Goal: Task Accomplishment & Management: Manage account settings

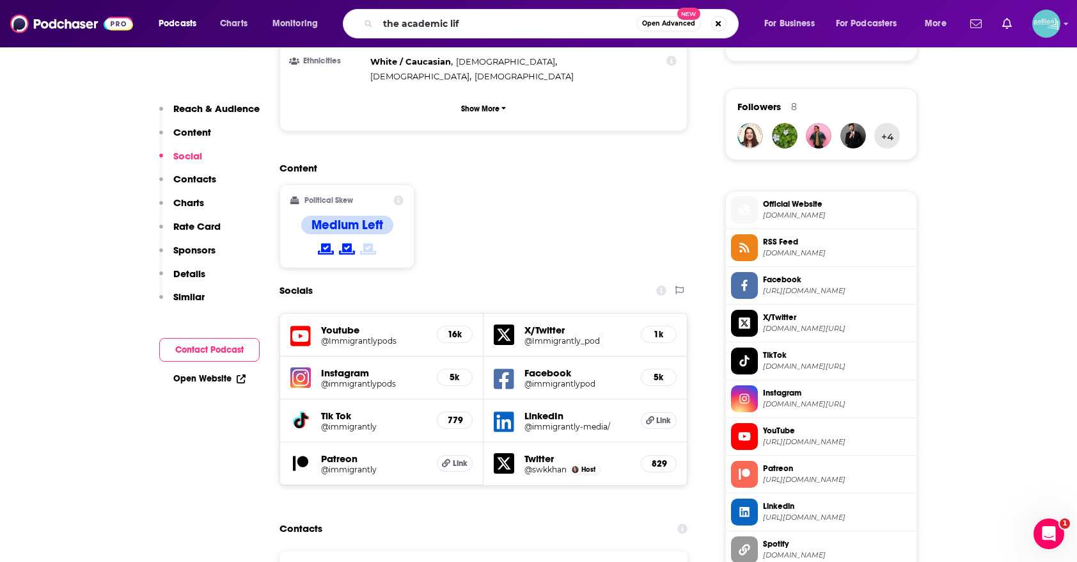
type input "the academic life"
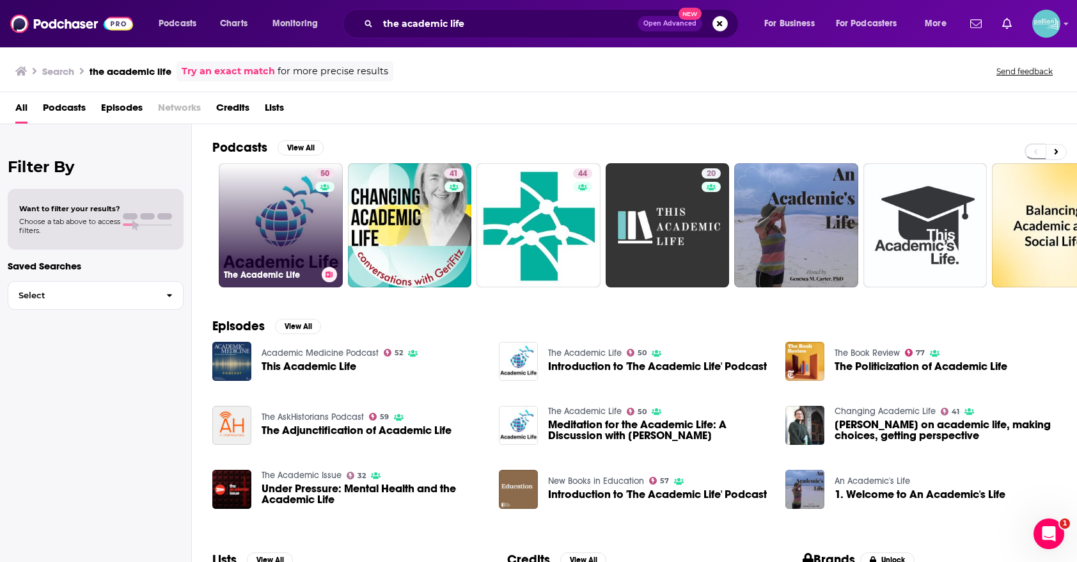
click at [279, 193] on link "50 The Academic Life" at bounding box center [281, 225] width 124 height 124
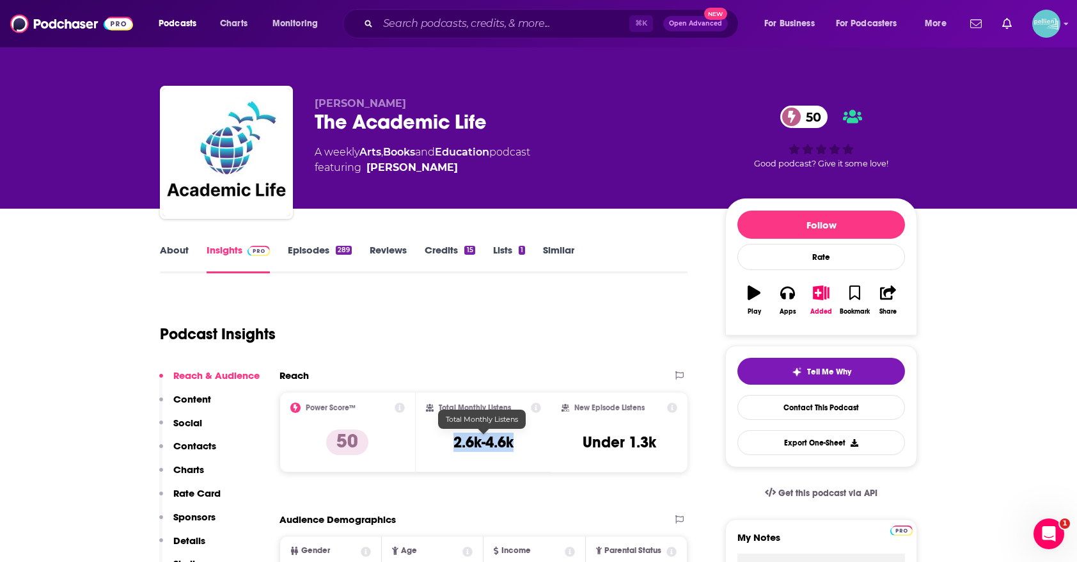
drag, startPoint x: 523, startPoint y: 449, endPoint x: 452, endPoint y: 448, distance: 70.4
click at [452, 448] on div "Total Monthly Listens 2.6k-4.6k" at bounding box center [484, 431] width 116 height 59
copy h3 "2.6k-4.6k"
click at [420, 24] on input "Search podcasts, credits, & more..." at bounding box center [503, 23] width 251 height 20
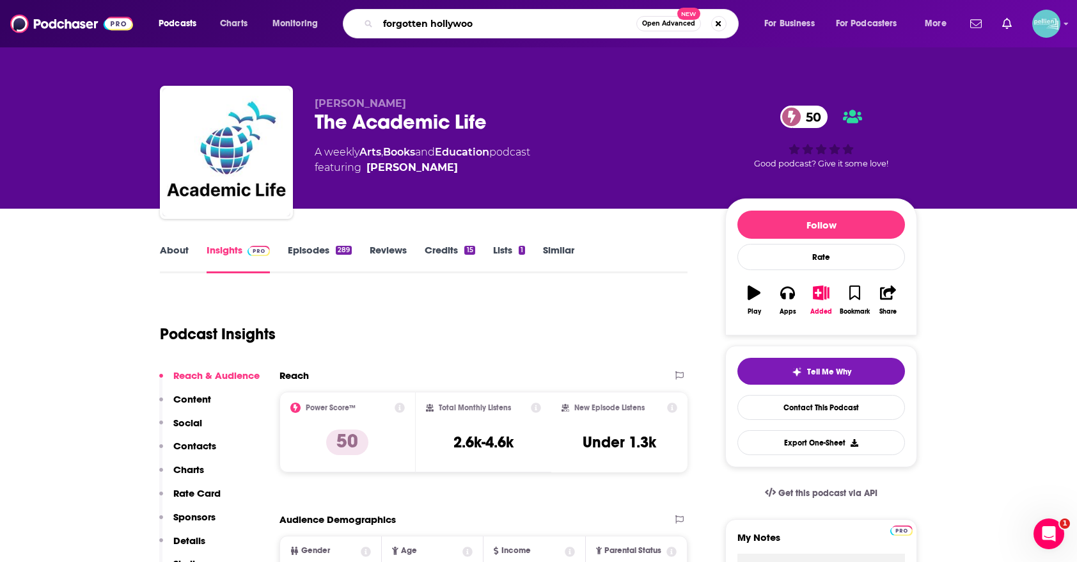
type input "forgotten hollywood"
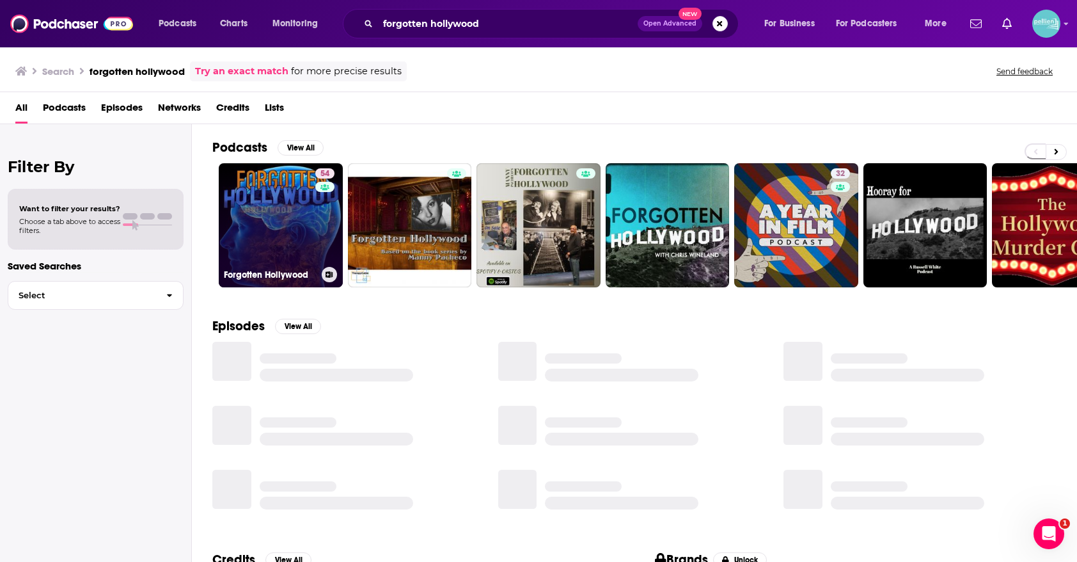
click at [257, 212] on link "54 Forgotten Hollywood" at bounding box center [281, 225] width 124 height 124
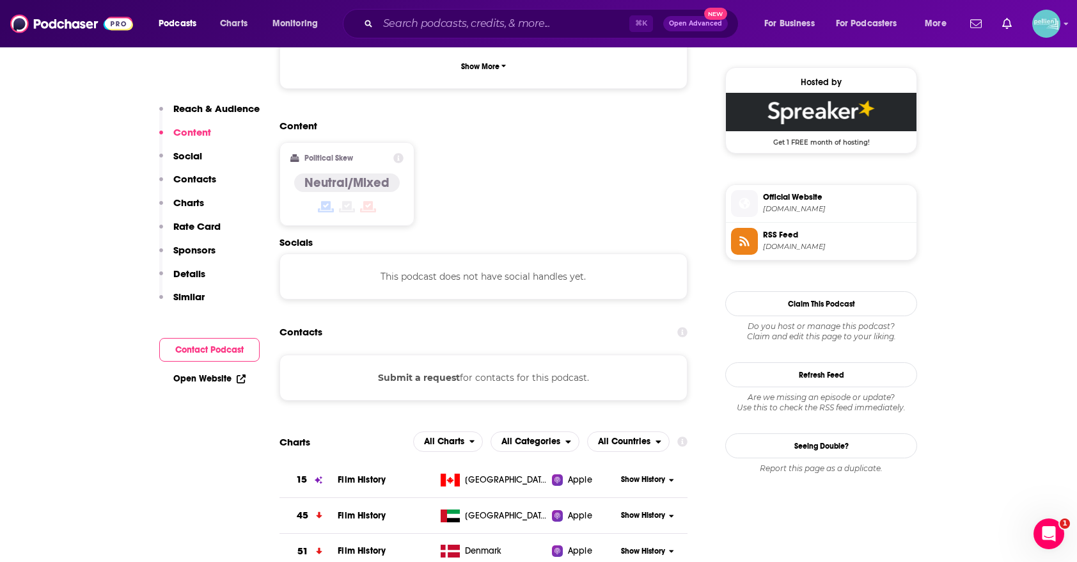
scroll to position [937, 0]
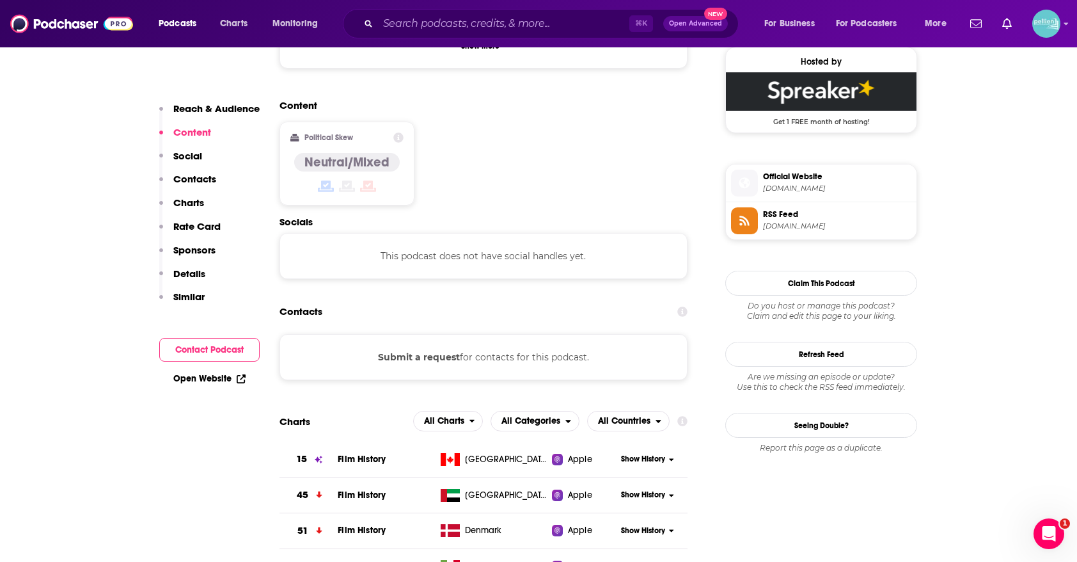
click at [219, 374] on link "Open Website" at bounding box center [209, 378] width 72 height 11
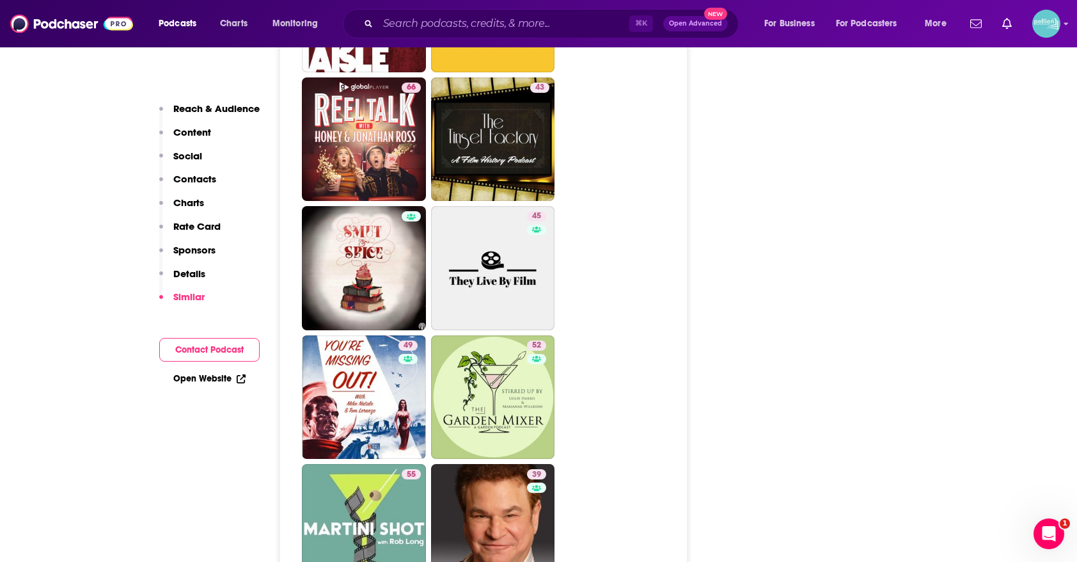
scroll to position [2251, 0]
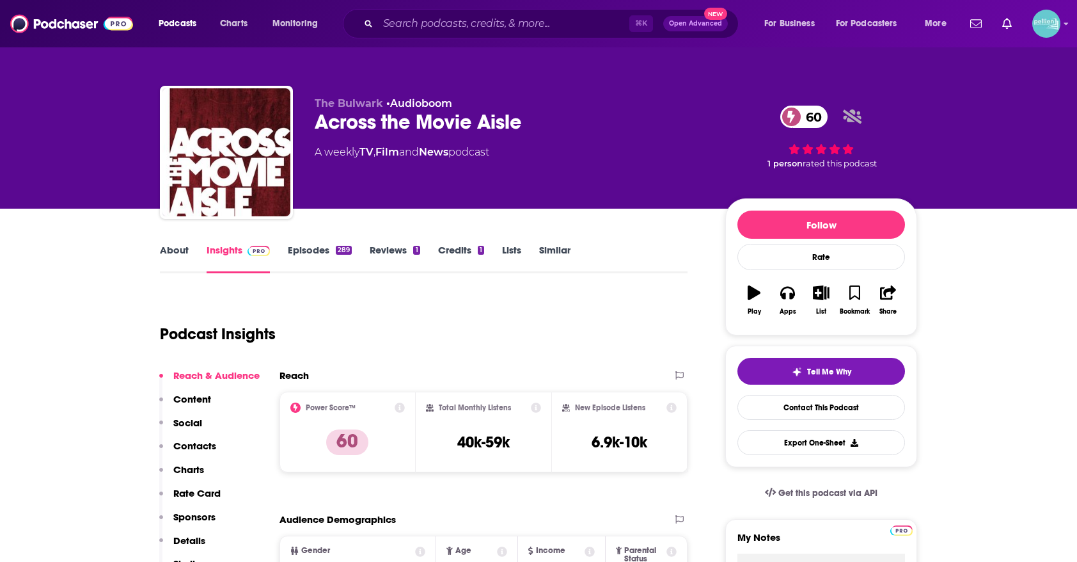
click at [173, 253] on link "About" at bounding box center [174, 258] width 29 height 29
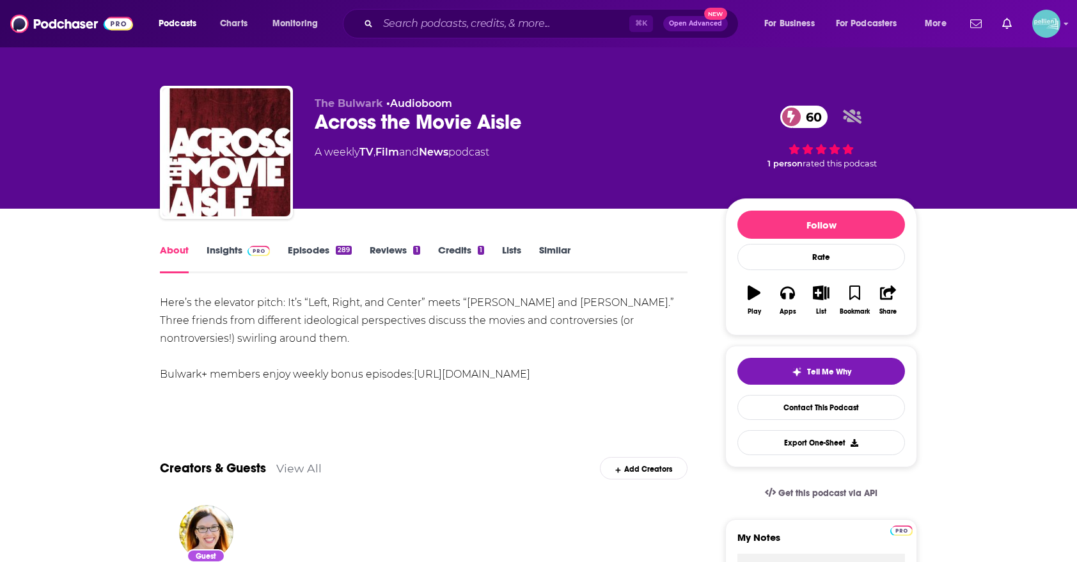
click at [237, 255] on link "Insights" at bounding box center [238, 258] width 63 height 29
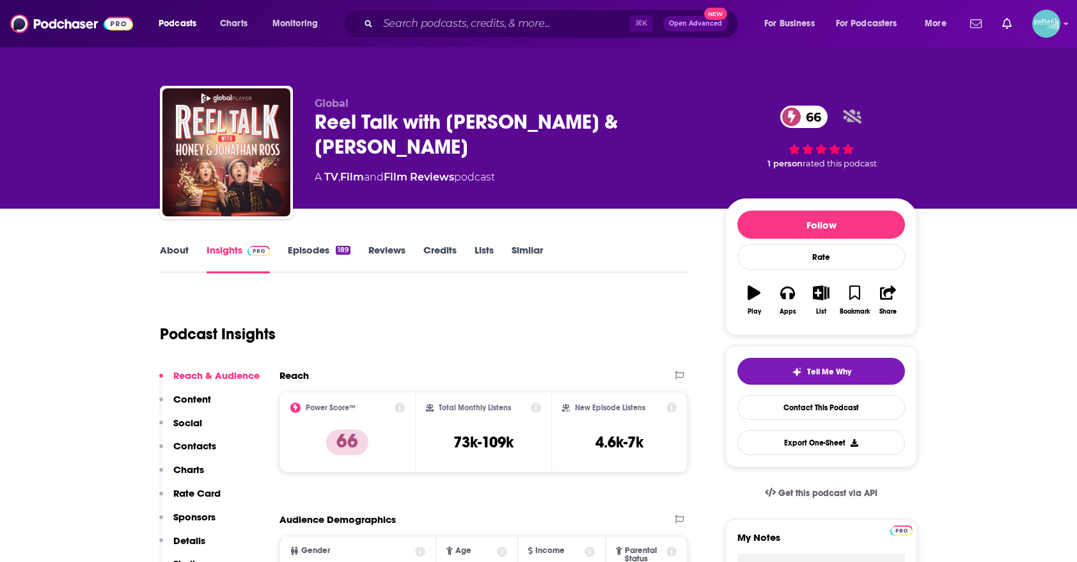
click at [306, 255] on link "Episodes 189" at bounding box center [319, 258] width 63 height 29
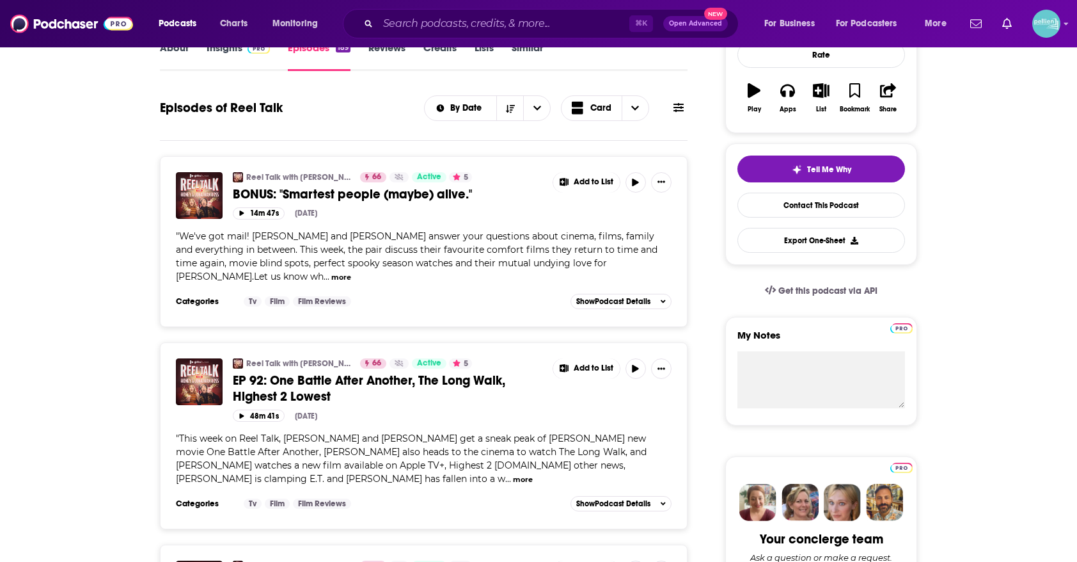
scroll to position [206, 0]
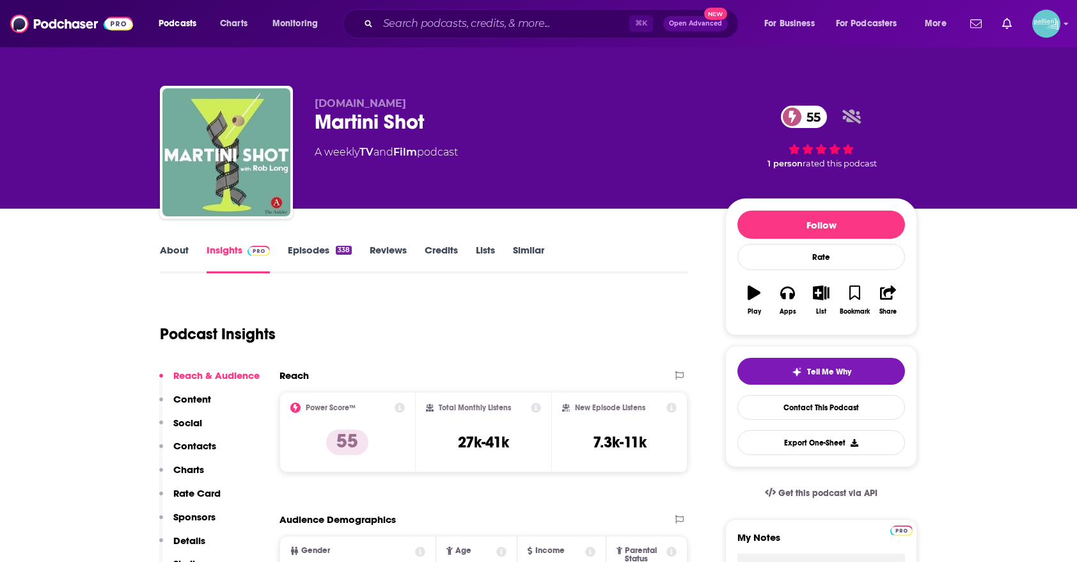
click at [178, 257] on link "About" at bounding box center [174, 258] width 29 height 29
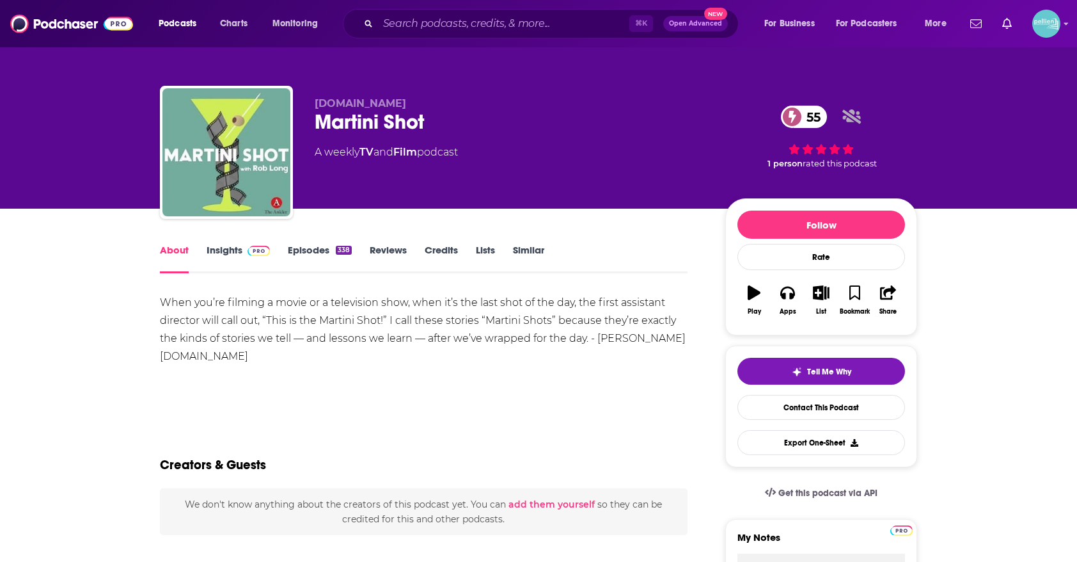
click at [237, 254] on link "Insights" at bounding box center [238, 258] width 63 height 29
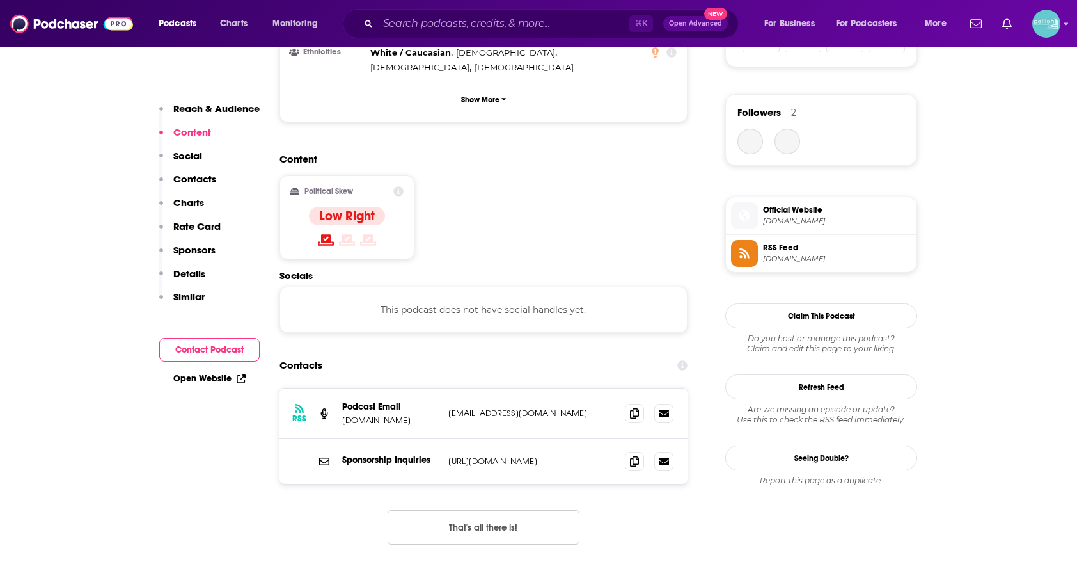
scroll to position [932, 0]
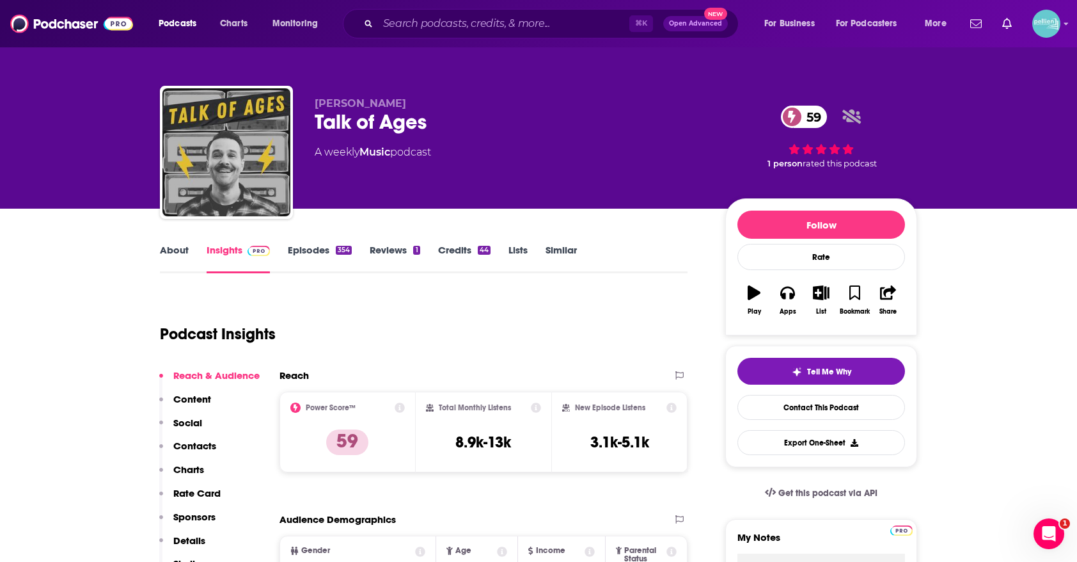
click at [174, 249] on link "About" at bounding box center [174, 258] width 29 height 29
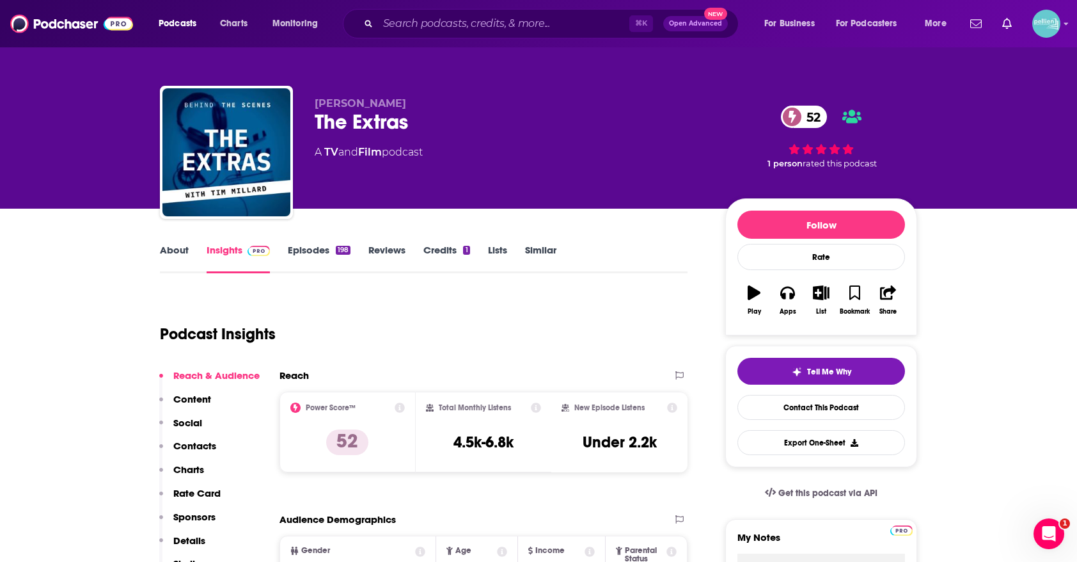
click at [180, 254] on link "About" at bounding box center [174, 258] width 29 height 29
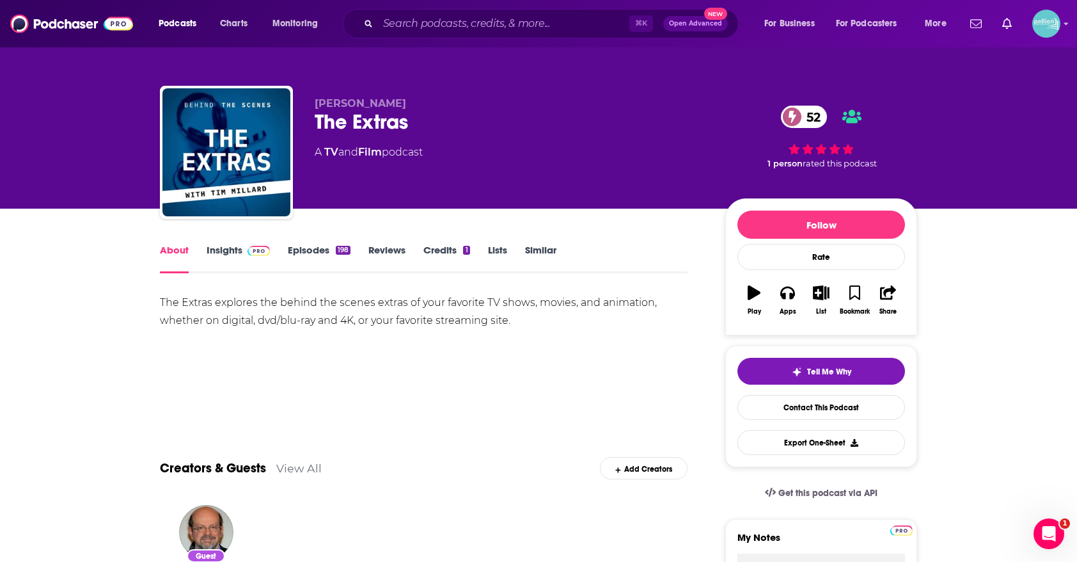
click at [239, 253] on link "Insights" at bounding box center [238, 258] width 63 height 29
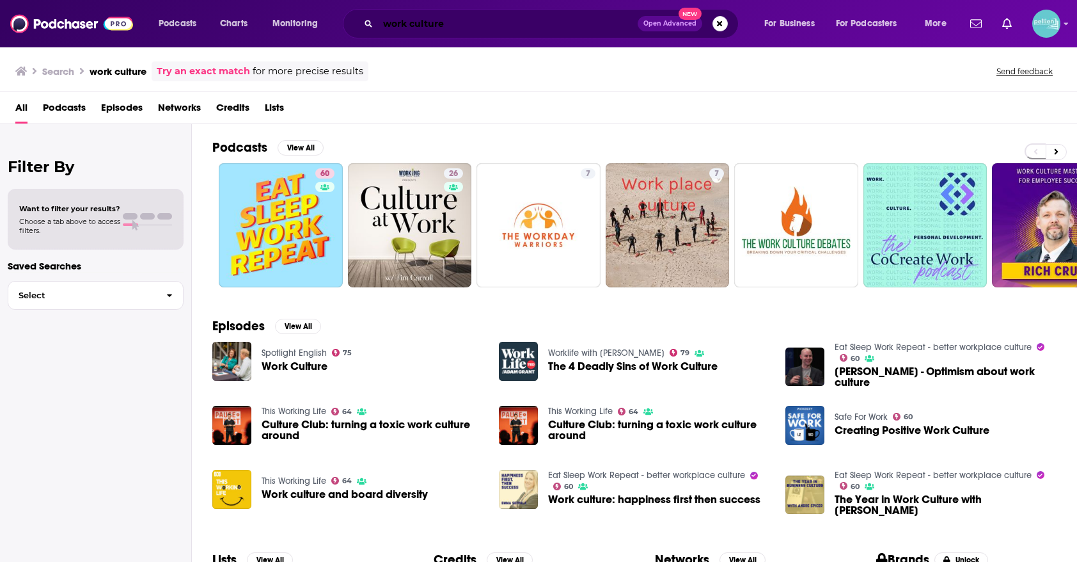
click at [466, 23] on input "work culture" at bounding box center [508, 23] width 260 height 20
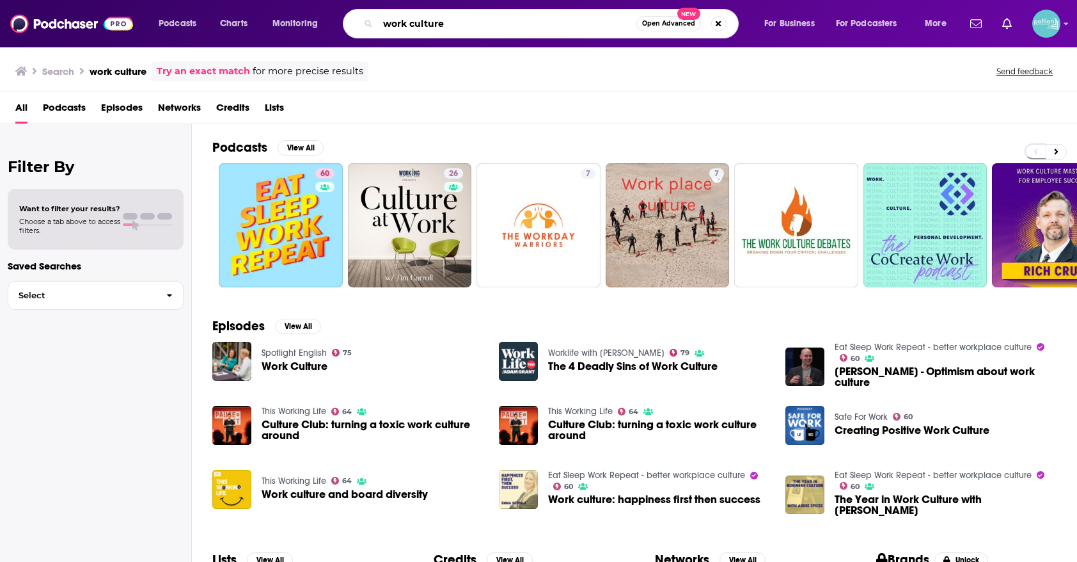
click at [466, 23] on input "work culture" at bounding box center [507, 23] width 258 height 20
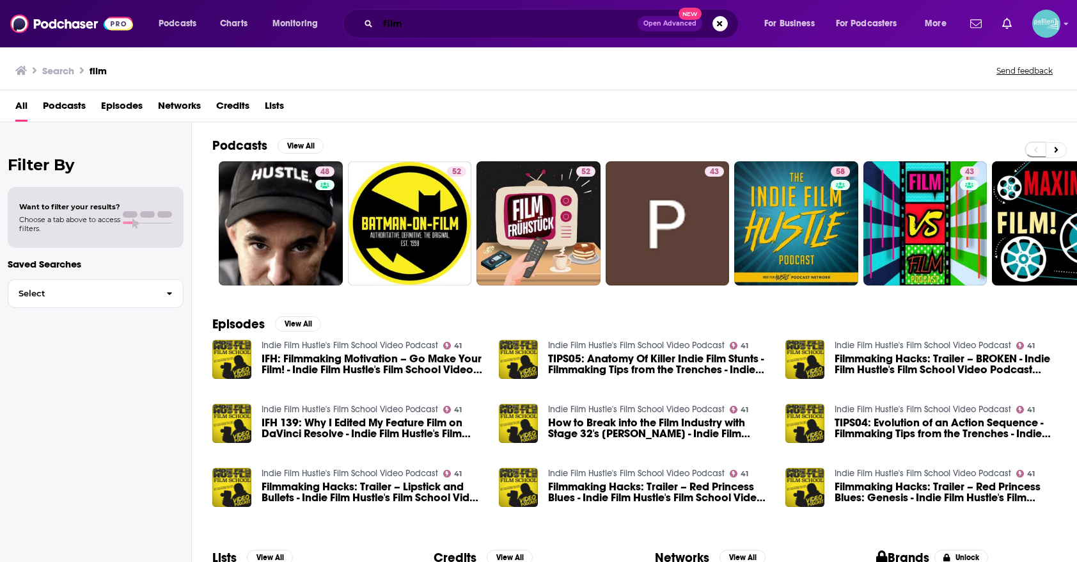
click at [459, 21] on input "film" at bounding box center [508, 23] width 260 height 20
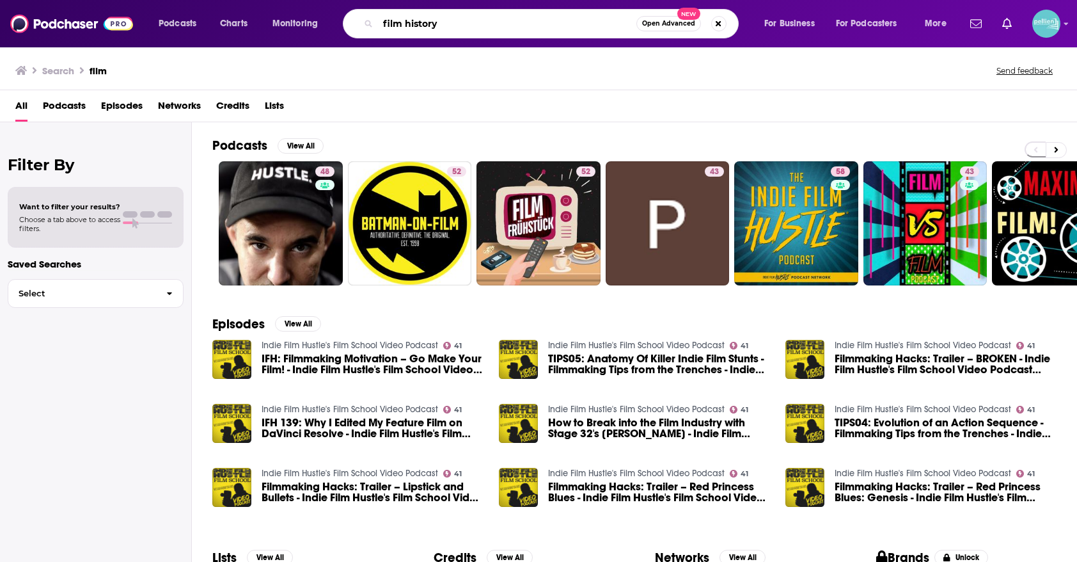
type input "film history"
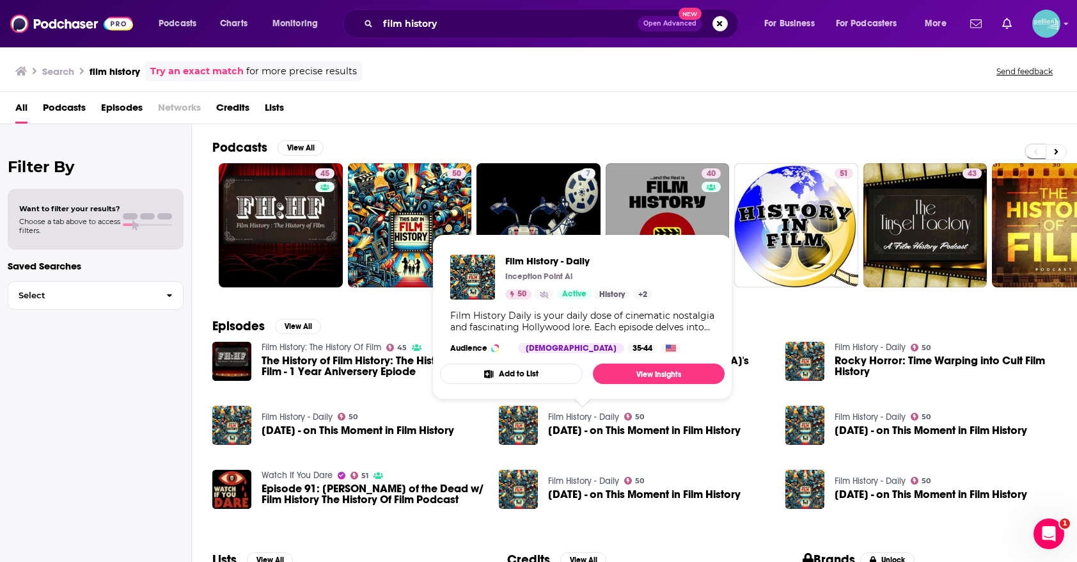
click at [556, 377] on button "Add to List" at bounding box center [511, 373] width 143 height 20
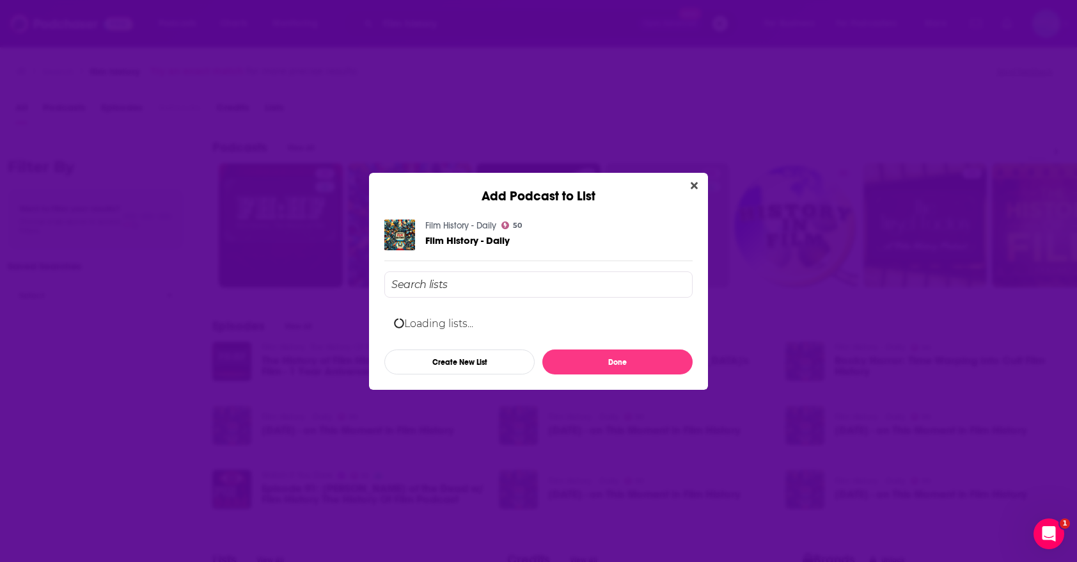
click at [486, 285] on input "Add Podcast To List" at bounding box center [539, 284] width 308 height 26
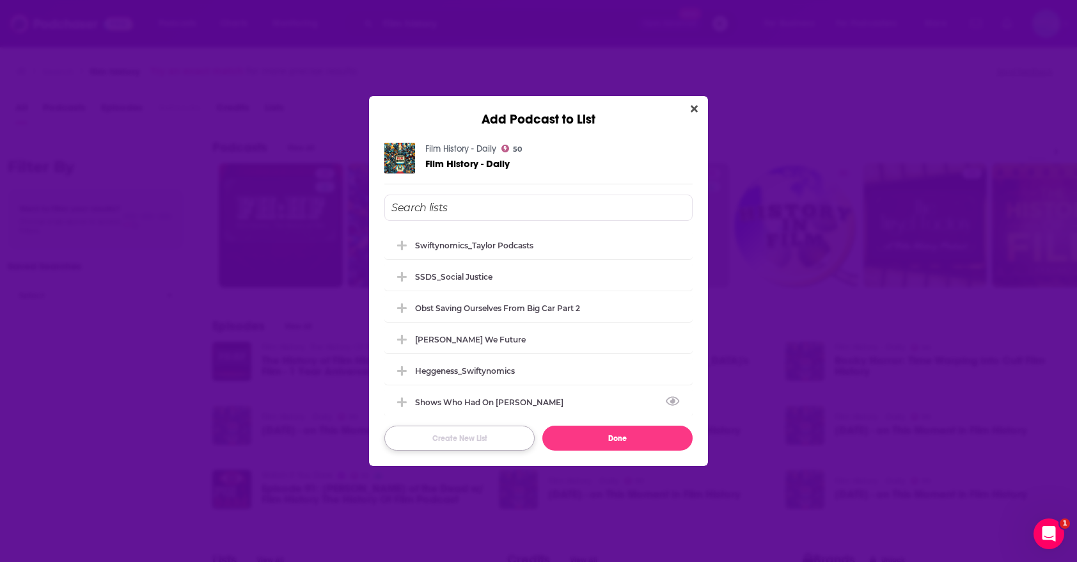
click at [466, 436] on button "Create New List" at bounding box center [460, 437] width 150 height 25
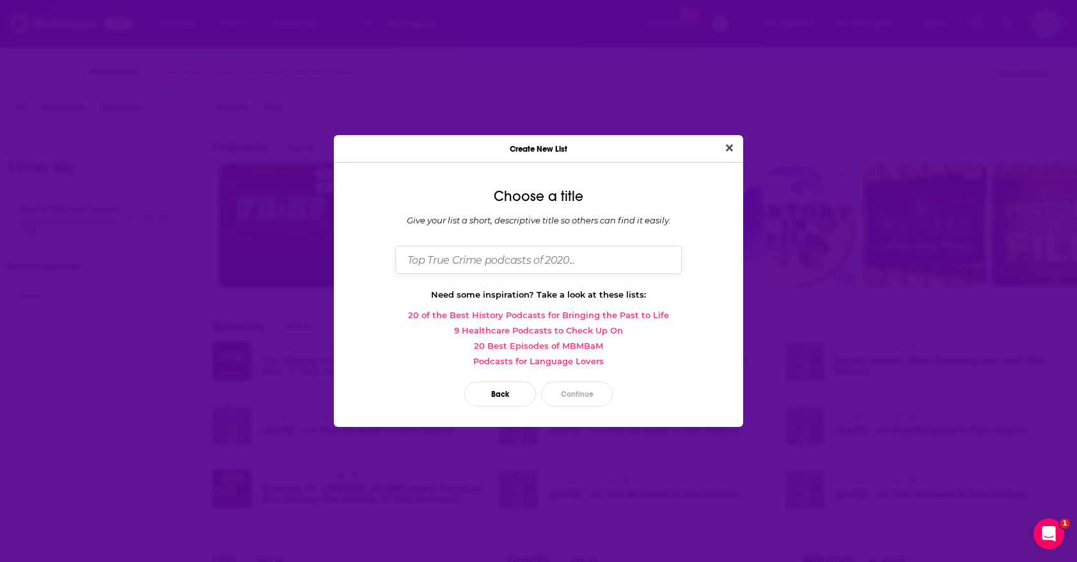
click at [549, 264] on input "Dialog" at bounding box center [538, 260] width 287 height 28
type input "A"
type input "LovejoyFilm_Continued"
click at [571, 390] on button "Continue" at bounding box center [577, 393] width 72 height 25
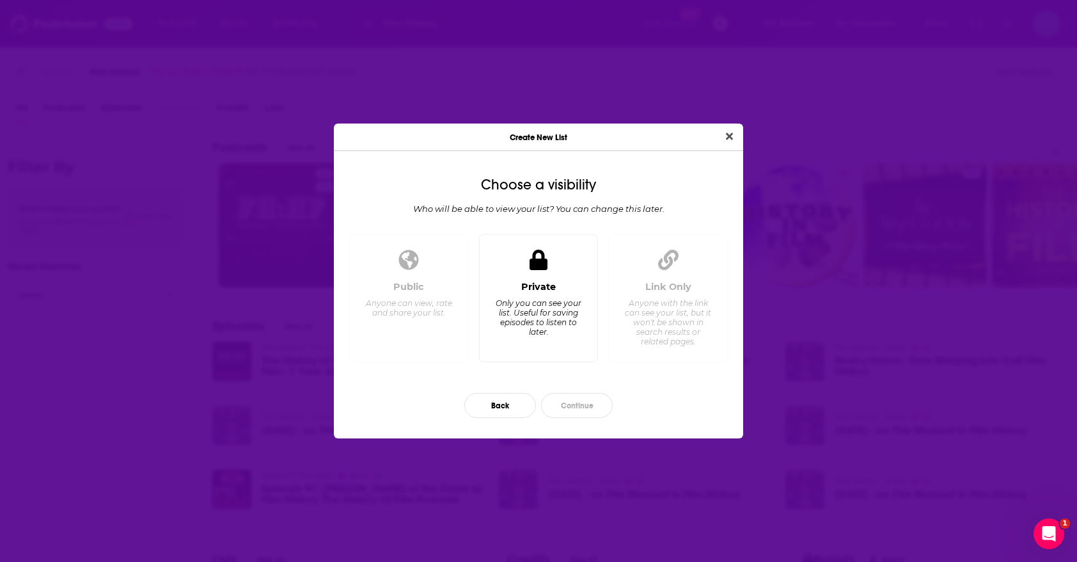
click at [555, 313] on div "Only you can see your list. Useful for saving episodes to listen to later." at bounding box center [539, 317] width 88 height 38
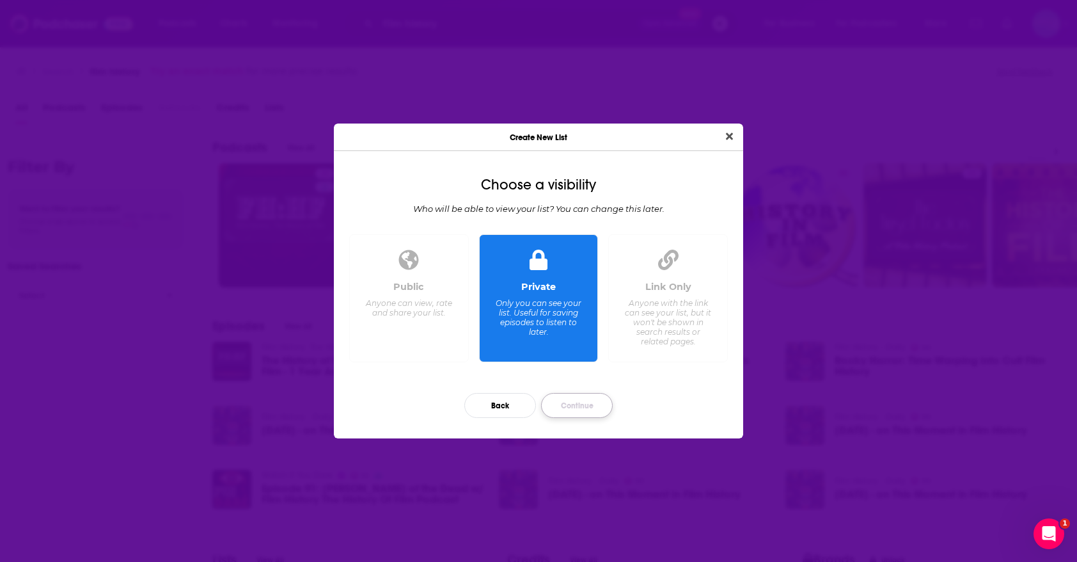
click at [576, 407] on button "Continue" at bounding box center [577, 405] width 72 height 25
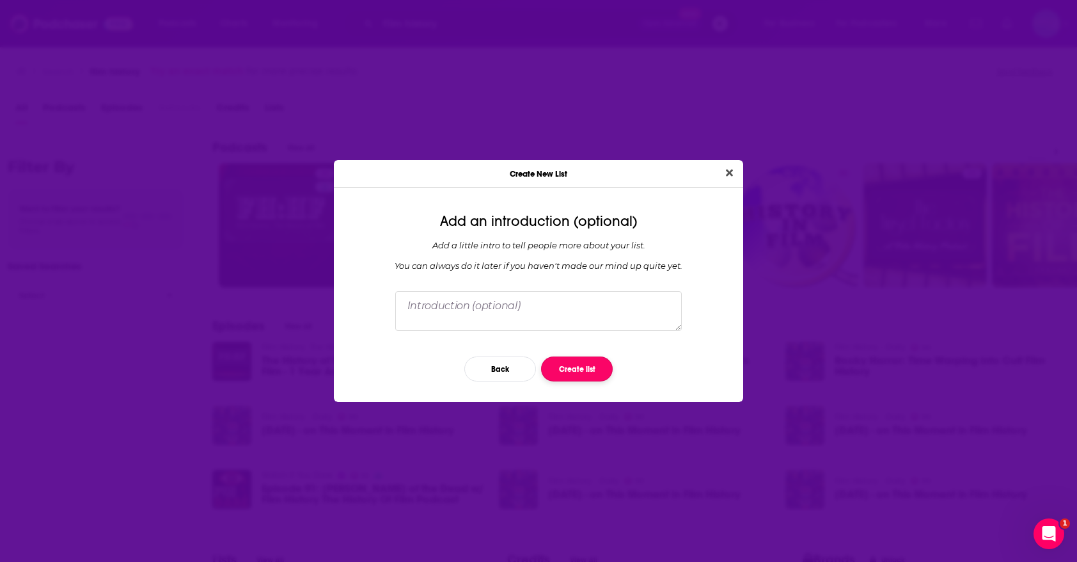
click at [584, 374] on button "Create list" at bounding box center [577, 368] width 72 height 25
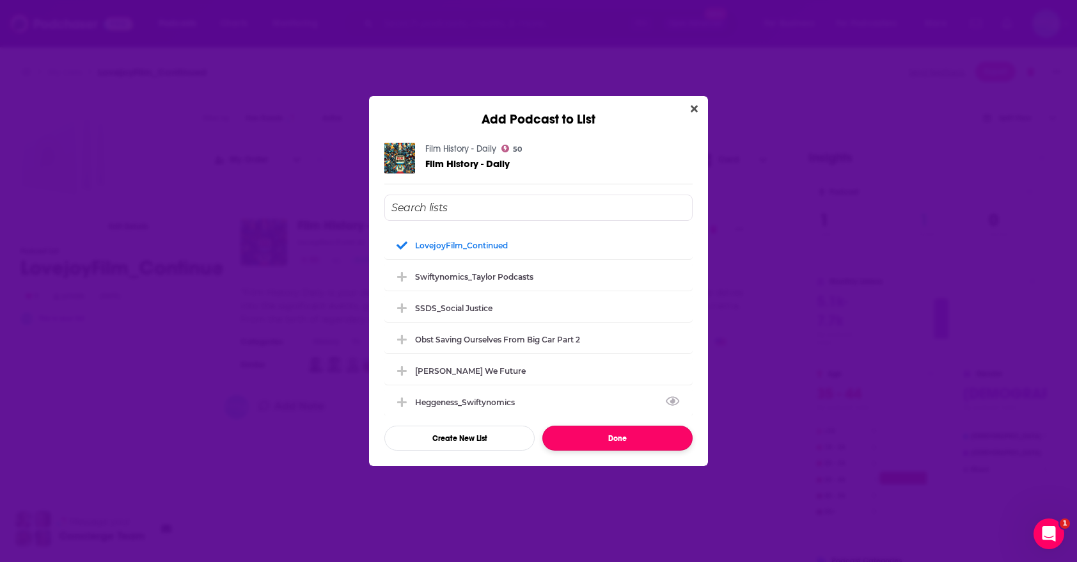
click at [582, 434] on button "Done" at bounding box center [618, 437] width 150 height 25
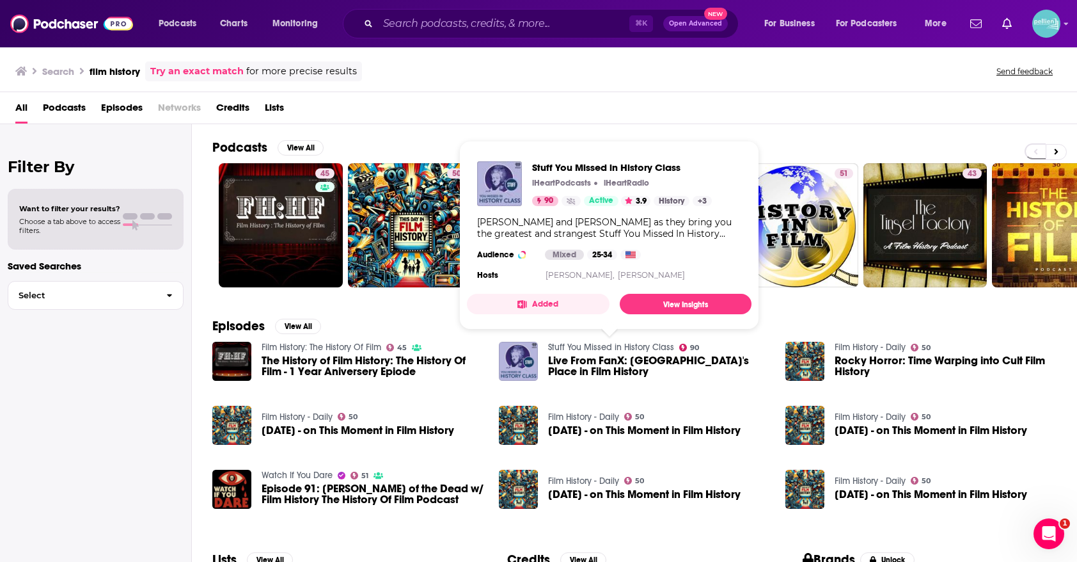
click at [580, 306] on button "Added" at bounding box center [538, 304] width 143 height 20
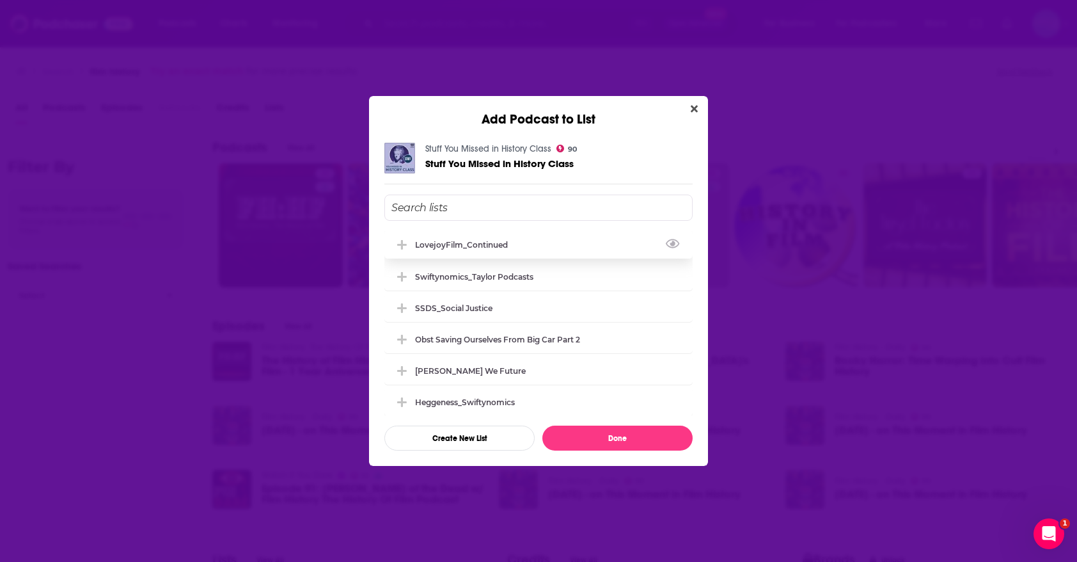
click at [495, 257] on div "LovejoyFilm_Continued" at bounding box center [539, 244] width 308 height 28
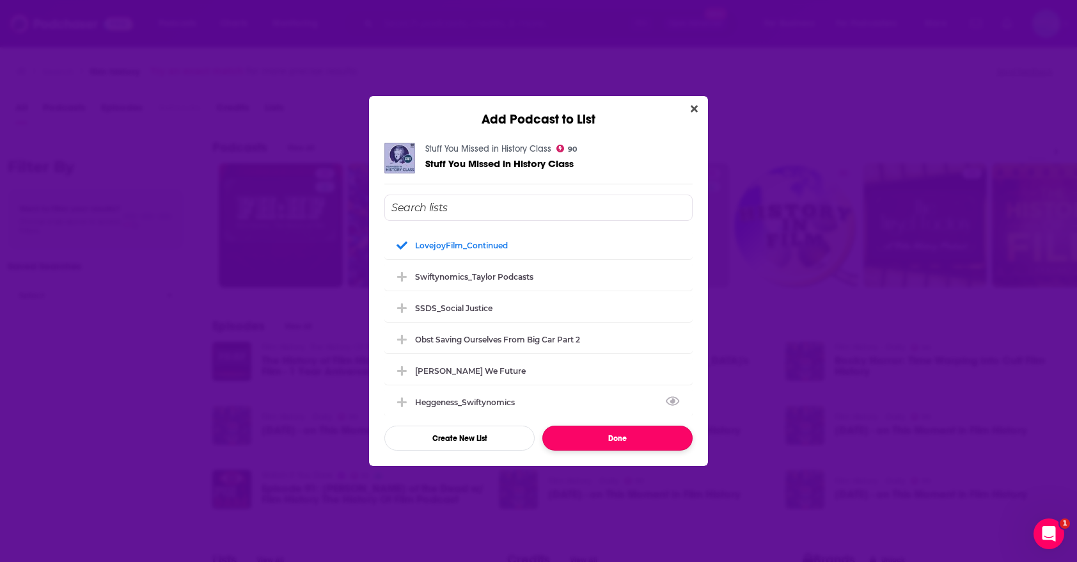
click at [585, 441] on button "Done" at bounding box center [618, 437] width 150 height 25
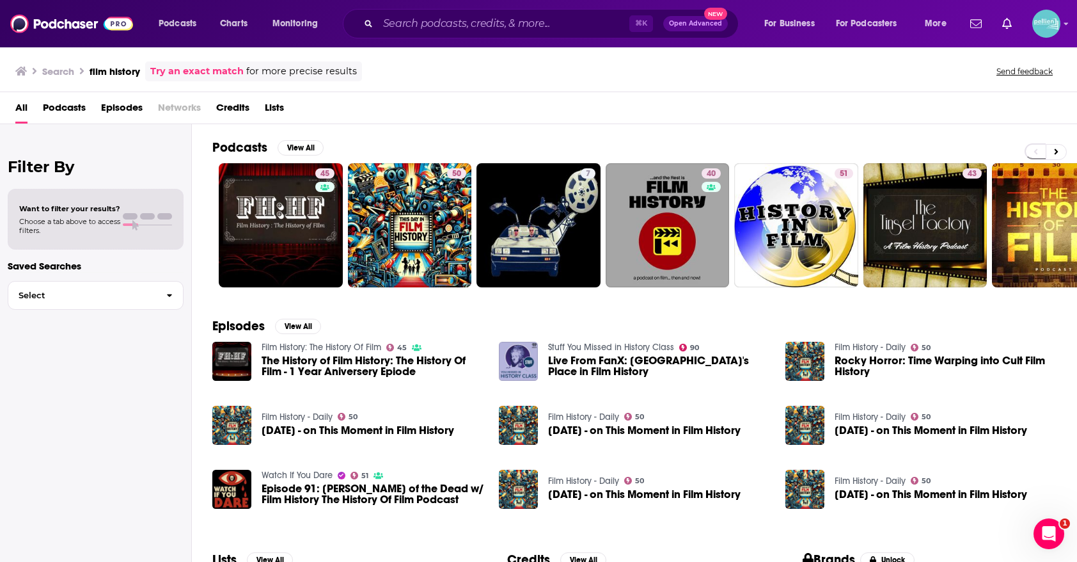
click at [271, 106] on span "Lists" at bounding box center [274, 110] width 19 height 26
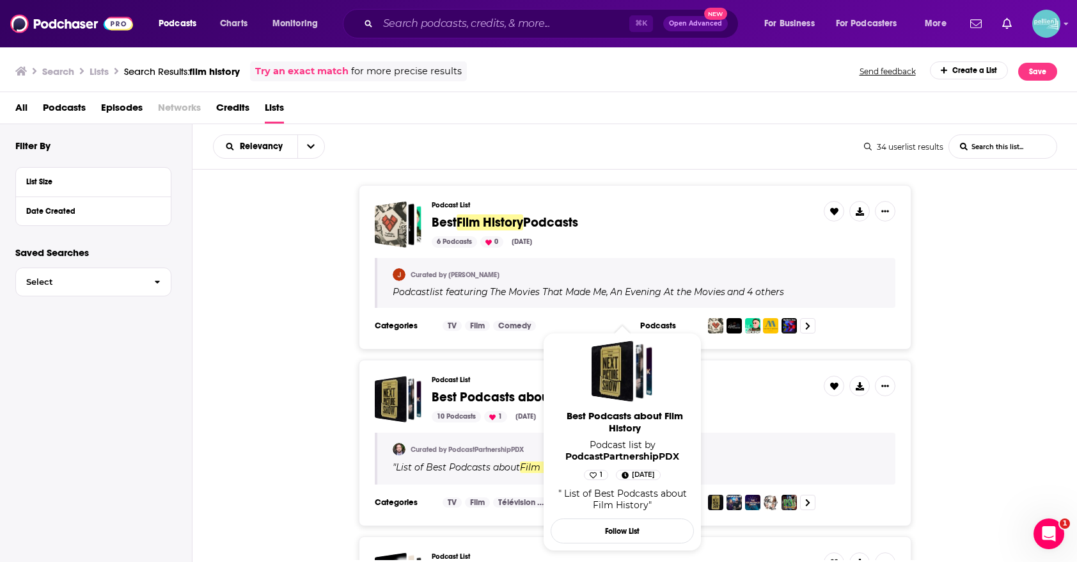
click at [509, 393] on span "Best Podcasts about" at bounding box center [492, 397] width 121 height 16
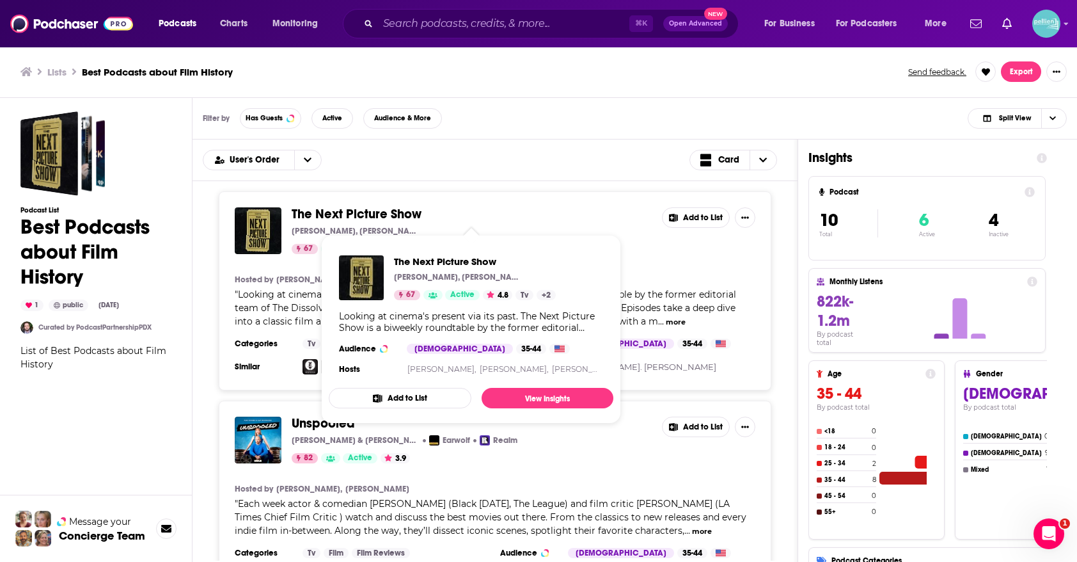
click at [360, 398] on button "Add to List" at bounding box center [400, 398] width 143 height 20
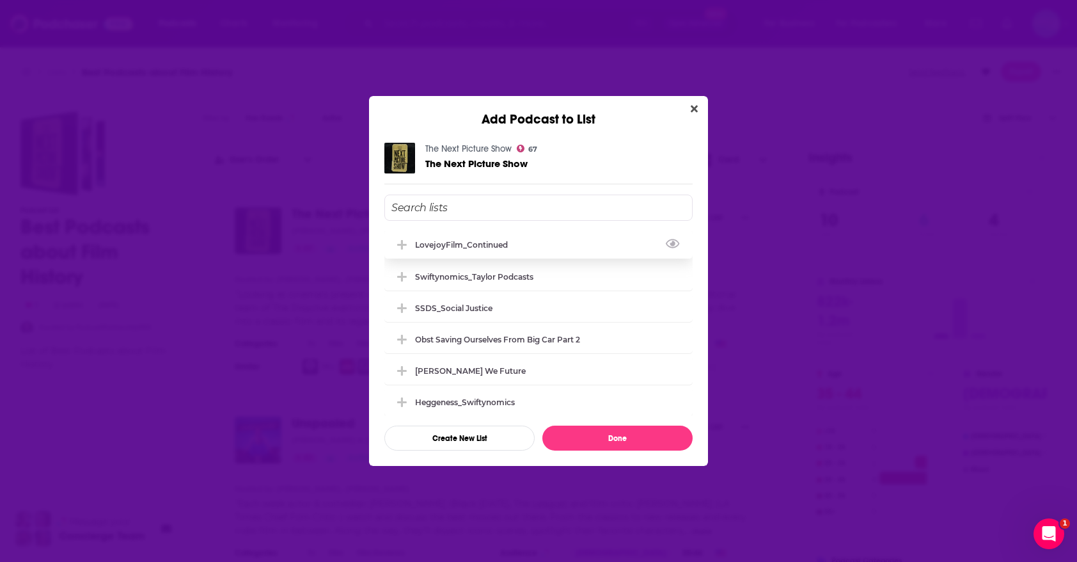
click at [431, 248] on div "LovejoyFilm_Continued" at bounding box center [465, 245] width 100 height 10
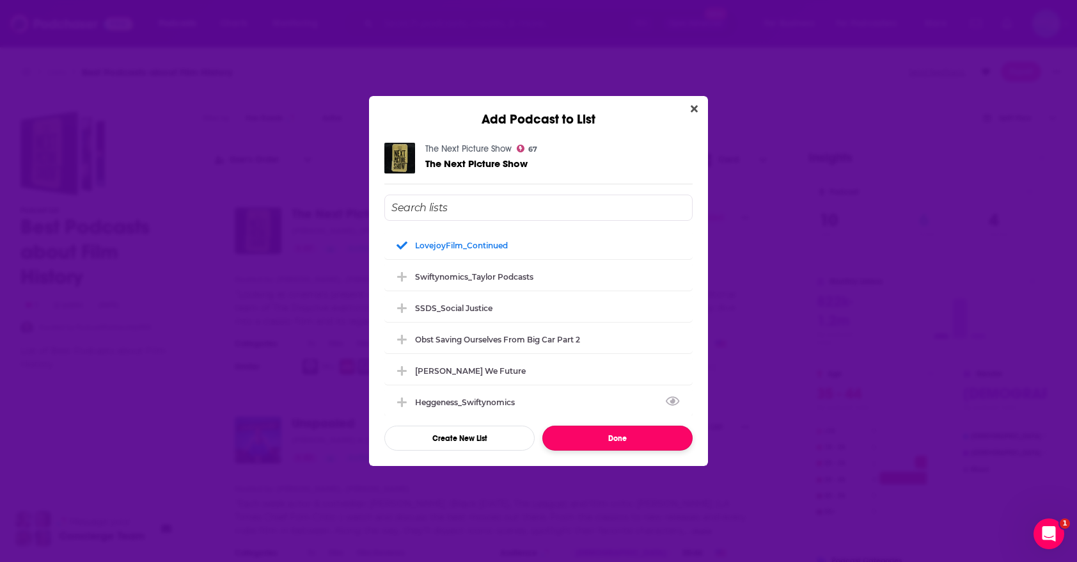
click at [580, 439] on button "Done" at bounding box center [618, 437] width 150 height 25
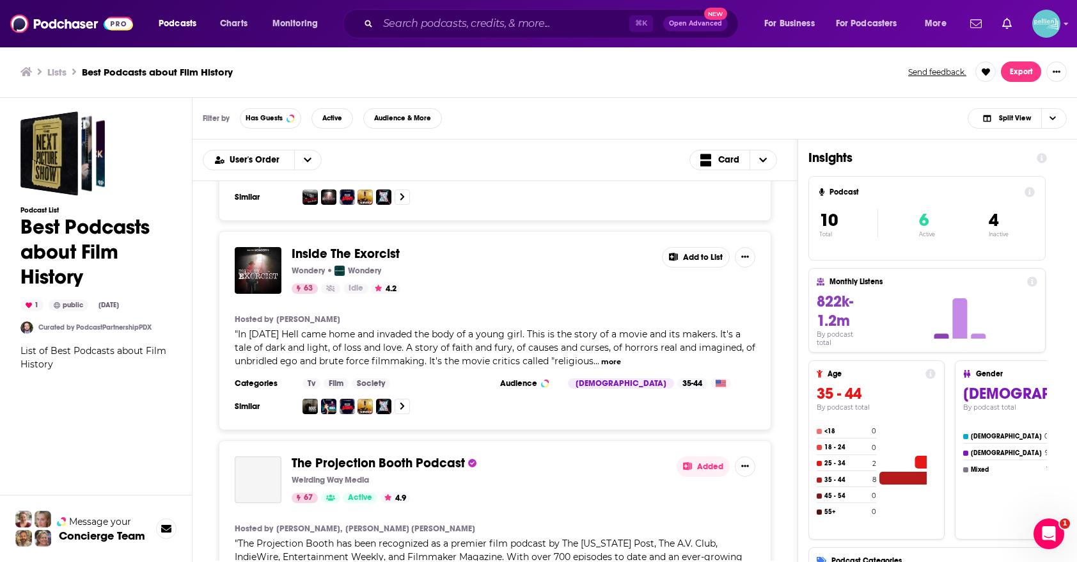
scroll to position [1610, 0]
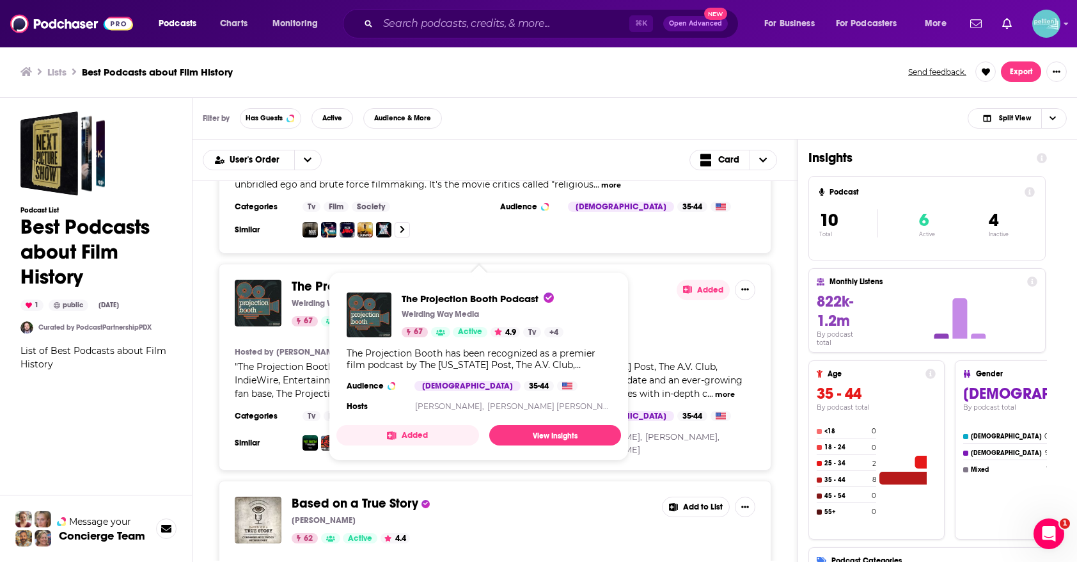
click at [384, 432] on button "Added" at bounding box center [408, 435] width 143 height 20
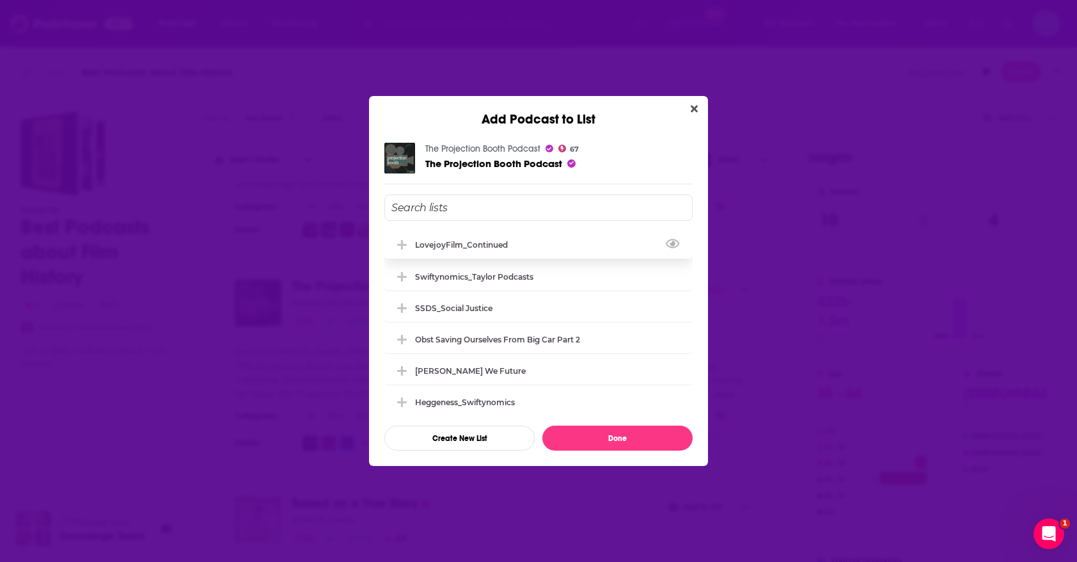
click at [459, 248] on div "LovejoyFilm_Continued" at bounding box center [465, 245] width 100 height 10
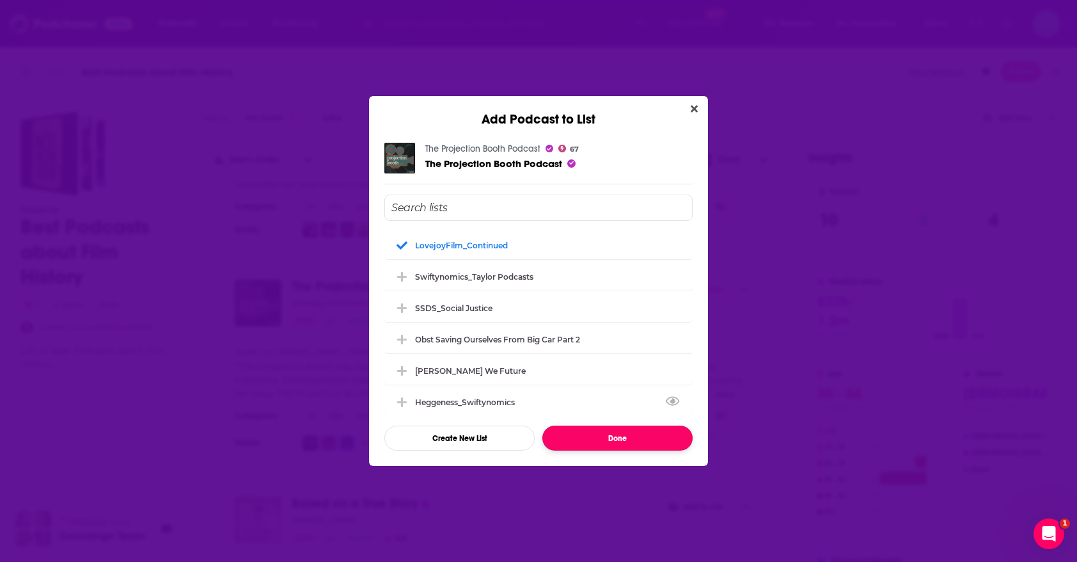
click at [599, 435] on button "Done" at bounding box center [618, 437] width 150 height 25
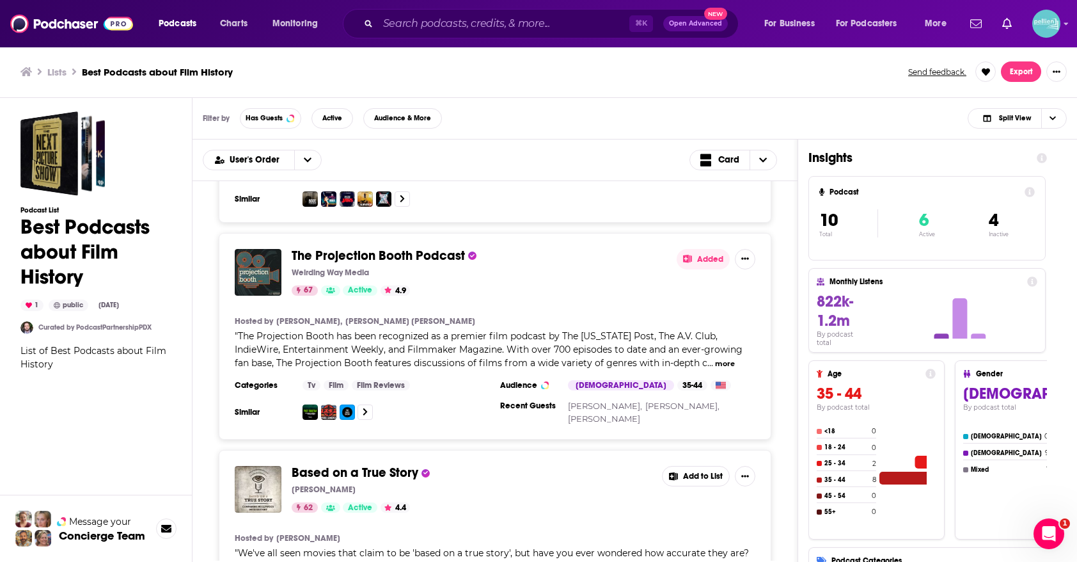
scroll to position [1686, 0]
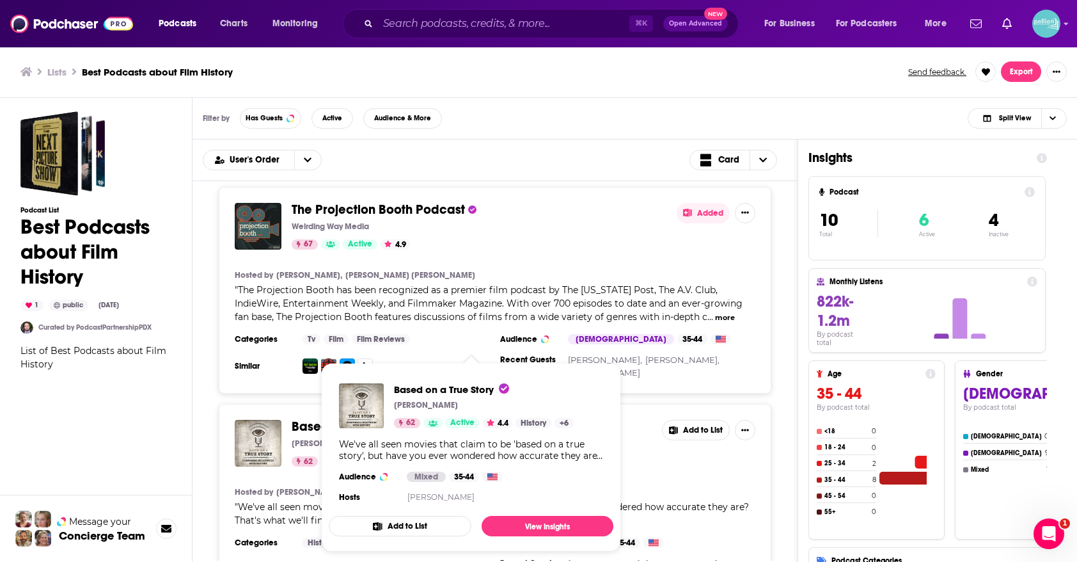
click at [398, 522] on button "Add to List" at bounding box center [400, 526] width 143 height 20
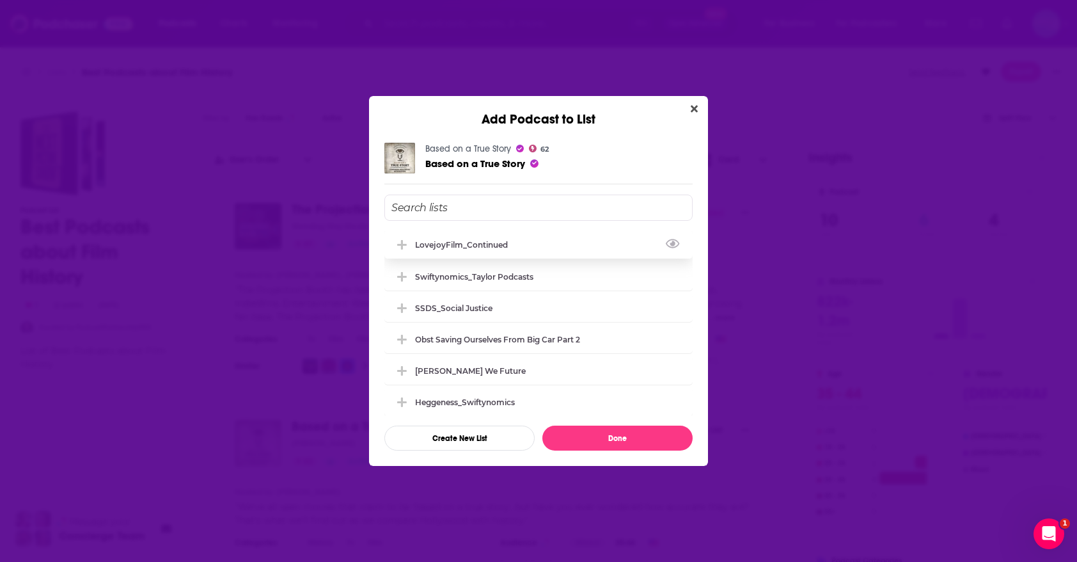
click at [502, 241] on div "LovejoyFilm_Continued" at bounding box center [465, 245] width 100 height 10
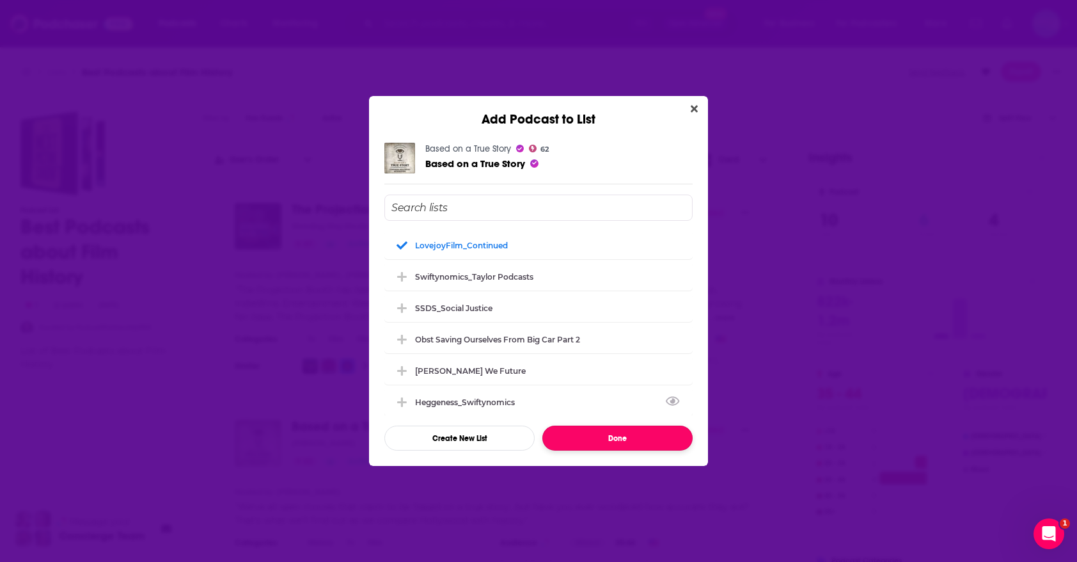
click at [570, 439] on button "Done" at bounding box center [618, 437] width 150 height 25
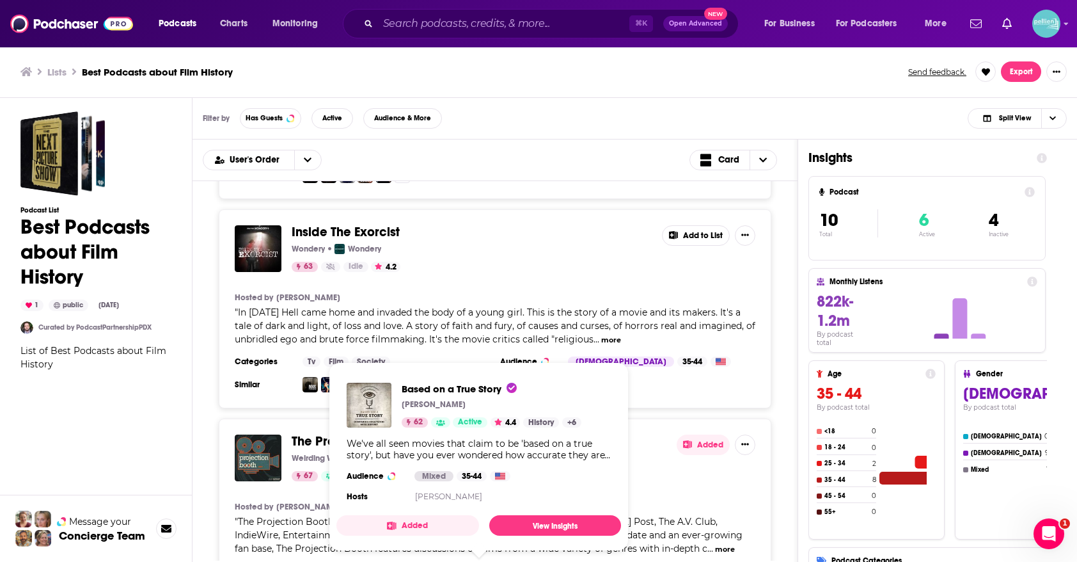
scroll to position [1430, 0]
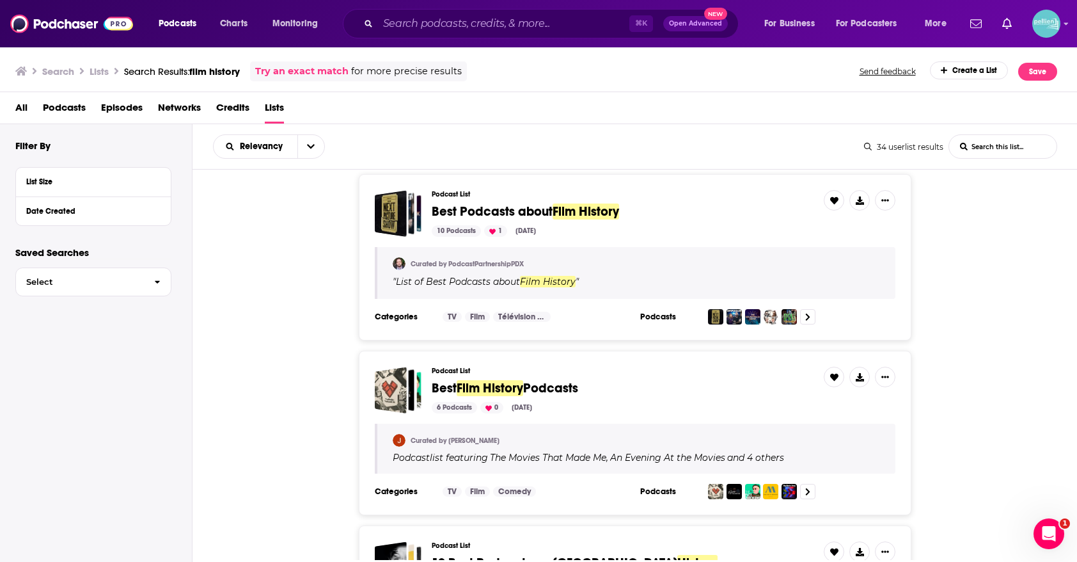
scroll to position [12, 0]
click at [581, 214] on span "Film History" at bounding box center [586, 211] width 67 height 16
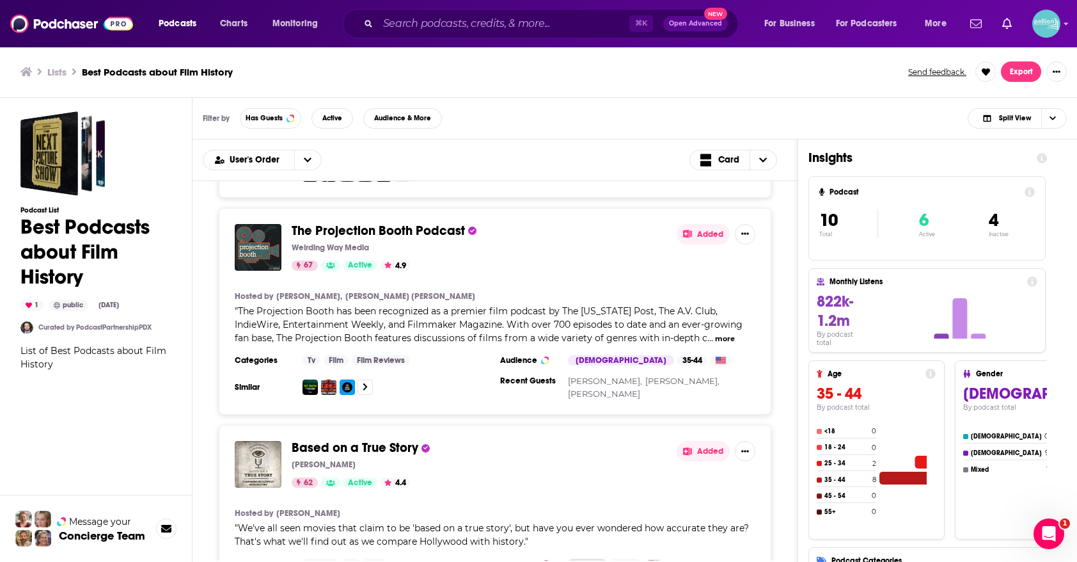
scroll to position [1686, 0]
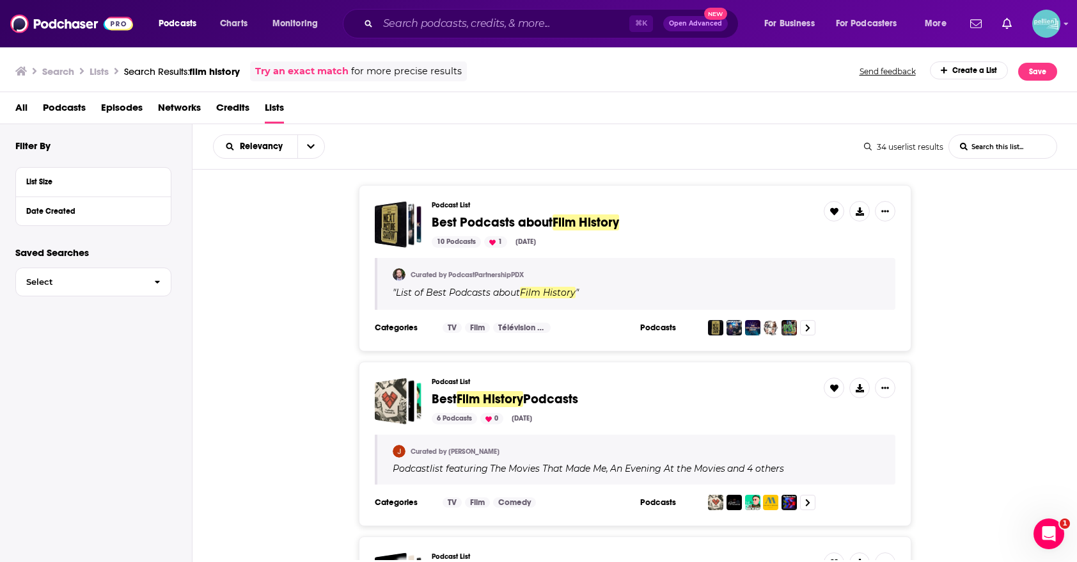
click at [448, 398] on span "Best" at bounding box center [444, 399] width 25 height 16
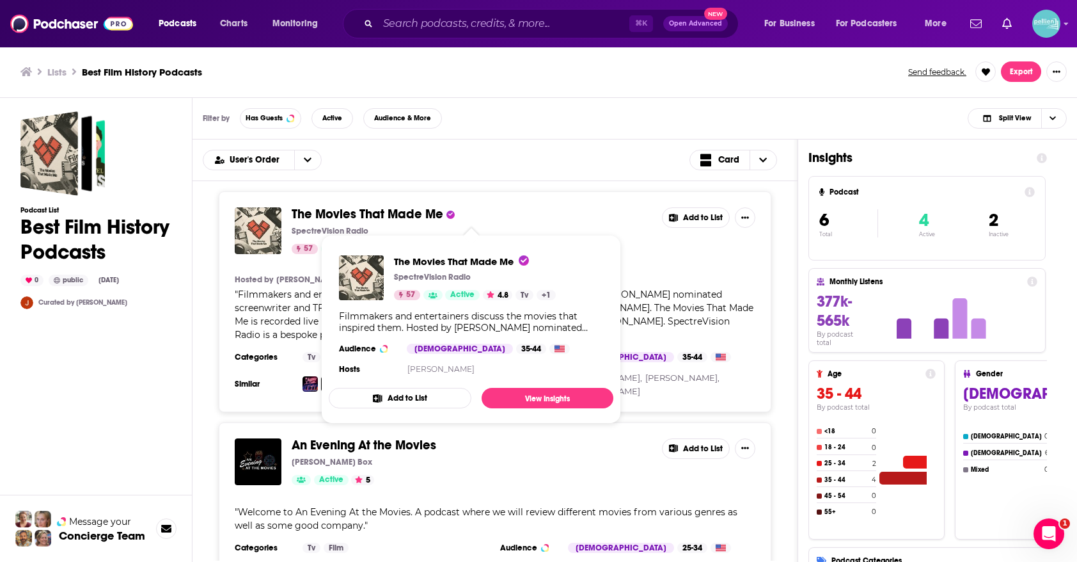
click at [422, 392] on button "Add to List" at bounding box center [400, 398] width 143 height 20
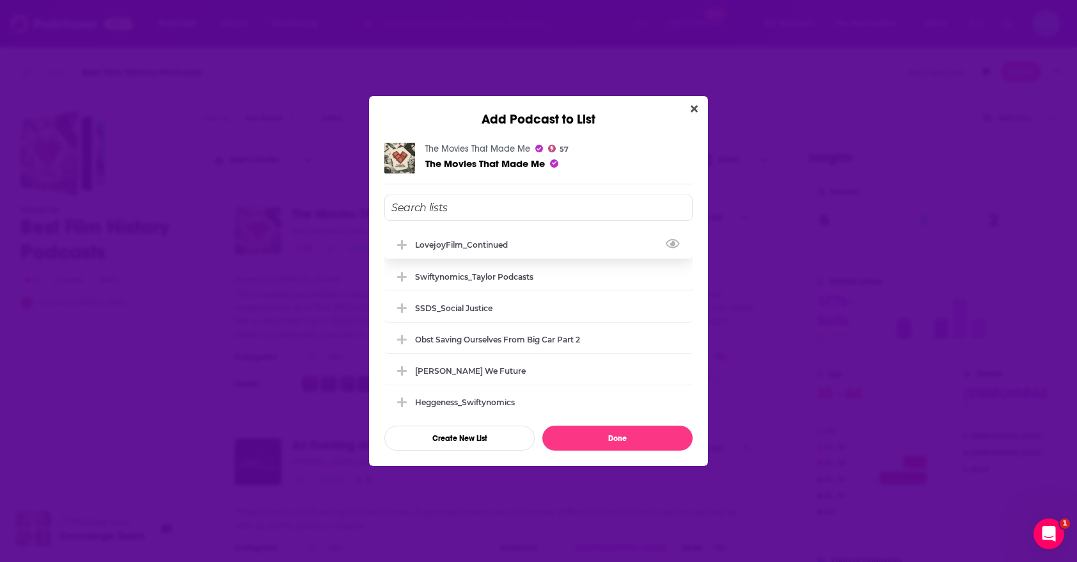
click at [477, 249] on div "LovejoyFilm_Continued" at bounding box center [539, 244] width 308 height 28
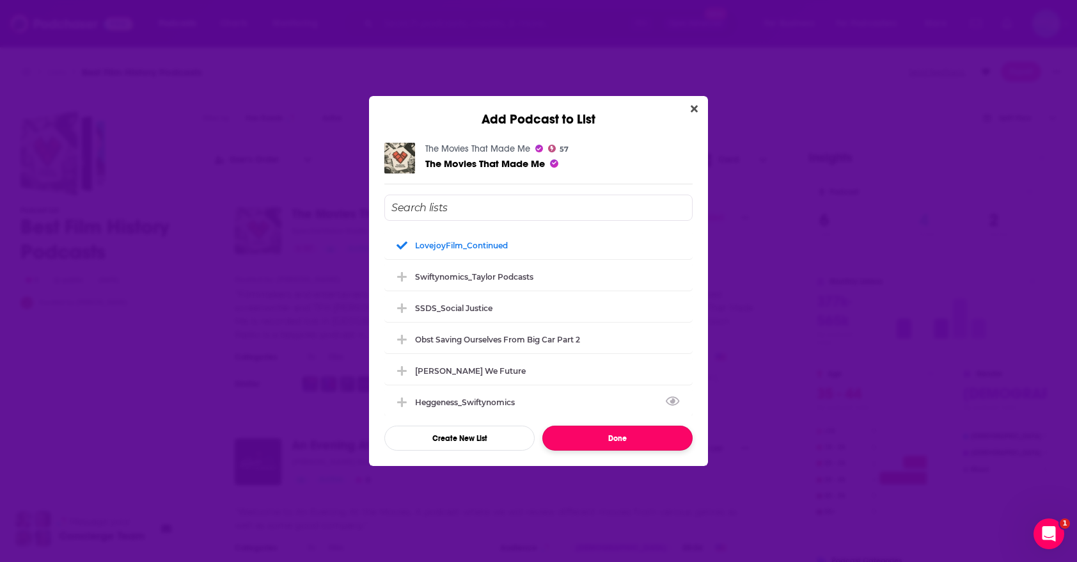
click at [582, 436] on button "Done" at bounding box center [618, 437] width 150 height 25
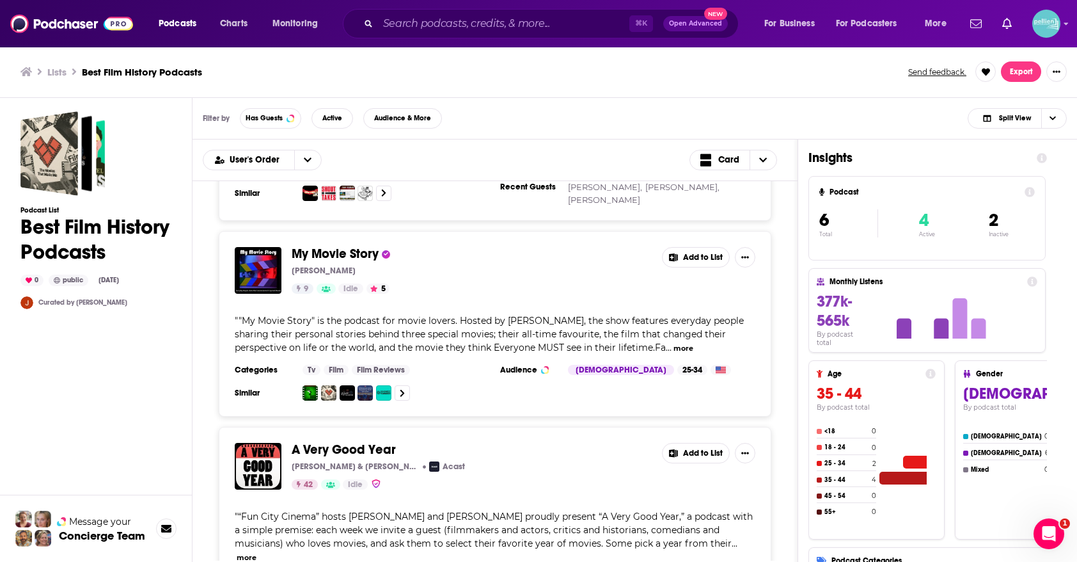
scroll to position [853, 0]
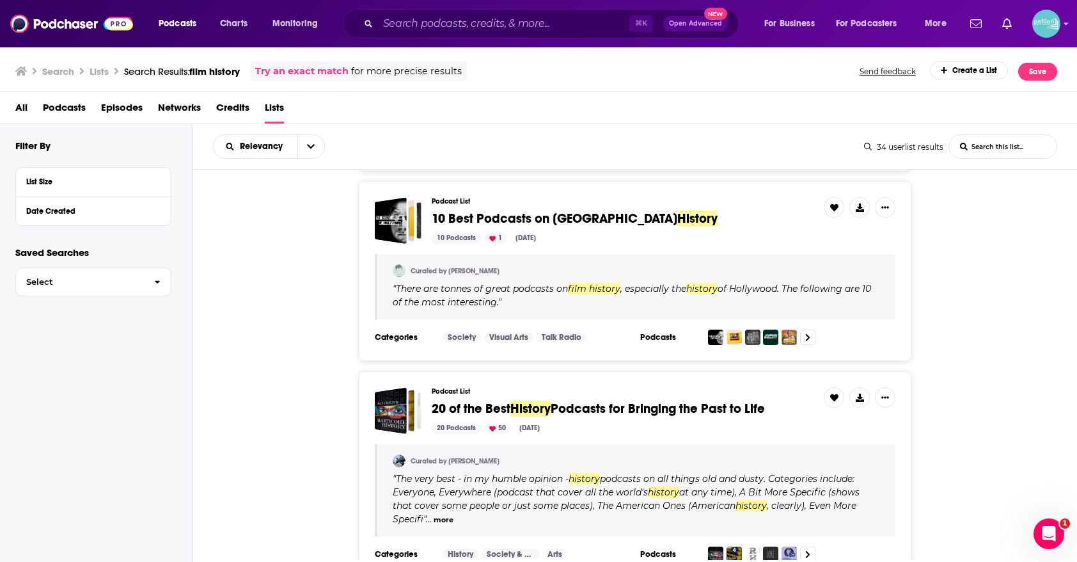
scroll to position [354, 0]
click at [456, 223] on span "10 Best Podcasts on Hollywood" at bounding box center [555, 219] width 246 height 16
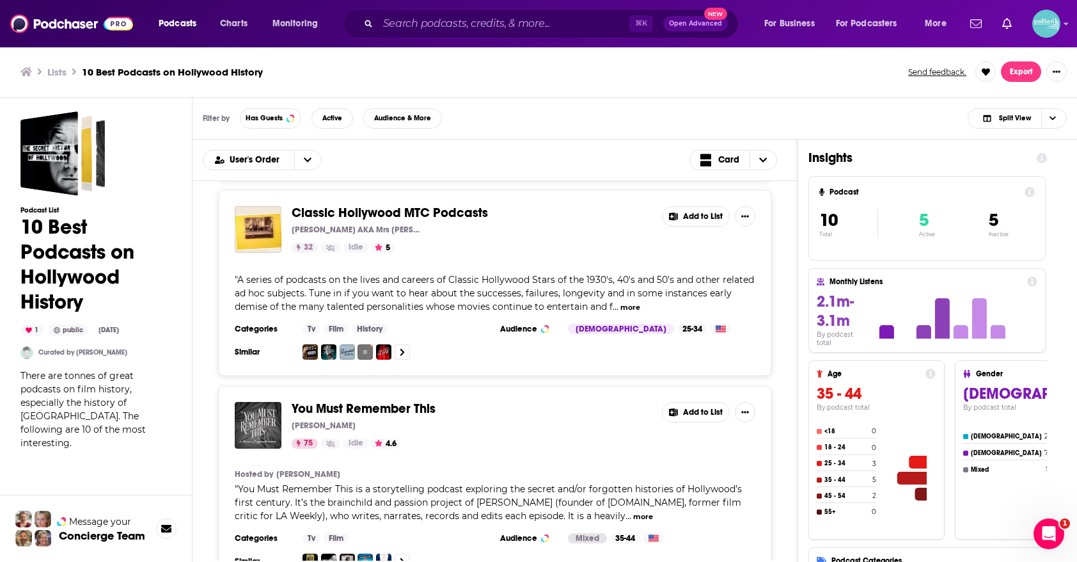
scroll to position [212, 0]
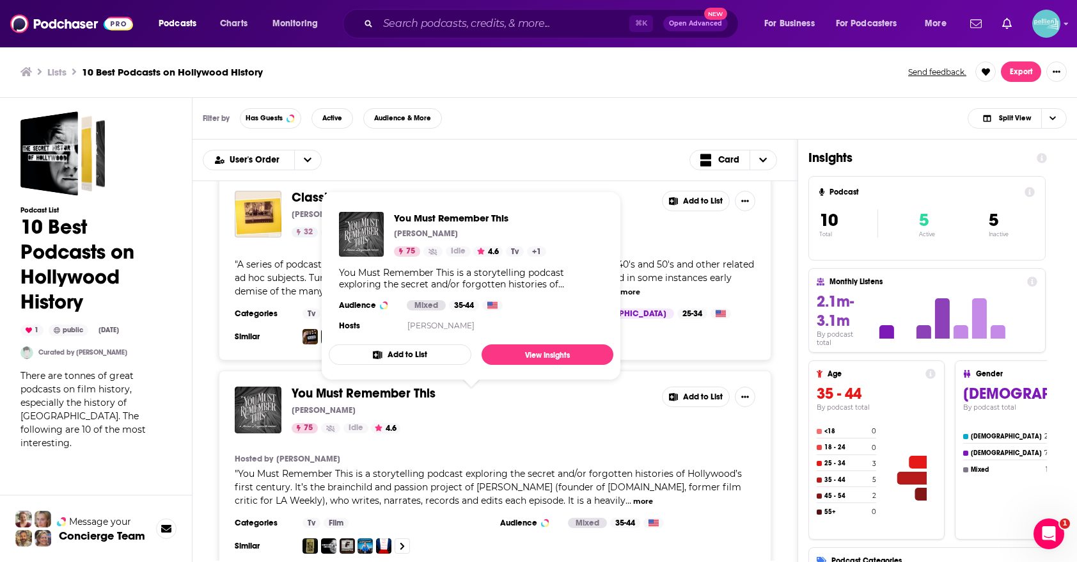
click at [427, 350] on button "Add to List" at bounding box center [400, 354] width 143 height 20
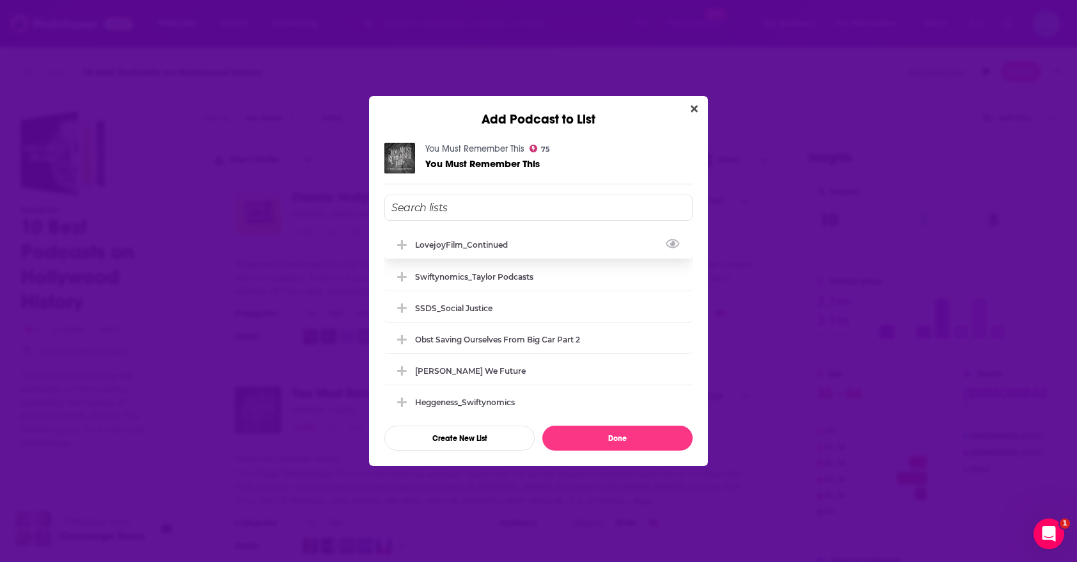
click at [457, 250] on div "LovejoyFilm_Continued" at bounding box center [539, 244] width 308 height 28
click at [591, 454] on div "You Must Remember This 75 You Must Remember This LovejoyFilm_Continued Swiftyno…" at bounding box center [538, 296] width 339 height 338
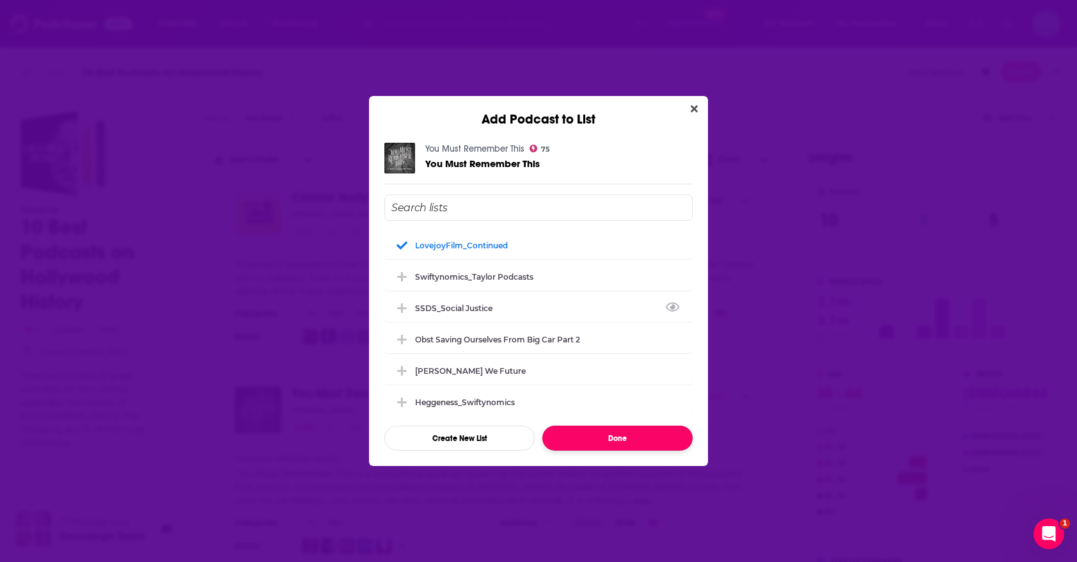
click at [584, 444] on button "Done" at bounding box center [618, 437] width 150 height 25
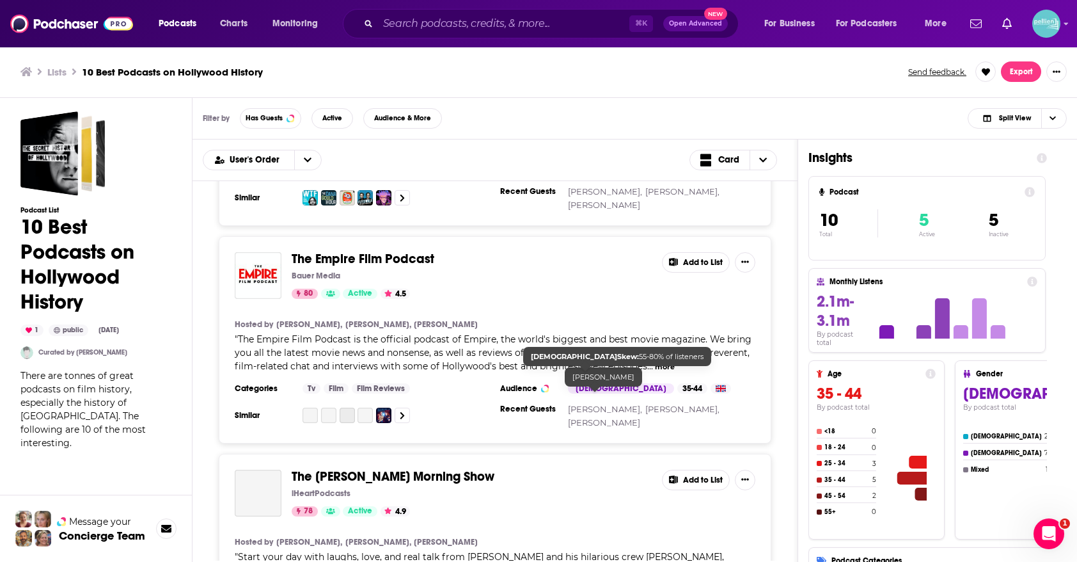
scroll to position [1010, 0]
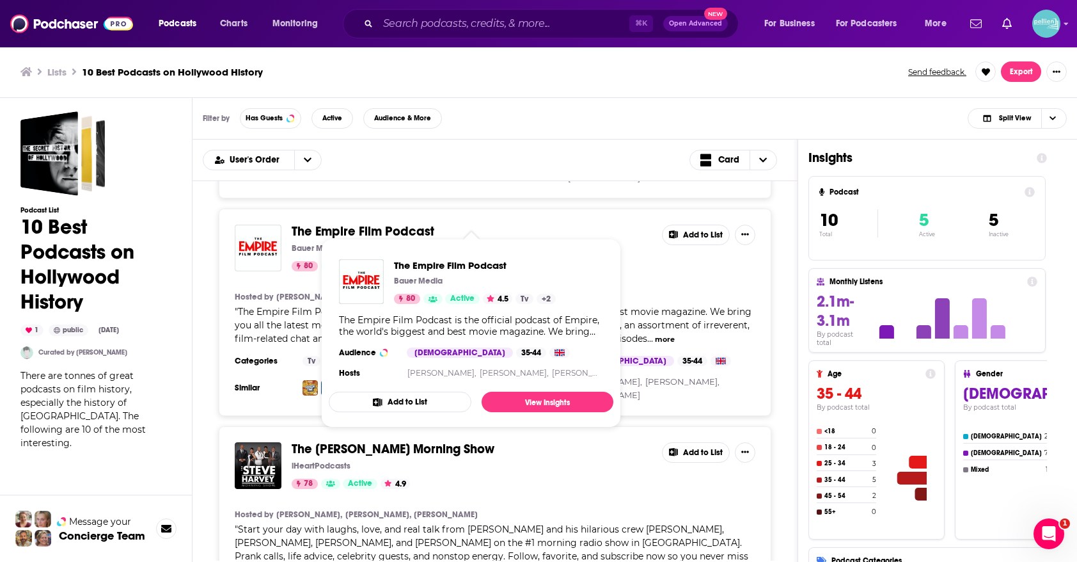
click at [381, 400] on icon "Show Podcast Details" at bounding box center [378, 402] width 10 height 8
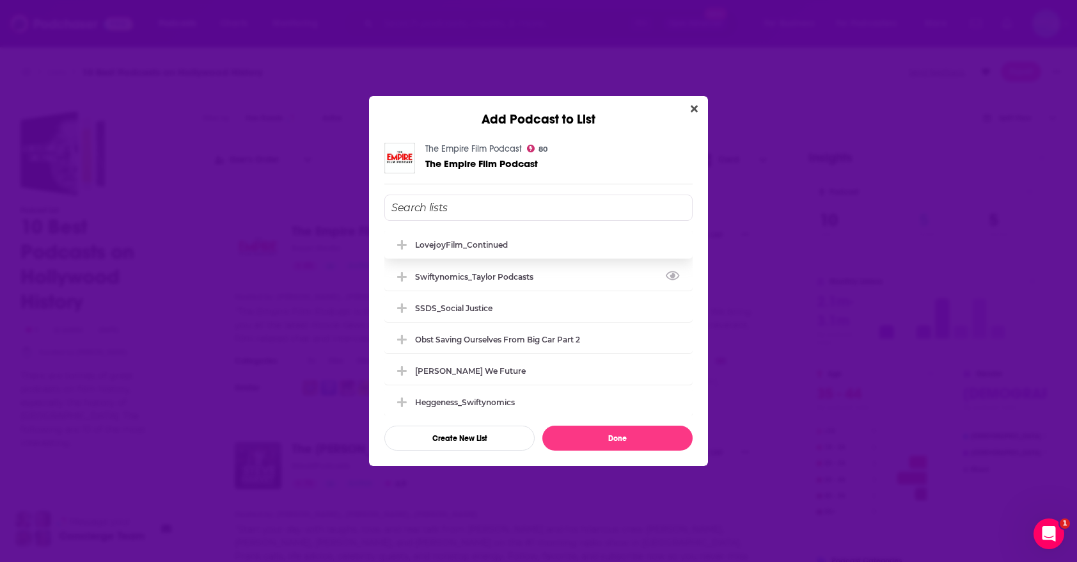
click at [455, 243] on div "LovejoyFilm_Continued" at bounding box center [461, 245] width 93 height 10
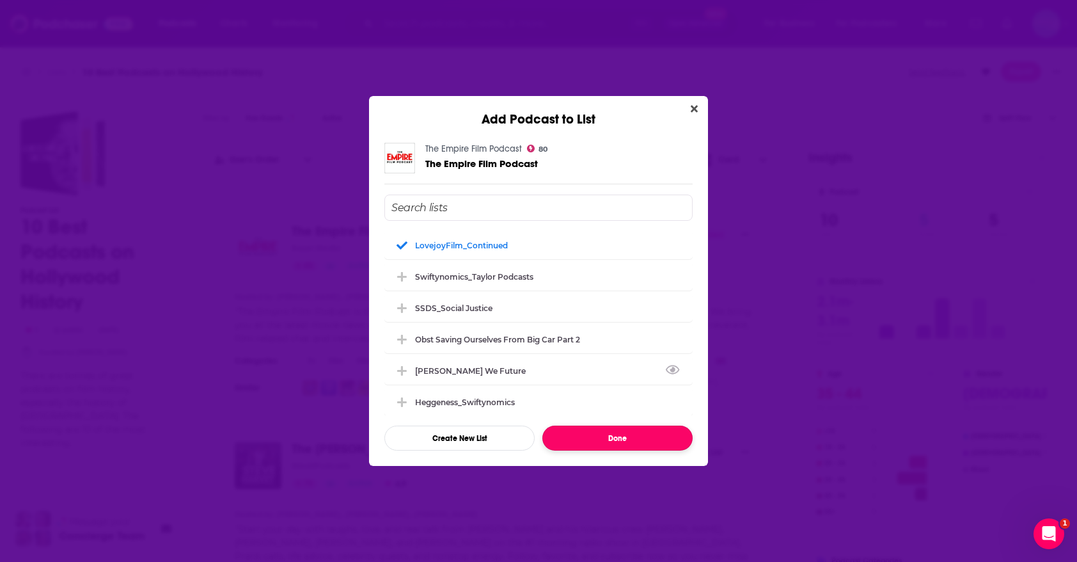
click at [589, 440] on button "Done" at bounding box center [618, 437] width 150 height 25
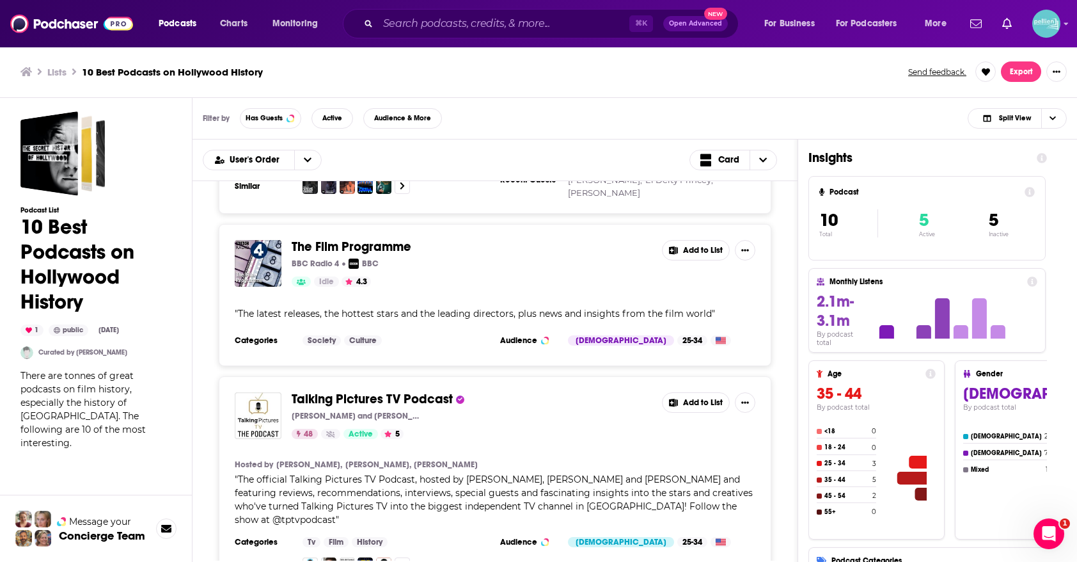
scroll to position [1450, 0]
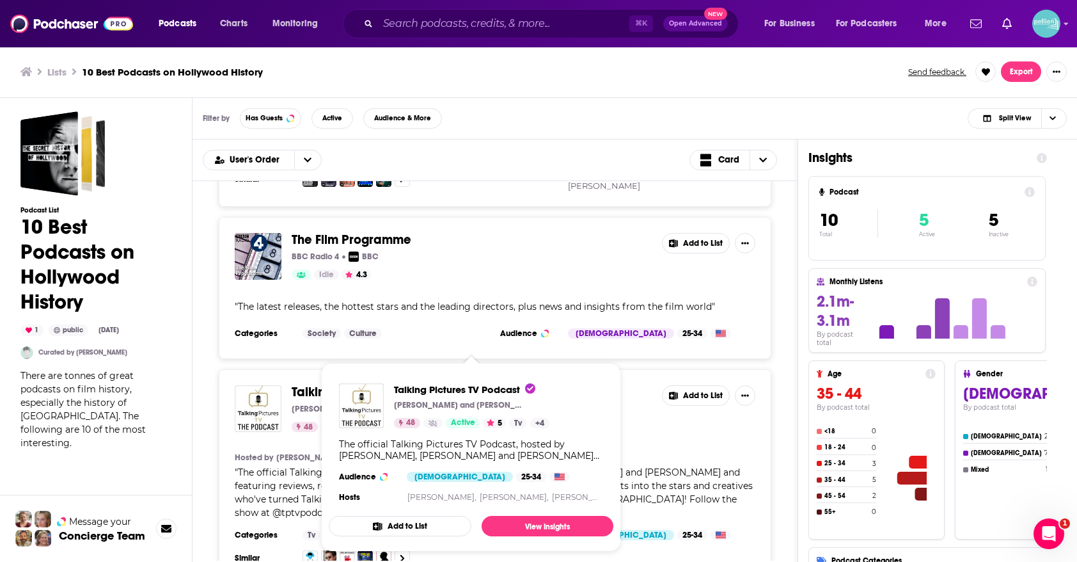
click at [418, 518] on button "Add to List" at bounding box center [400, 526] width 143 height 20
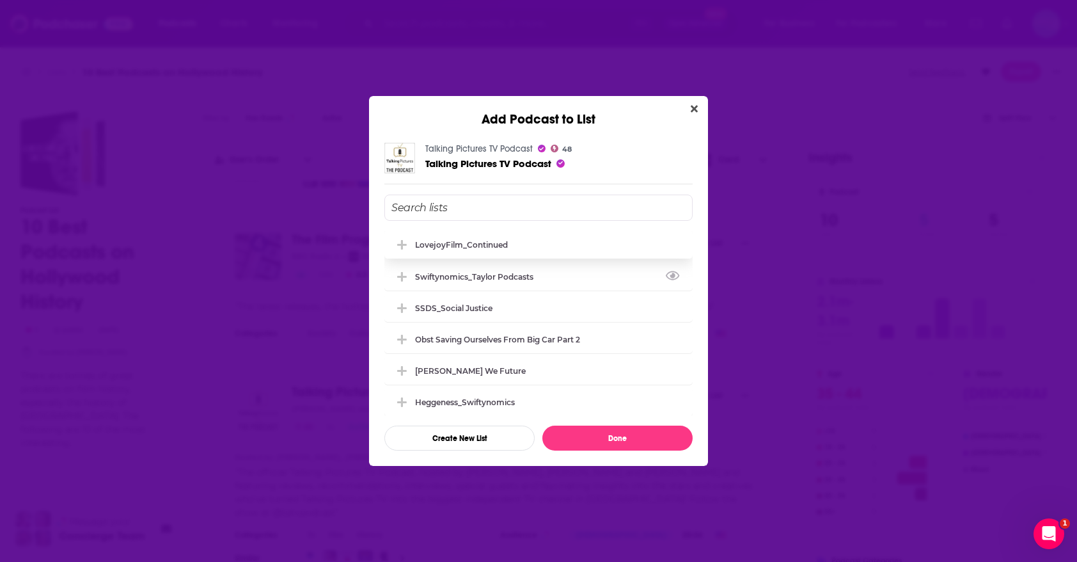
click at [493, 249] on div "LovejoyFilm_Continued" at bounding box center [539, 244] width 308 height 28
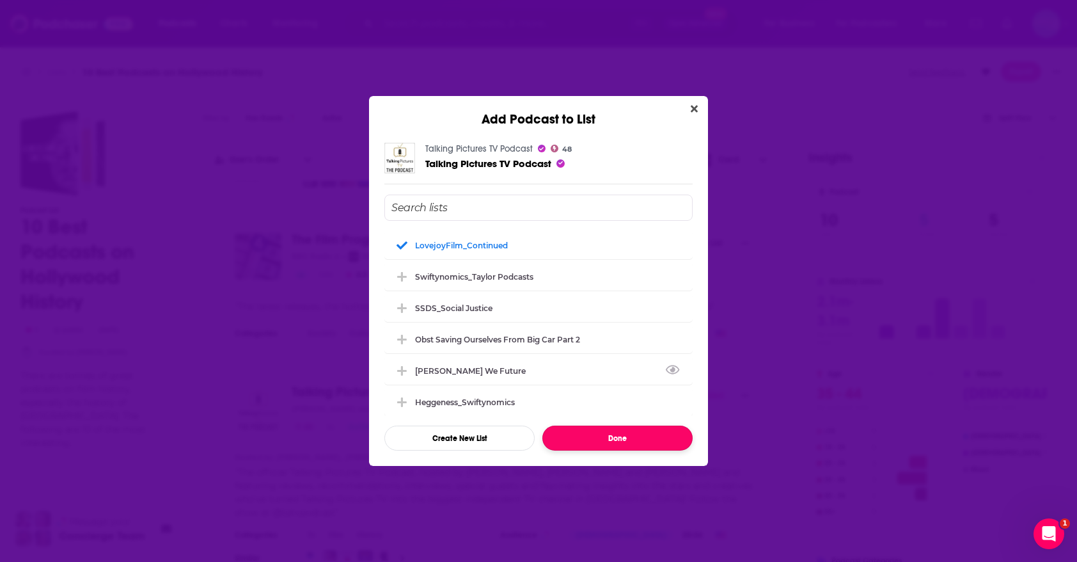
click at [584, 439] on button "Done" at bounding box center [618, 437] width 150 height 25
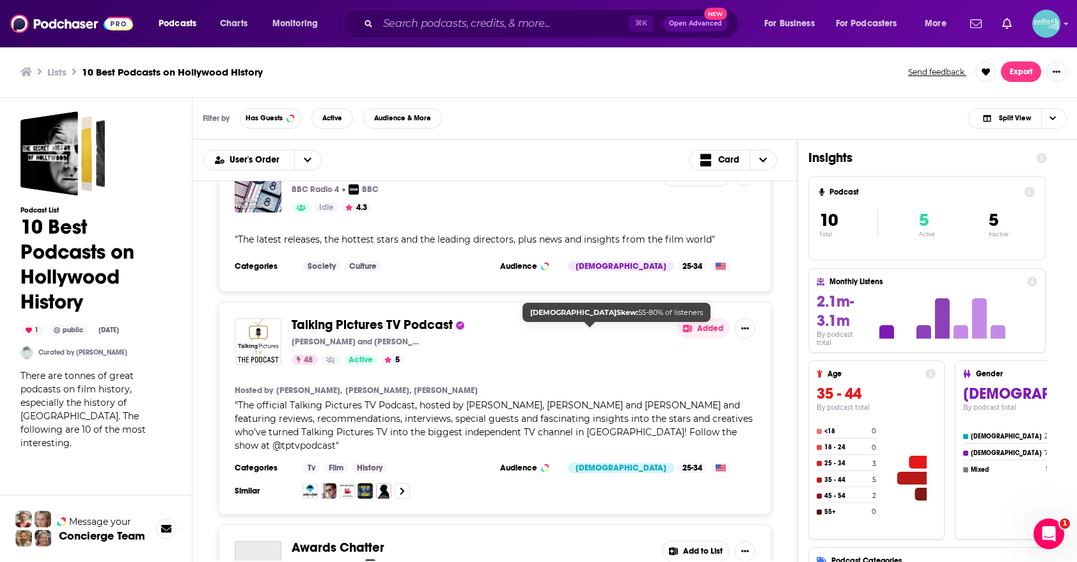
scroll to position [1633, 0]
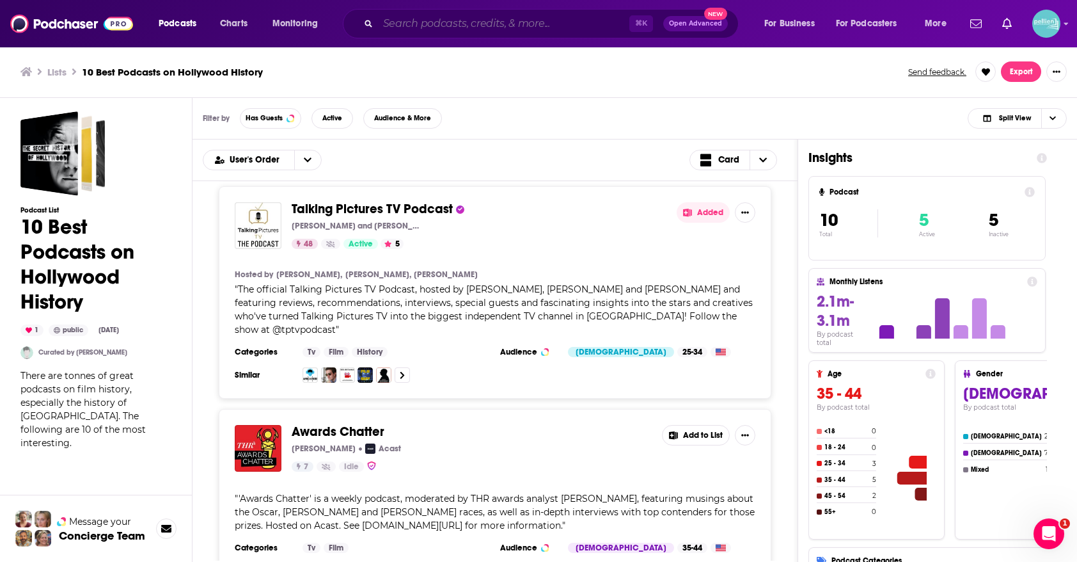
click at [521, 25] on input "Search podcasts, credits, & more..." at bounding box center [503, 23] width 251 height 20
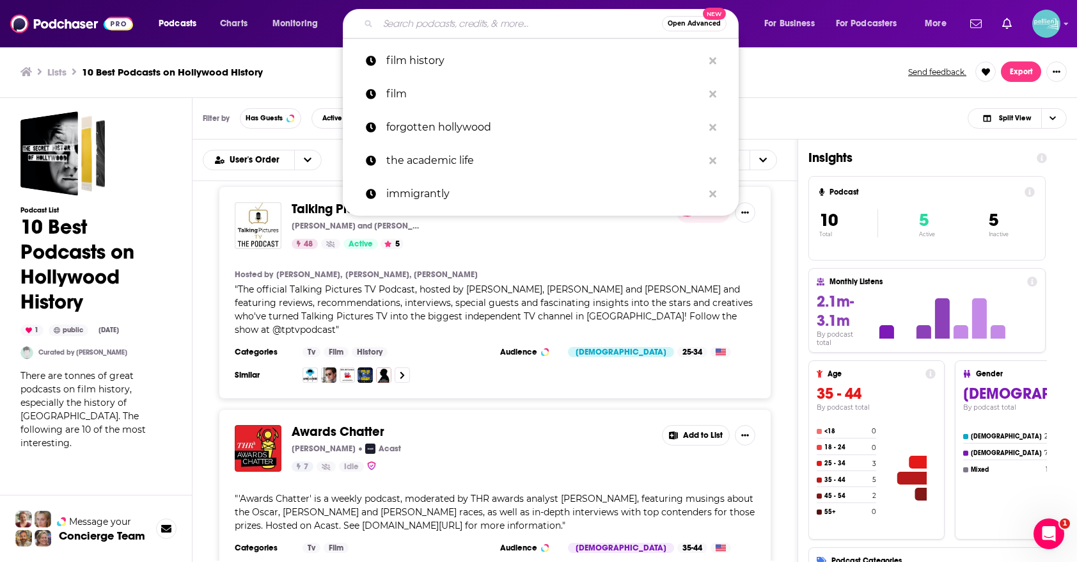
paste input "War and Nature"
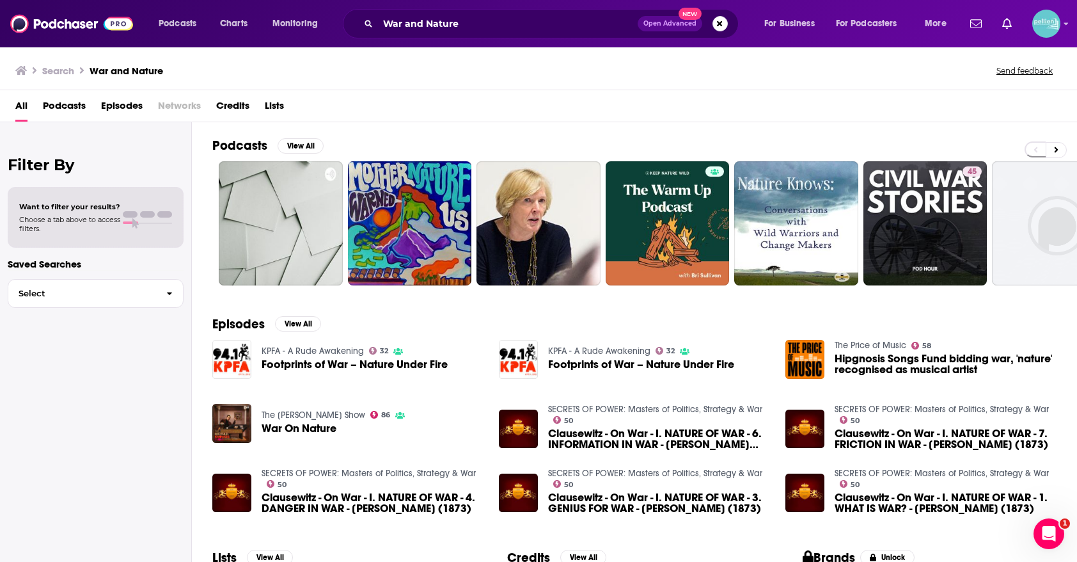
click at [548, 34] on div "War and Nature Open Advanced New" at bounding box center [541, 23] width 396 height 29
click at [539, 25] on input "War and Nature" at bounding box center [508, 23] width 260 height 20
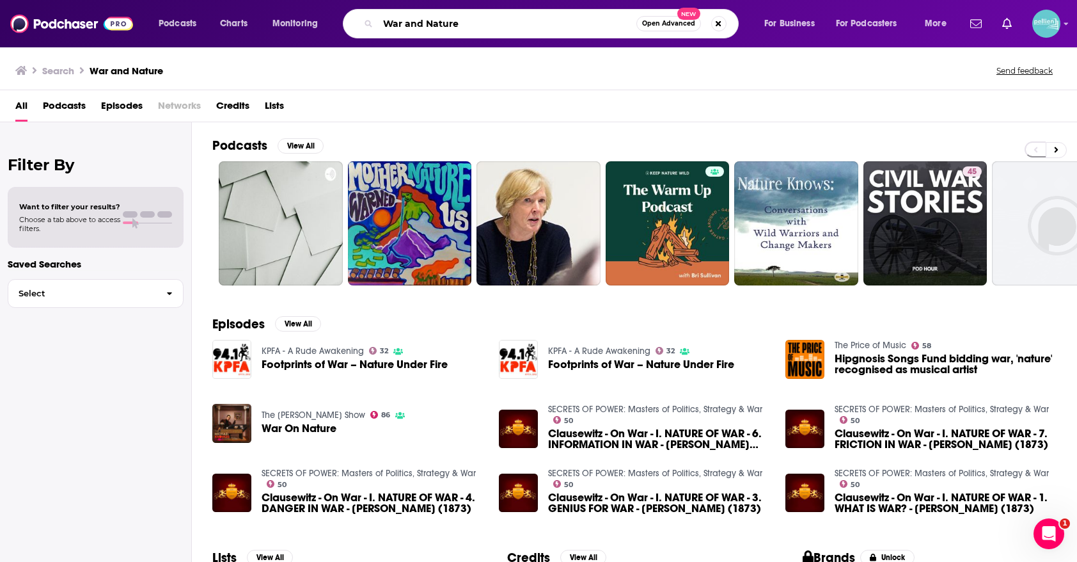
click at [539, 25] on input "War and Nature" at bounding box center [507, 23] width 258 height 20
paste input "The Invention of Ecocid"
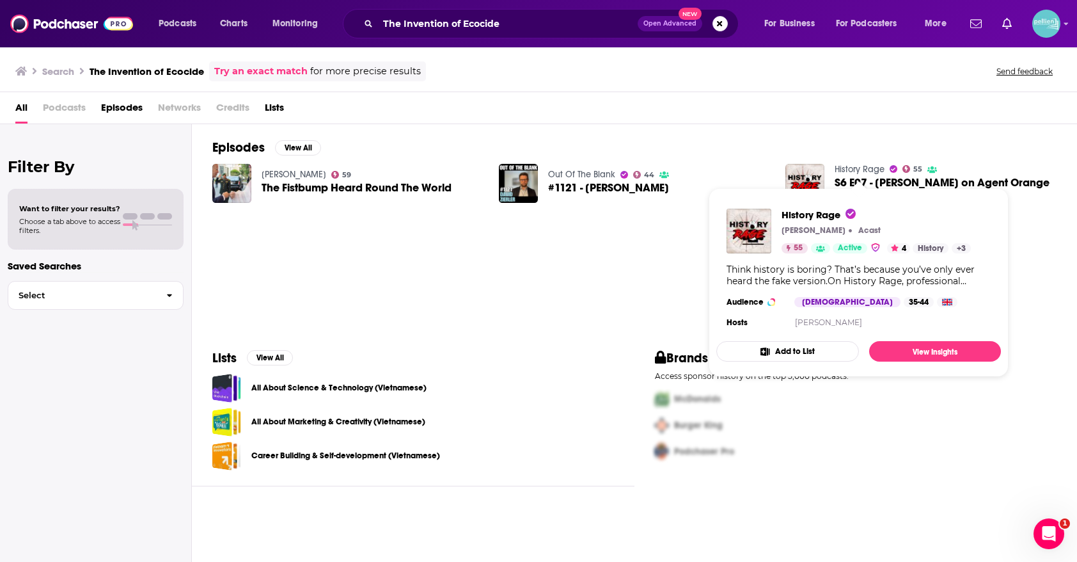
click at [799, 350] on button "Add to List" at bounding box center [788, 351] width 143 height 20
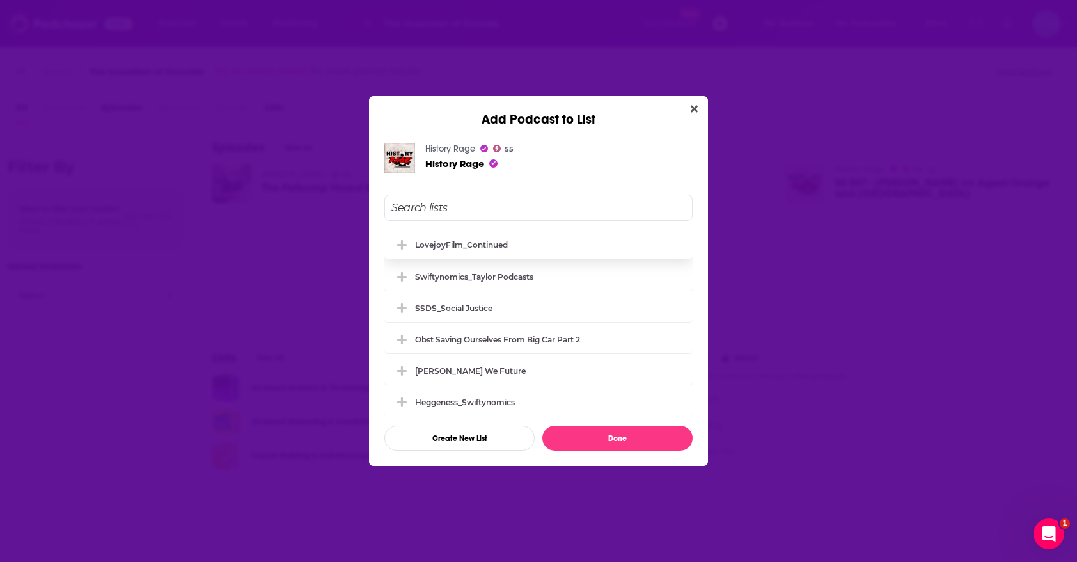
click at [596, 248] on div "LovejoyFilm_Continued" at bounding box center [539, 244] width 308 height 28
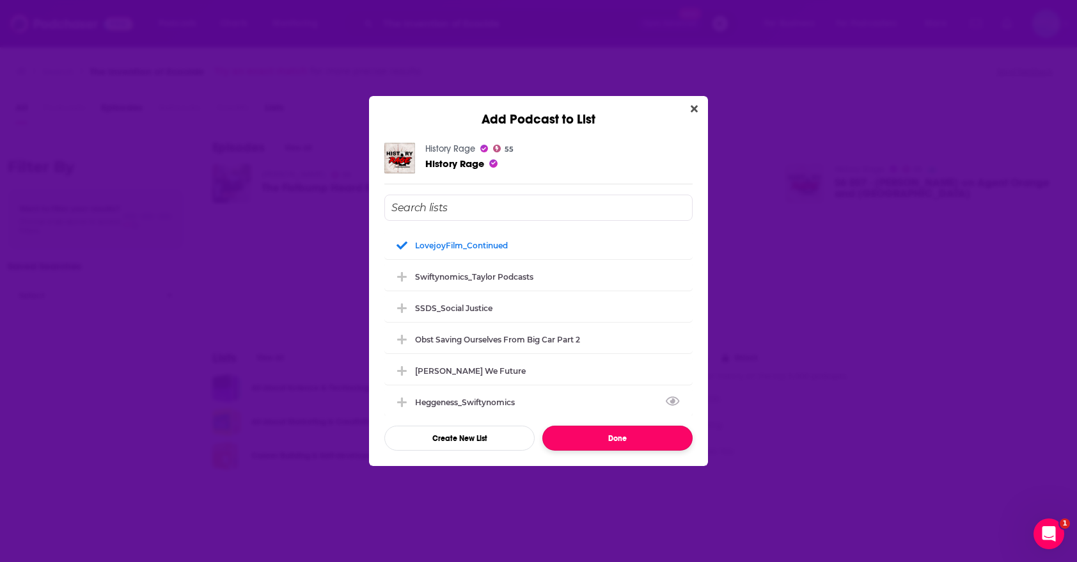
click at [594, 438] on button "Done" at bounding box center [618, 437] width 150 height 25
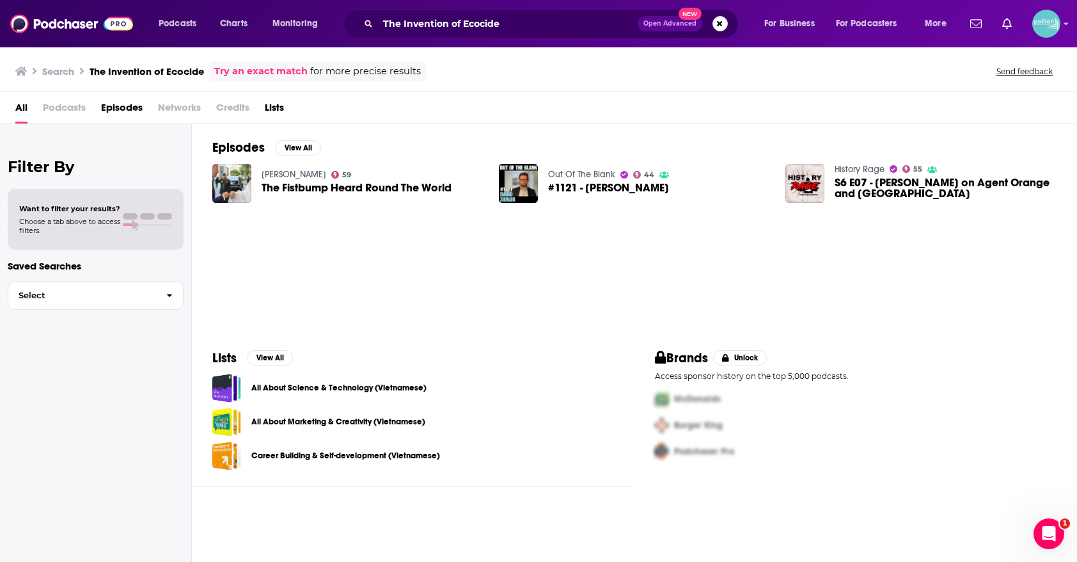
click at [278, 120] on span "Lists" at bounding box center [274, 110] width 19 height 26
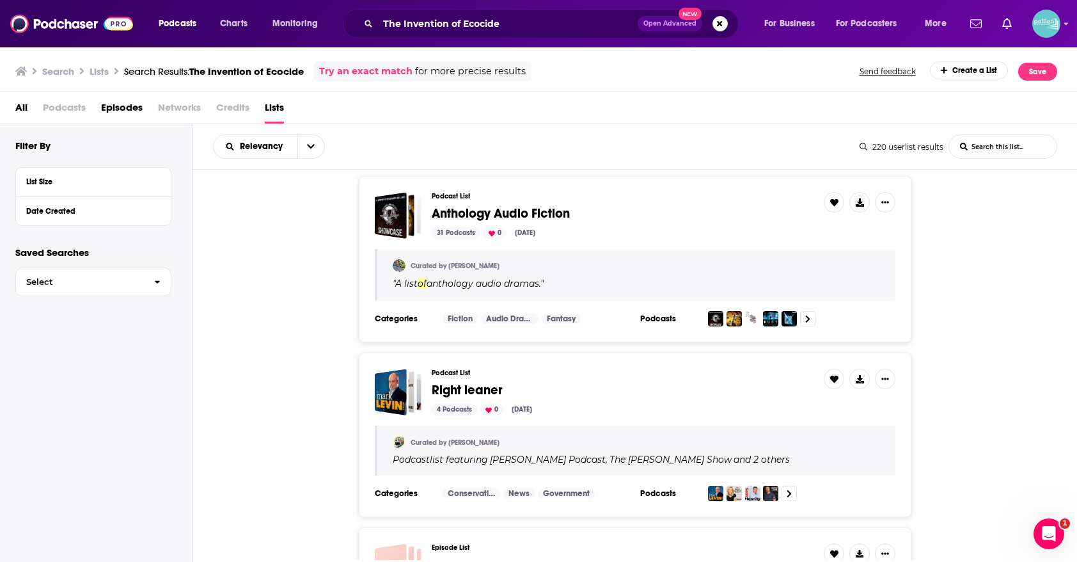
scroll to position [977, 0]
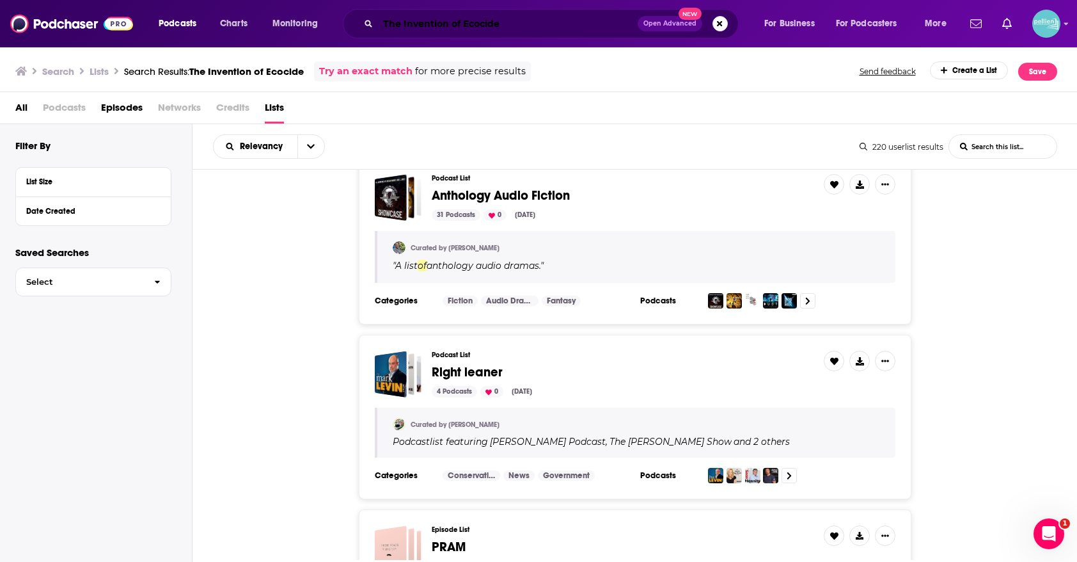
click at [562, 28] on input "The Invention of Ecocide" at bounding box center [508, 23] width 260 height 20
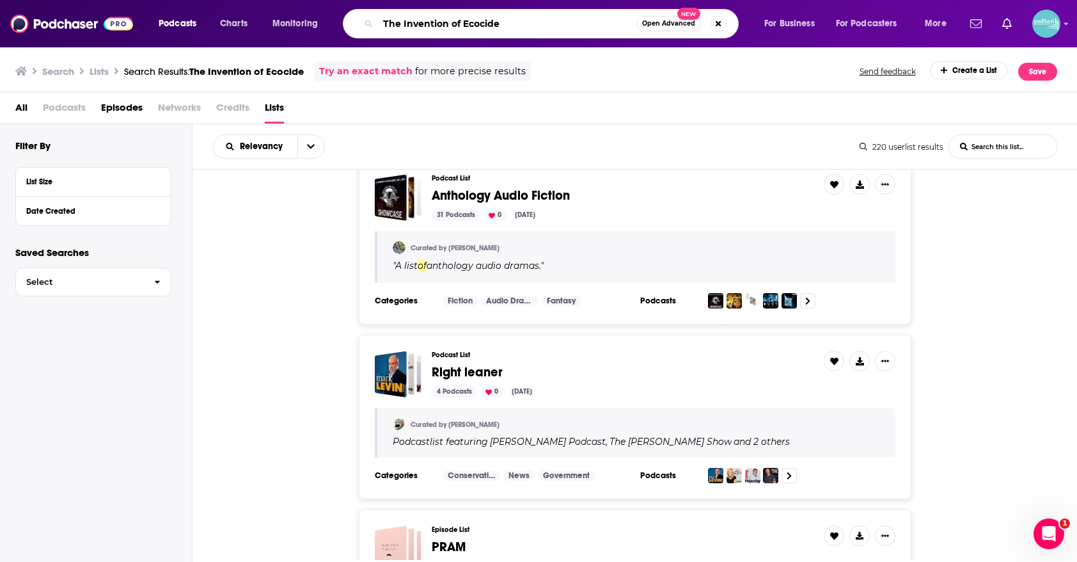
click at [562, 28] on input "The Invention of Ecocide" at bounding box center [507, 23] width 258 height 20
paste input "Chemical Age:"
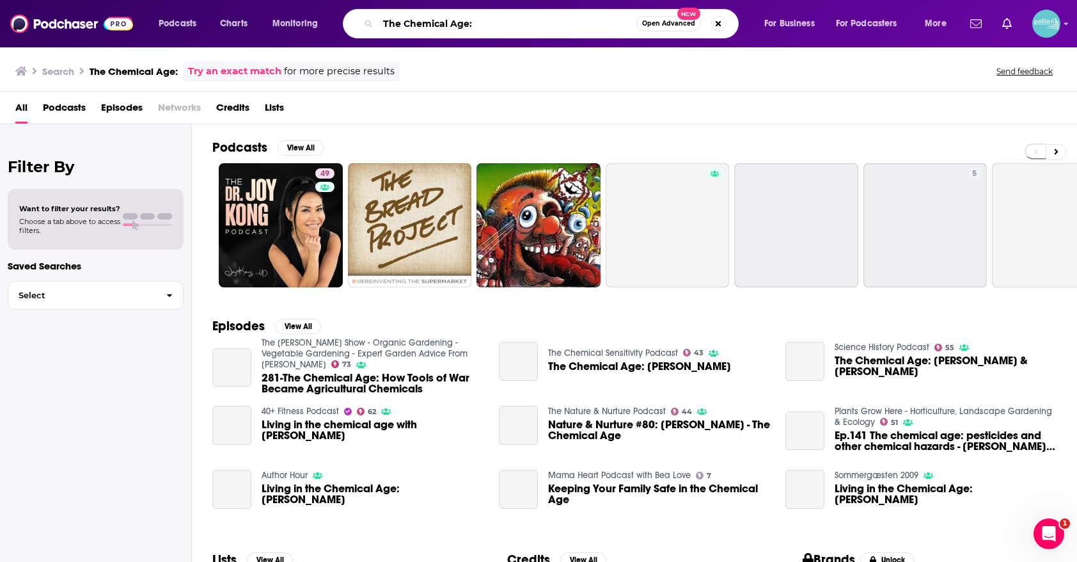
click at [562, 28] on input "The Chemical Age:" at bounding box center [507, 23] width 258 height 20
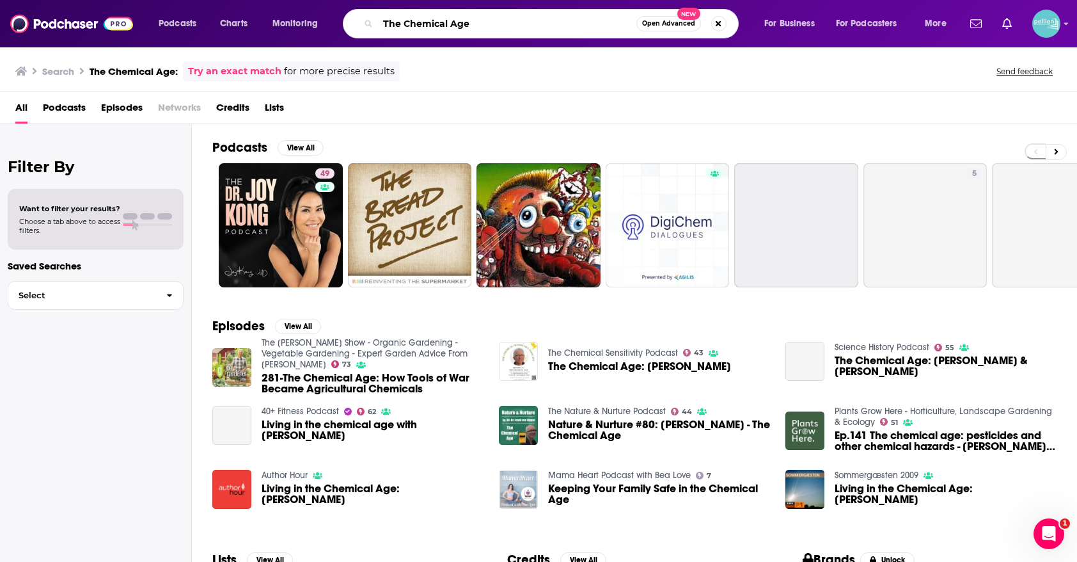
type input "The Chemical Age"
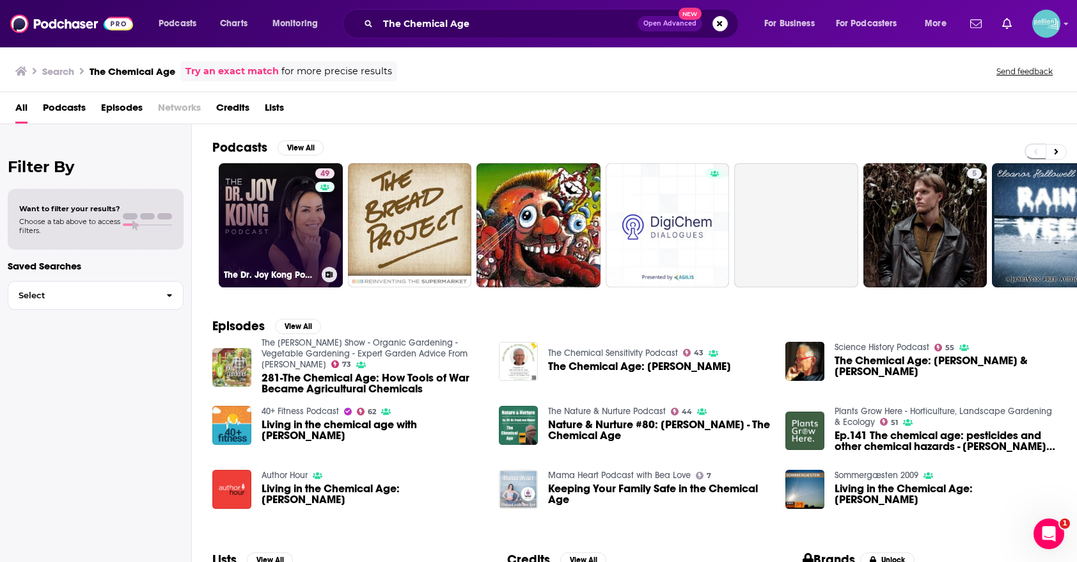
click at [289, 203] on link "49 The Dr. Joy Kong Podcast" at bounding box center [281, 225] width 124 height 124
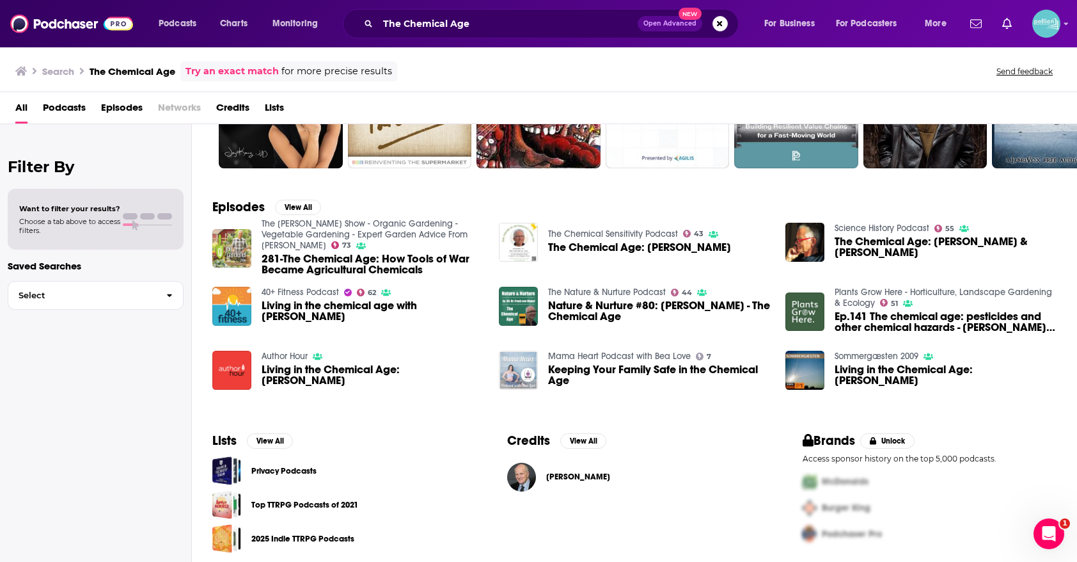
scroll to position [124, 0]
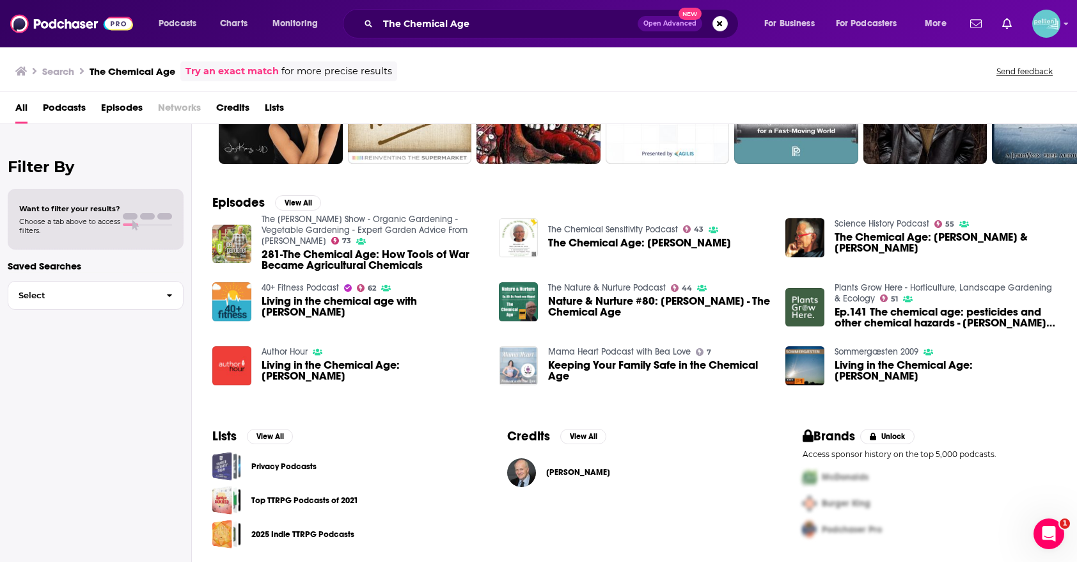
click at [236, 473] on div "Privacy Podcasts" at bounding box center [227, 466] width 17 height 26
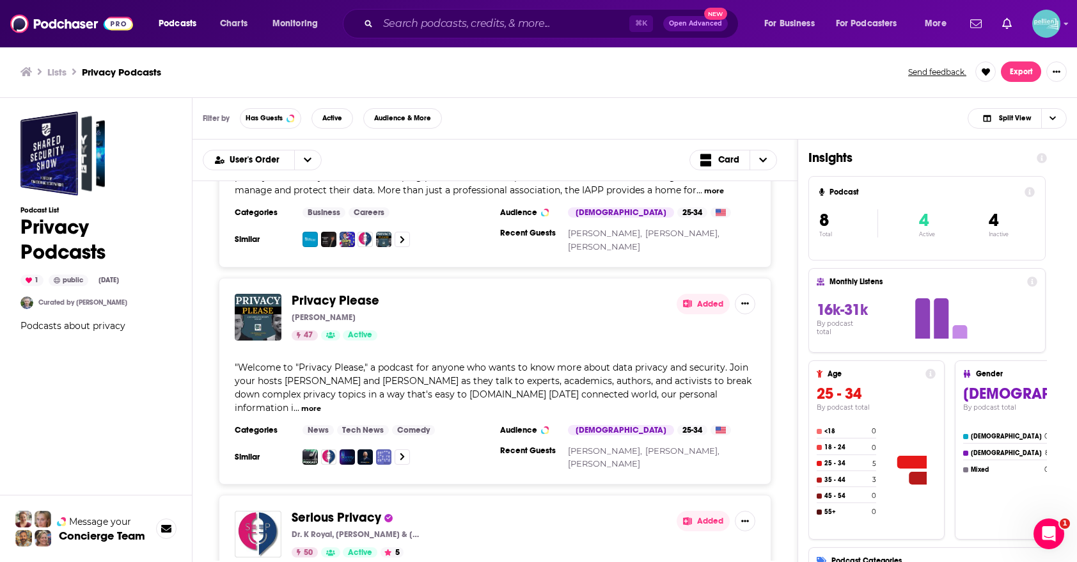
scroll to position [959, 0]
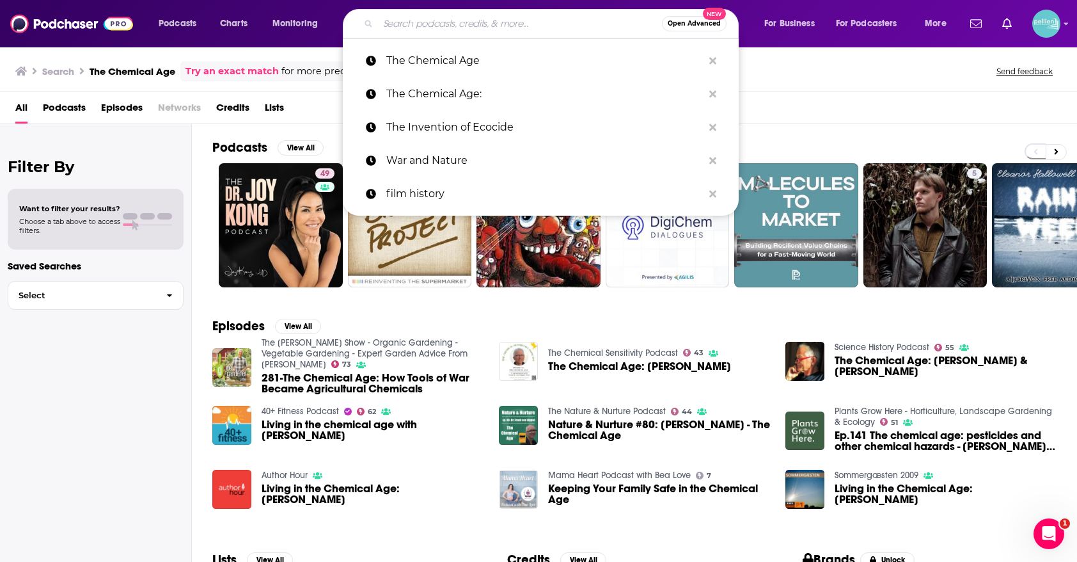
click at [595, 20] on input "Search podcasts, credits, & more..." at bounding box center [520, 23] width 284 height 20
paste input "War Stories with Preston and Sayre"
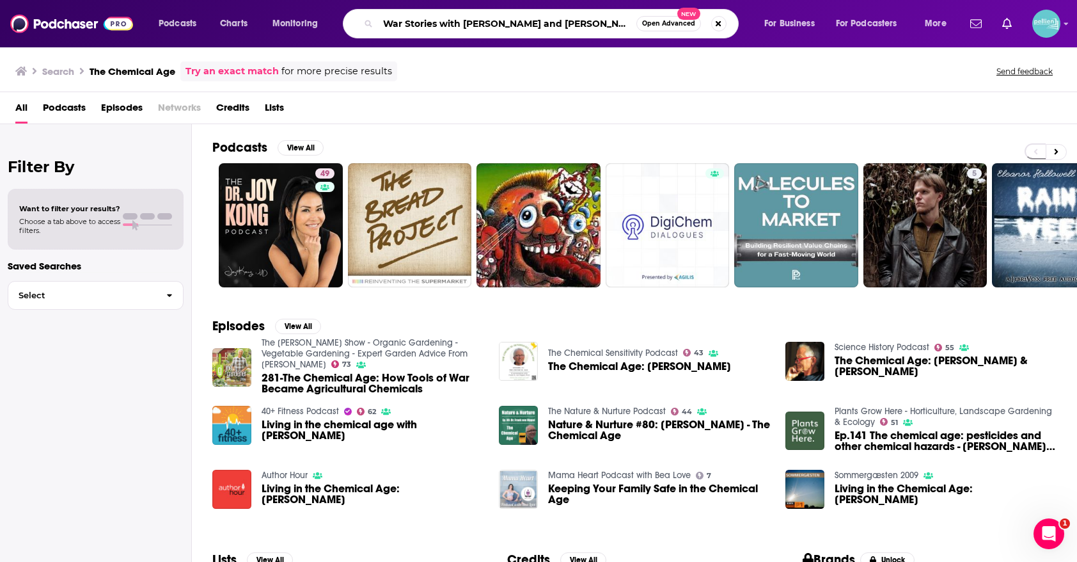
type input "War Stories with Preston and Sayre"
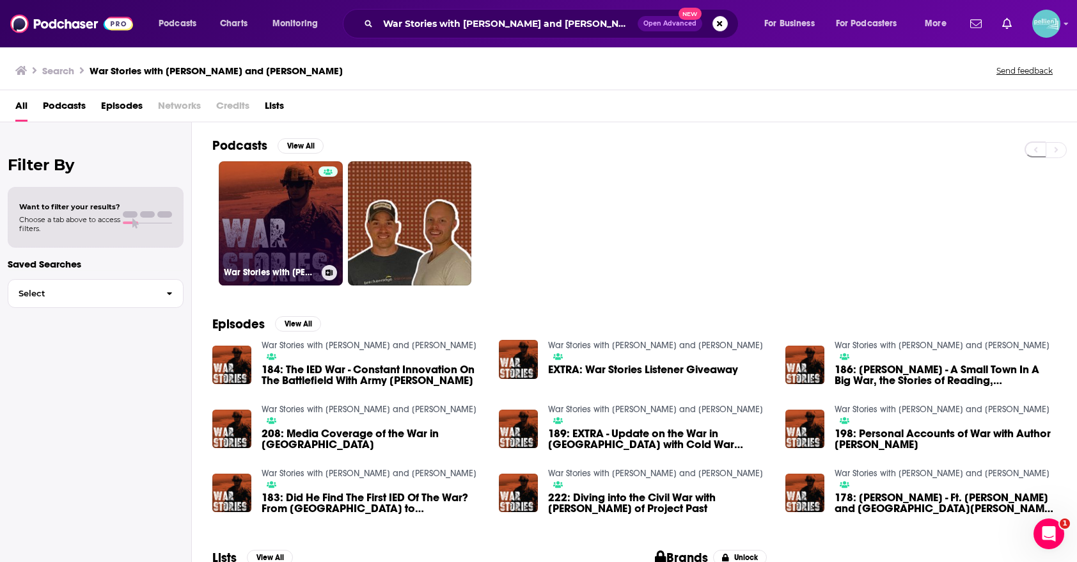
click at [301, 193] on link "War Stories with Preston and Sayre" at bounding box center [281, 223] width 124 height 124
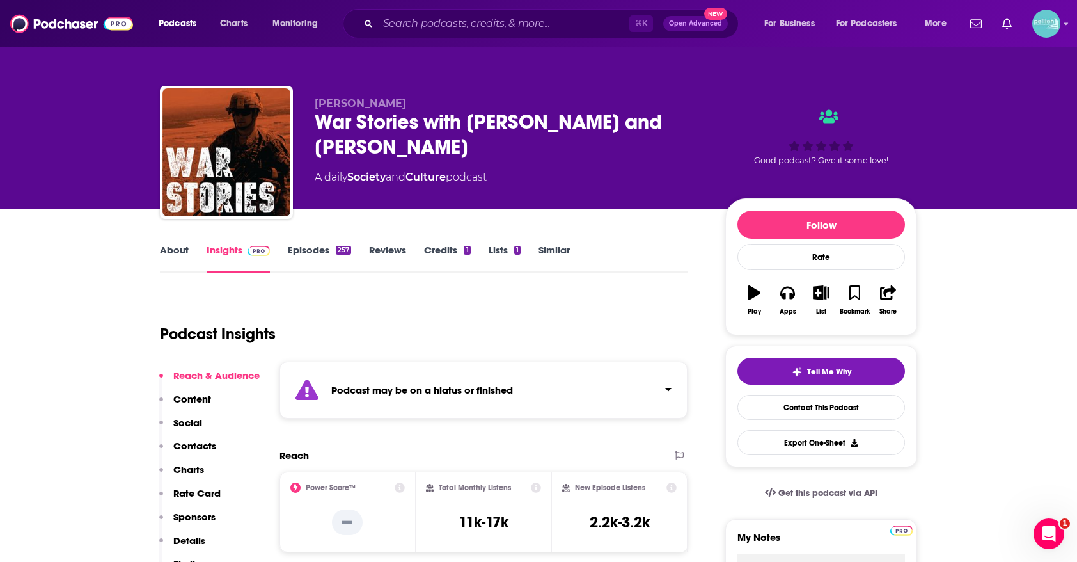
click at [318, 250] on link "Episodes 257" at bounding box center [319, 258] width 63 height 29
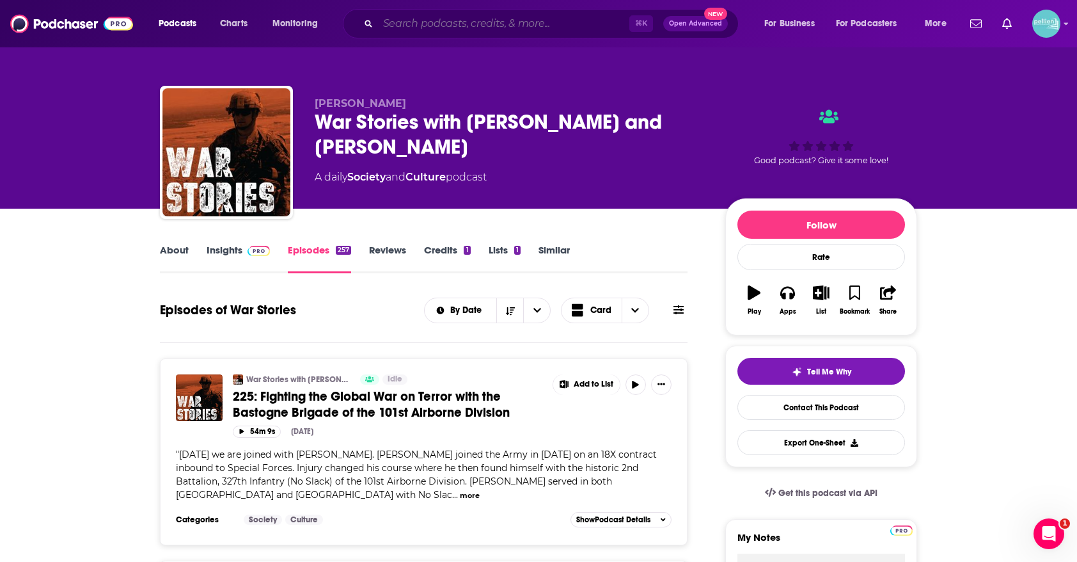
click at [577, 29] on input "Search podcasts, credits, & more..." at bounding box center [503, 23] width 251 height 20
paste input "Battles and Banter Podcast"
type input "Battles and Banter Podcast"
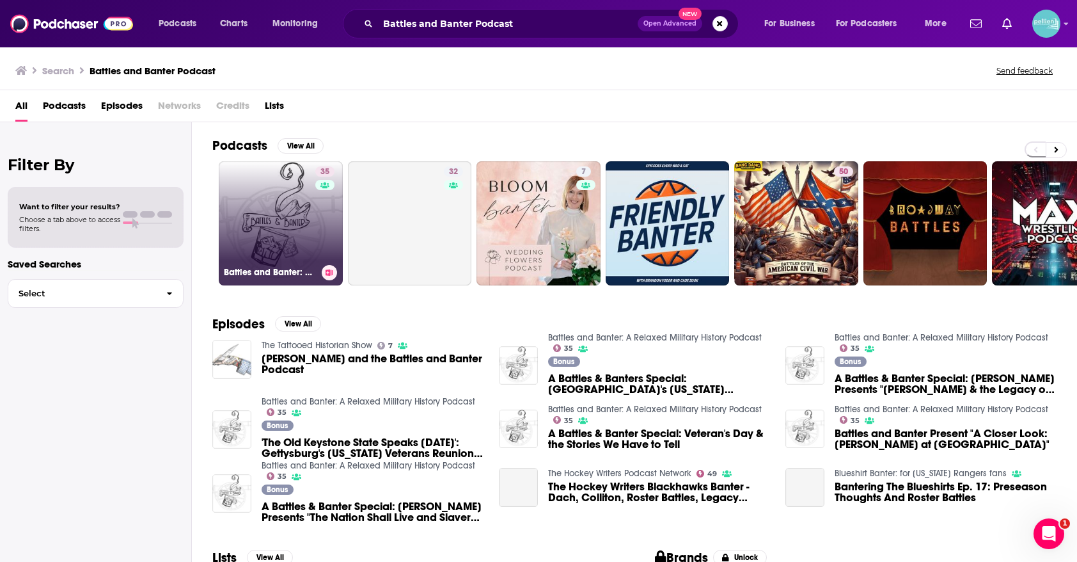
click at [279, 202] on link "35 Battles and Banter: A Relaxed Military History Podcast" at bounding box center [281, 223] width 124 height 124
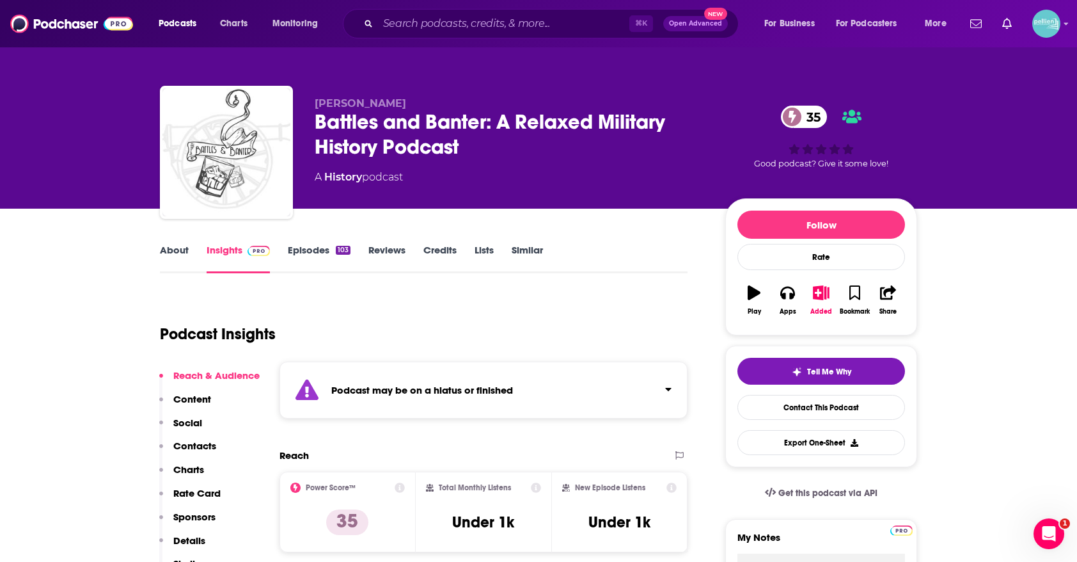
click at [318, 258] on link "Episodes 103" at bounding box center [319, 258] width 63 height 29
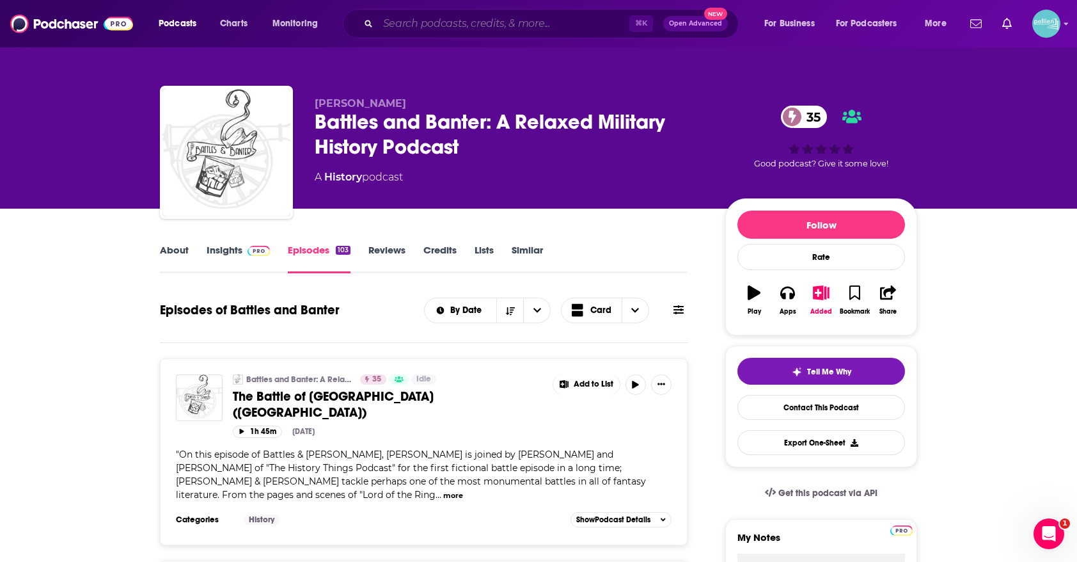
click at [487, 25] on input "Search podcasts, credits, & more..." at bounding box center [503, 23] width 251 height 20
paste input "Science History Podcast"
type input "Science History Podcast"
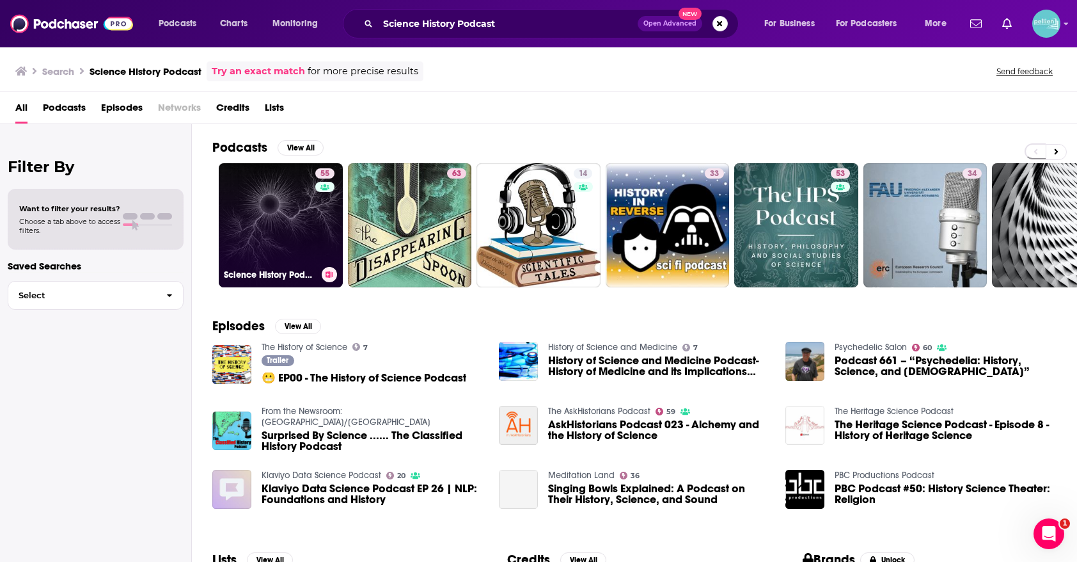
click at [286, 205] on link "55 Science History Podcast" at bounding box center [281, 225] width 124 height 124
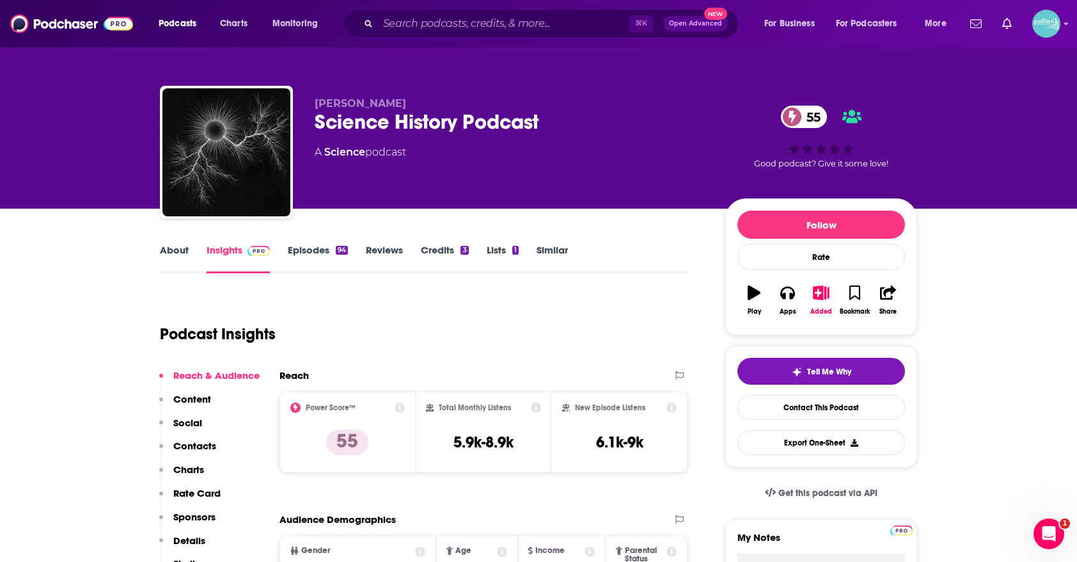
click at [506, 249] on link "Lists 1" at bounding box center [503, 258] width 32 height 29
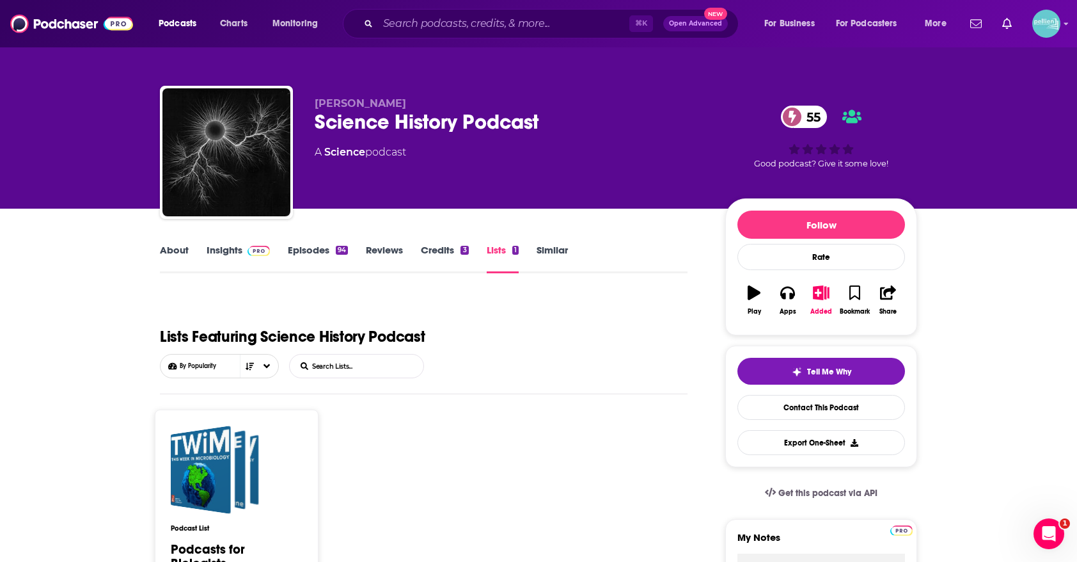
scroll to position [262, 0]
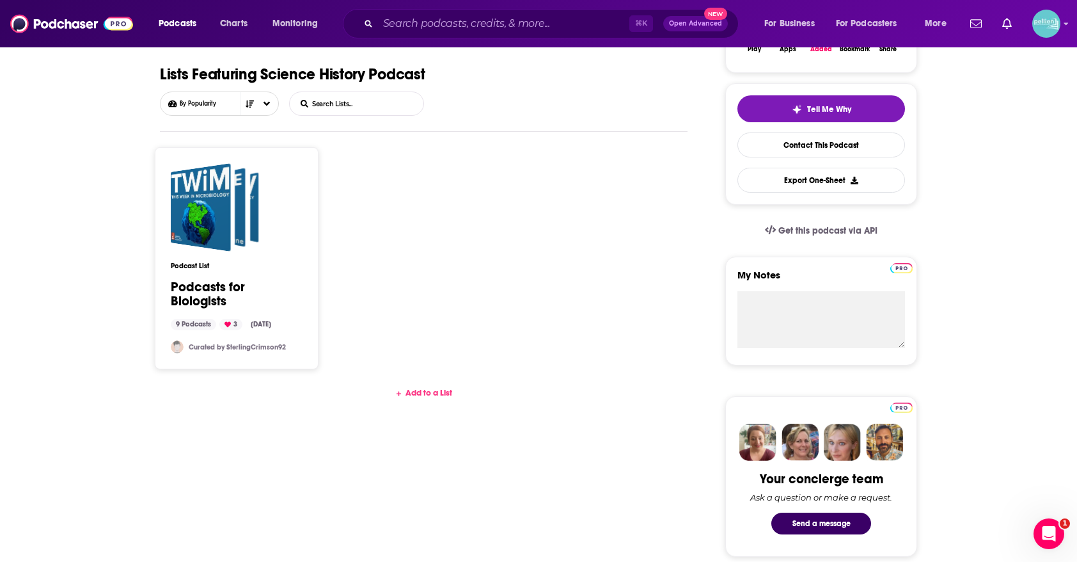
click at [434, 388] on div "Add to a List" at bounding box center [424, 393] width 528 height 10
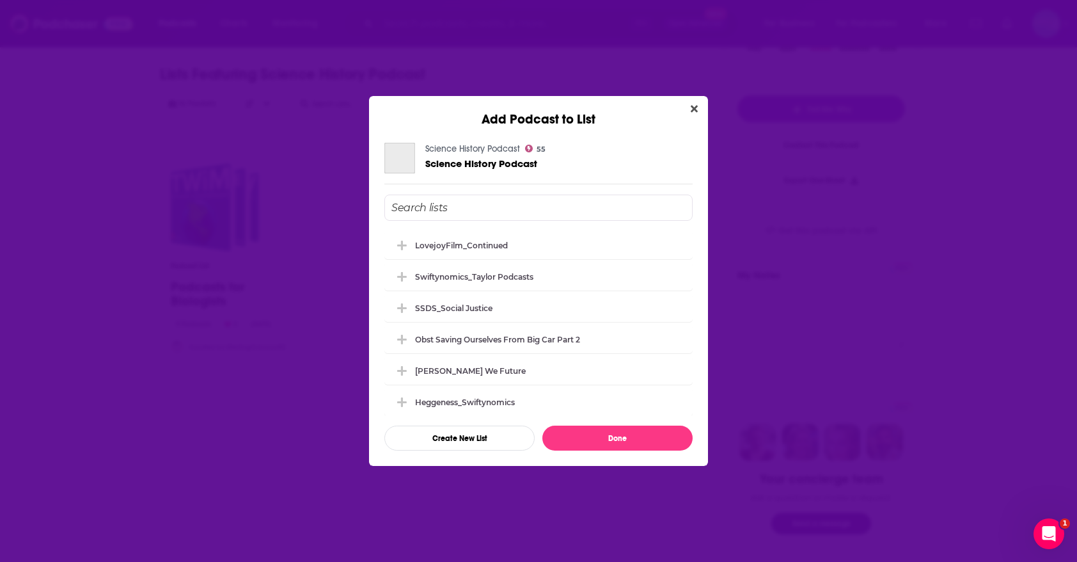
scroll to position [0, 0]
click at [500, 252] on div "LovejoyFilm_Continued" at bounding box center [539, 244] width 308 height 28
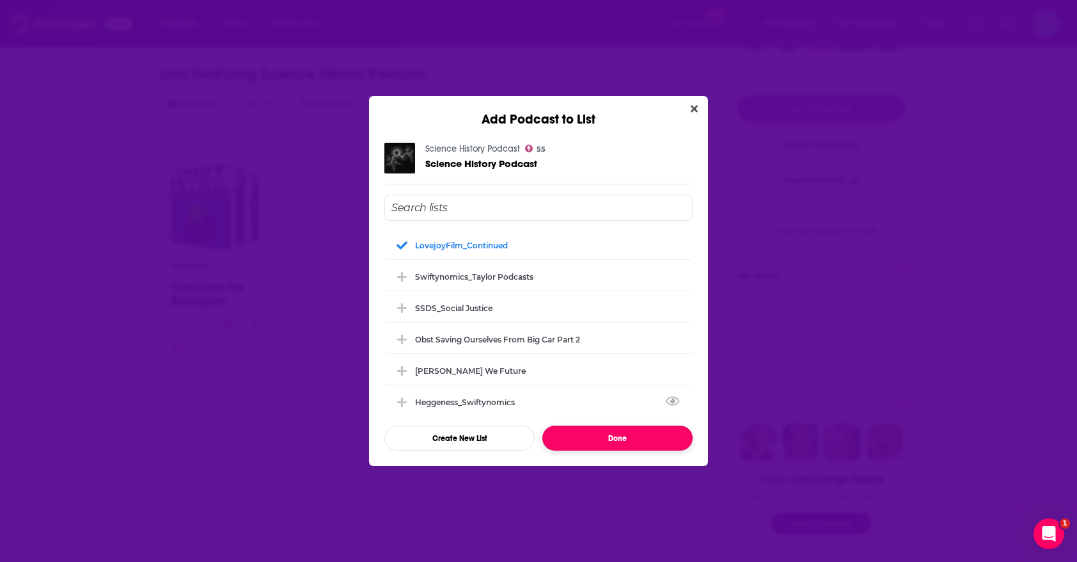
click at [575, 440] on button "Done" at bounding box center [618, 437] width 150 height 25
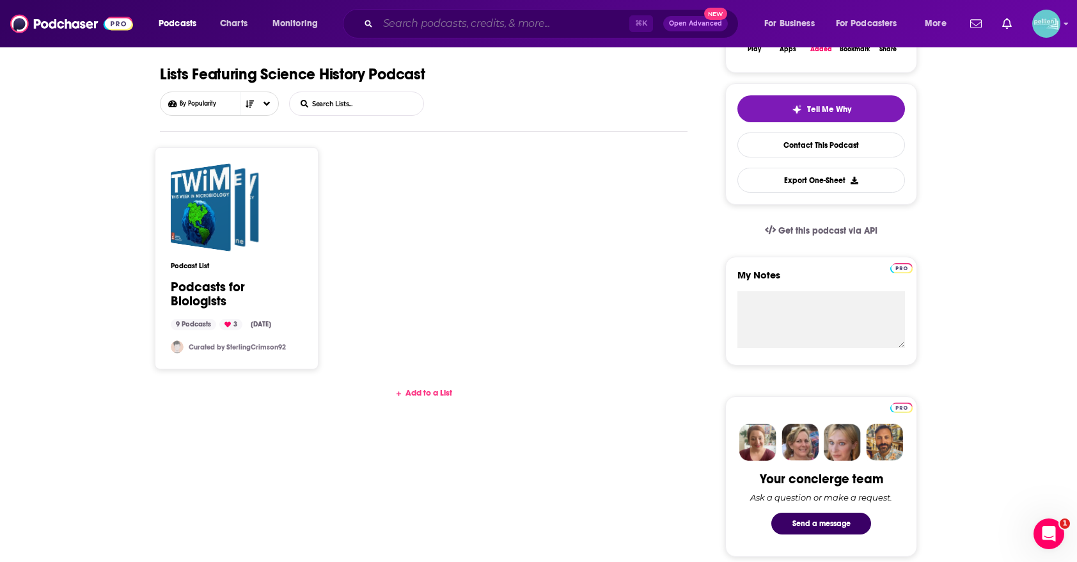
click at [592, 24] on input "Search podcasts, credits, & more..." at bounding box center [503, 23] width 251 height 20
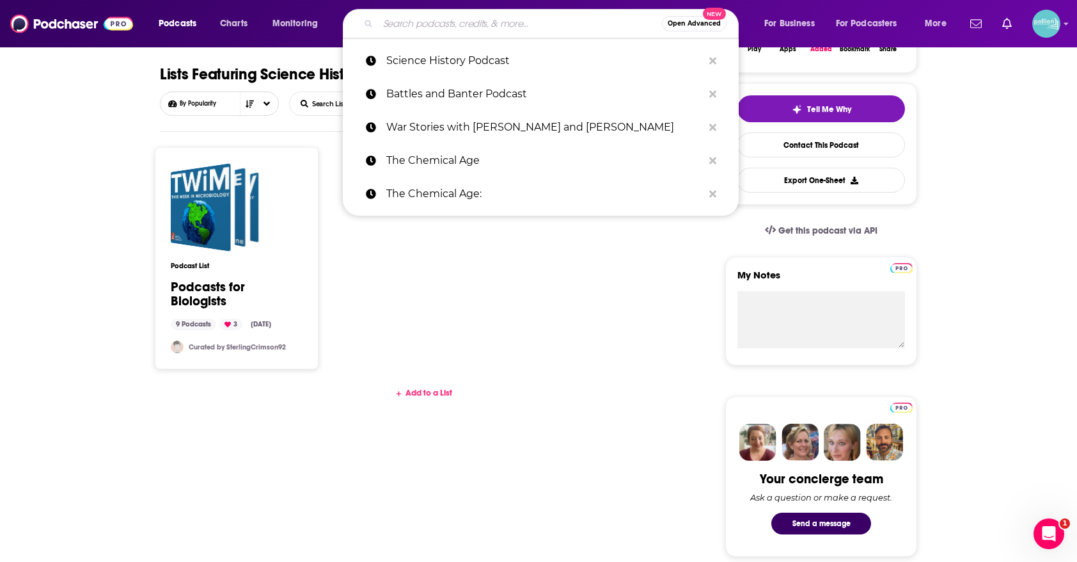
paste input "Distillations (Science History Institute)"
type input "Distillations (Science History Institute)"
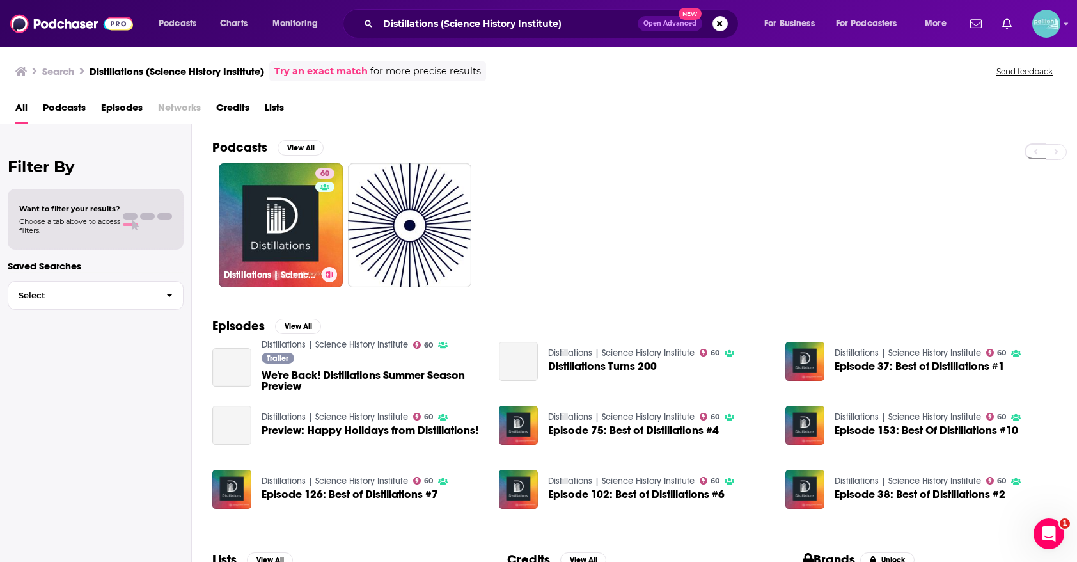
click at [276, 173] on link "60 Distillations | Science History Institute" at bounding box center [281, 225] width 124 height 124
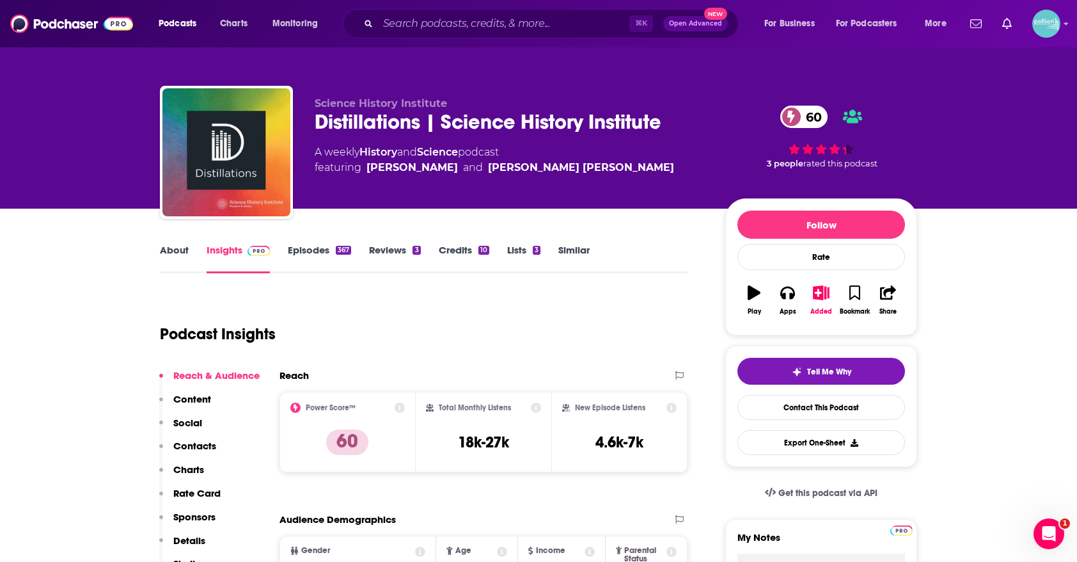
click at [496, 124] on div "Distillations | Science History Institute 60" at bounding box center [510, 121] width 390 height 25
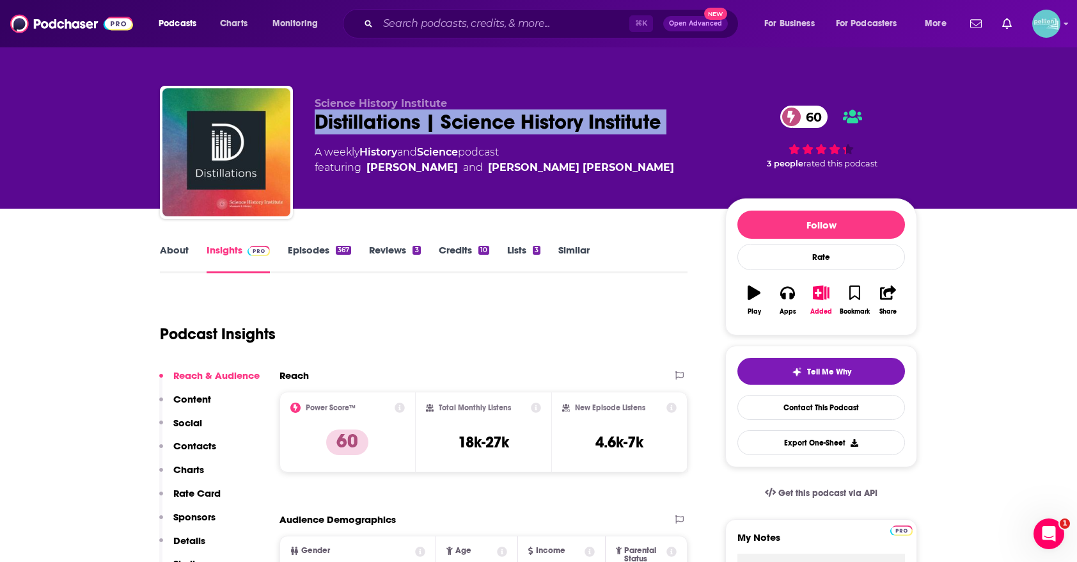
copy div "Distillations | Science History Institute 60"
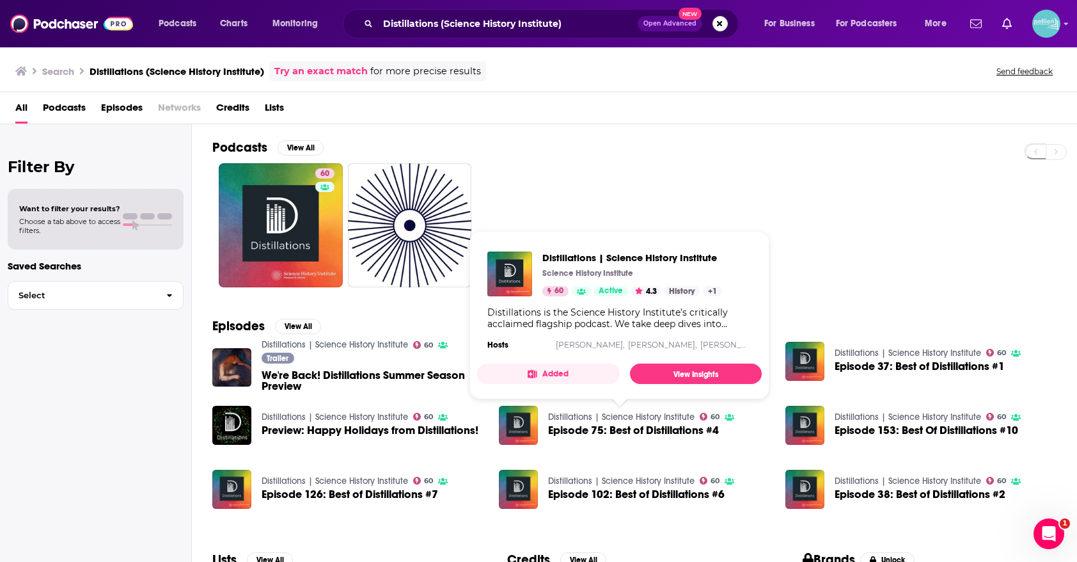
click at [577, 374] on button "Added" at bounding box center [548, 373] width 143 height 20
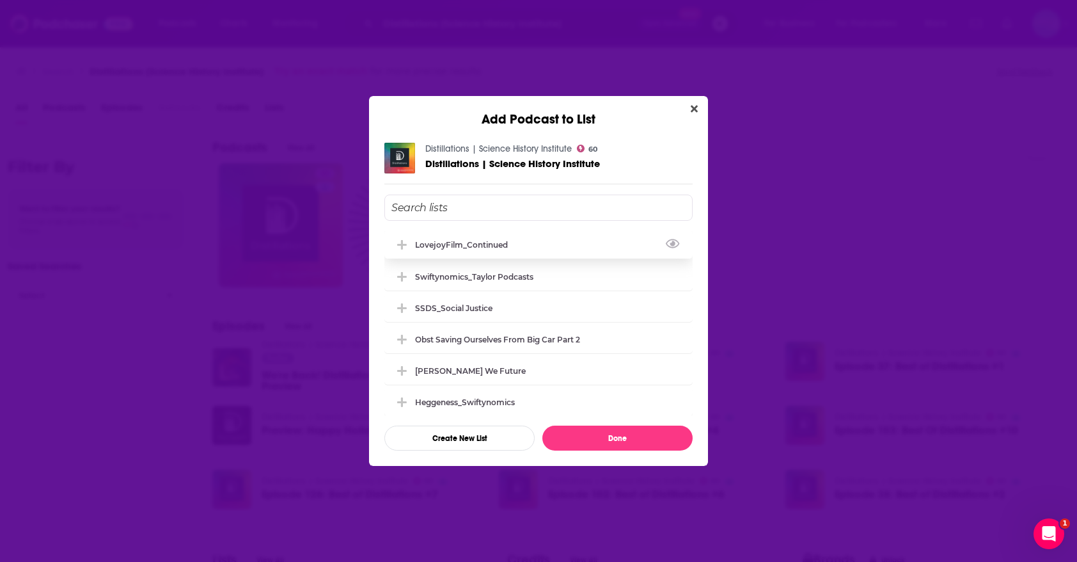
click at [573, 255] on div "LovejoyFilm_Continued" at bounding box center [539, 244] width 308 height 28
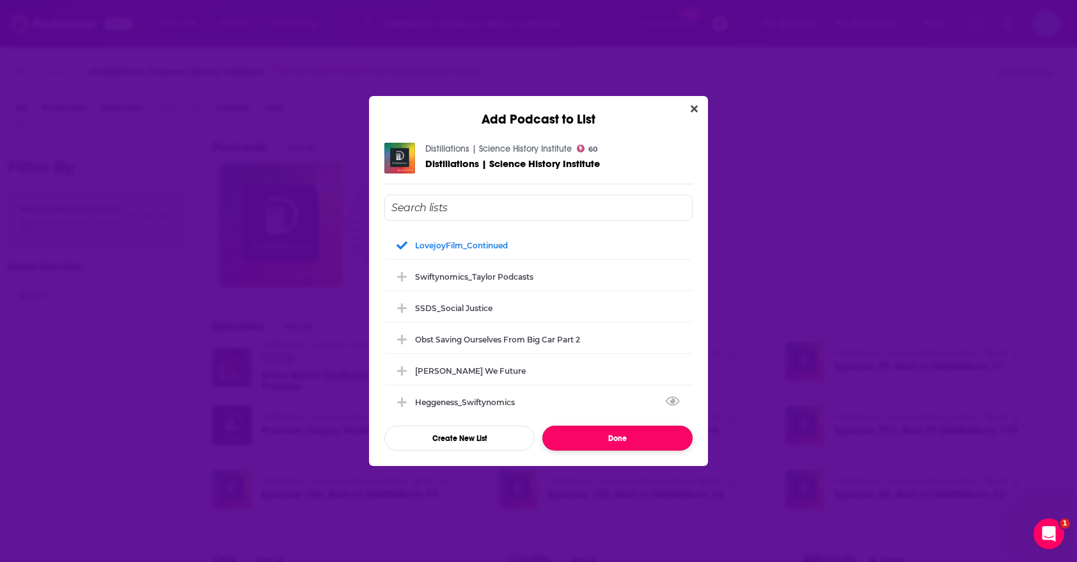
click at [589, 440] on button "Done" at bounding box center [618, 437] width 150 height 25
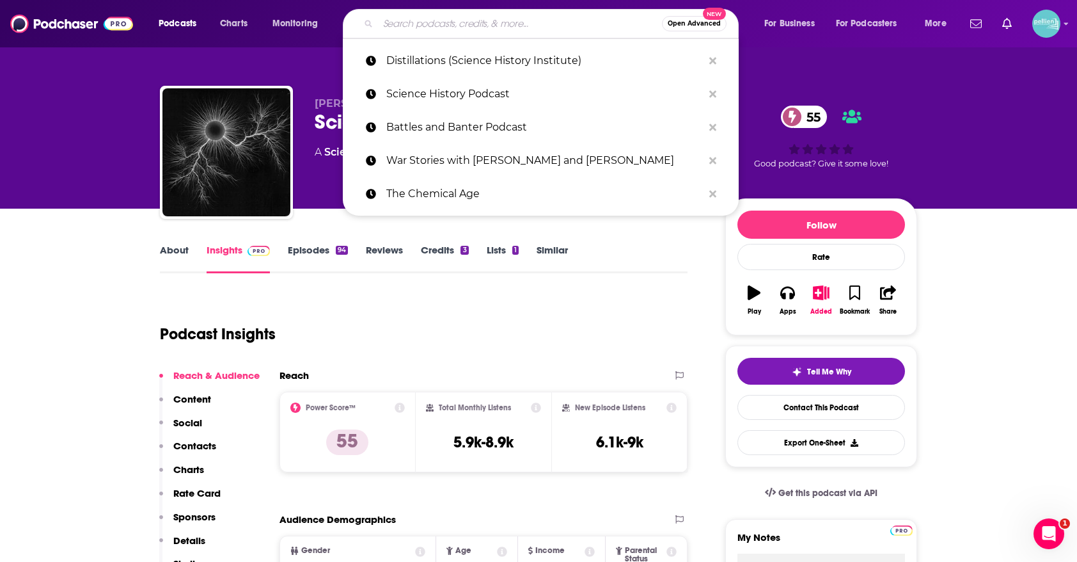
click at [563, 31] on input "Search podcasts, credits, & more..." at bounding box center [520, 23] width 284 height 20
paste input "Blank Check with Griffin & David"
type input "Blank Check with Griffin & David"
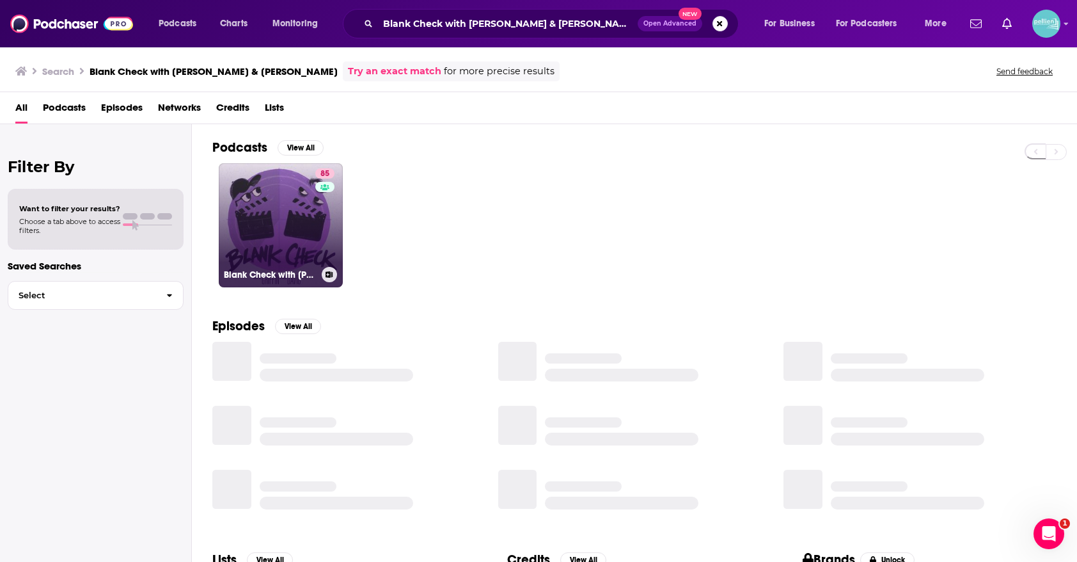
click at [292, 198] on link "85 Blank Check with Griffin & David" at bounding box center [281, 225] width 124 height 124
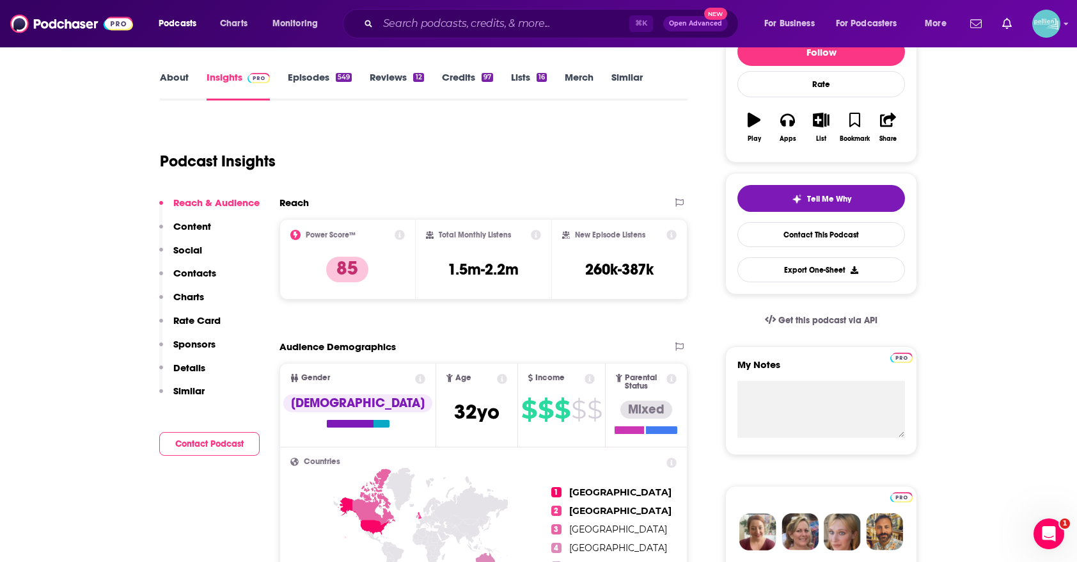
scroll to position [122, 0]
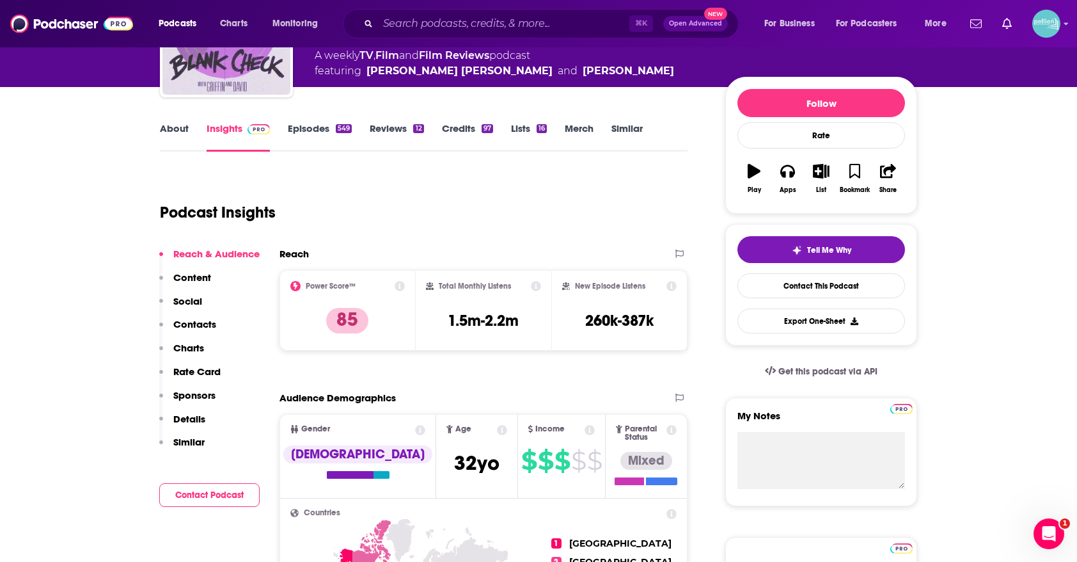
click at [578, 137] on link "Merch" at bounding box center [579, 136] width 29 height 29
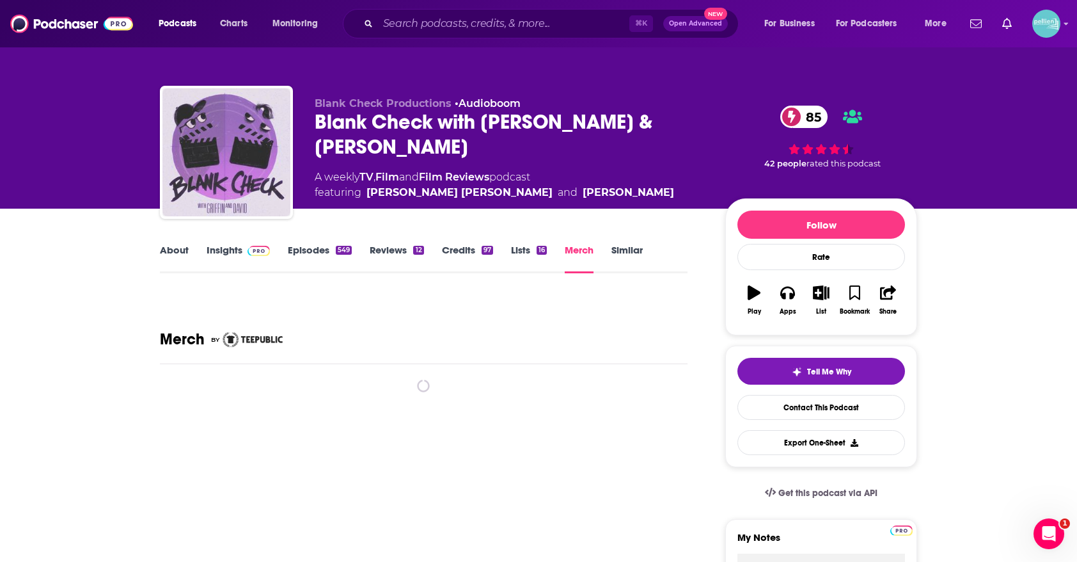
click at [520, 255] on link "Lists 16" at bounding box center [529, 258] width 36 height 29
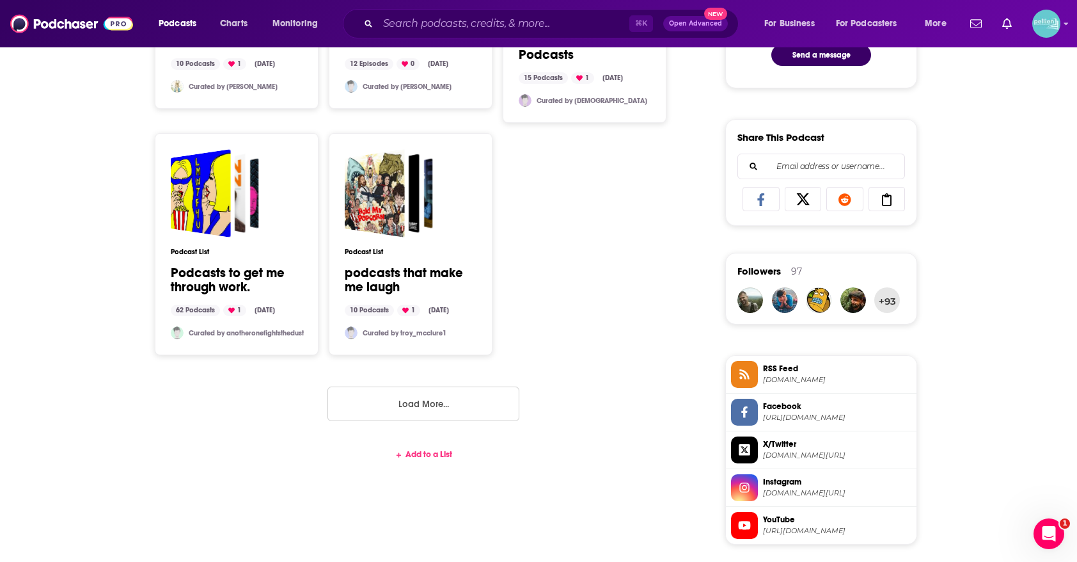
scroll to position [764, 0]
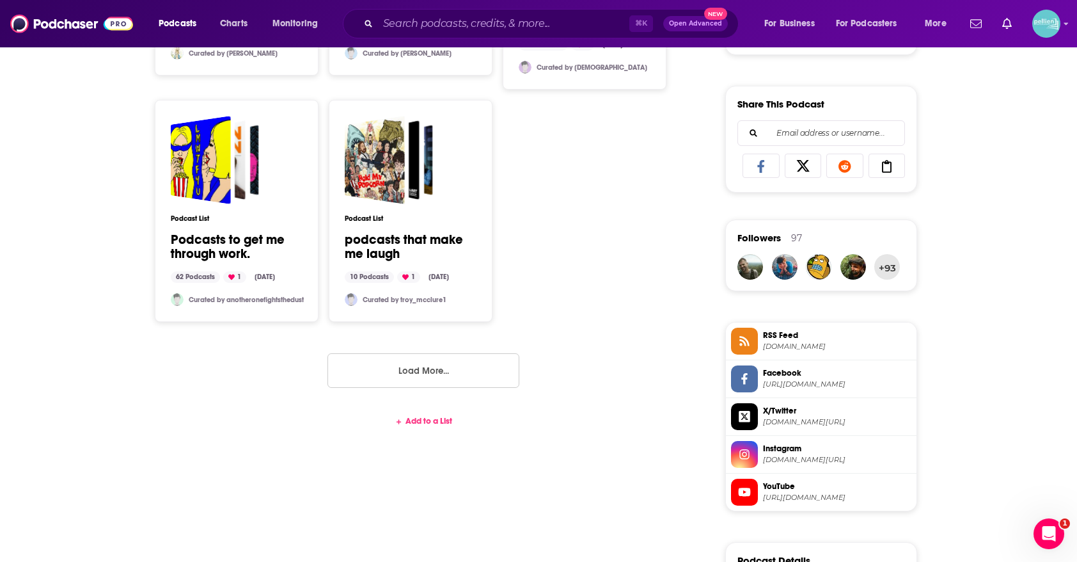
click at [443, 422] on div "Add to a List" at bounding box center [424, 421] width 528 height 10
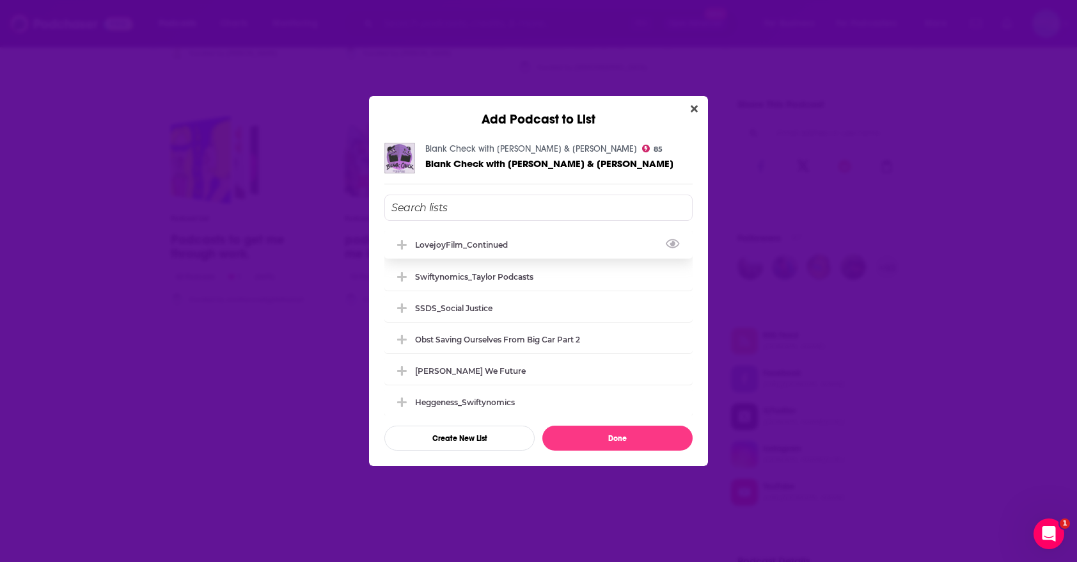
click at [507, 257] on div "LovejoyFilm_Continued" at bounding box center [539, 244] width 308 height 28
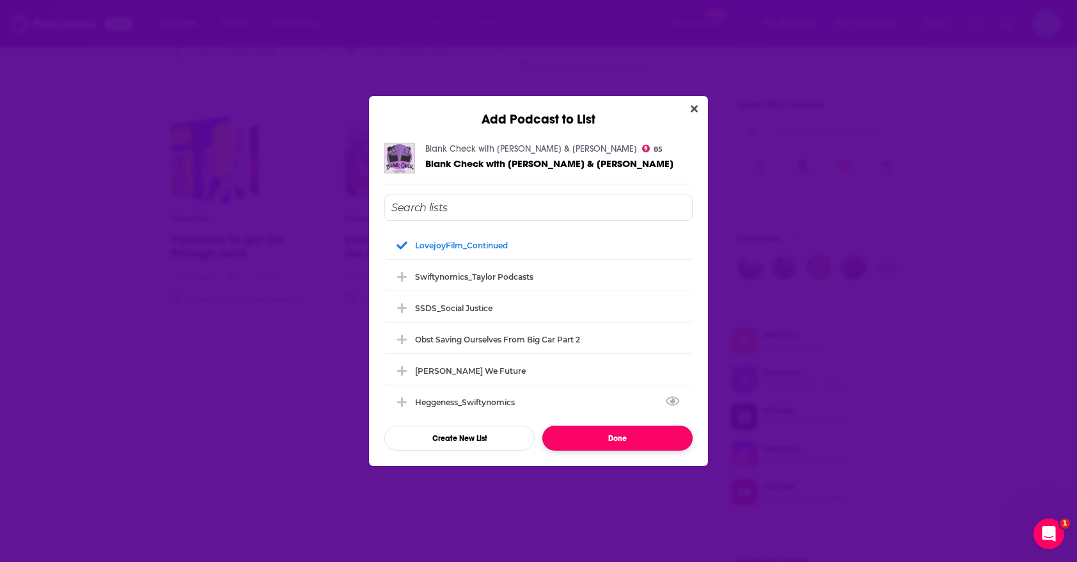
click at [582, 435] on button "Done" at bounding box center [618, 437] width 150 height 25
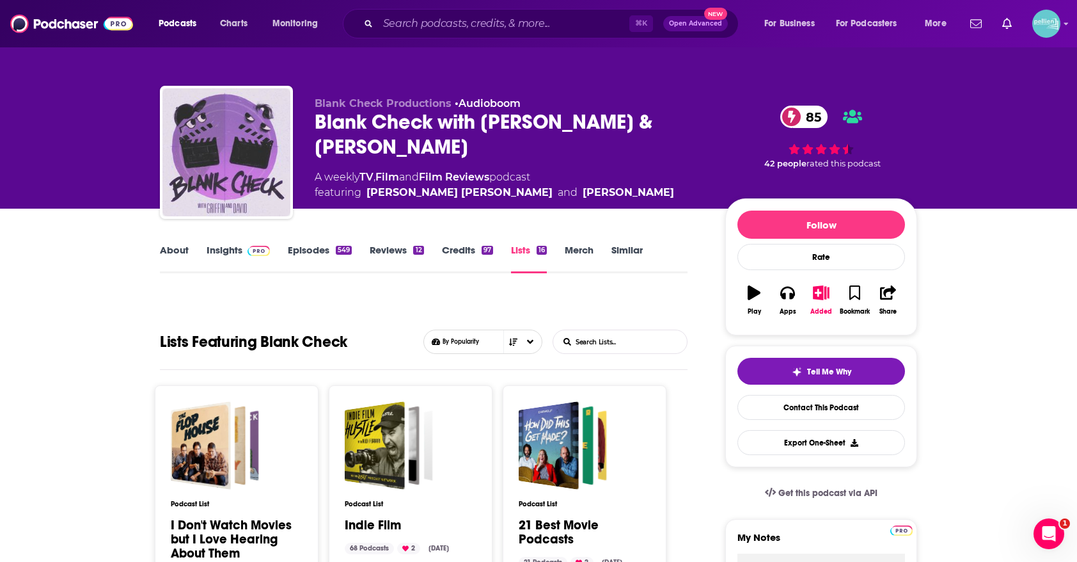
scroll to position [764, 0]
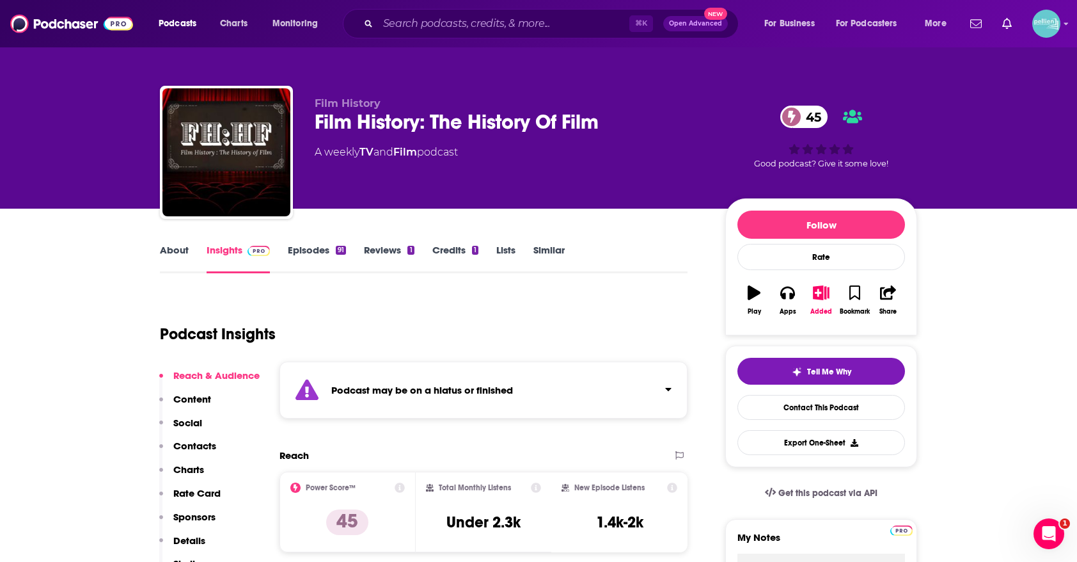
click at [321, 260] on link "Episodes 91" at bounding box center [317, 258] width 58 height 29
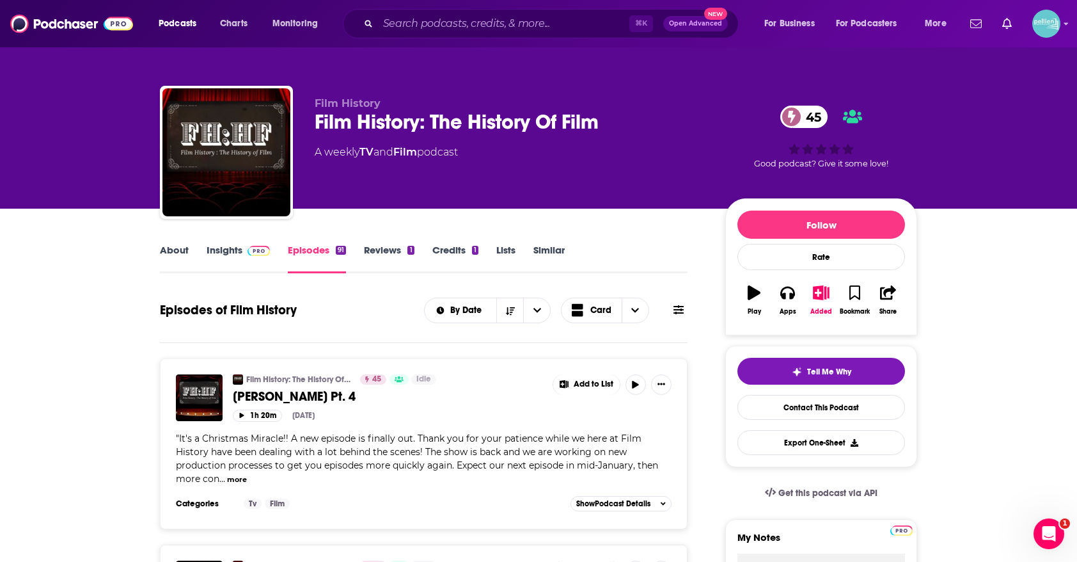
click at [240, 250] on link "Insights" at bounding box center [238, 258] width 63 height 29
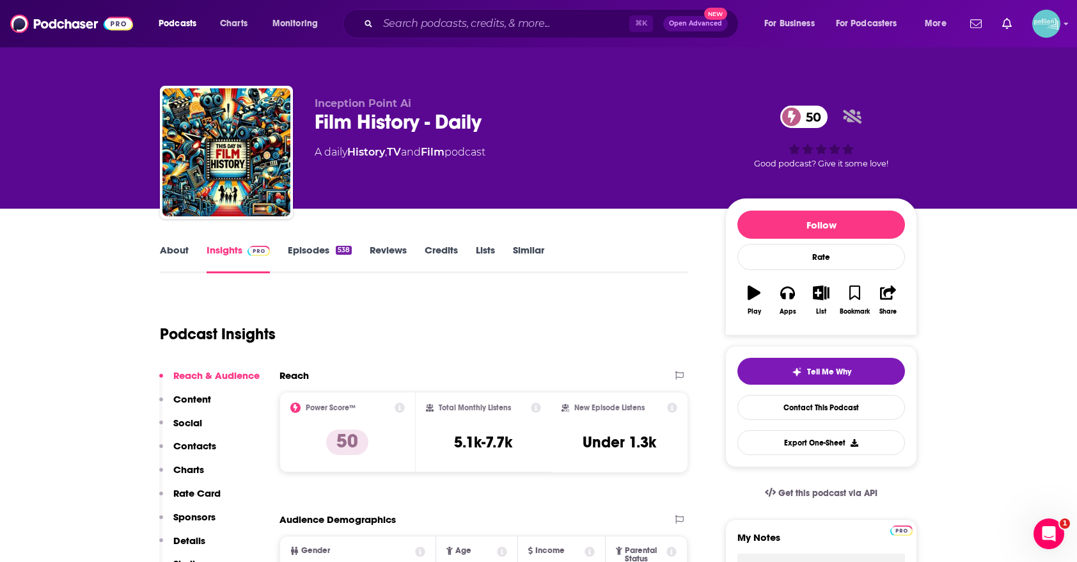
click at [306, 251] on link "Episodes 538" at bounding box center [320, 258] width 64 height 29
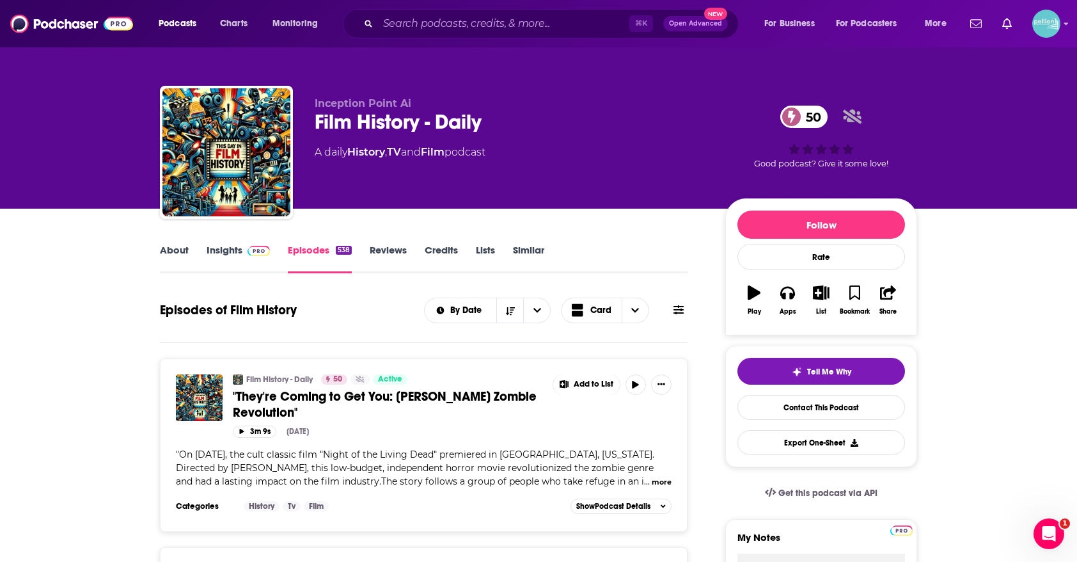
click at [246, 252] on span at bounding box center [256, 250] width 28 height 12
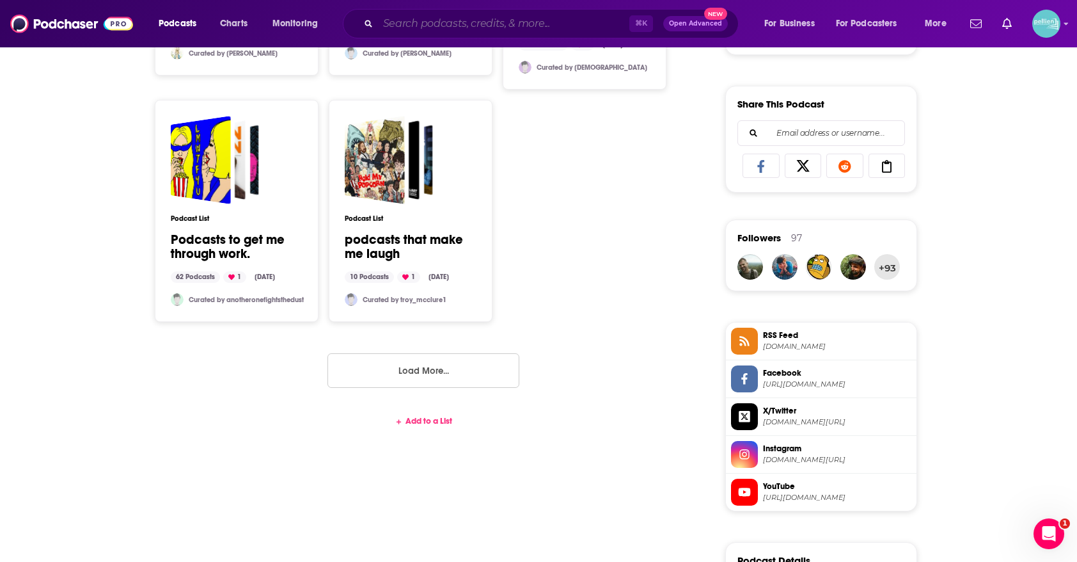
click at [582, 22] on input "Search podcasts, credits, & more..." at bounding box center [503, 23] width 251 height 20
paste input "The Evolution of Horror"
type input "The Evolution of Horror"
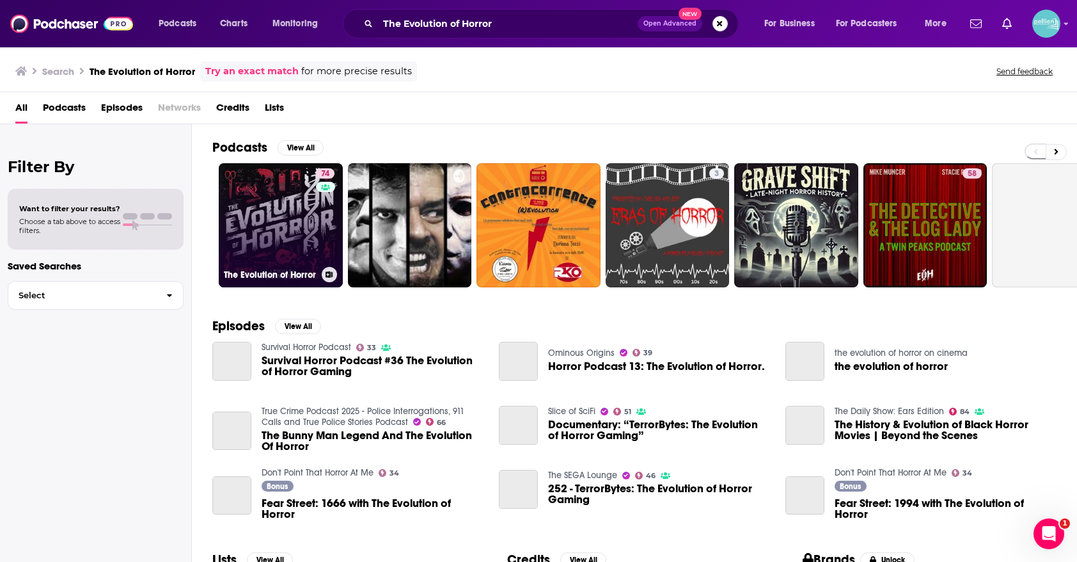
click at [287, 221] on link "74 The Evolution of Horror" at bounding box center [281, 225] width 124 height 124
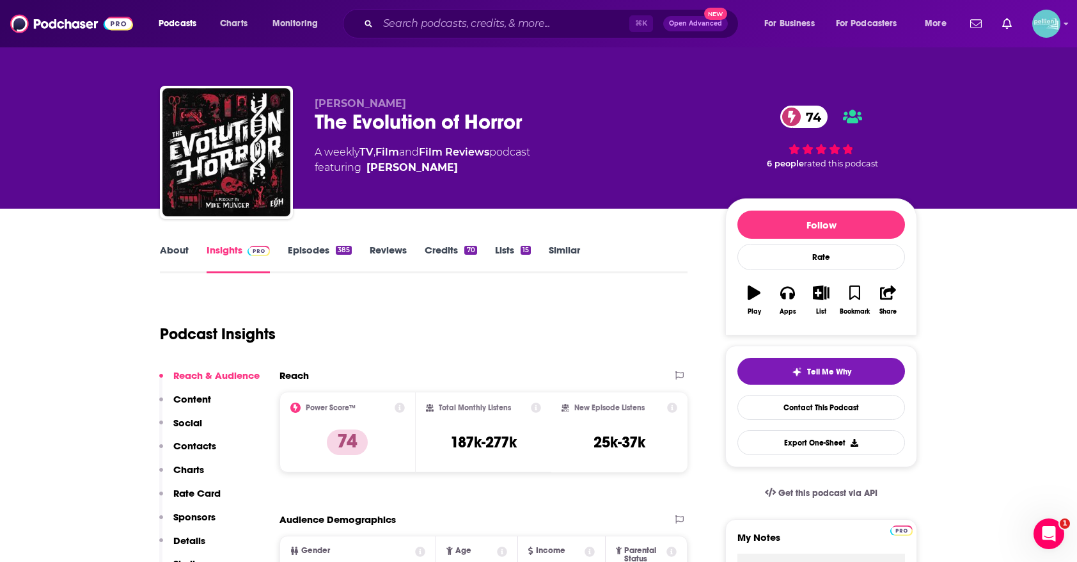
click at [514, 250] on link "Lists 15" at bounding box center [513, 258] width 36 height 29
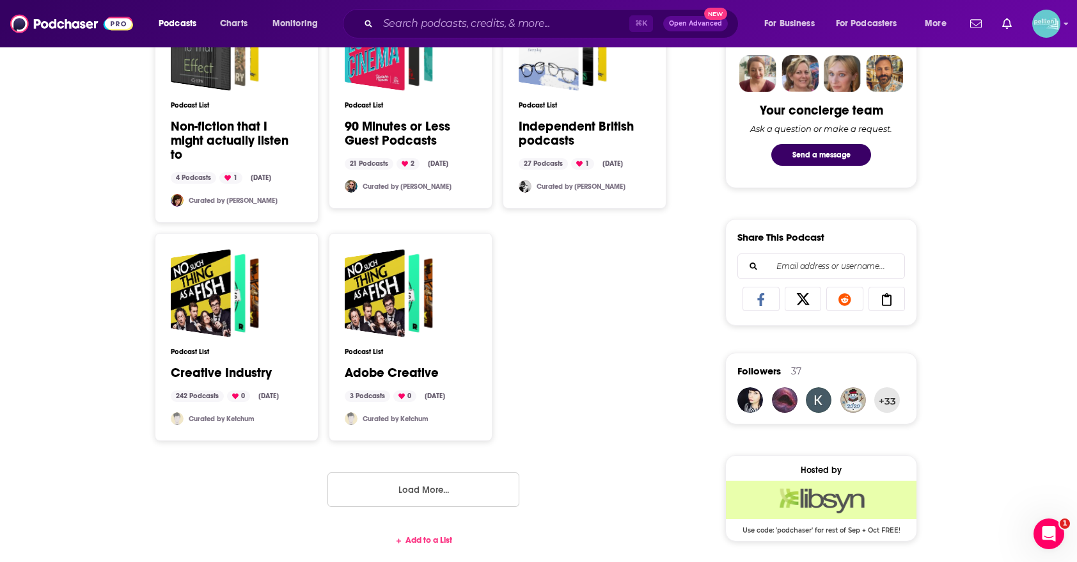
scroll to position [633, 0]
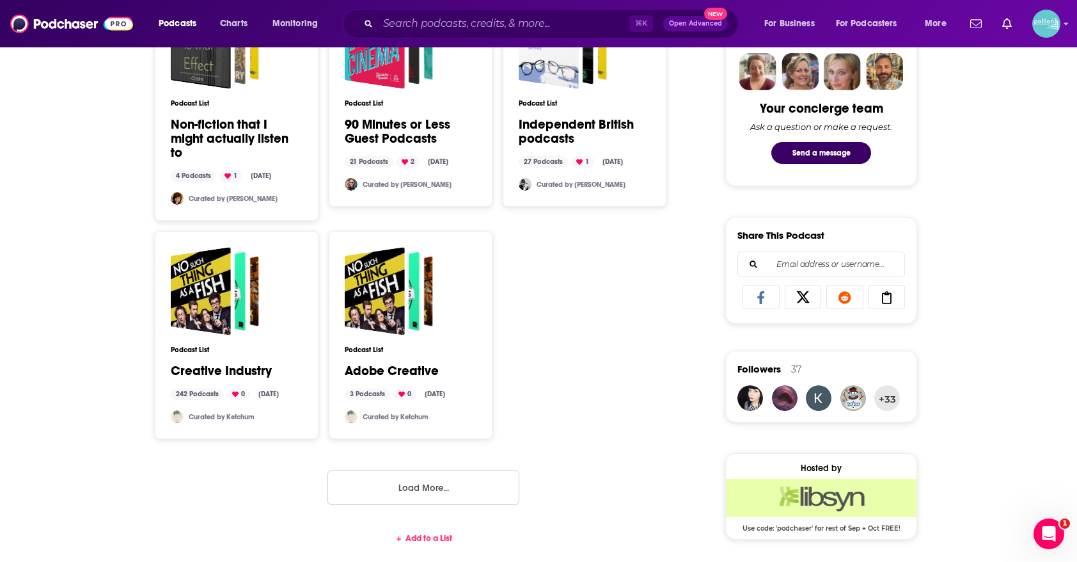
click at [412, 538] on div "Add to a List" at bounding box center [424, 538] width 528 height 10
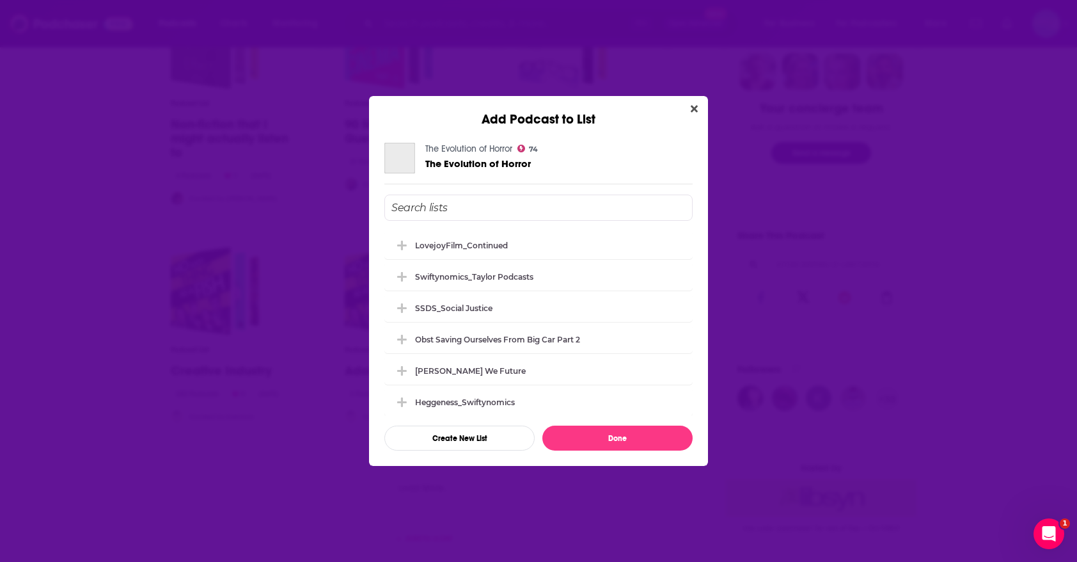
scroll to position [0, 0]
click at [534, 249] on div "LovejoyFilm_Continued" at bounding box center [539, 244] width 308 height 28
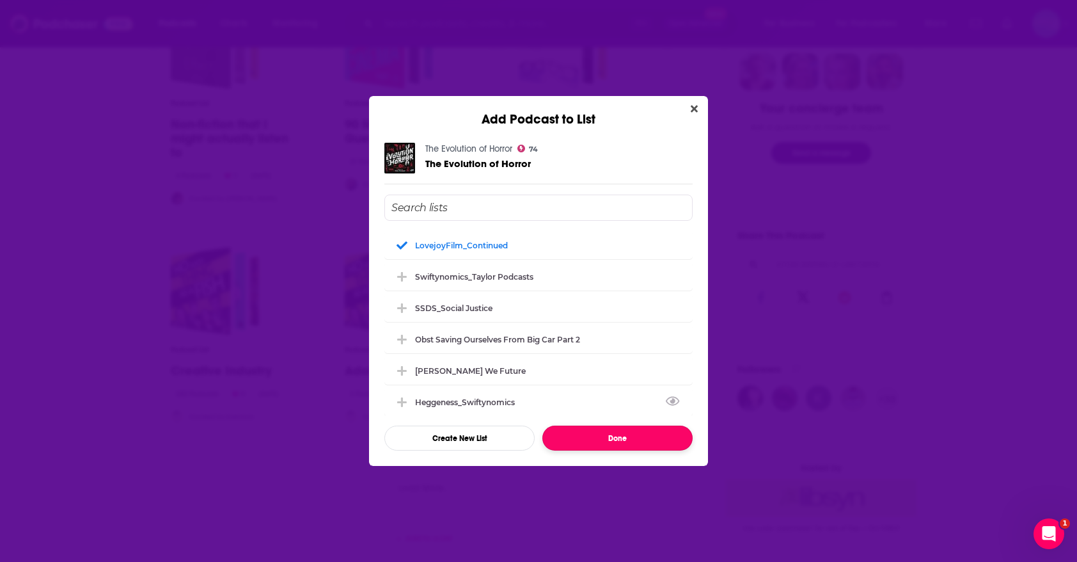
click at [597, 441] on button "Done" at bounding box center [618, 437] width 150 height 25
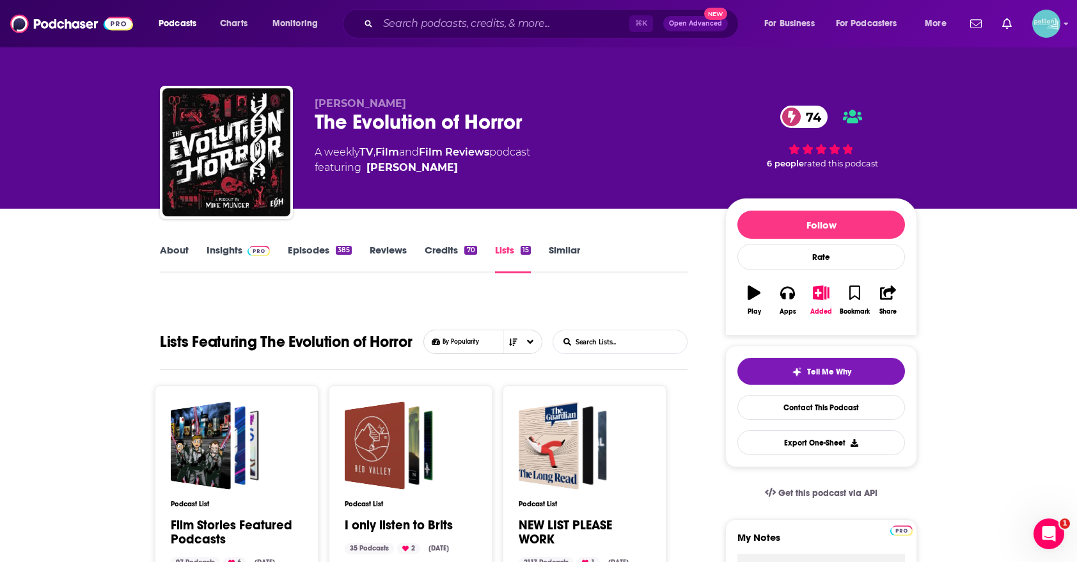
scroll to position [633, 0]
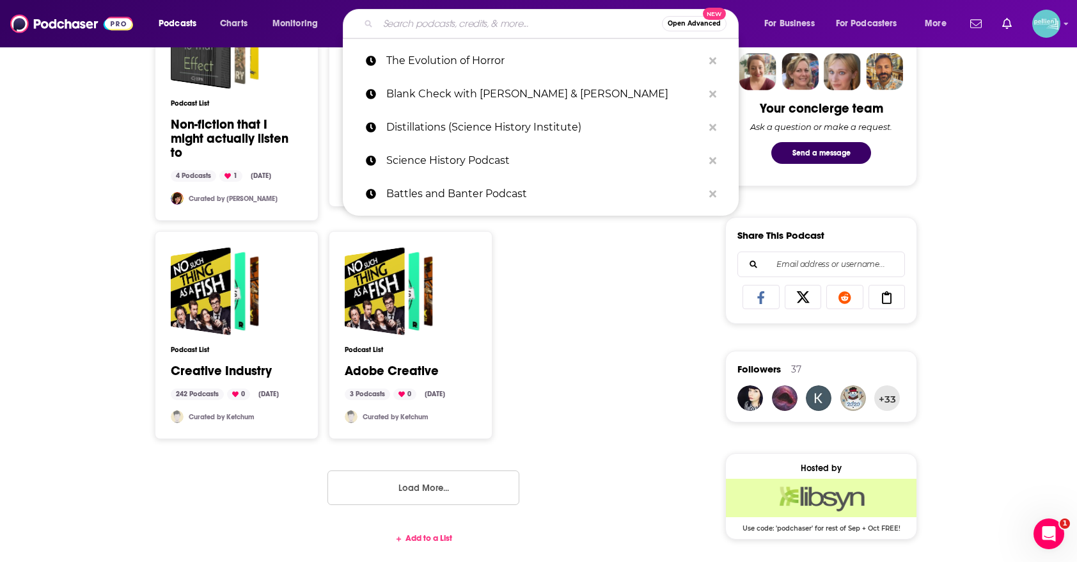
click at [583, 20] on input "Search podcasts, credits, & more..." at bounding box center [520, 23] width 284 height 20
paste input "This Machine Kills"
type input "This Machine Kills"
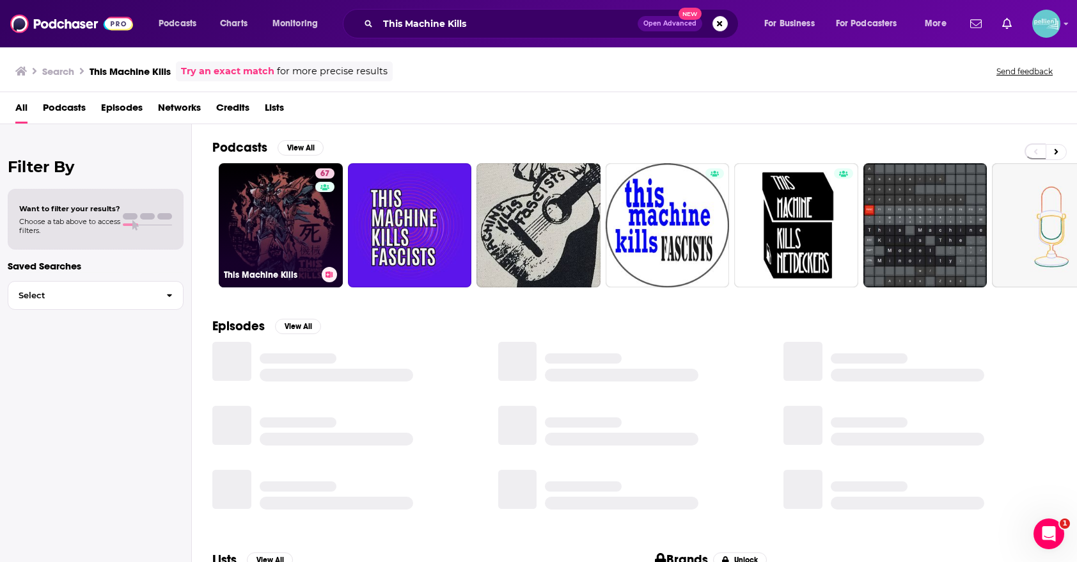
click at [290, 191] on link "67 This Machine Kills" at bounding box center [281, 225] width 124 height 124
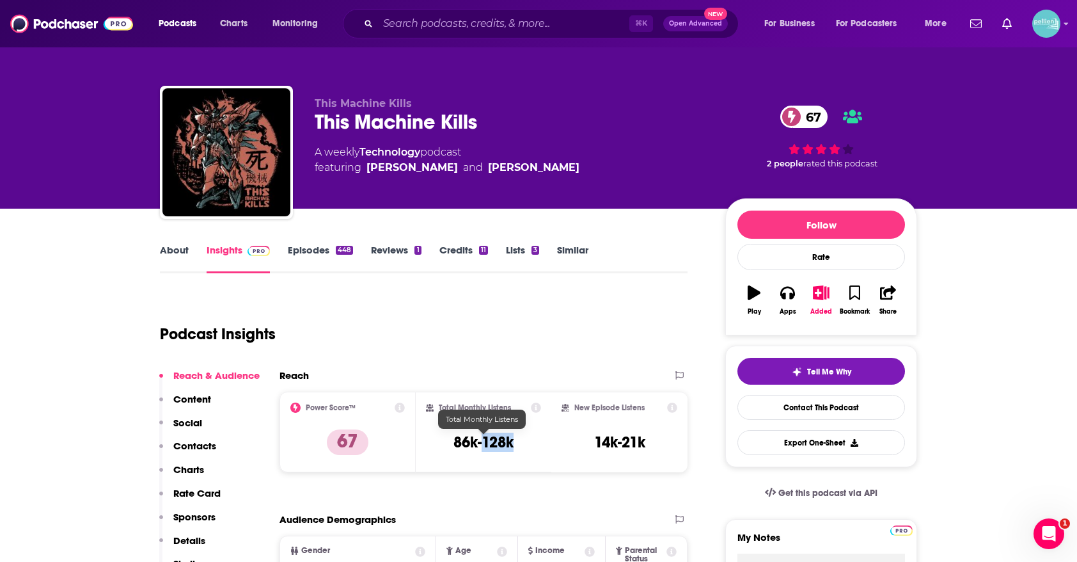
drag, startPoint x: 520, startPoint y: 441, endPoint x: 454, endPoint y: 445, distance: 66.6
click at [454, 445] on div "Total Monthly Listens 86k-128k" at bounding box center [484, 431] width 116 height 59
copy h3 "86k-128k"
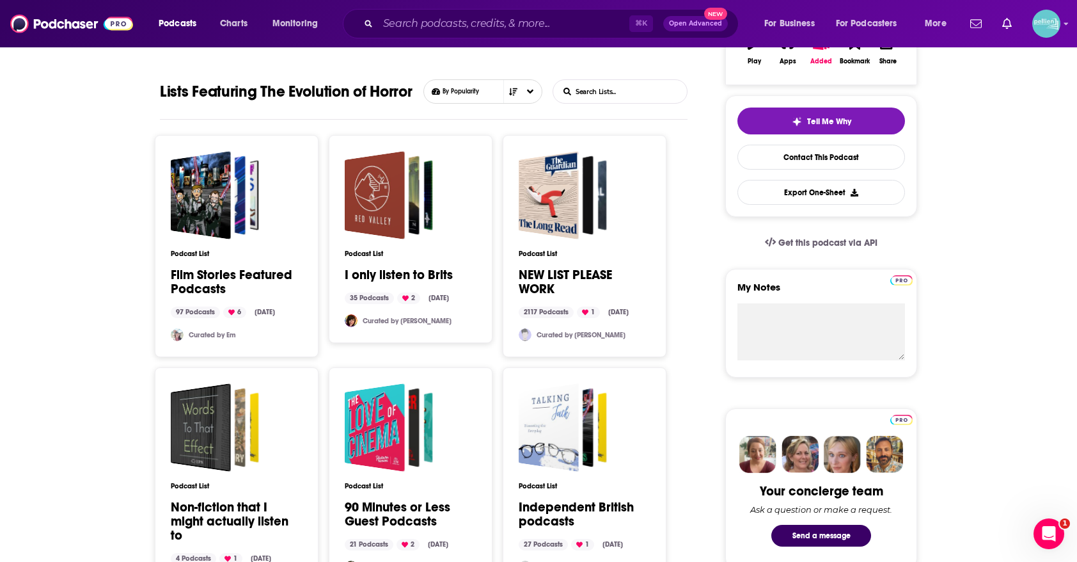
scroll to position [303, 0]
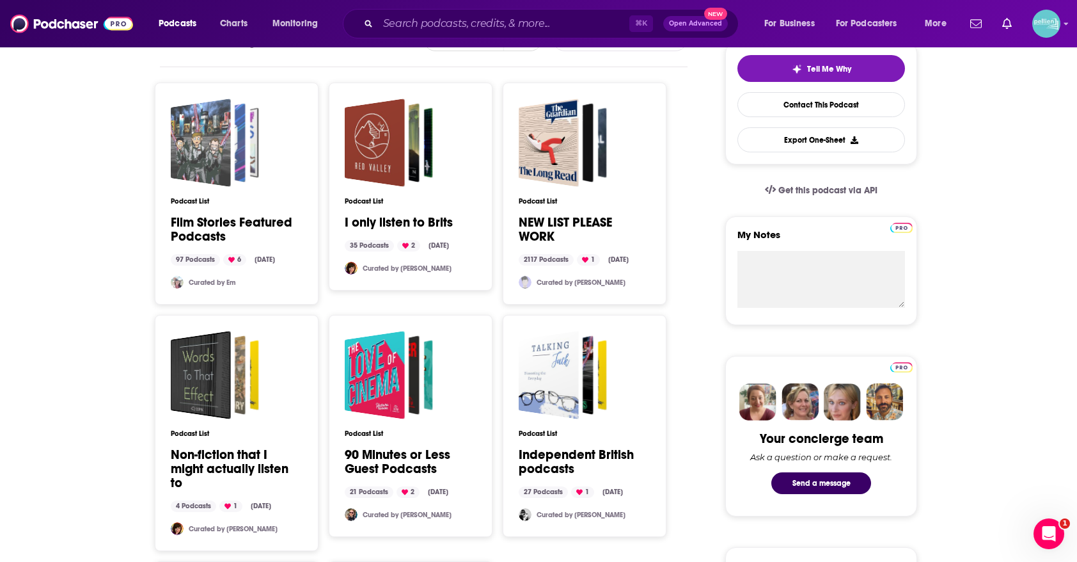
click at [215, 147] on div "Film Stories Featured Podcasts" at bounding box center [201, 143] width 60 height 88
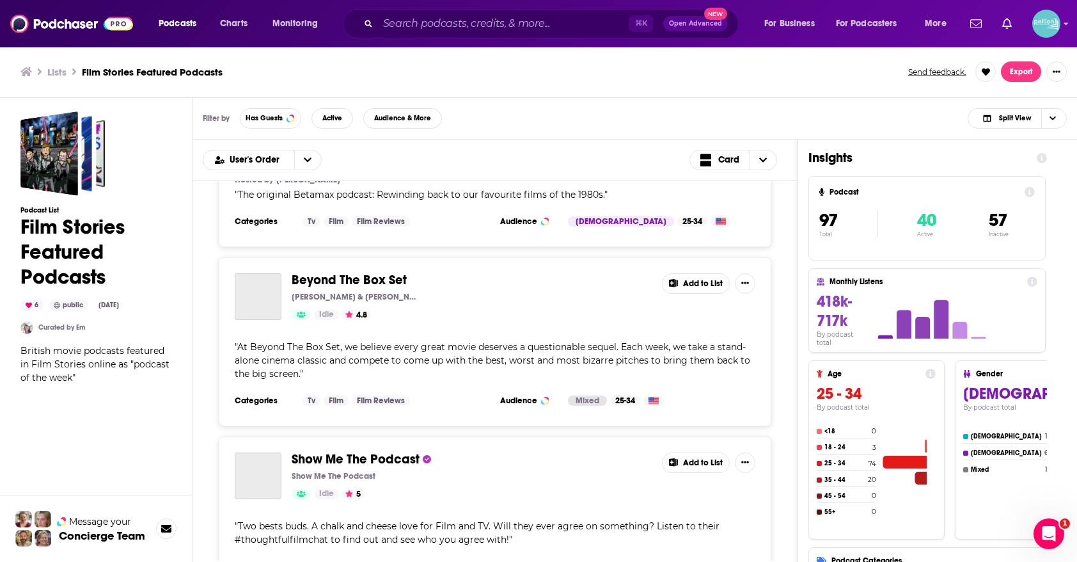
scroll to position [1181, 0]
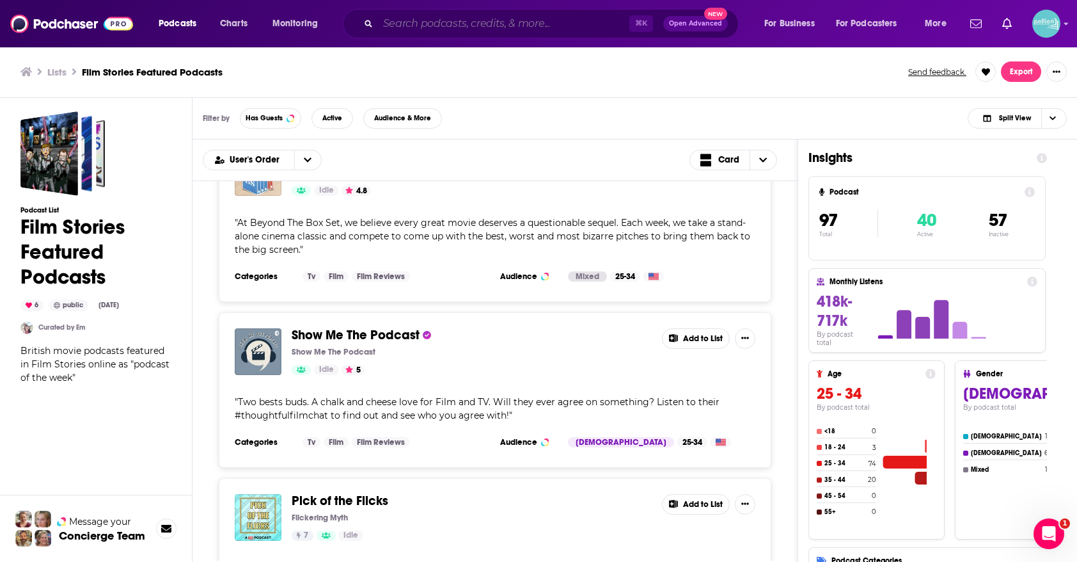
click at [526, 23] on input "Search podcasts, credits, & more..." at bounding box center [503, 23] width 251 height 20
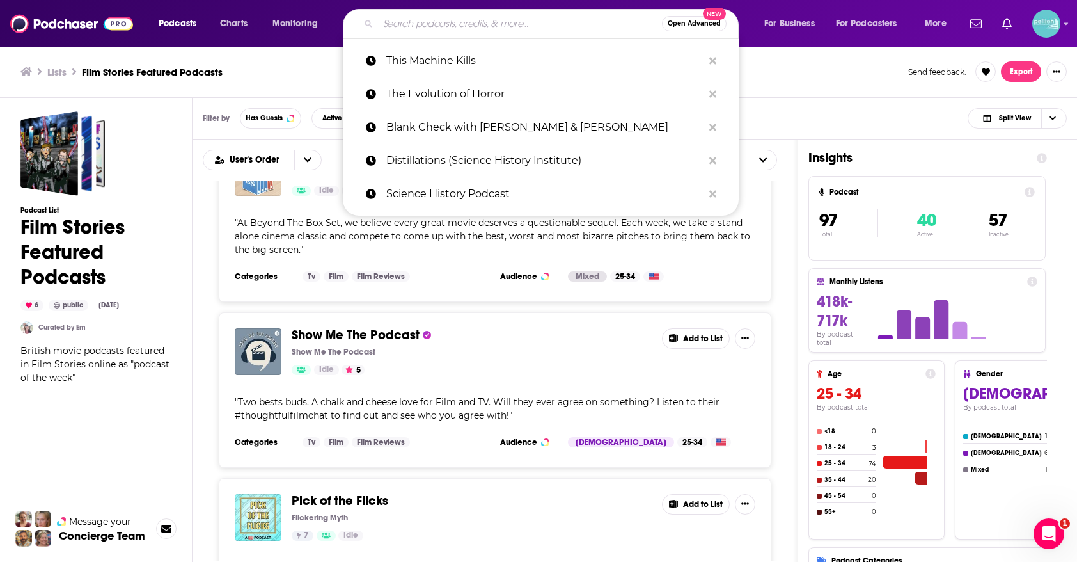
paste input "Blank Check with [PERSON_NAME] & [PERSON_NAME]"
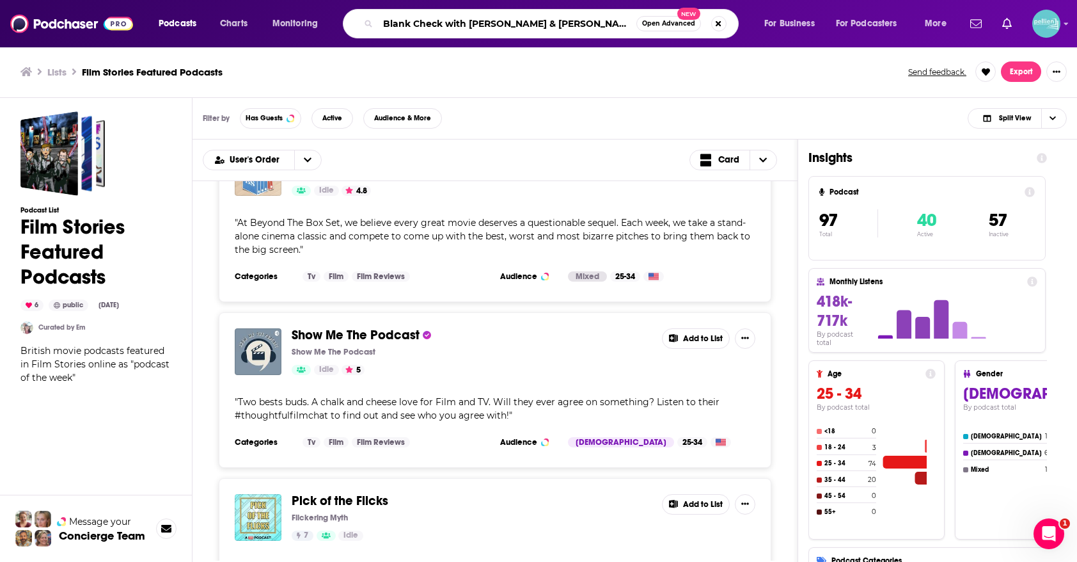
type input "Blank Check with [PERSON_NAME] & [PERSON_NAME]"
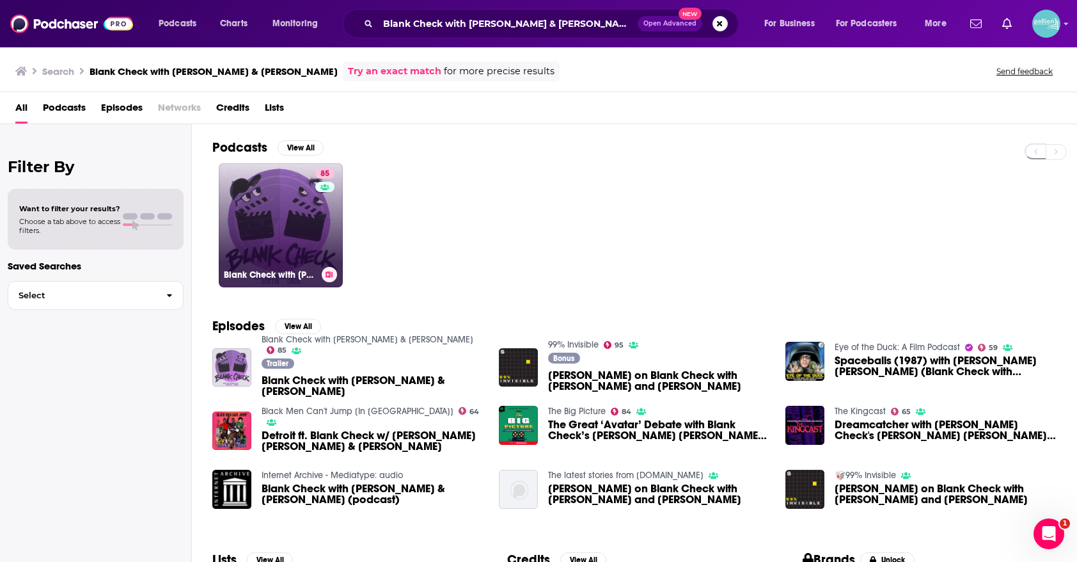
click at [271, 223] on link "85 Blank Check with Griffin & David" at bounding box center [281, 225] width 124 height 124
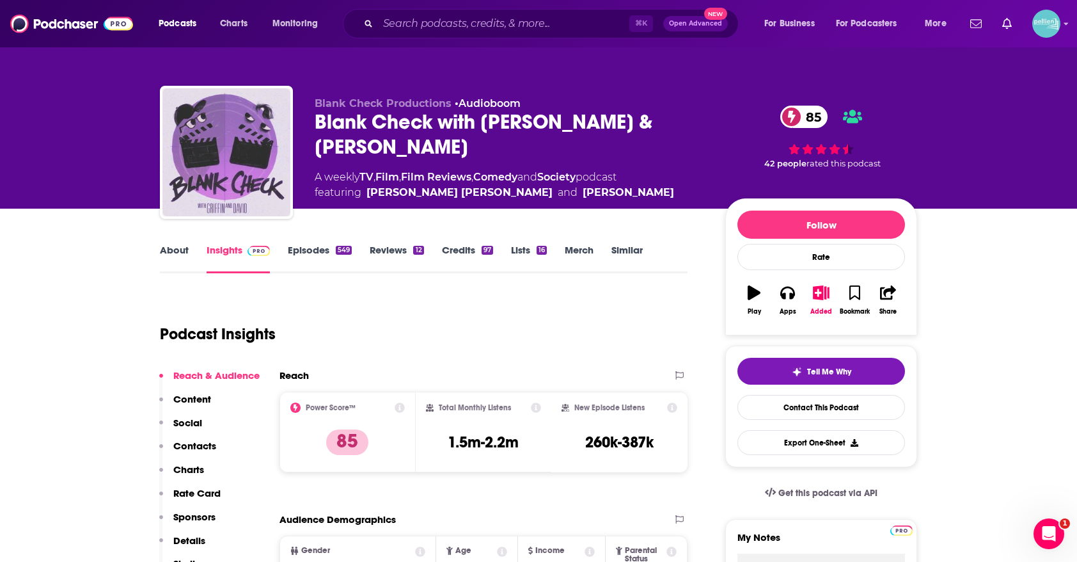
click at [517, 242] on div "About Insights Episodes 549 Reviews 12 Credits 97 Lists 16 Merch Similar" at bounding box center [424, 257] width 528 height 31
click at [523, 254] on link "Lists 16" at bounding box center [529, 258] width 36 height 29
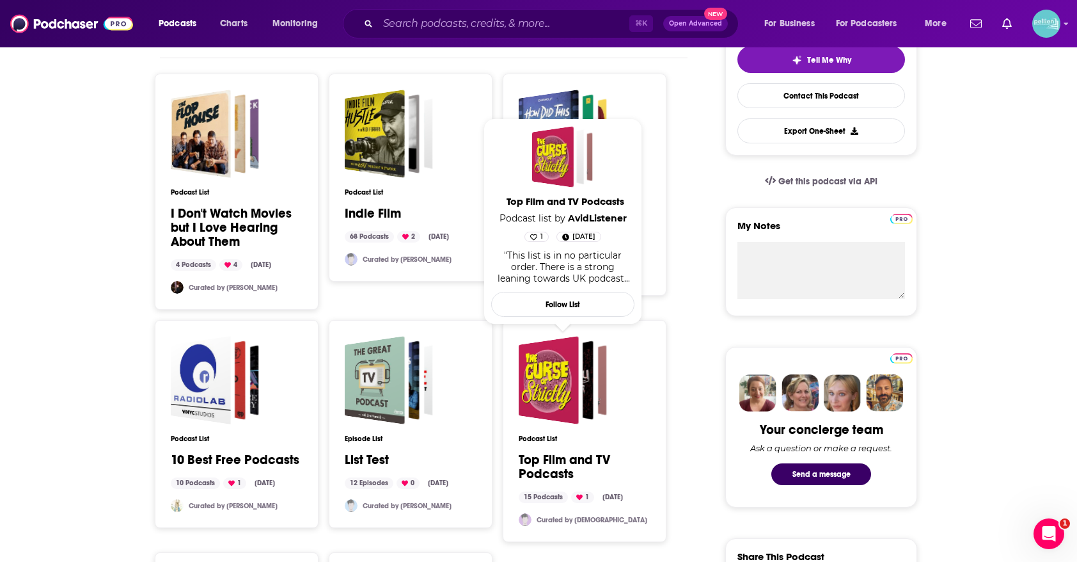
scroll to position [312, 0]
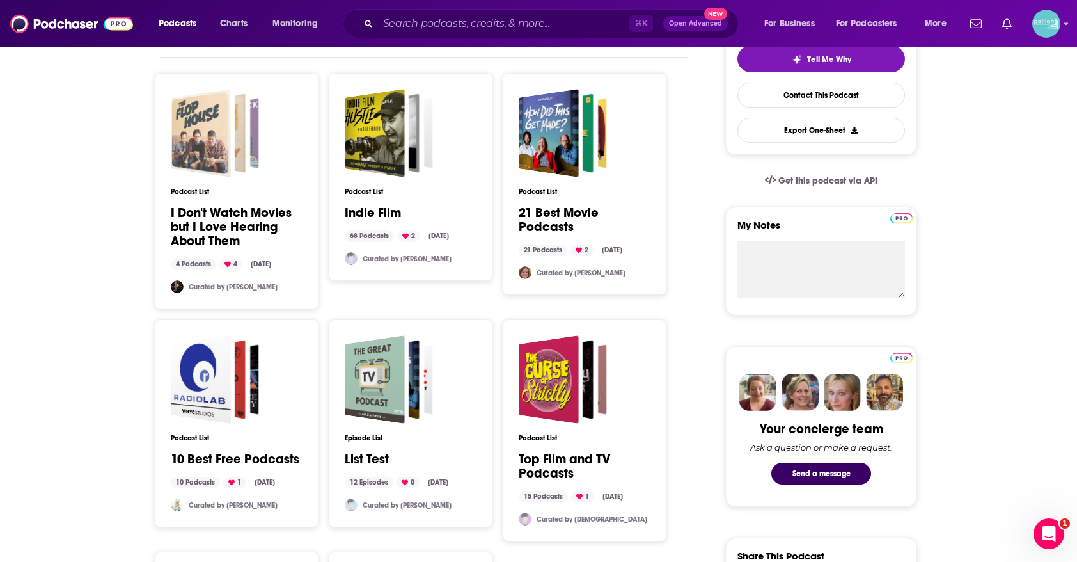
click at [237, 176] on span "I Don't Watch Movies but I Love Hearing About Them" at bounding box center [215, 133] width 88 height 88
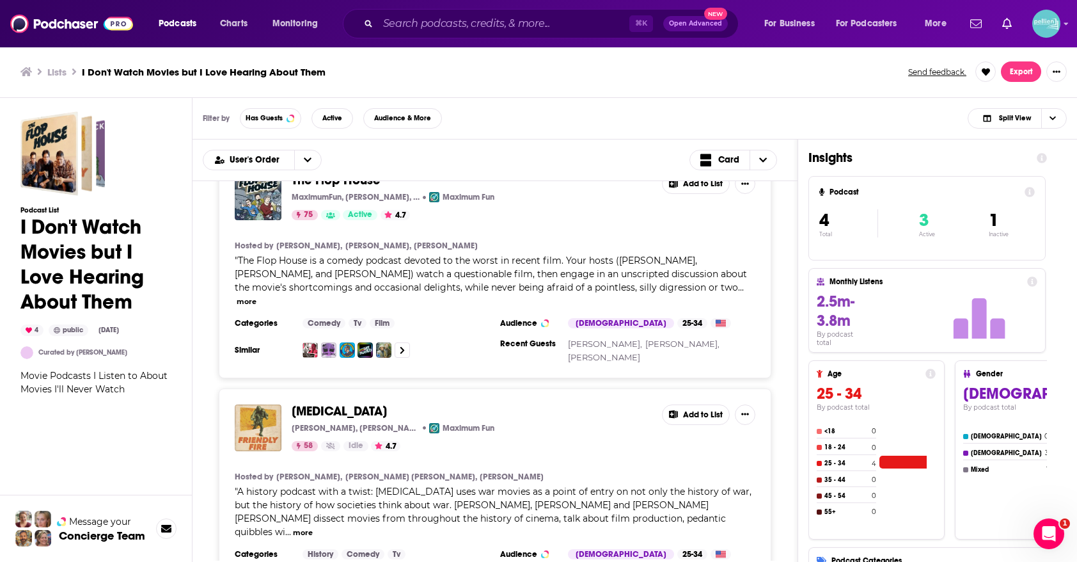
scroll to position [23, 0]
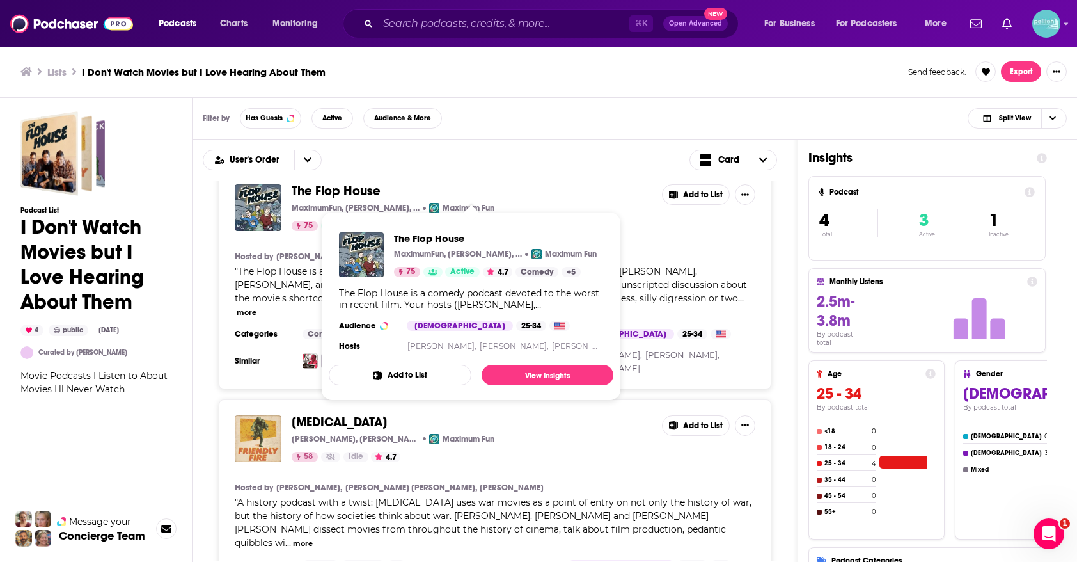
click at [398, 369] on button "Add to List" at bounding box center [400, 375] width 143 height 20
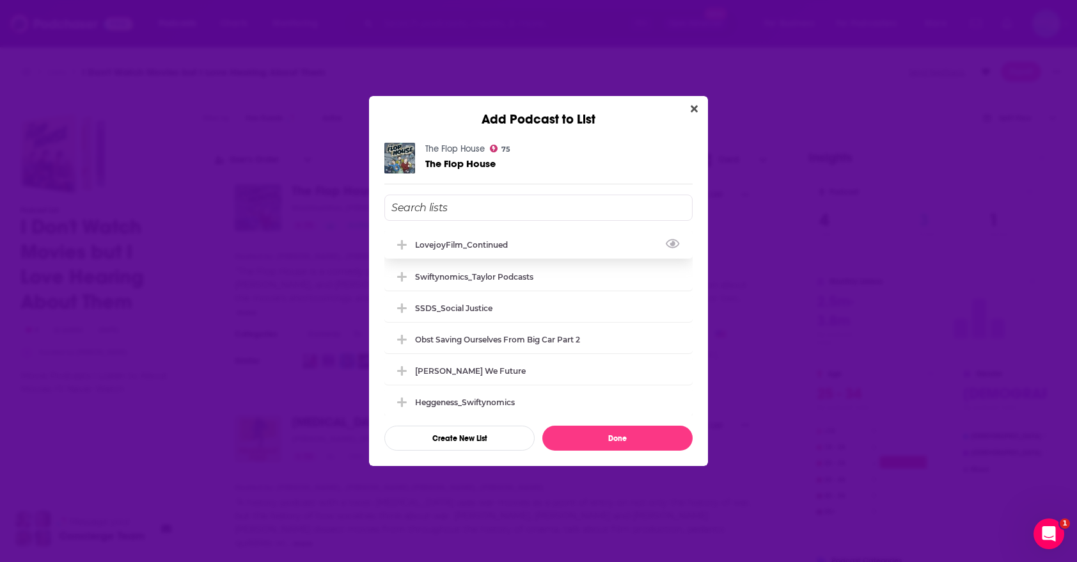
click at [532, 248] on div "LovejoyFilm_Continued" at bounding box center [539, 244] width 308 height 28
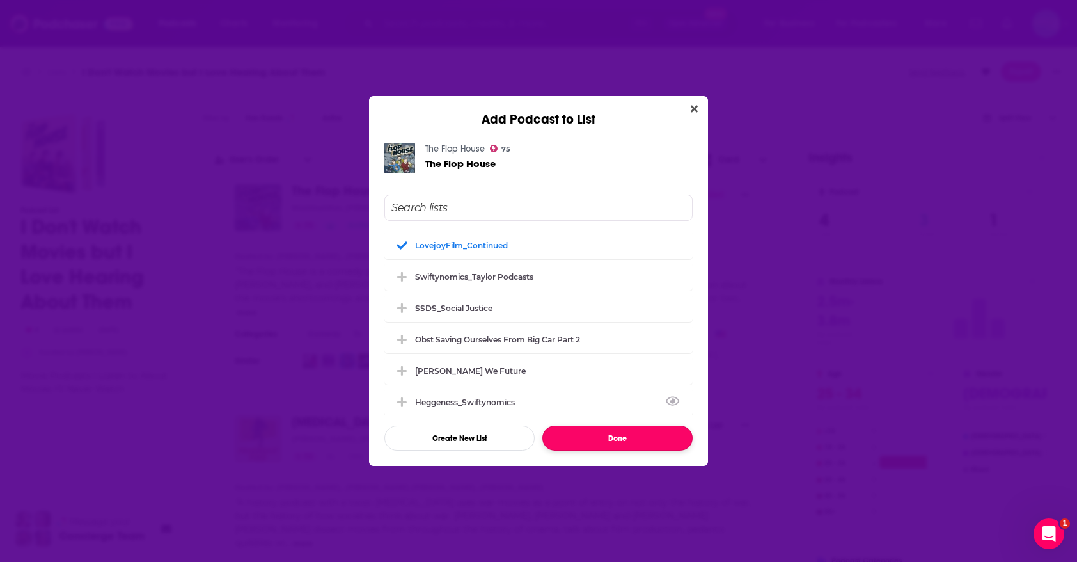
click at [579, 445] on button "Done" at bounding box center [618, 437] width 150 height 25
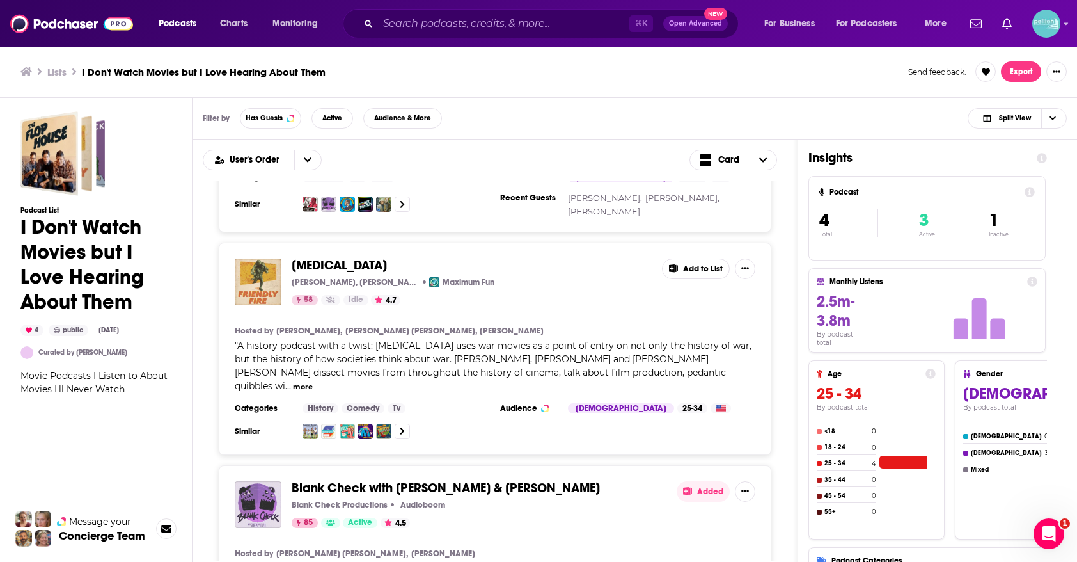
scroll to position [182, 0]
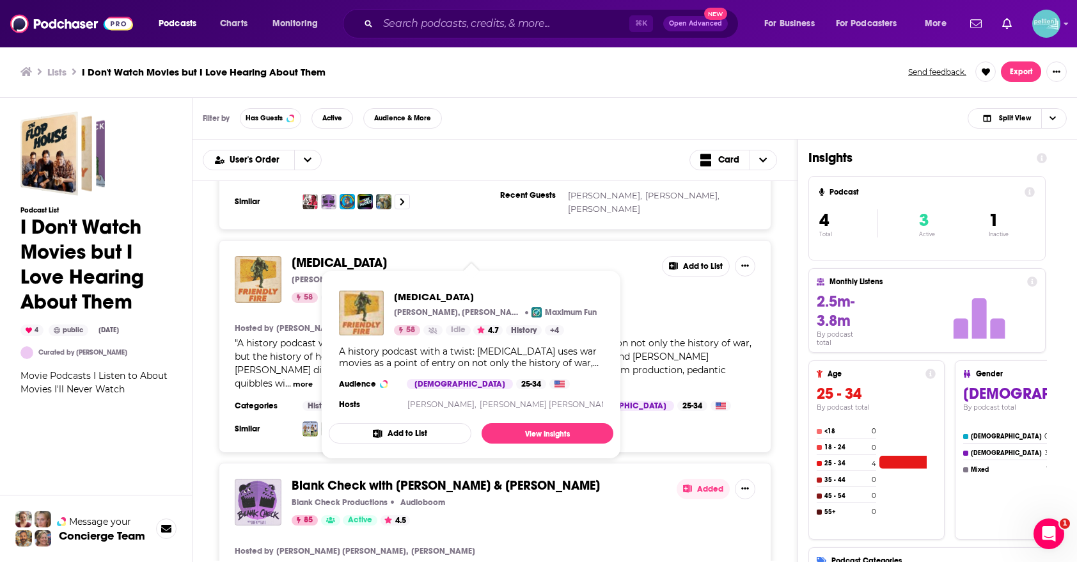
click at [402, 432] on button "Add to List" at bounding box center [400, 433] width 143 height 20
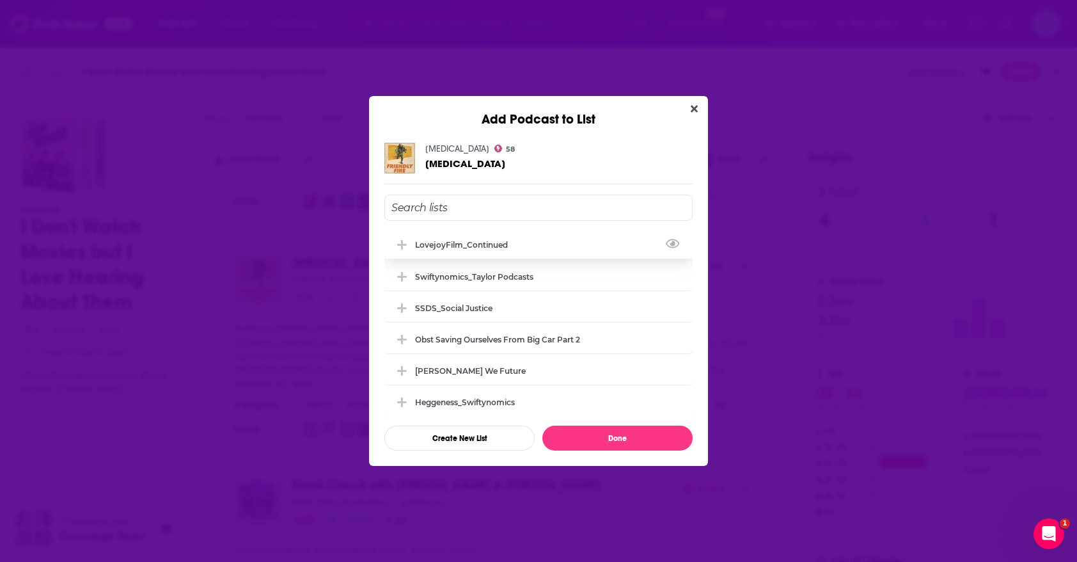
click at [502, 244] on div "LovejoyFilm_Continued" at bounding box center [465, 245] width 100 height 10
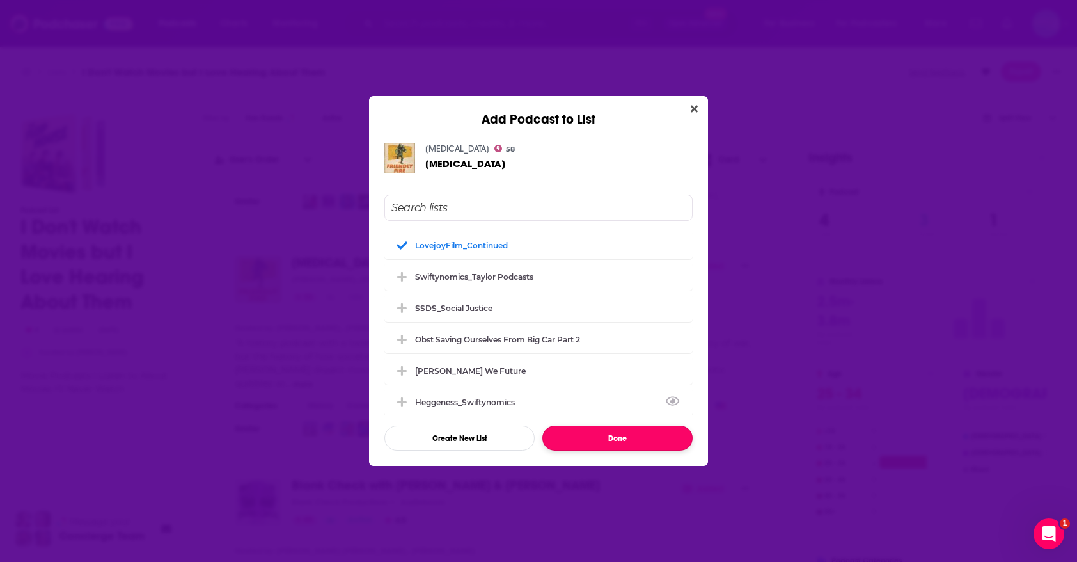
click at [572, 441] on button "Done" at bounding box center [618, 437] width 150 height 25
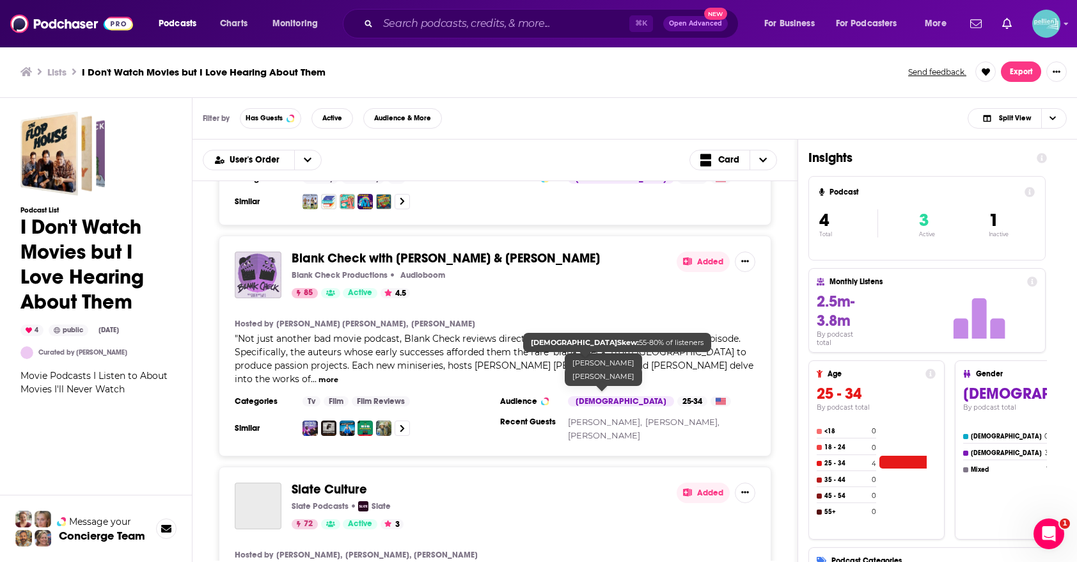
scroll to position [453, 0]
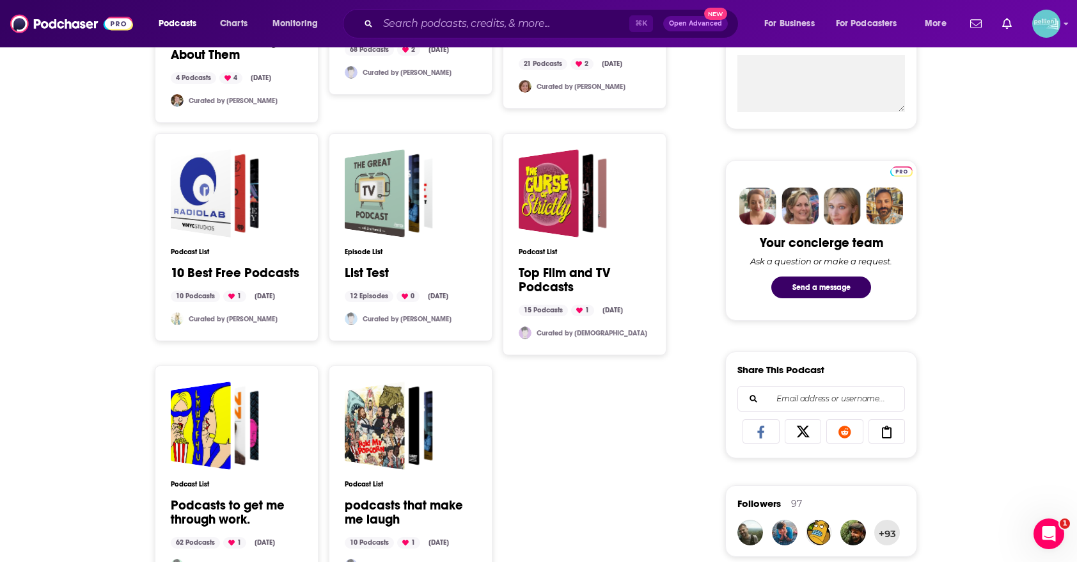
scroll to position [537, 0]
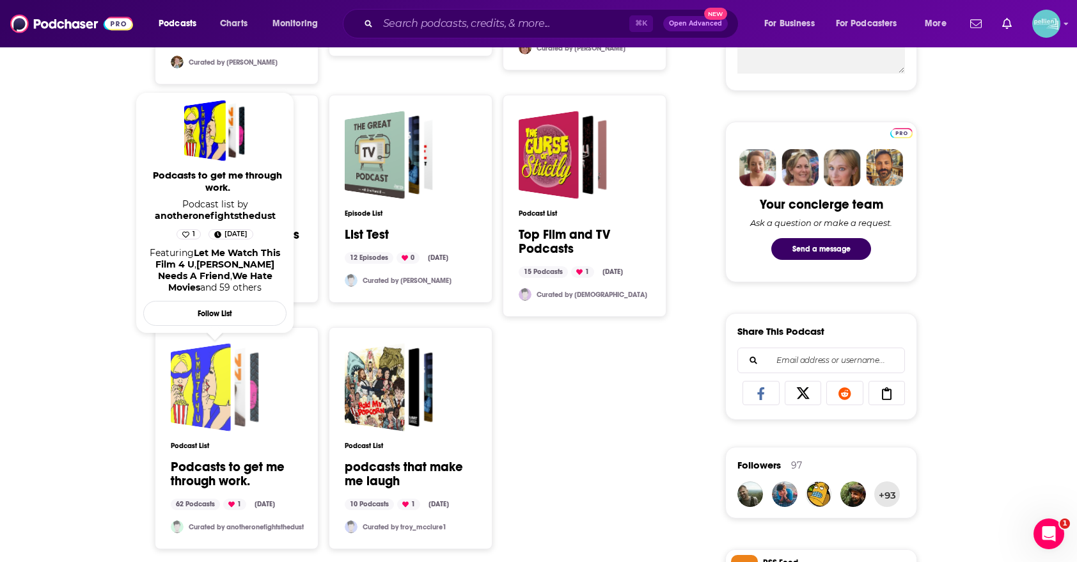
click at [198, 407] on div "Podcasts to get me through work." at bounding box center [201, 387] width 60 height 88
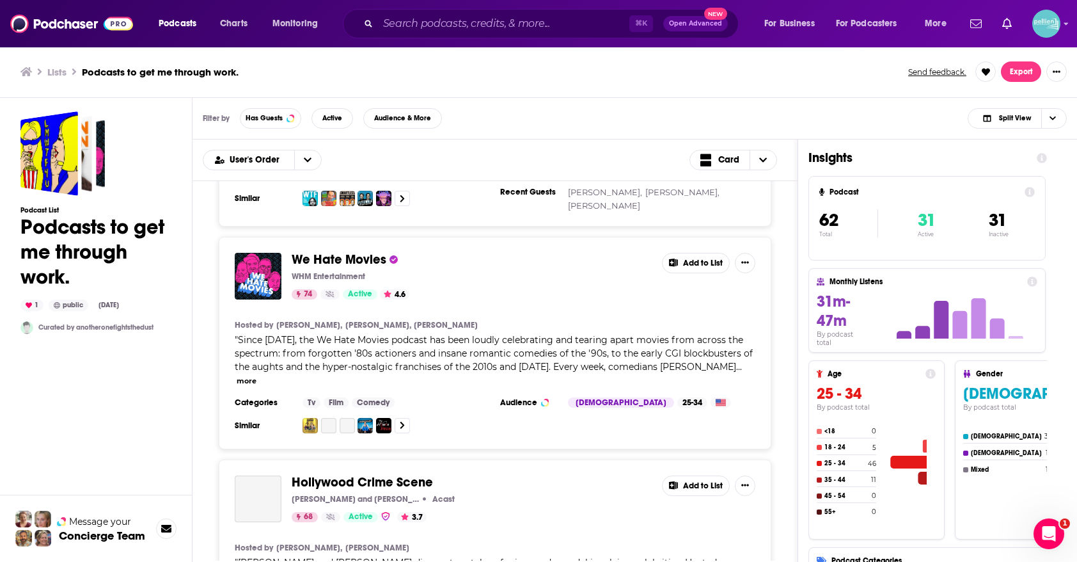
scroll to position [383, 0]
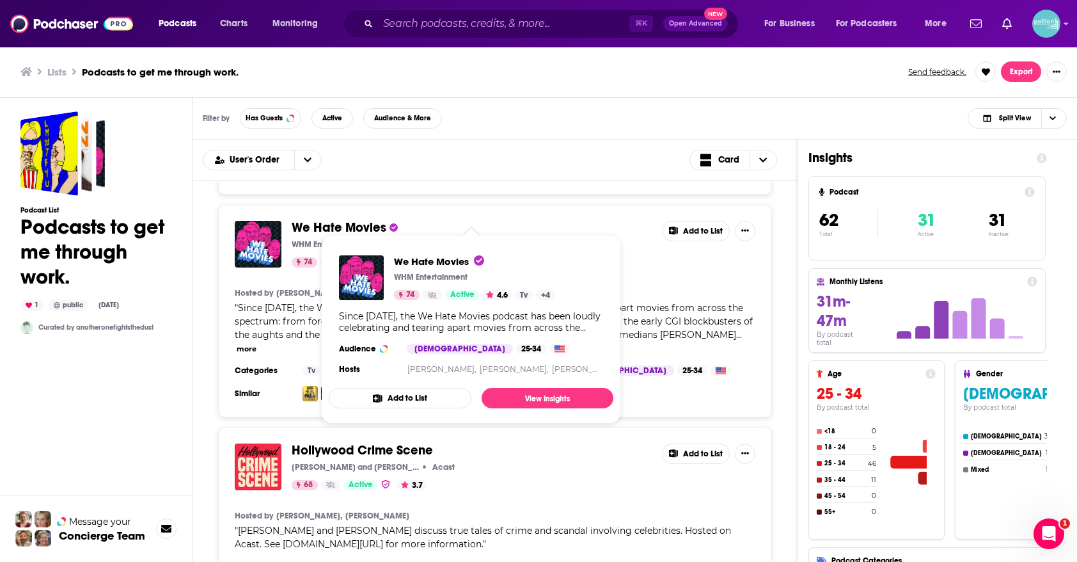
click at [388, 393] on button "Add to List" at bounding box center [400, 398] width 143 height 20
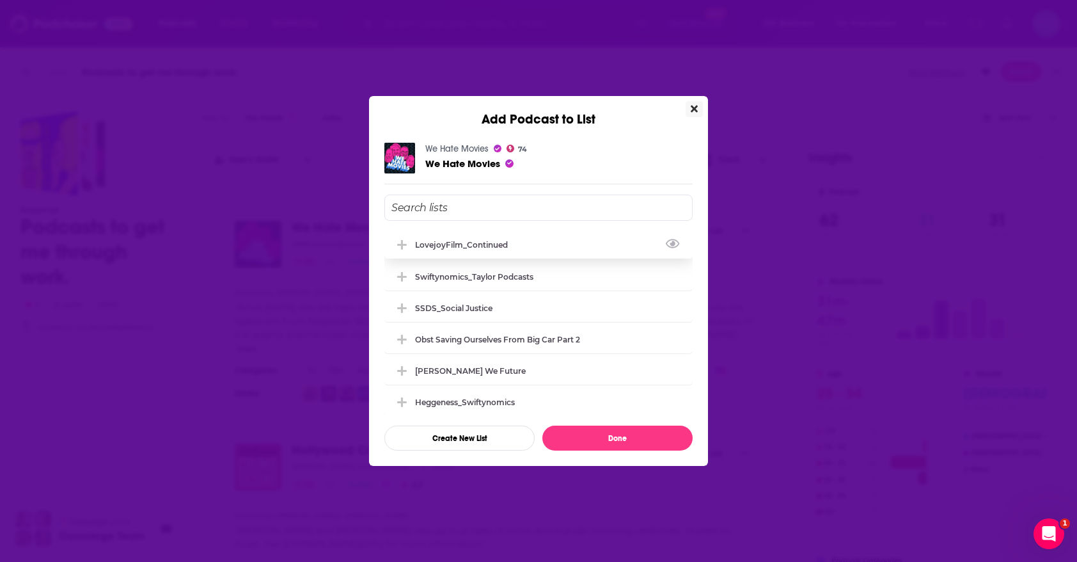
click at [457, 248] on div "LovejoyFilm_Continued" at bounding box center [465, 245] width 100 height 10
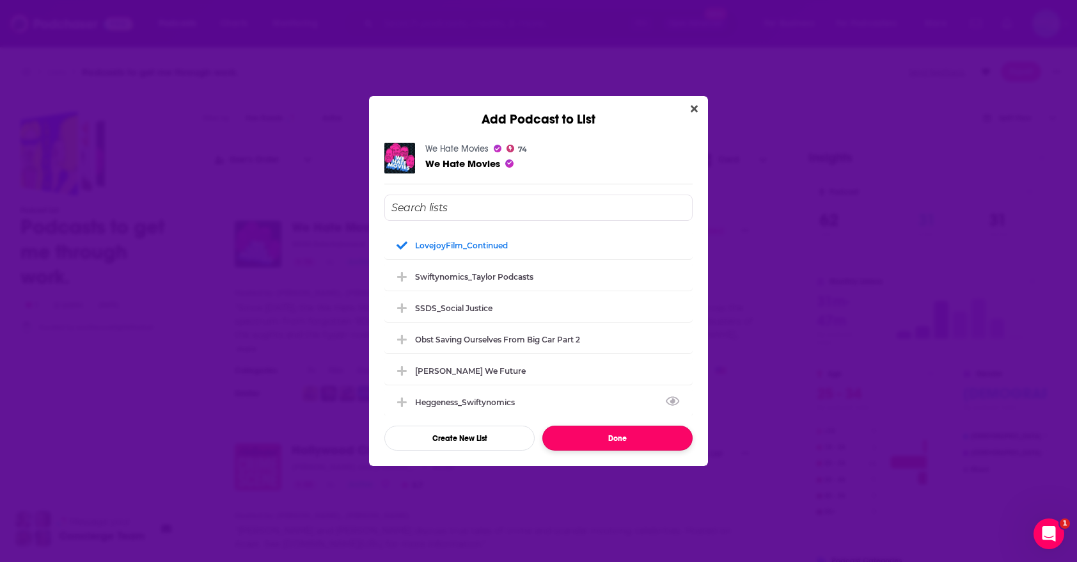
click at [573, 432] on button "Done" at bounding box center [618, 437] width 150 height 25
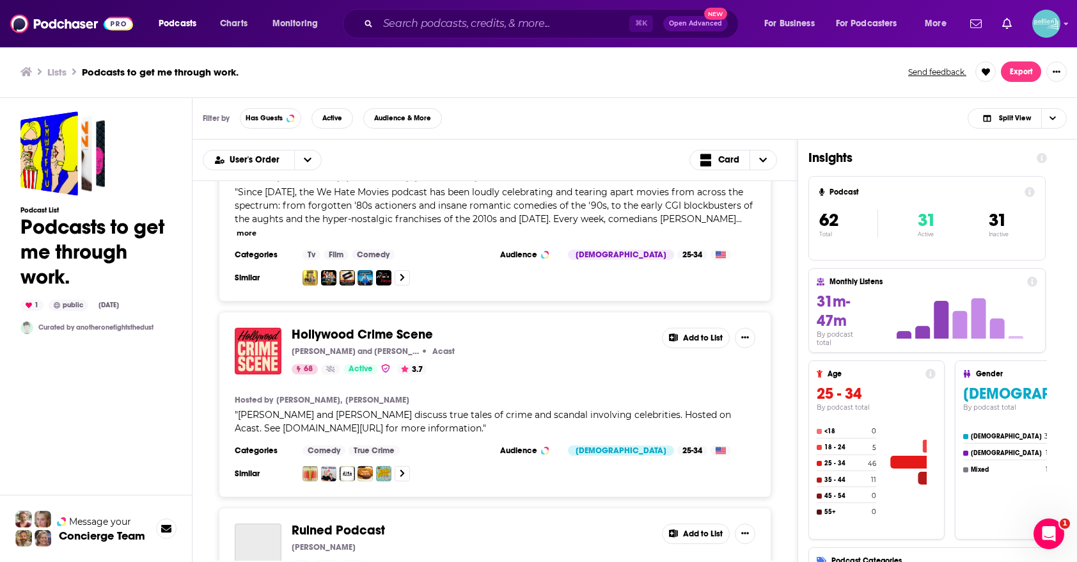
scroll to position [612, 0]
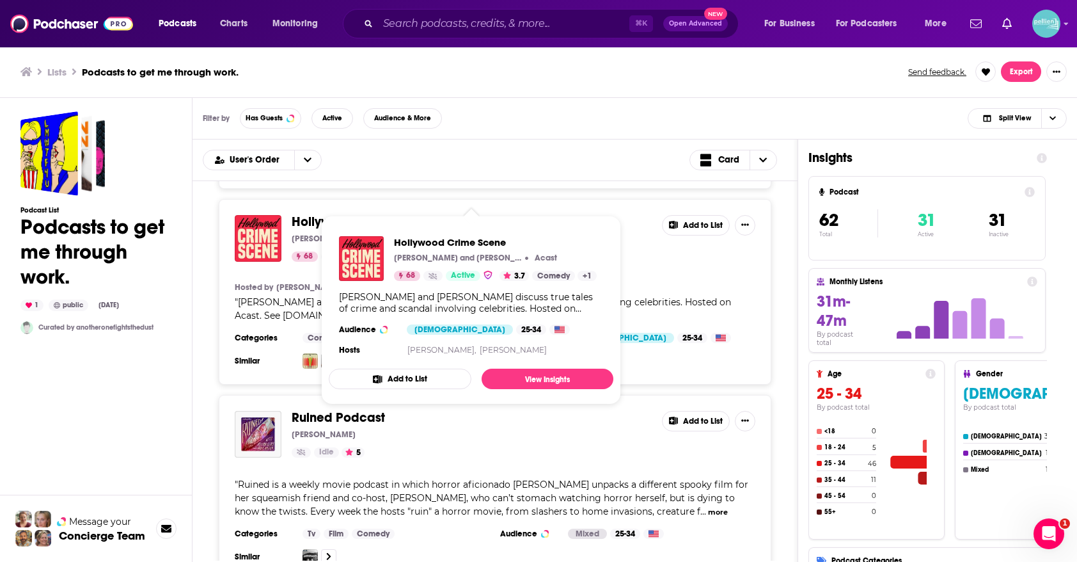
click at [427, 375] on button "Add to List" at bounding box center [400, 379] width 143 height 20
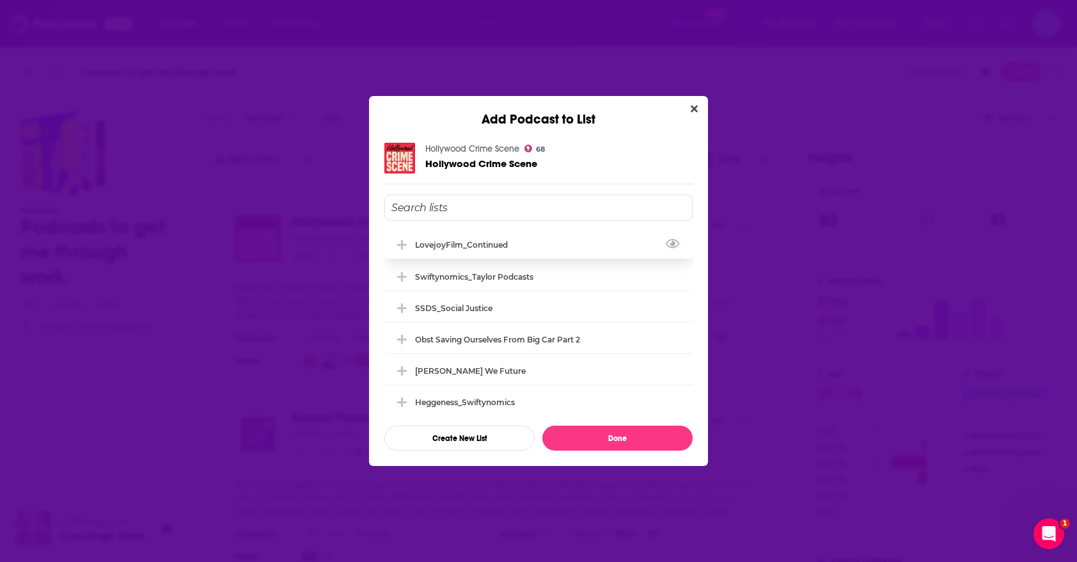
click at [480, 242] on div "LovejoyFilm_Continued" at bounding box center [465, 245] width 100 height 10
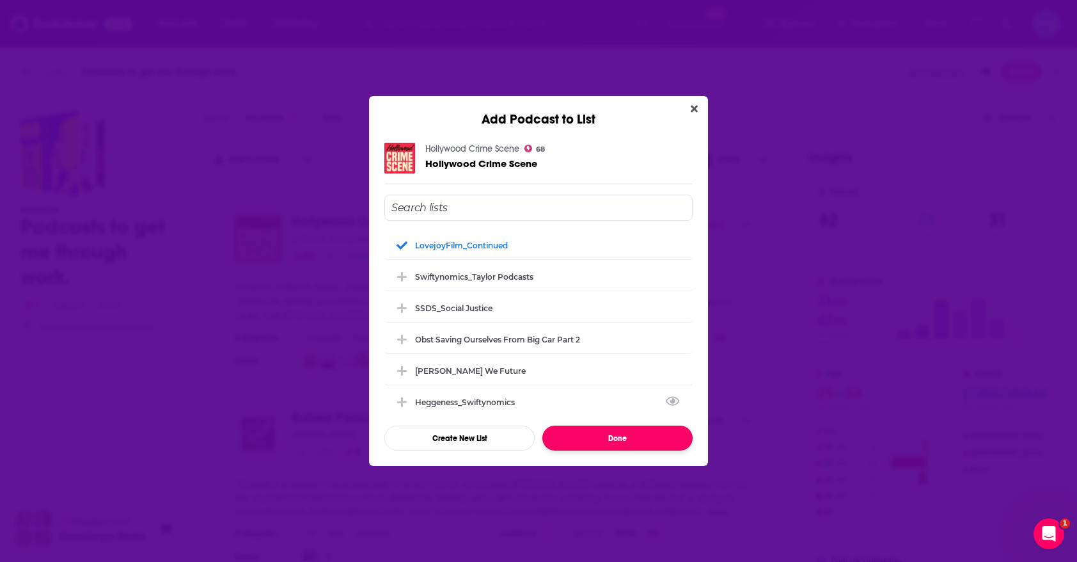
click at [573, 441] on button "Done" at bounding box center [618, 437] width 150 height 25
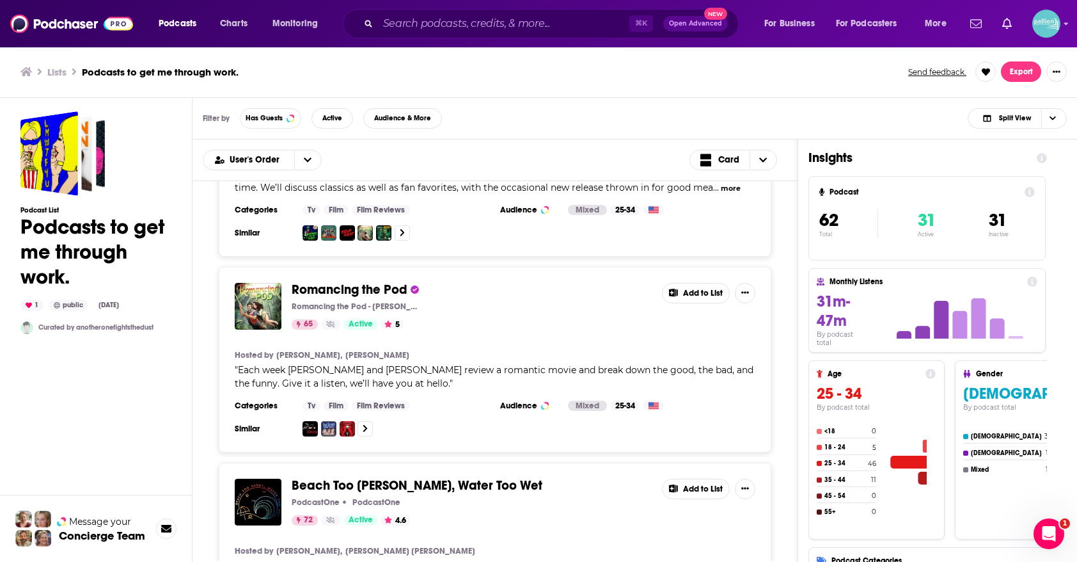
scroll to position [1145, 0]
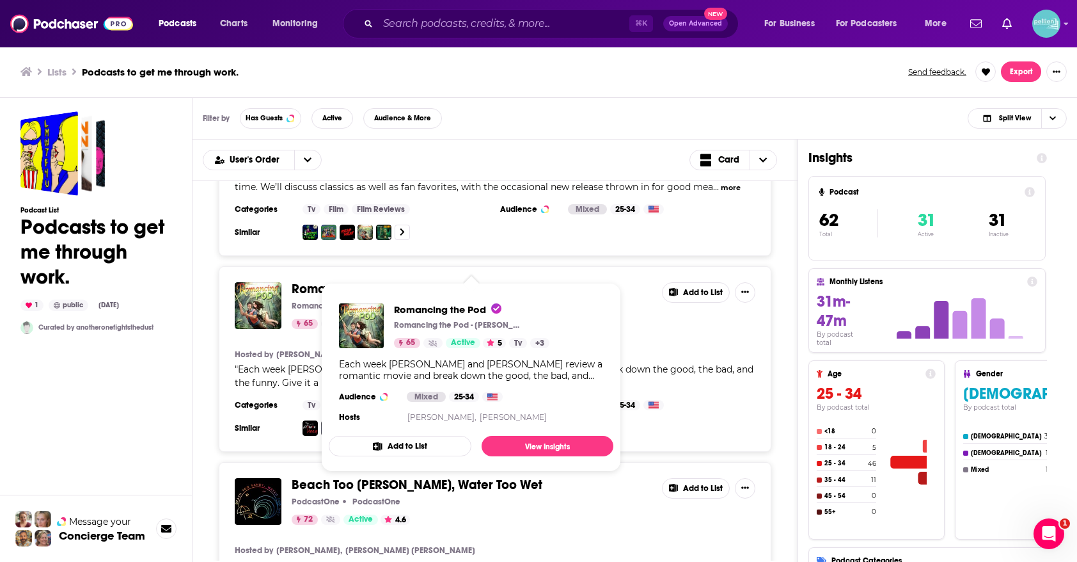
click at [406, 445] on button "Add to List" at bounding box center [400, 446] width 143 height 20
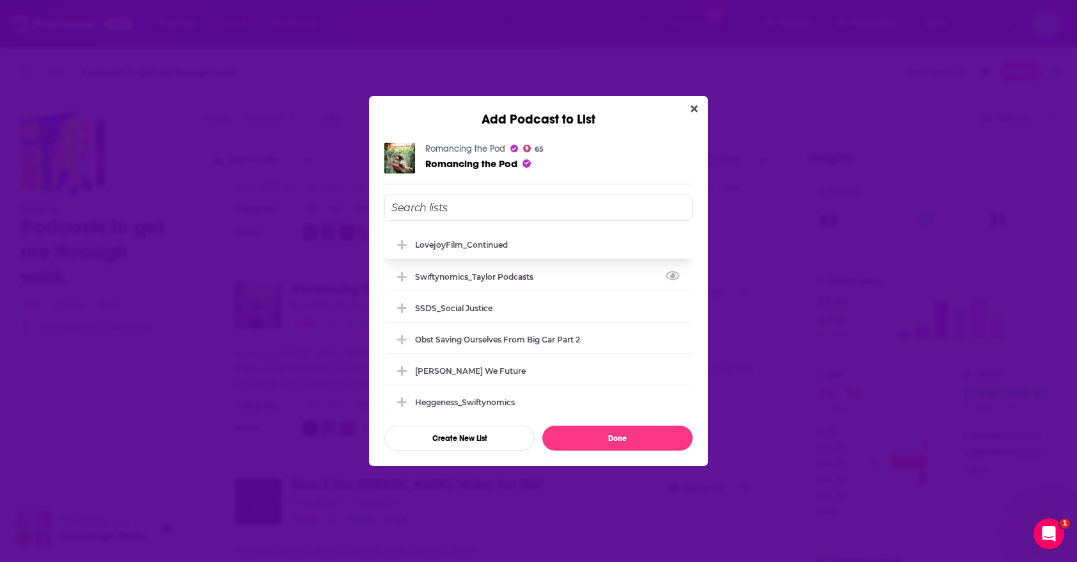
click at [496, 243] on div "LovejoyFilm_Continued" at bounding box center [461, 245] width 93 height 10
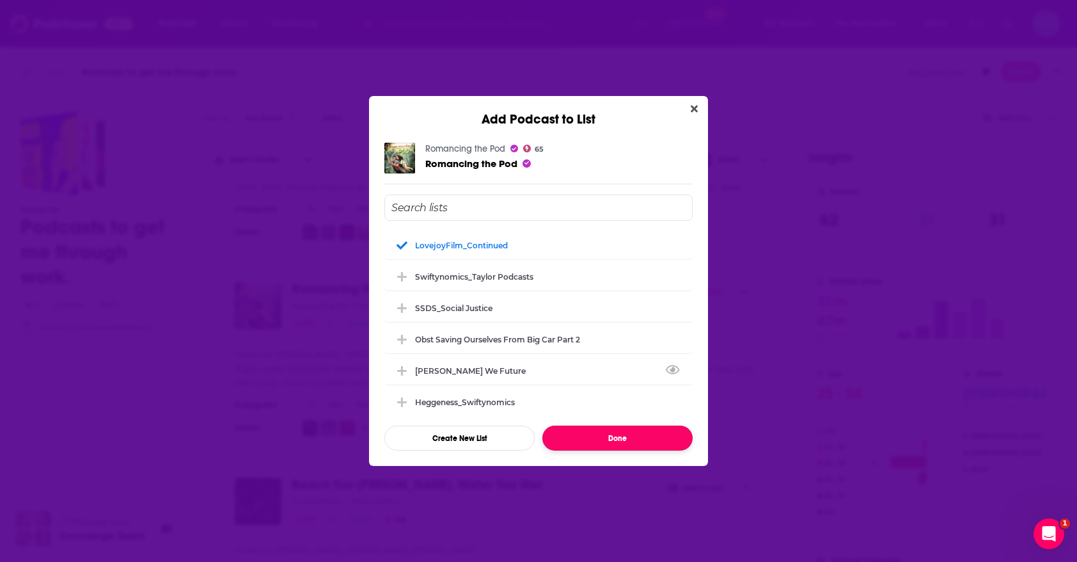
click at [572, 443] on button "Done" at bounding box center [618, 437] width 150 height 25
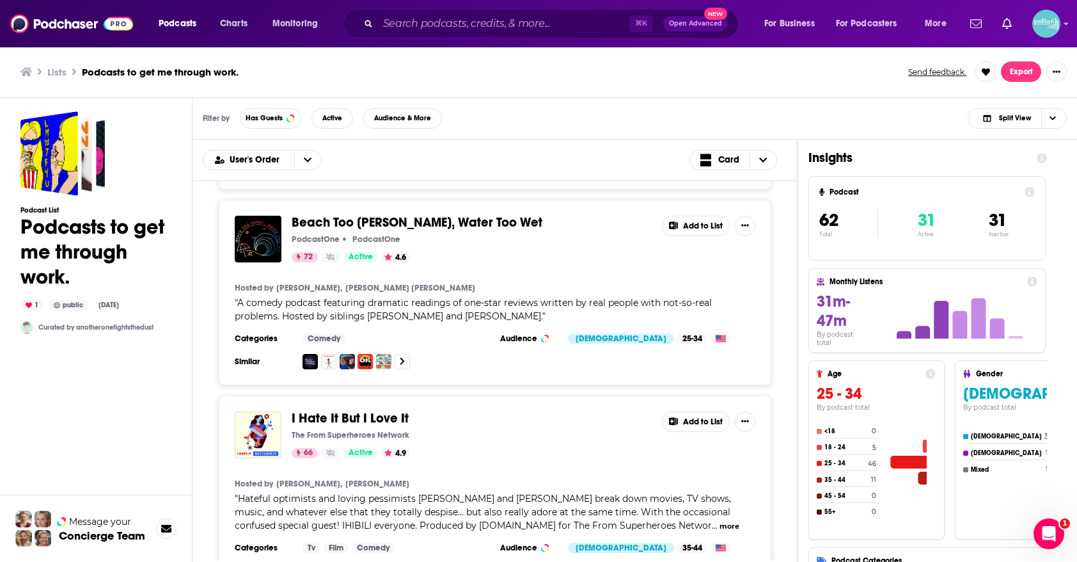
scroll to position [1409, 0]
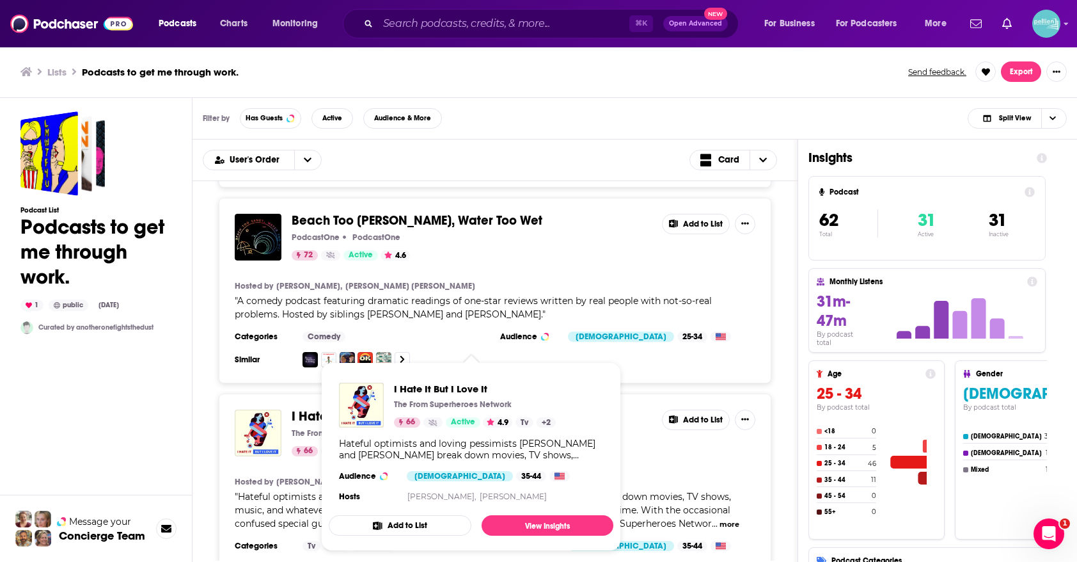
click at [409, 521] on button "Add to List" at bounding box center [400, 525] width 143 height 20
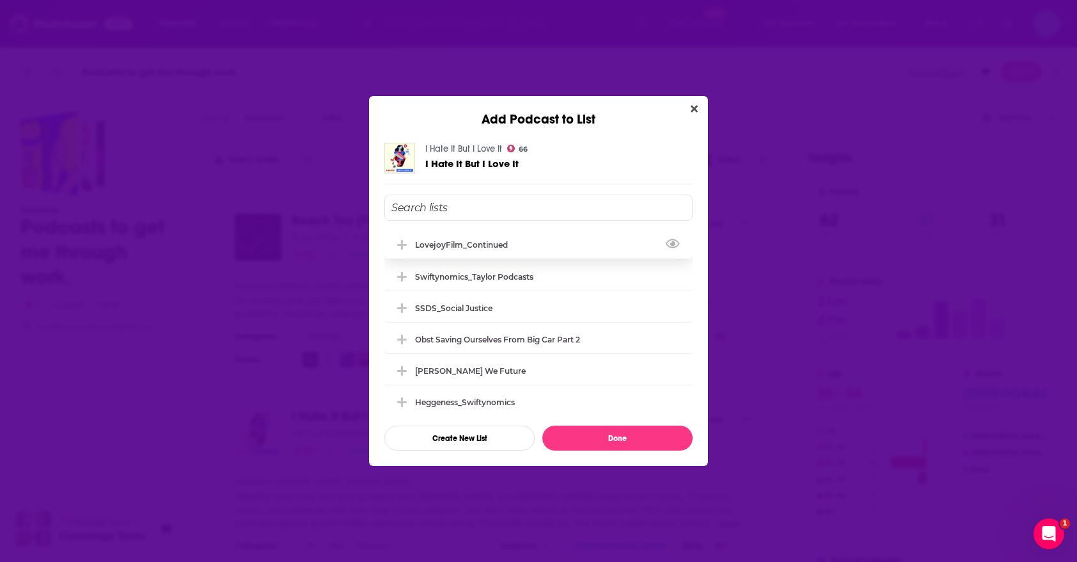
click at [505, 257] on div "LovejoyFilm_Continued" at bounding box center [539, 244] width 308 height 28
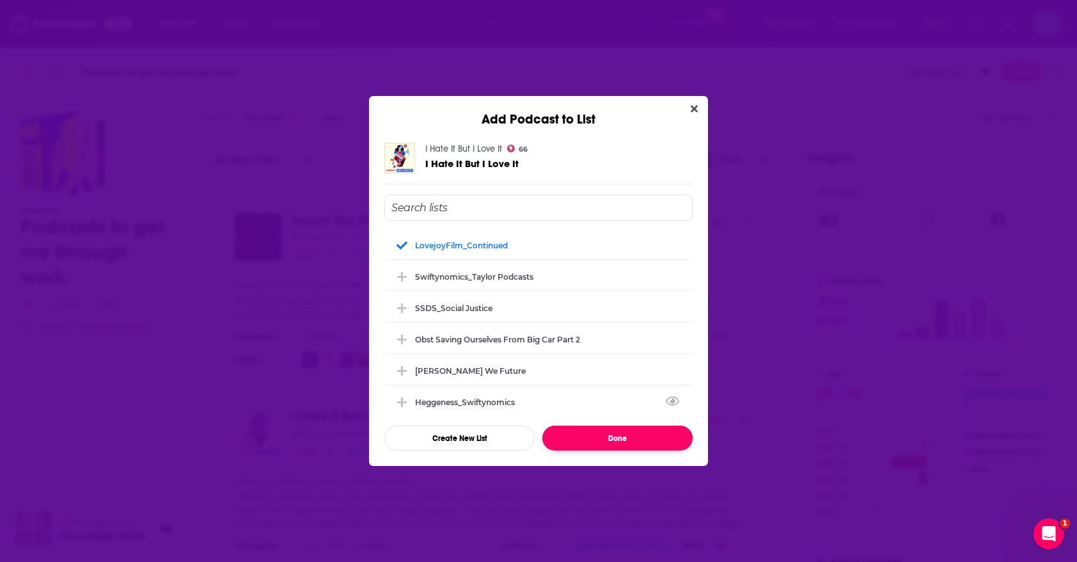
click at [565, 431] on button "Done" at bounding box center [618, 437] width 150 height 25
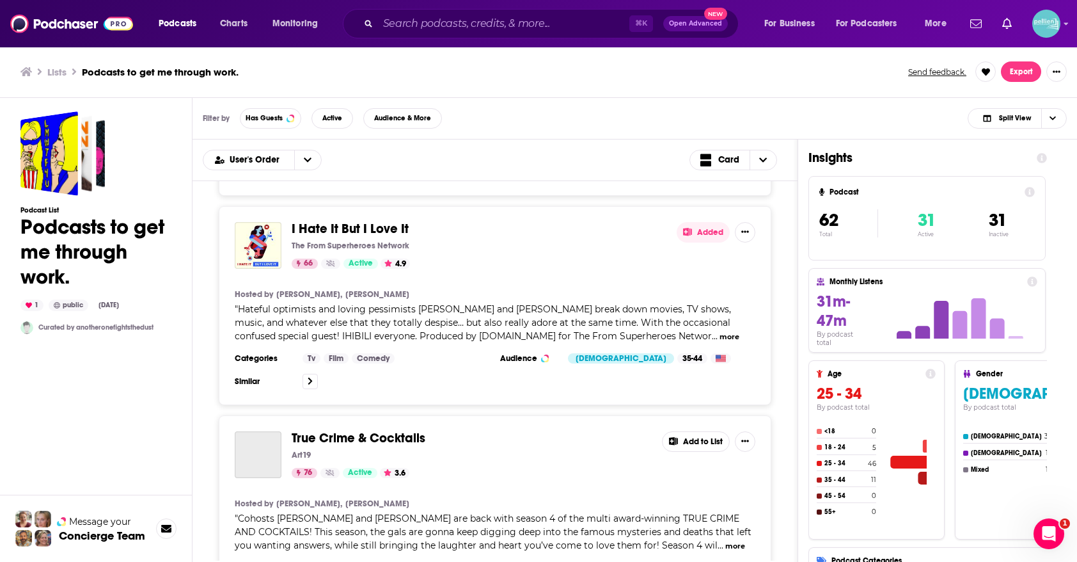
scroll to position [1738, 0]
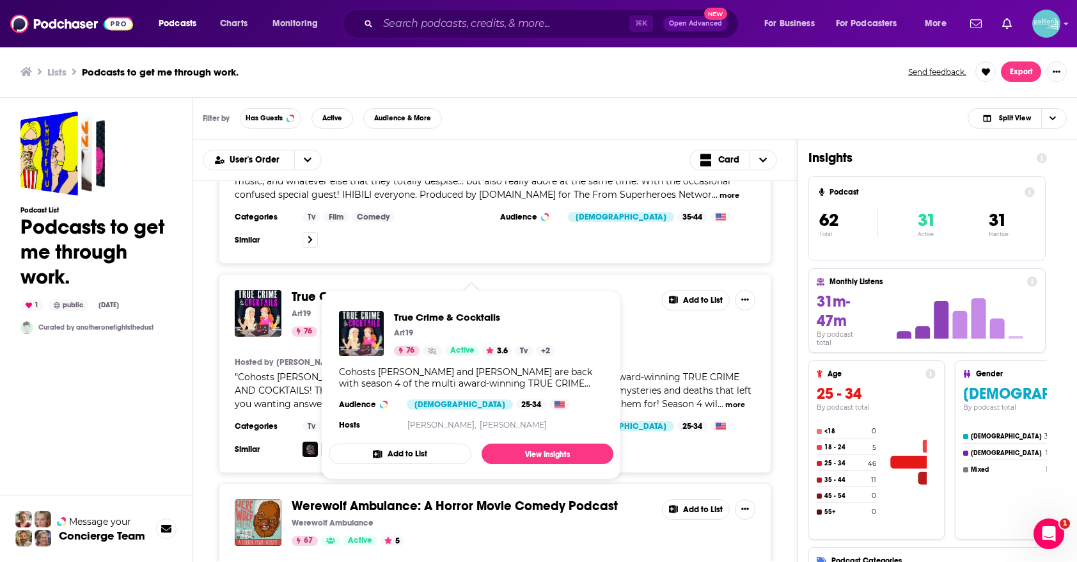
click at [425, 443] on button "Add to List" at bounding box center [400, 453] width 143 height 20
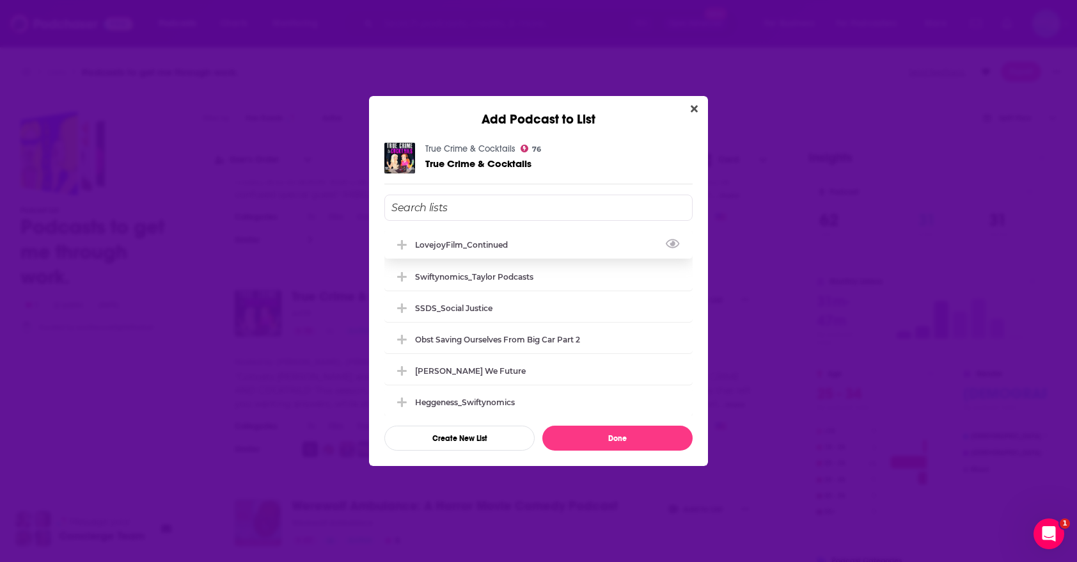
click at [500, 246] on div "LovejoyFilm_Continued" at bounding box center [465, 245] width 100 height 10
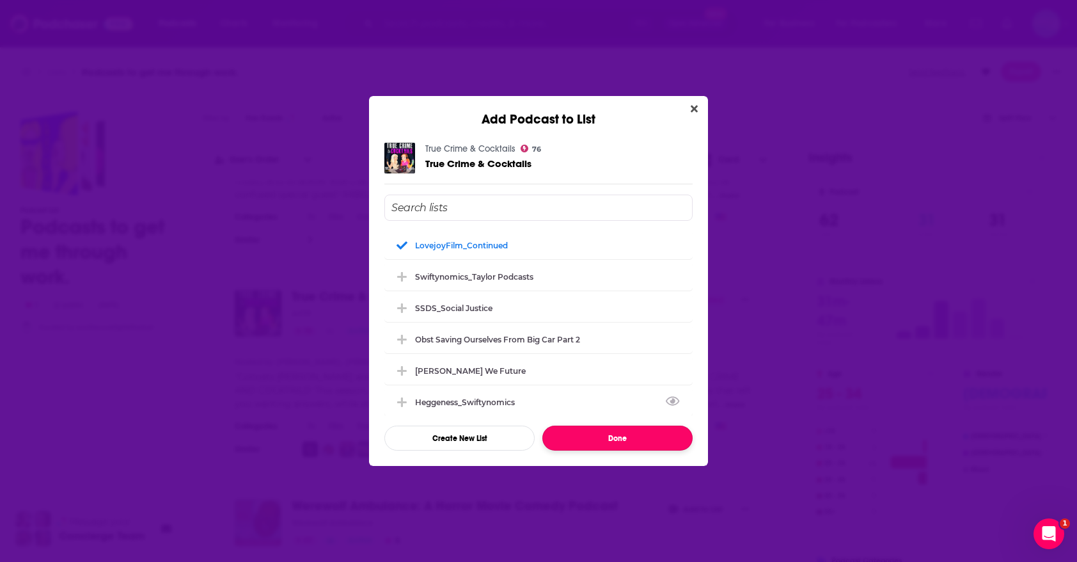
click at [582, 443] on button "Done" at bounding box center [618, 437] width 150 height 25
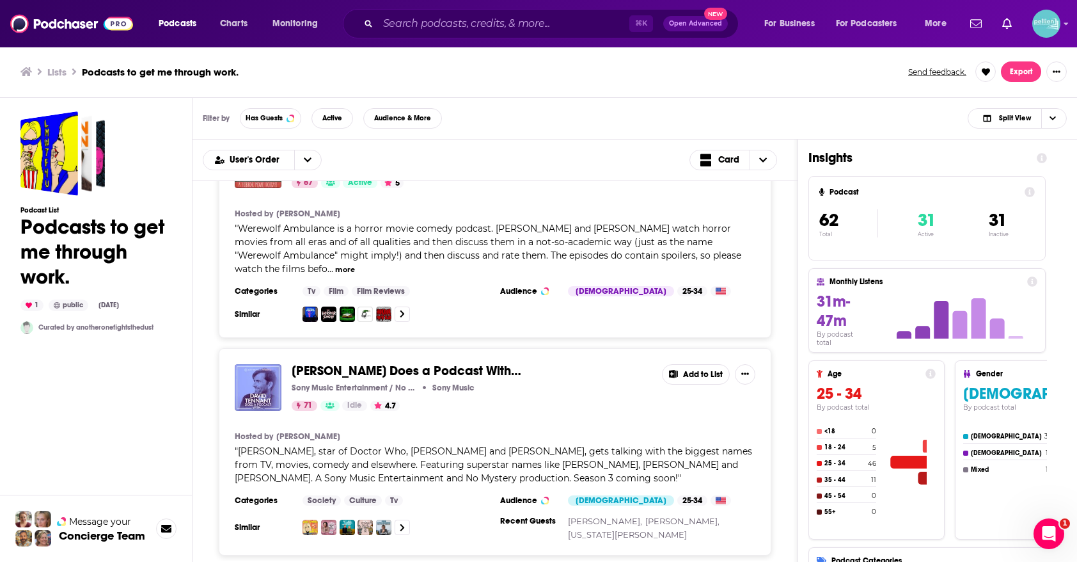
scroll to position [2097, 0]
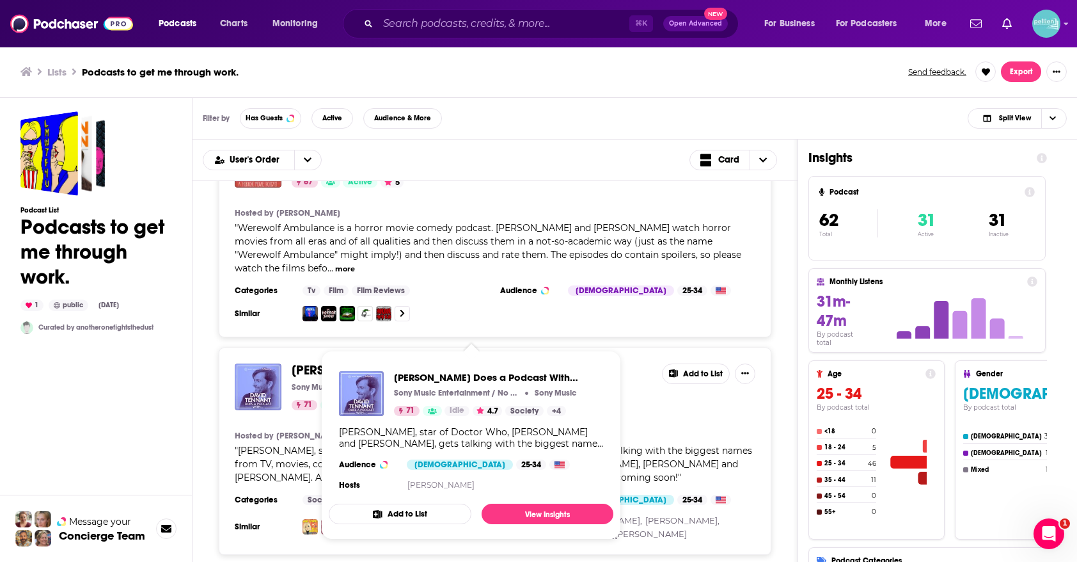
click at [431, 510] on button "Add to List" at bounding box center [400, 514] width 143 height 20
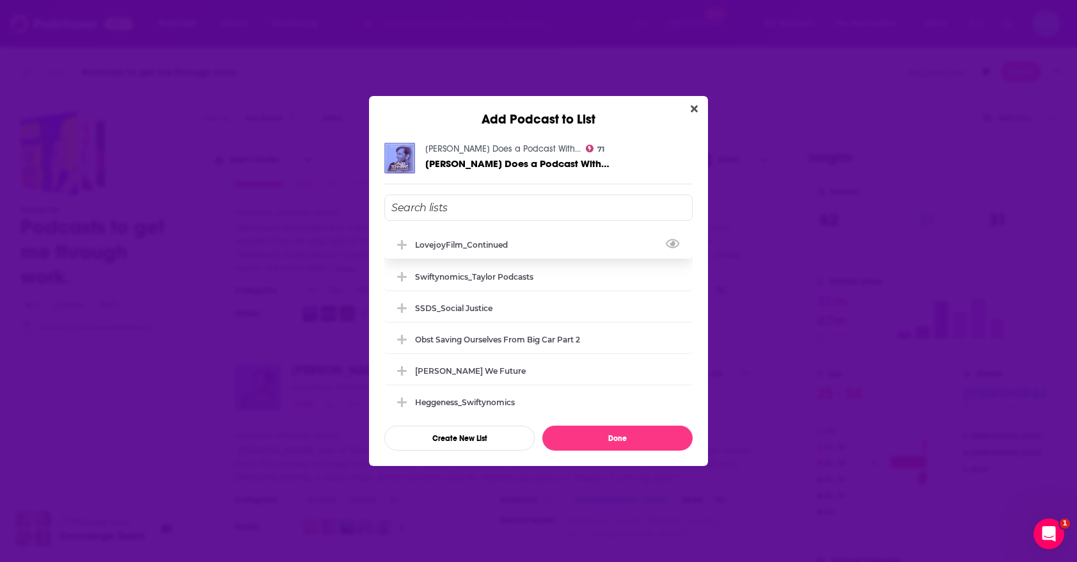
click at [507, 250] on div "LovejoyFilm_Continued" at bounding box center [539, 244] width 308 height 28
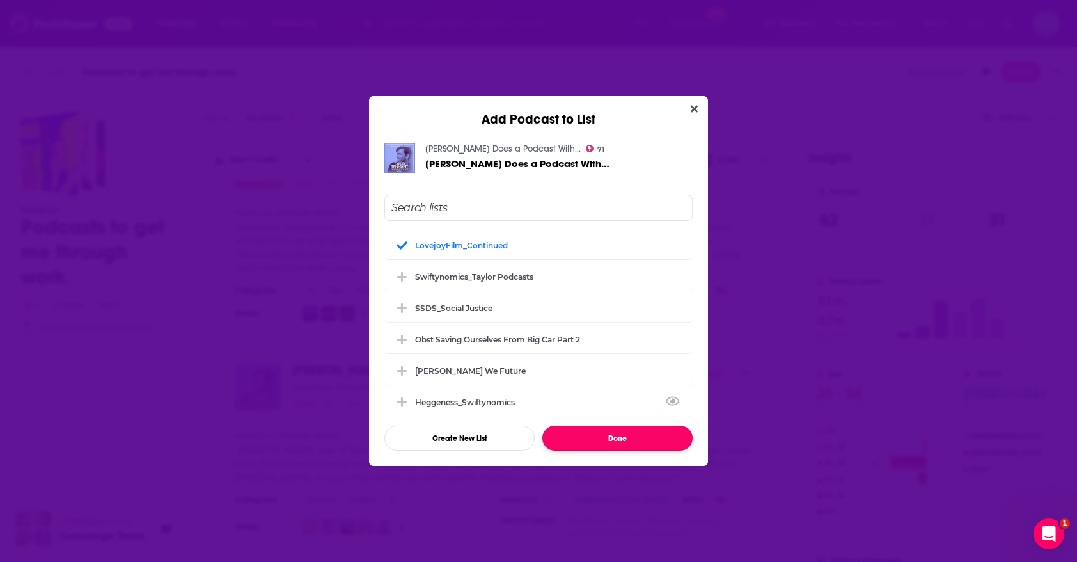
click at [578, 442] on button "Done" at bounding box center [618, 437] width 150 height 25
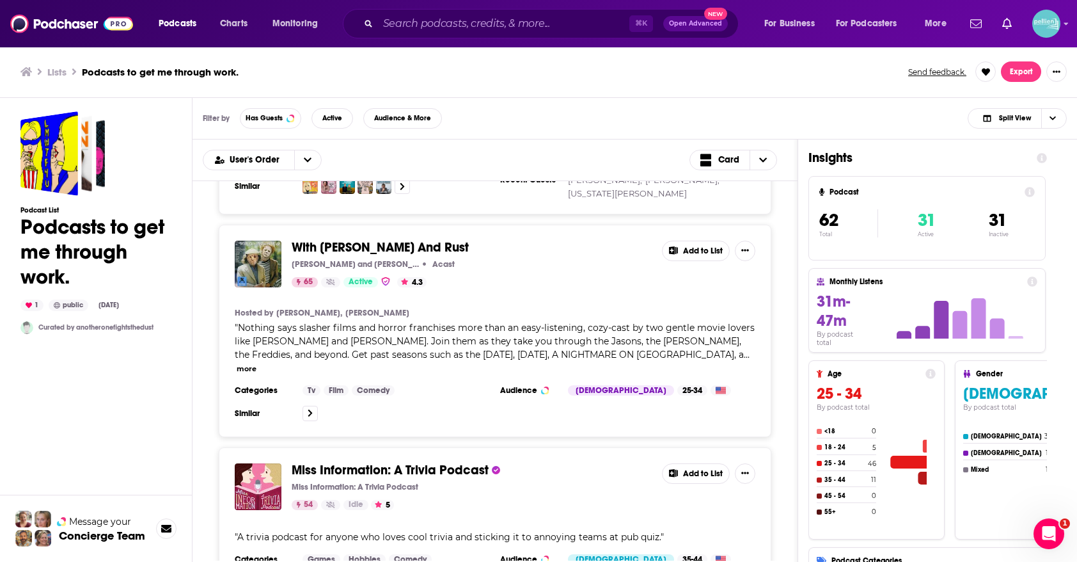
scroll to position [2459, 0]
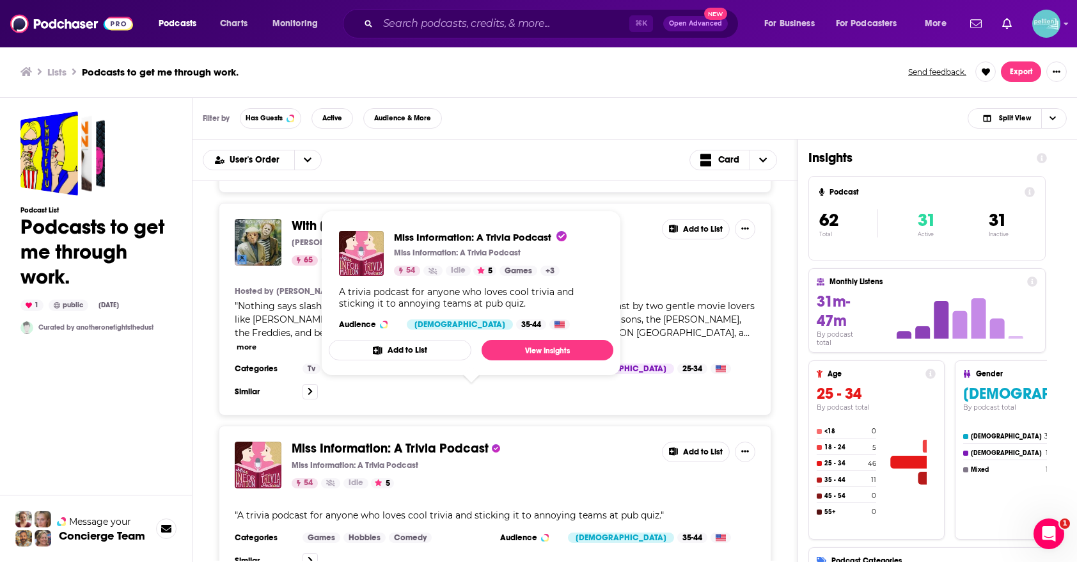
click at [447, 347] on button "Add to List" at bounding box center [400, 350] width 143 height 20
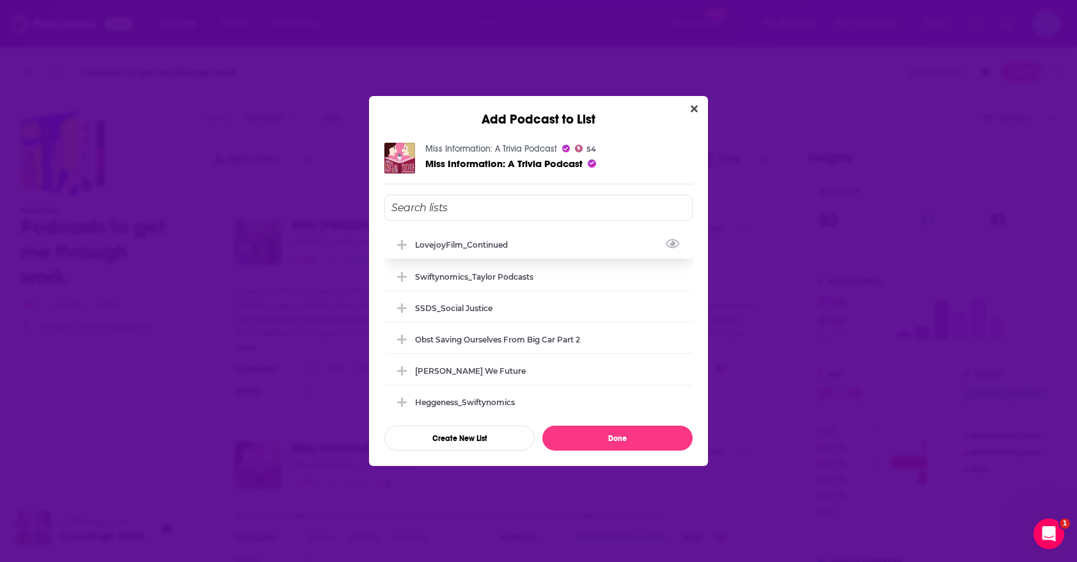
click at [484, 251] on div "LovejoyFilm_Continued" at bounding box center [539, 244] width 308 height 28
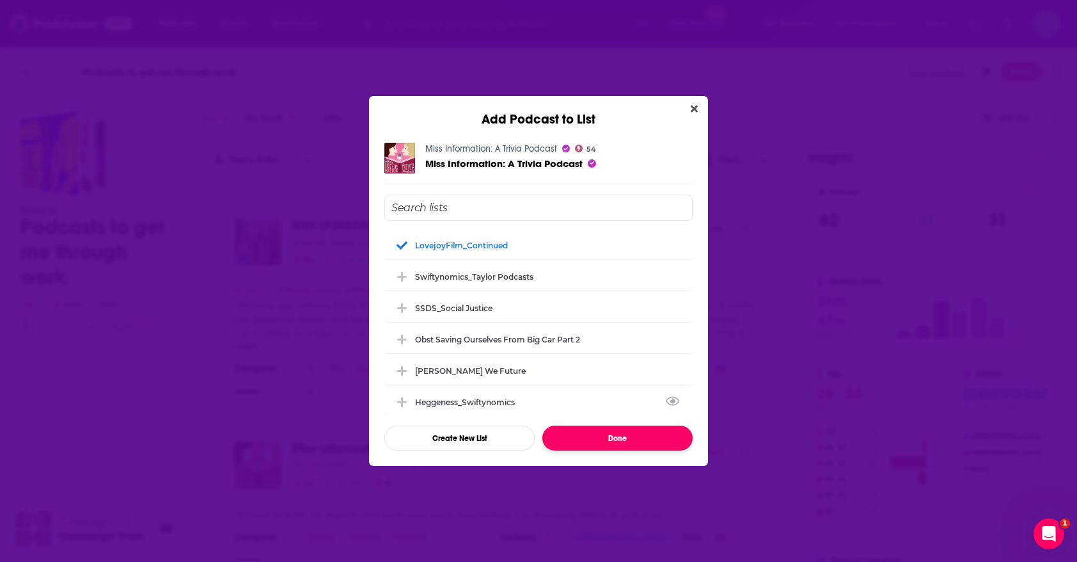
click at [561, 437] on button "Done" at bounding box center [618, 437] width 150 height 25
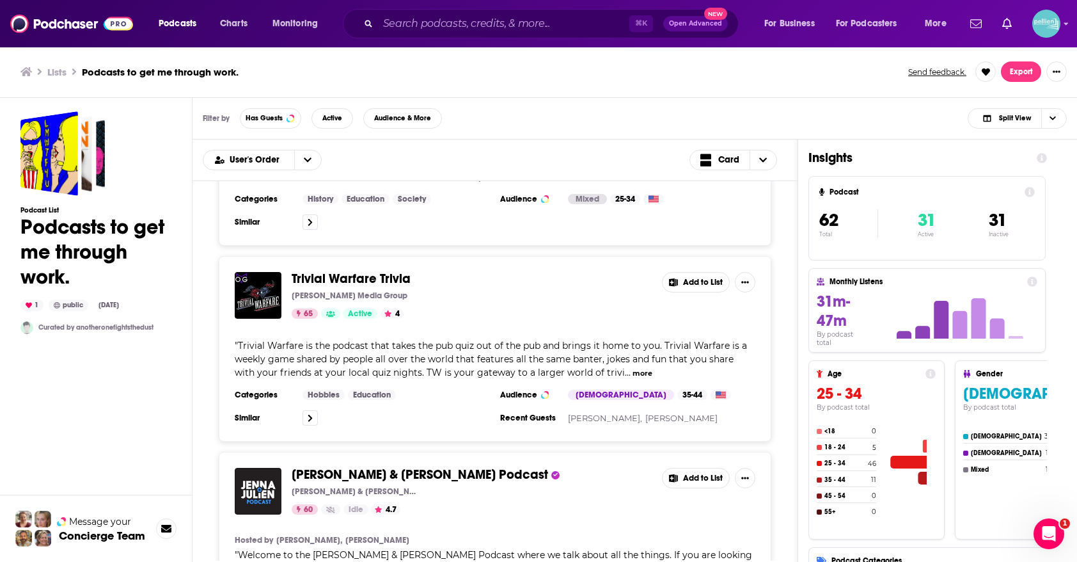
scroll to position [3404, 0]
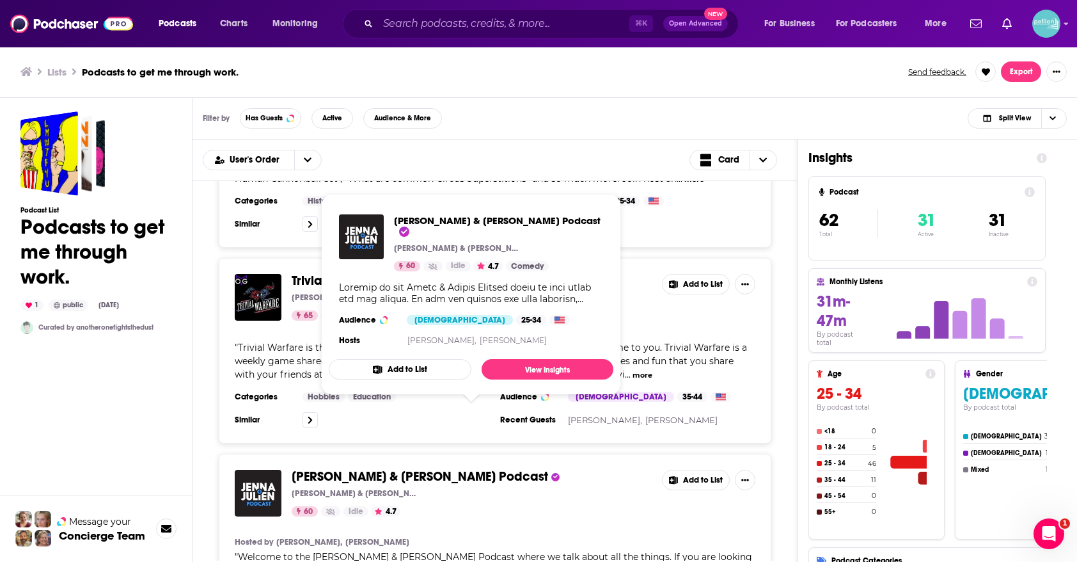
click at [375, 365] on icon "Show Podcast Details" at bounding box center [377, 369] width 9 height 8
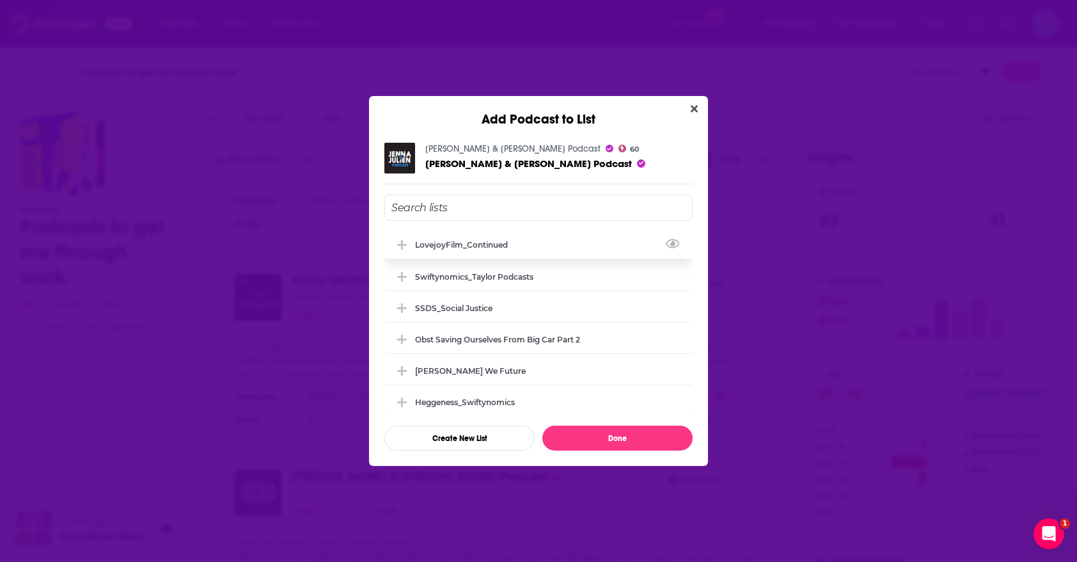
click at [452, 237] on div "LovejoyFilm_Continued" at bounding box center [539, 244] width 308 height 28
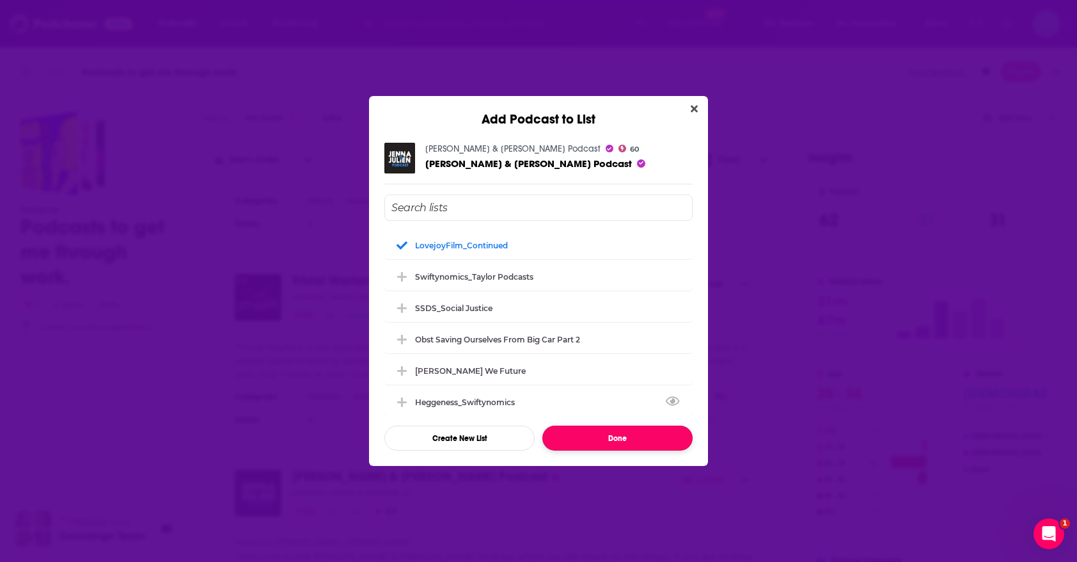
click at [583, 439] on button "Done" at bounding box center [618, 437] width 150 height 25
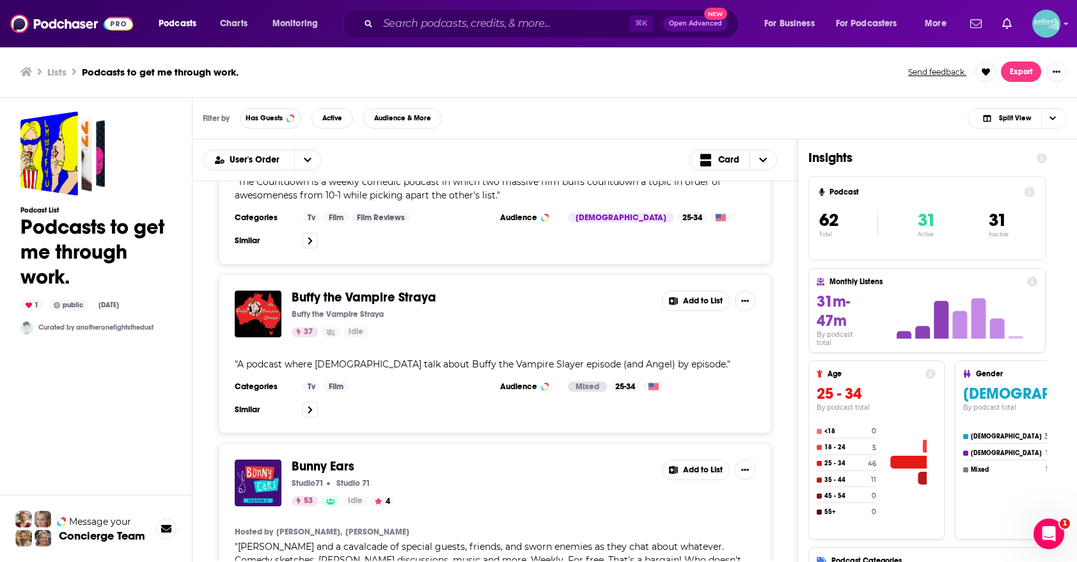
scroll to position [5021, 0]
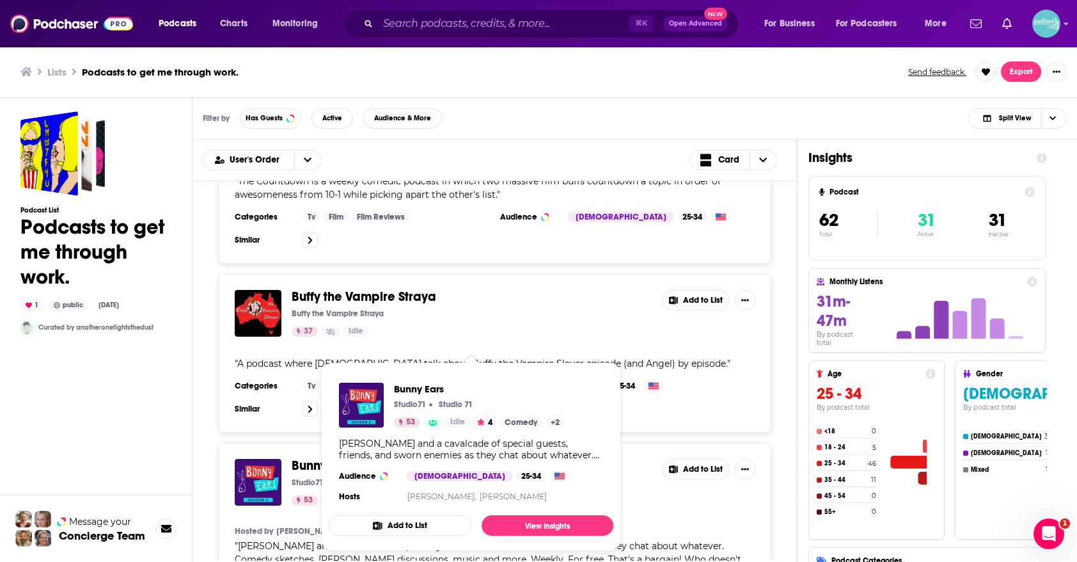
click at [408, 520] on button "Add to List" at bounding box center [400, 525] width 143 height 20
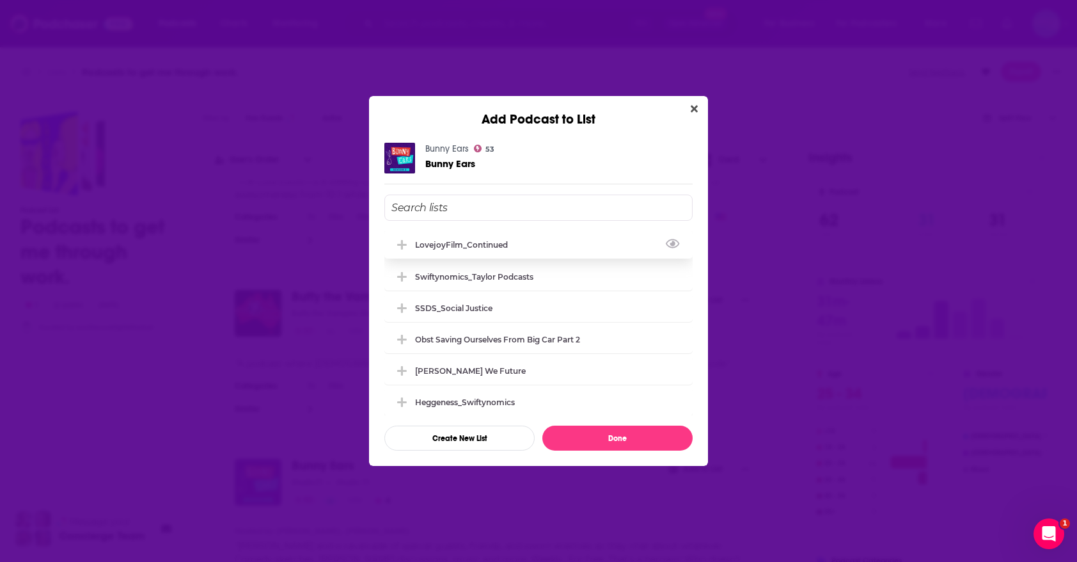
click at [493, 255] on div "LovejoyFilm_Continued" at bounding box center [539, 244] width 308 height 28
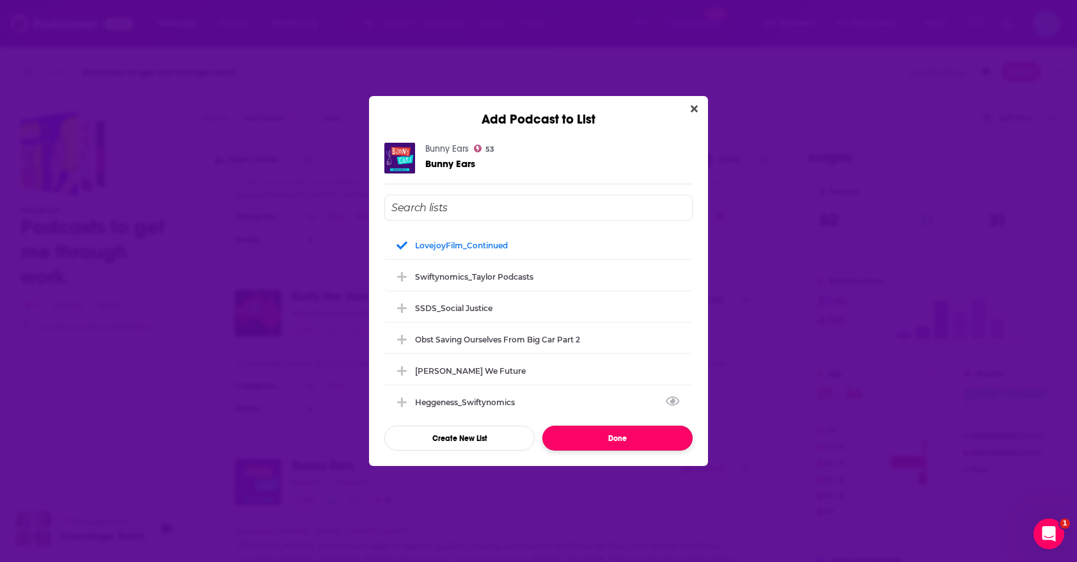
click at [571, 440] on button "Done" at bounding box center [618, 437] width 150 height 25
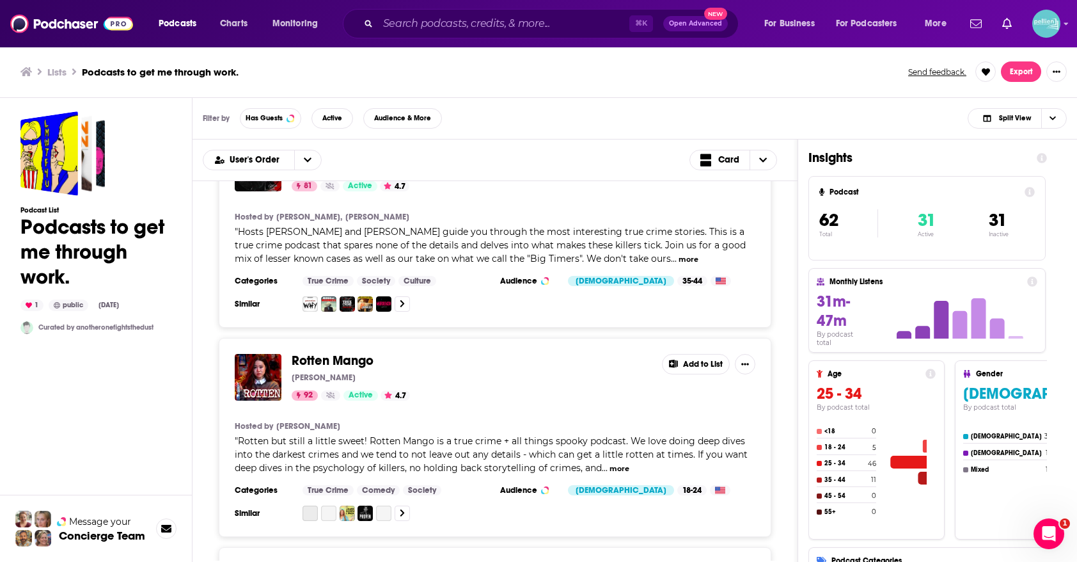
scroll to position [6454, 0]
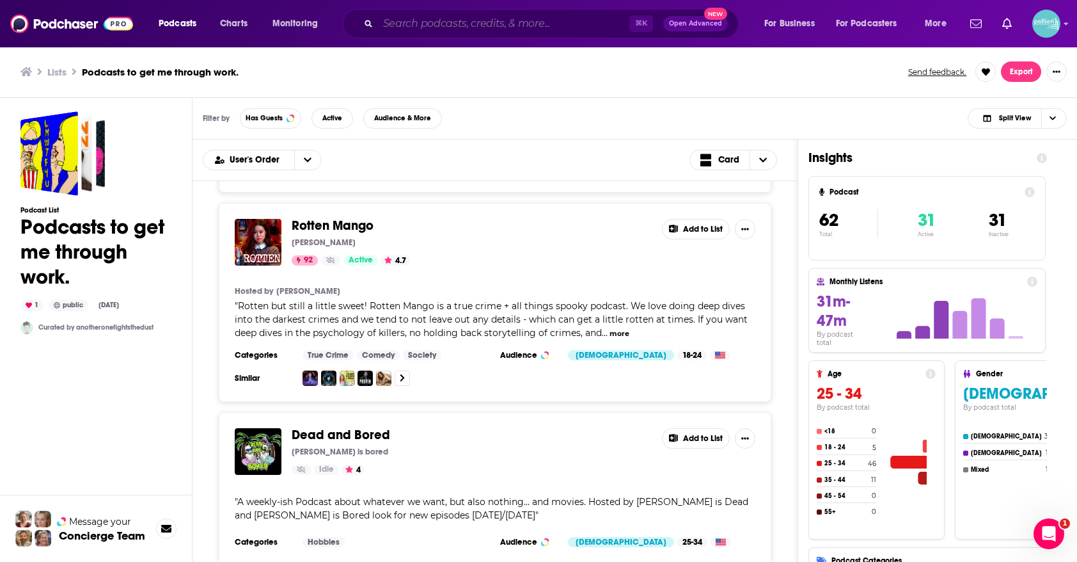
click at [524, 15] on input "Search podcasts, credits, & more..." at bounding box center [503, 23] width 251 height 20
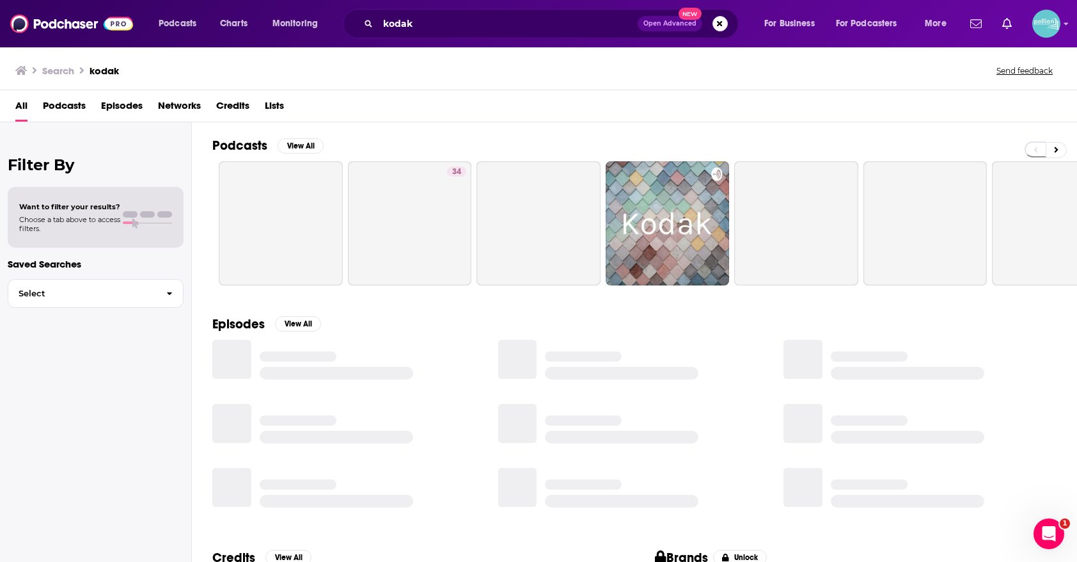
click at [117, 107] on span "Episodes" at bounding box center [122, 108] width 42 height 26
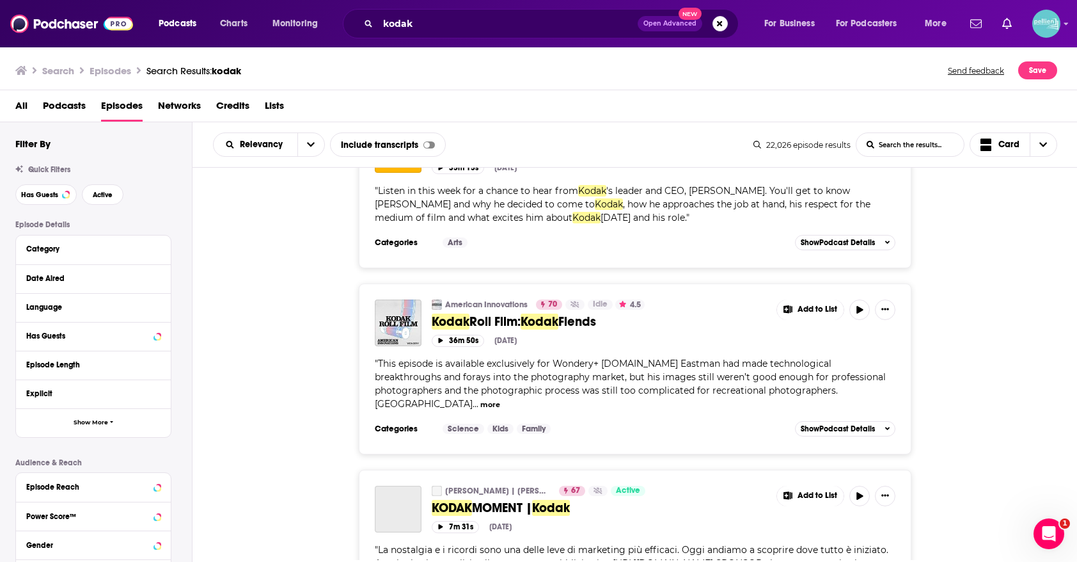
scroll to position [1010, 0]
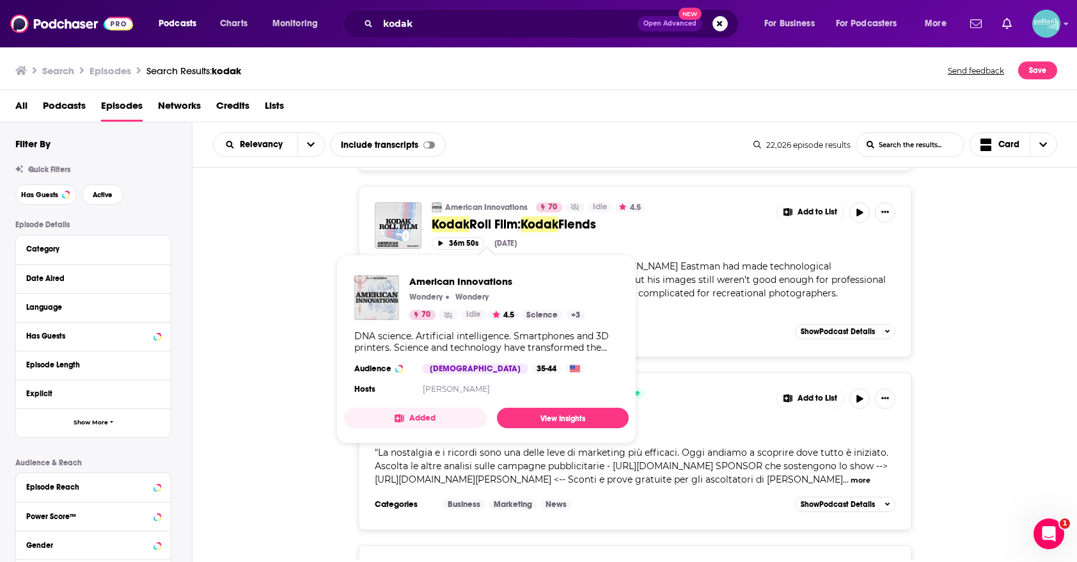
click at [429, 414] on button "Added" at bounding box center [415, 418] width 143 height 20
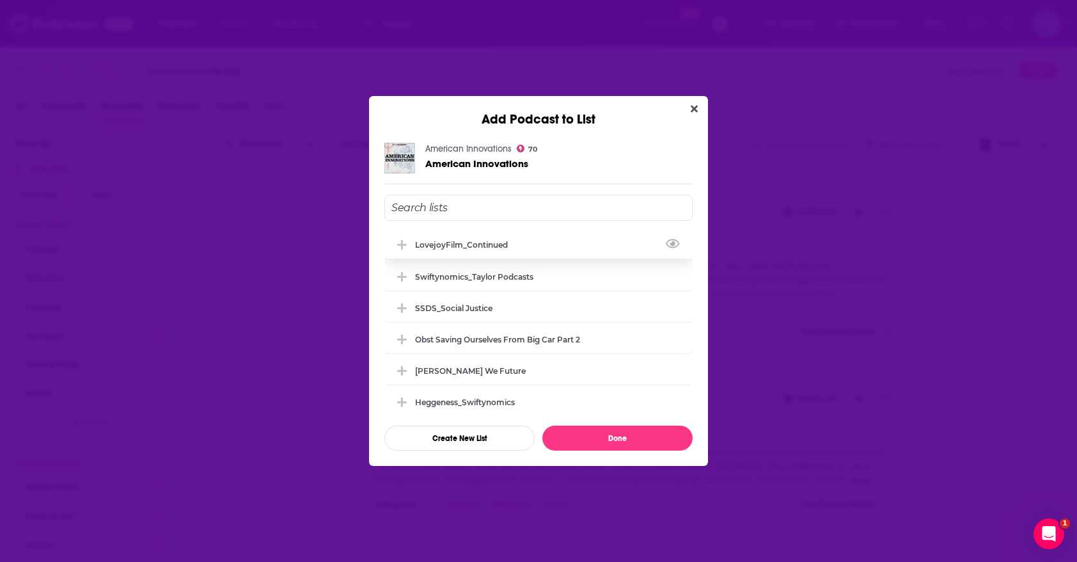
click at [500, 243] on div "LovejoyFilm_Continued" at bounding box center [465, 245] width 100 height 10
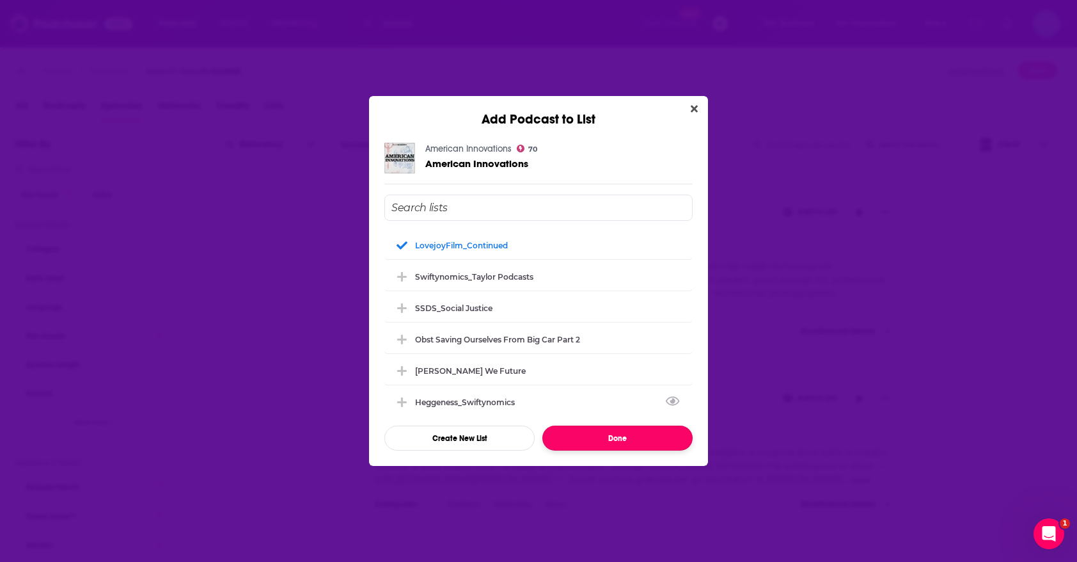
click at [572, 436] on button "Done" at bounding box center [618, 437] width 150 height 25
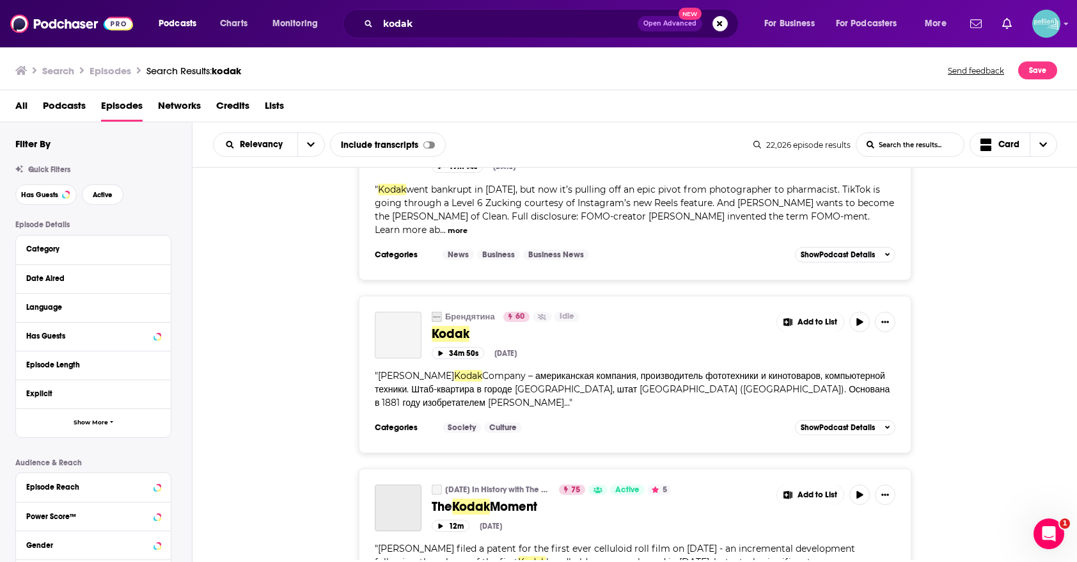
scroll to position [1500, 0]
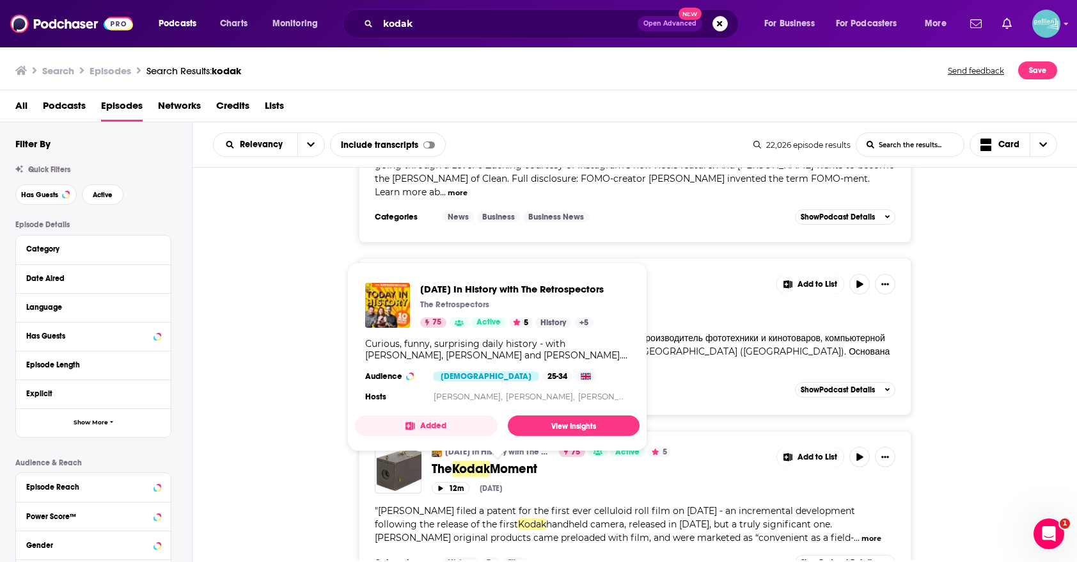
click at [479, 418] on button "Added" at bounding box center [426, 425] width 143 height 20
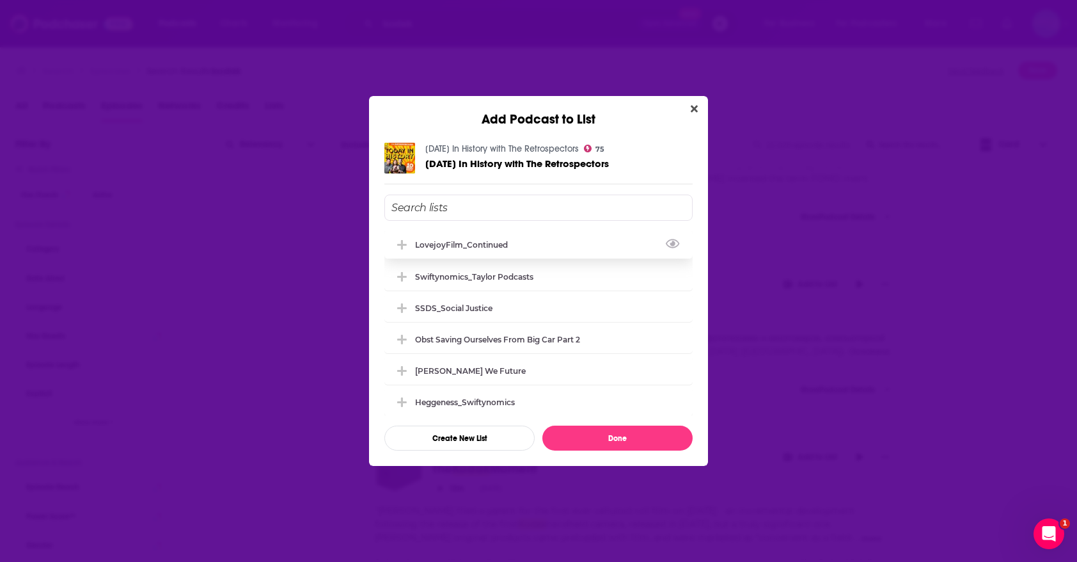
click at [495, 253] on div "LovejoyFilm_Continued" at bounding box center [539, 244] width 308 height 28
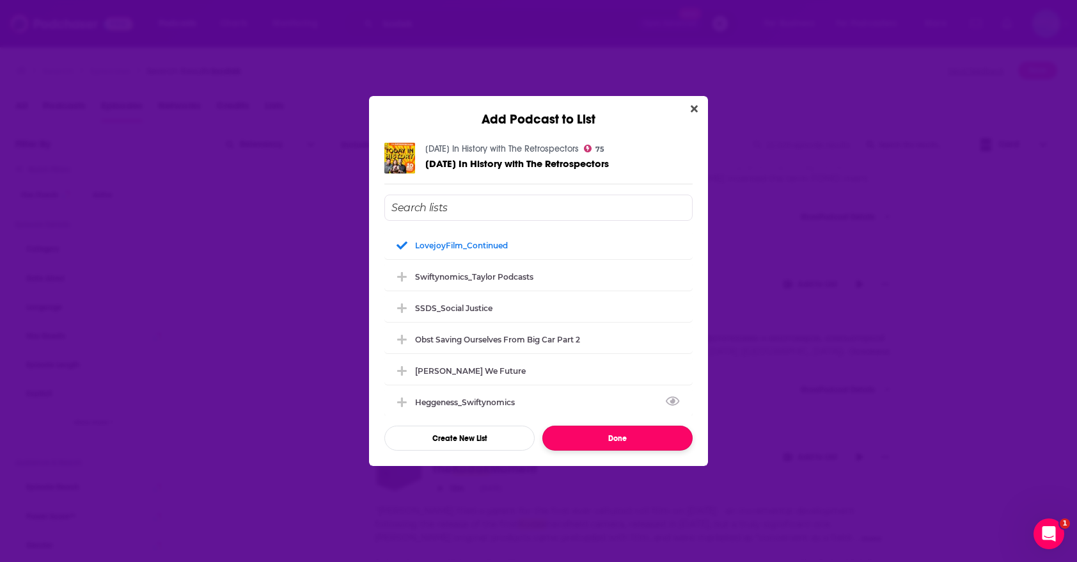
click at [575, 444] on button "Done" at bounding box center [618, 437] width 150 height 25
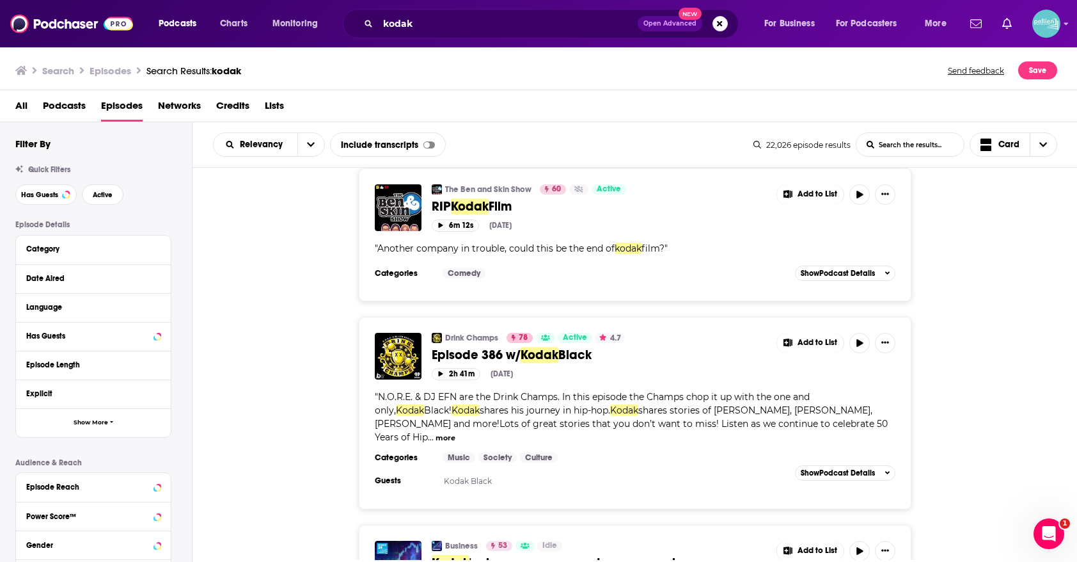
scroll to position [3935, 0]
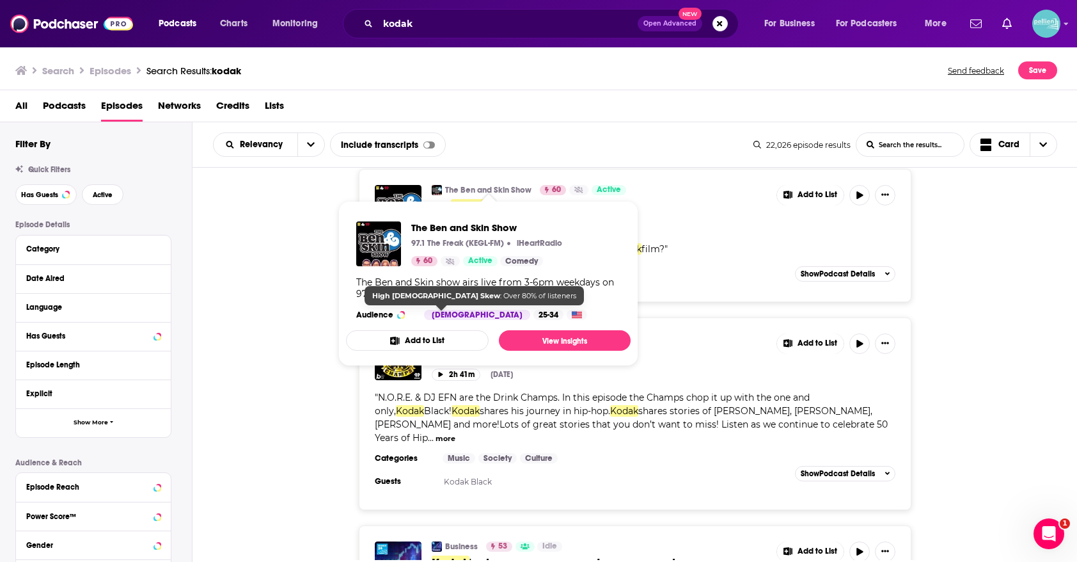
click at [452, 342] on button "Add to List" at bounding box center [417, 340] width 143 height 20
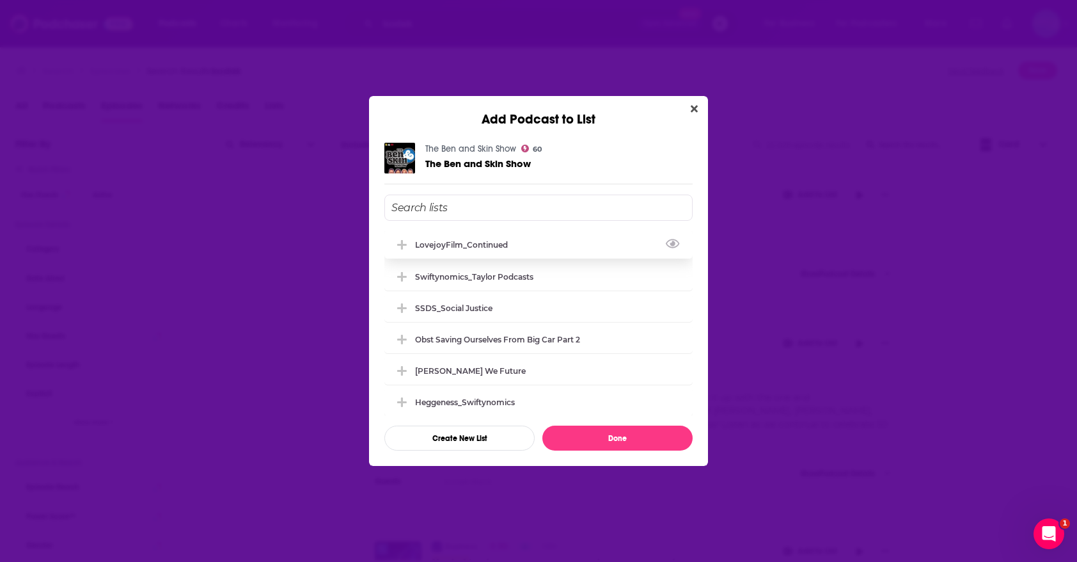
click at [490, 255] on div "LovejoyFilm_Continued" at bounding box center [539, 244] width 308 height 28
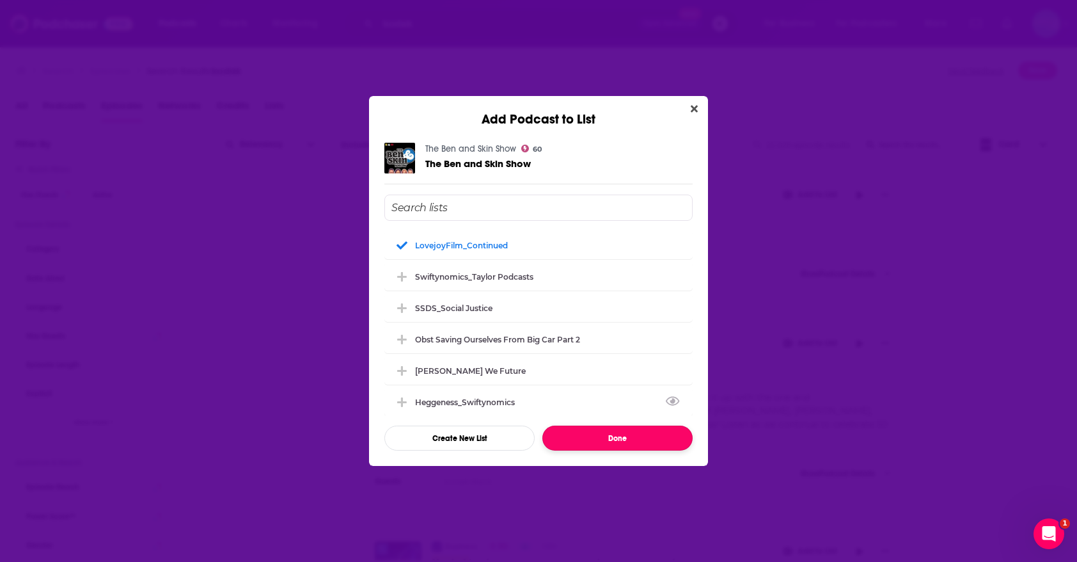
click at [581, 430] on button "Done" at bounding box center [618, 437] width 150 height 25
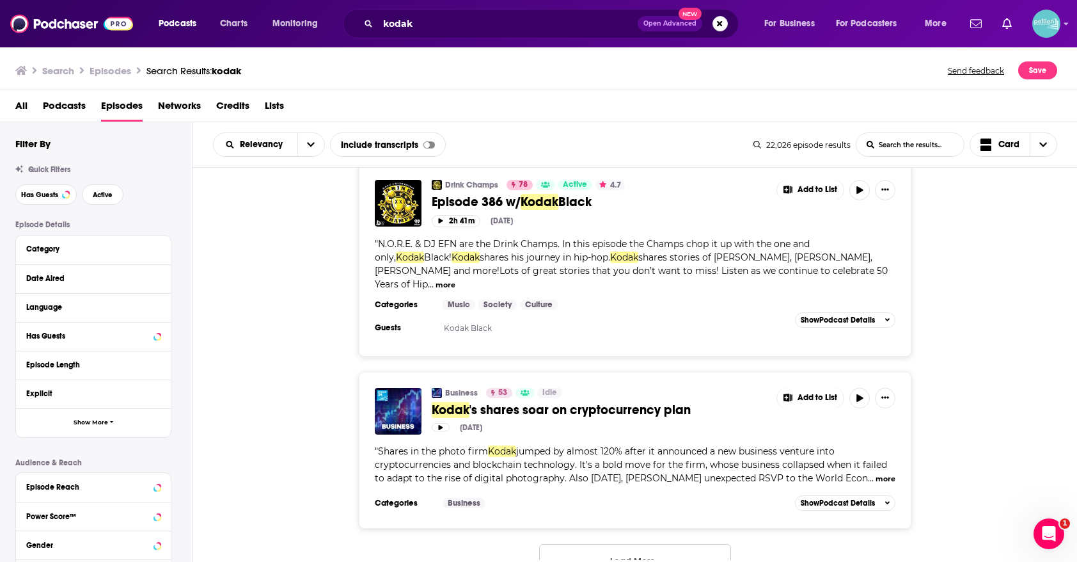
scroll to position [4097, 0]
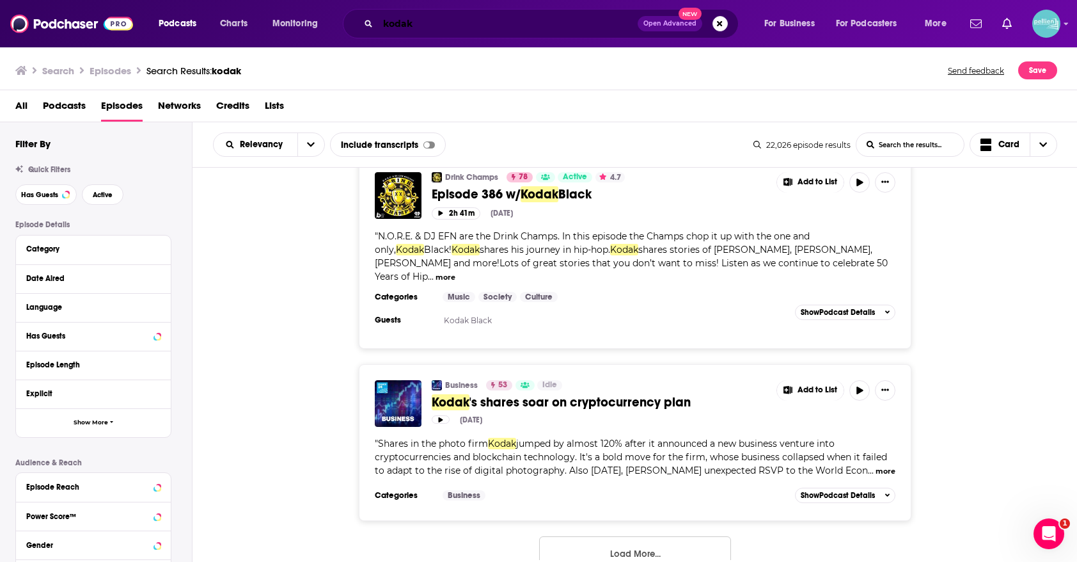
click at [518, 25] on input "kodak" at bounding box center [508, 23] width 260 height 20
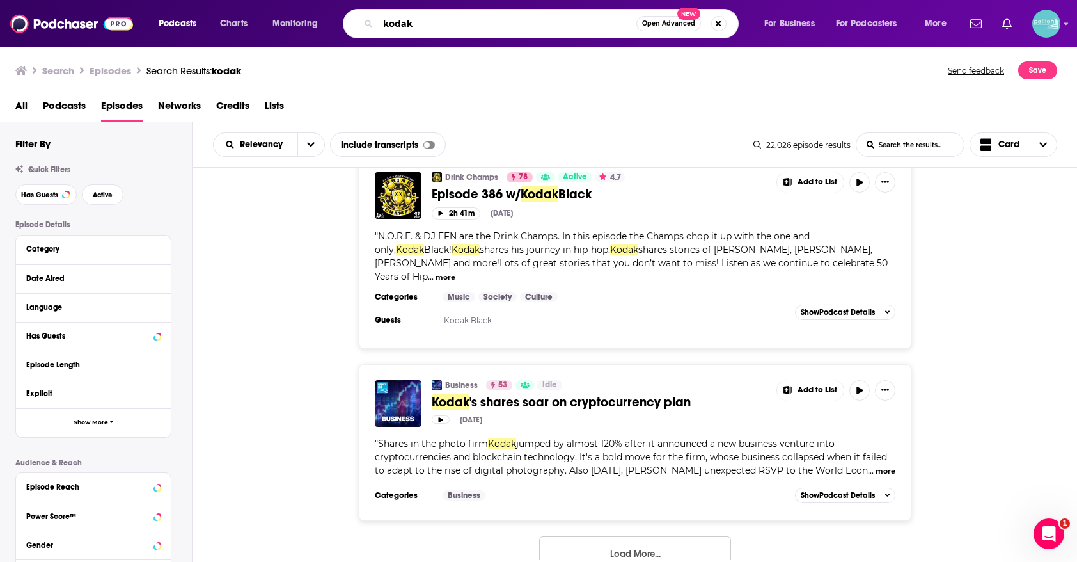
click at [518, 25] on input "kodak" at bounding box center [507, 23] width 258 height 20
click at [573, 26] on input "kodak" at bounding box center [507, 23] width 258 height 20
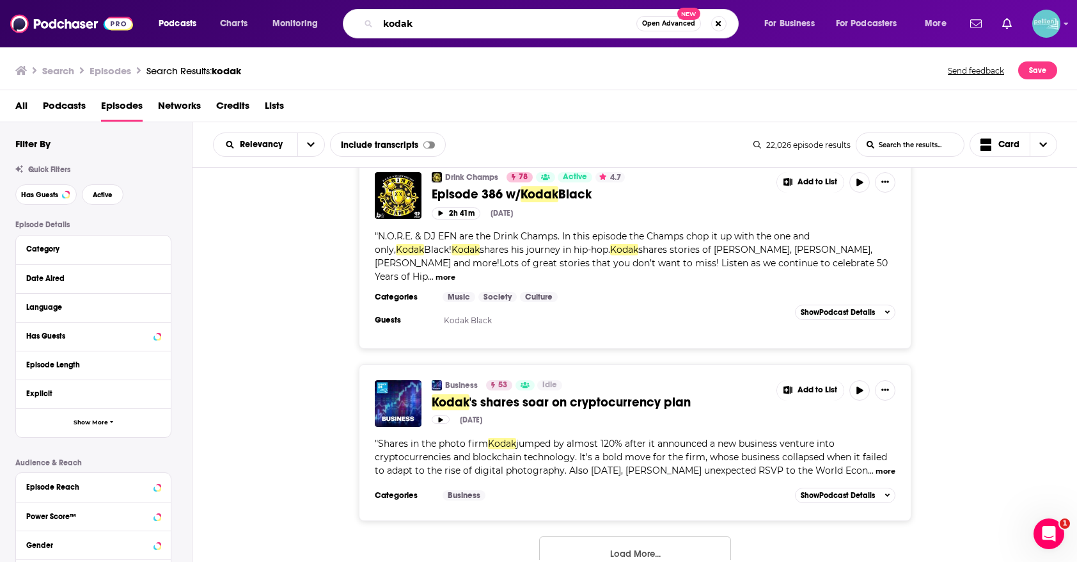
paste input "Atomic Age"
type input "Atomic Age"
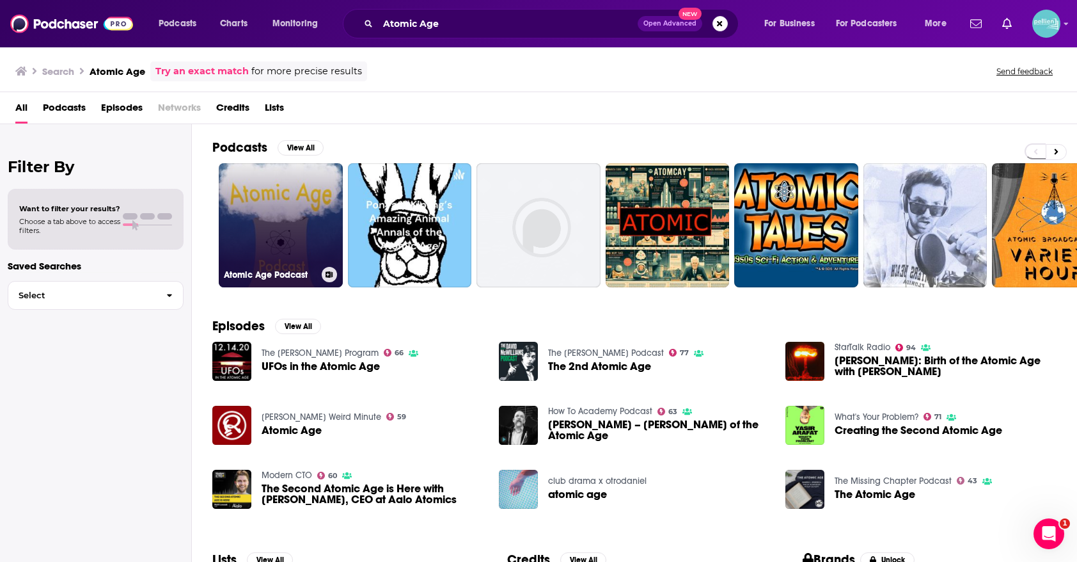
click at [293, 206] on link "Atomic Age Podcast" at bounding box center [281, 225] width 124 height 124
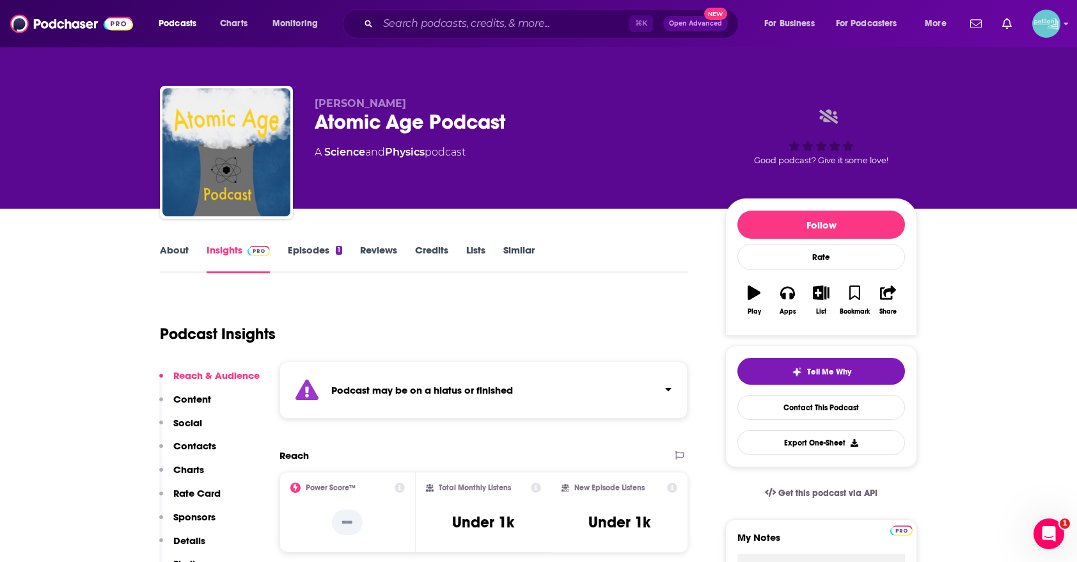
click at [314, 248] on link "Episodes 1" at bounding box center [315, 258] width 54 height 29
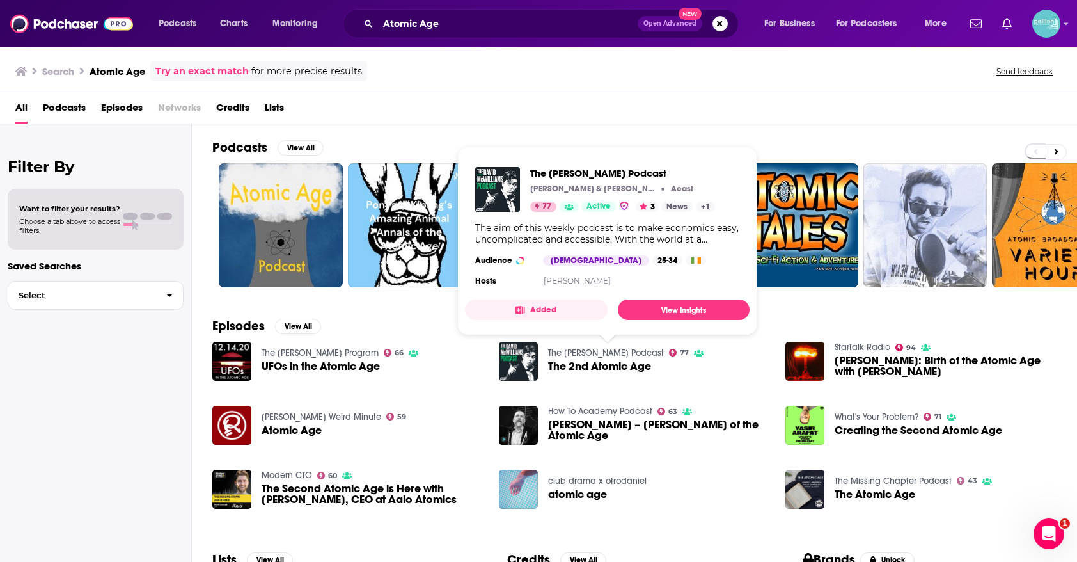
click at [551, 314] on button "Added" at bounding box center [536, 309] width 143 height 20
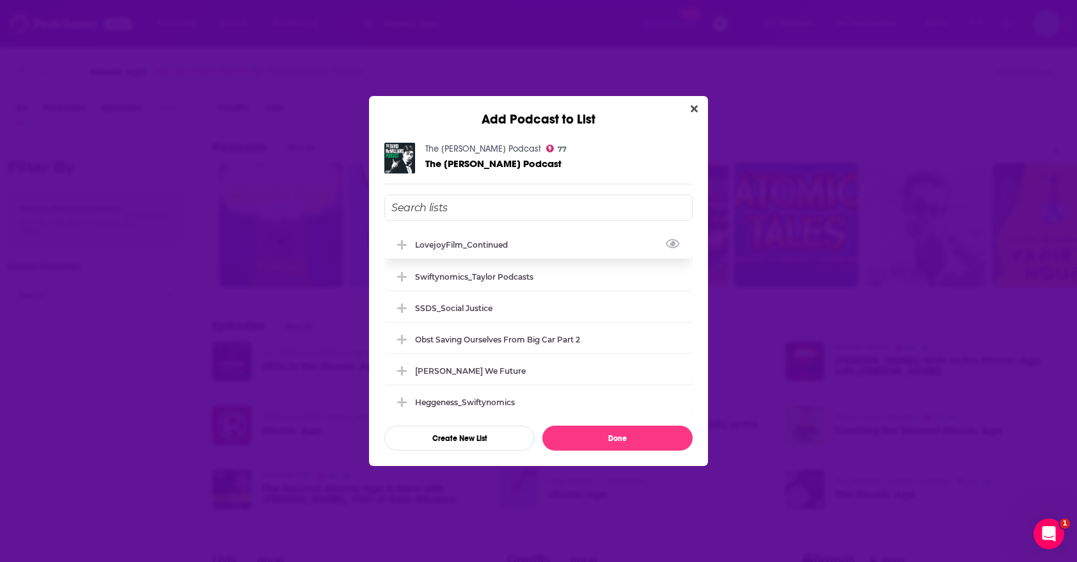
click at [550, 253] on div "LovejoyFilm_Continued" at bounding box center [539, 244] width 308 height 28
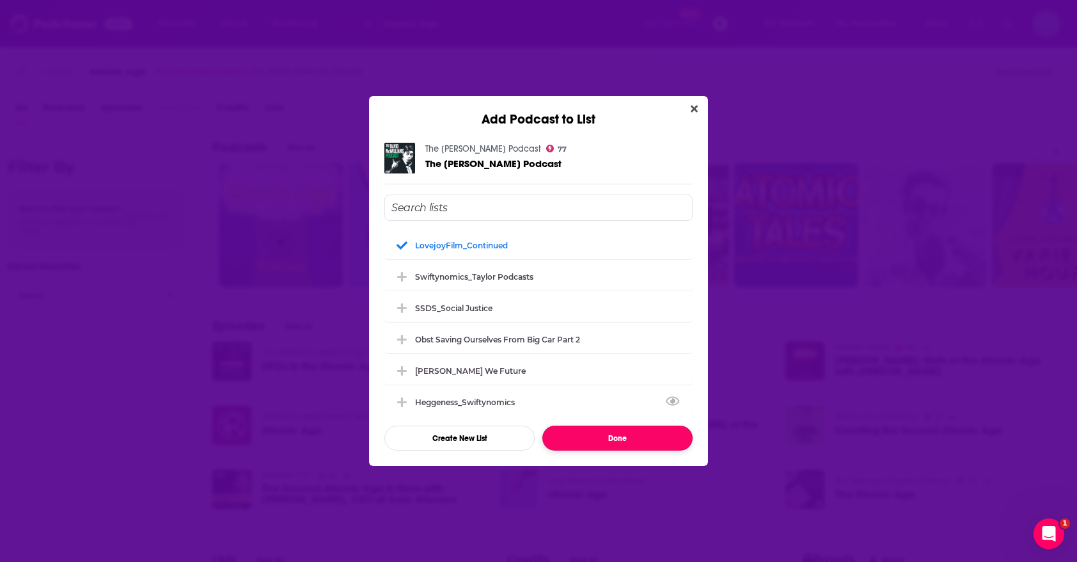
click at [591, 436] on button "Done" at bounding box center [618, 437] width 150 height 25
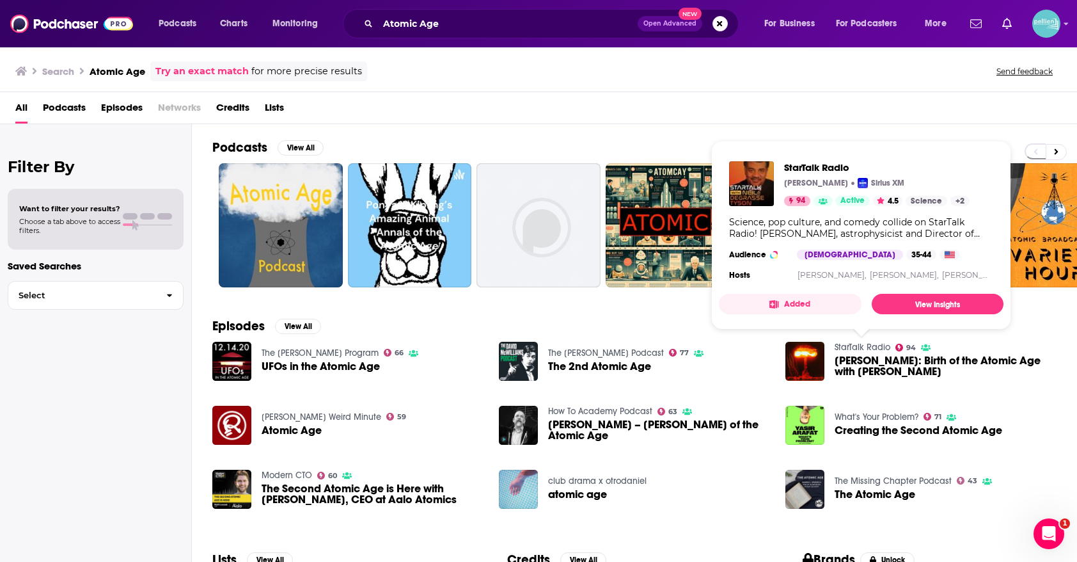
click at [829, 299] on button "Added" at bounding box center [790, 304] width 143 height 20
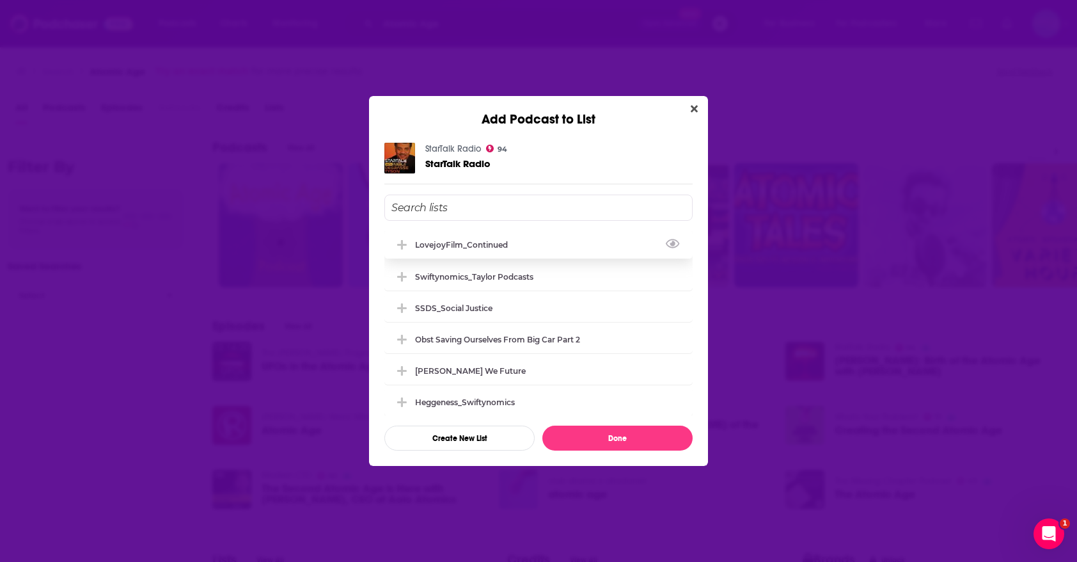
click at [621, 250] on div "LovejoyFilm_Continued" at bounding box center [539, 244] width 308 height 28
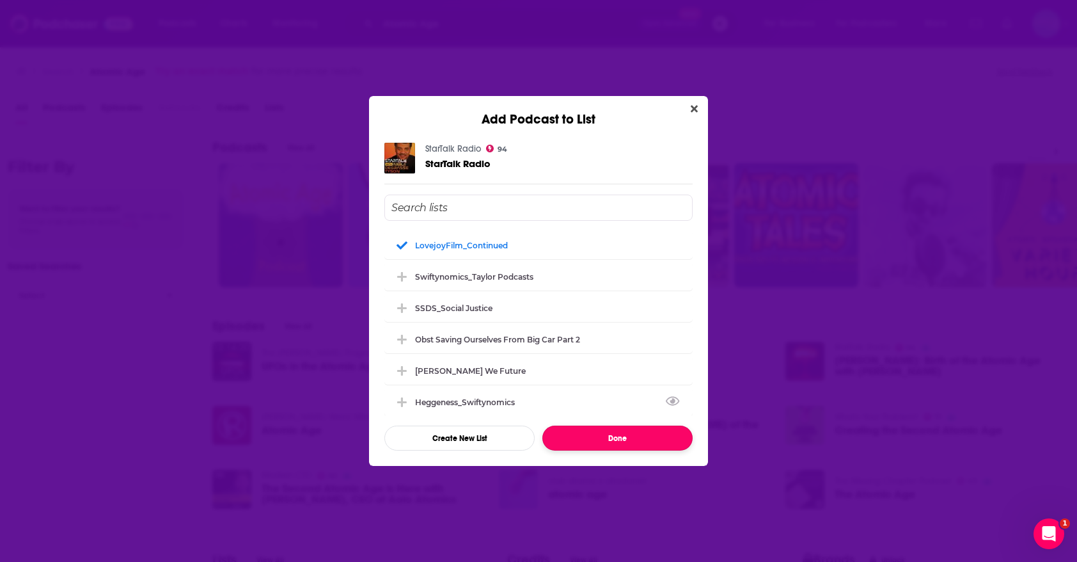
click at [607, 443] on button "Done" at bounding box center [618, 437] width 150 height 25
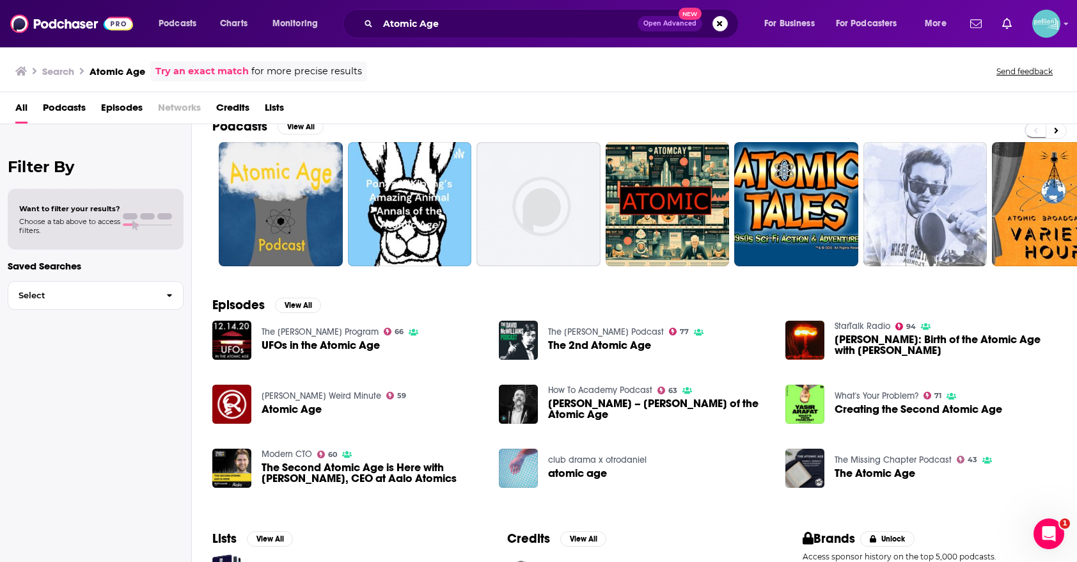
scroll to position [22, 0]
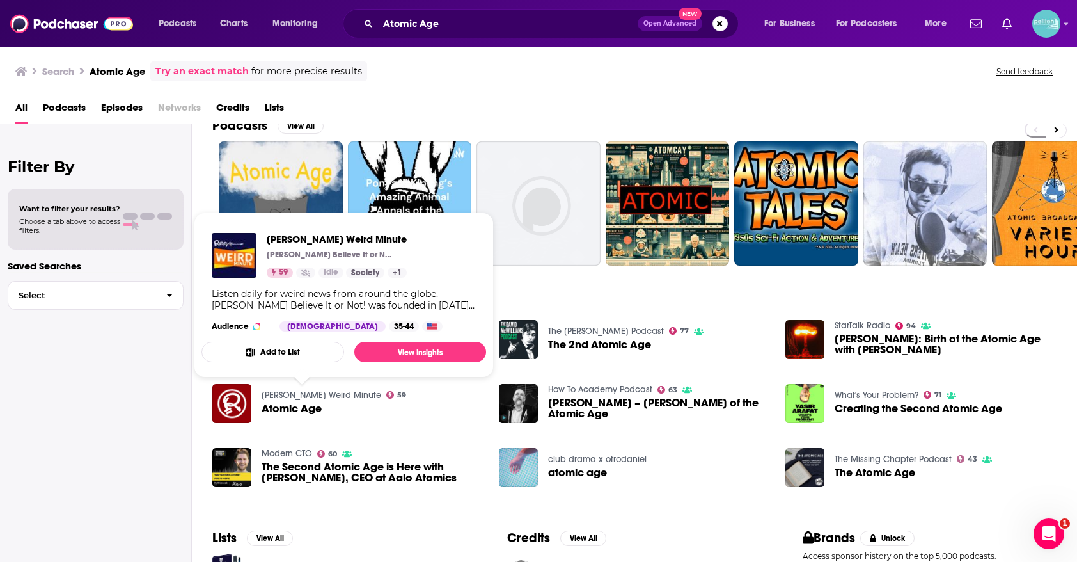
click at [321, 345] on button "Add to List" at bounding box center [273, 352] width 143 height 20
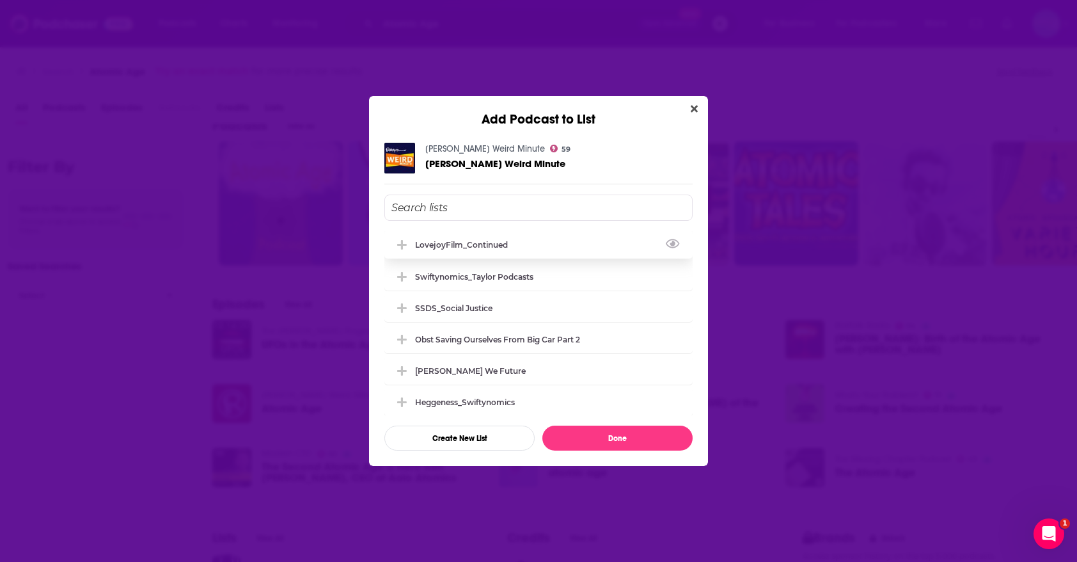
click at [438, 248] on div "LovejoyFilm_Continued" at bounding box center [465, 245] width 100 height 10
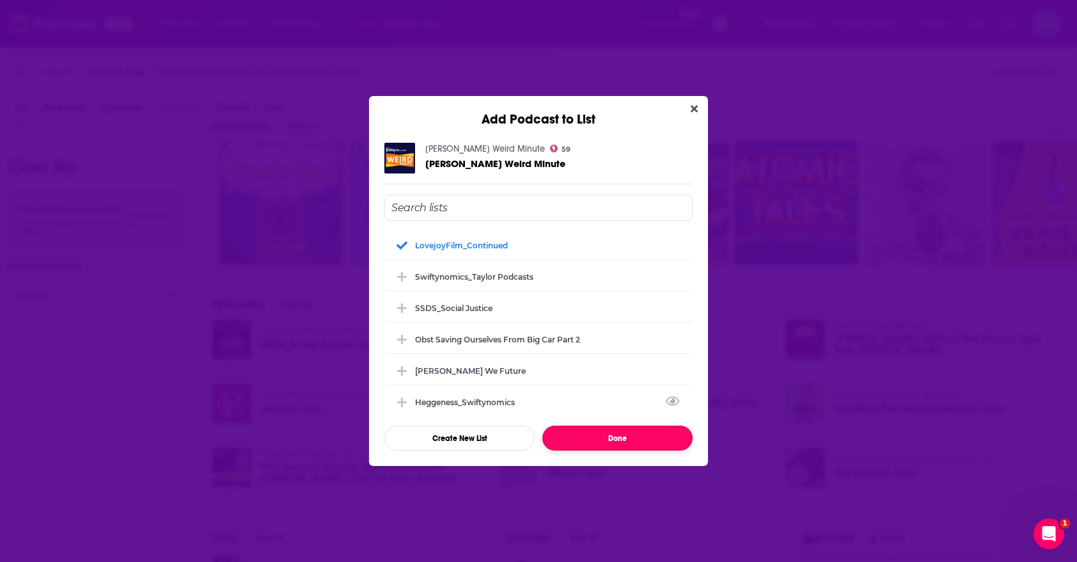
click at [563, 436] on button "Done" at bounding box center [618, 437] width 150 height 25
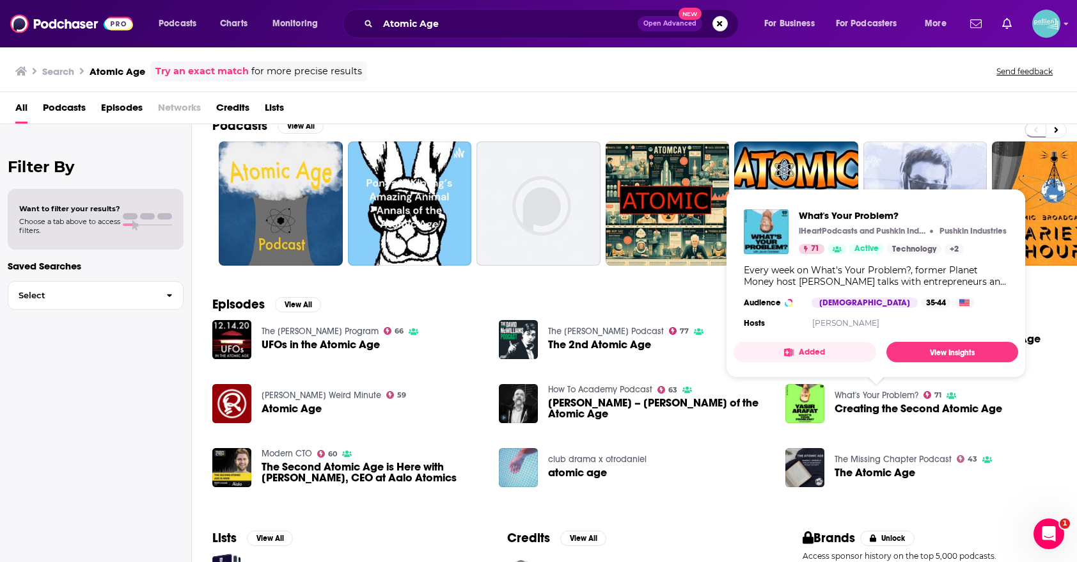
click at [821, 358] on button "Added" at bounding box center [805, 352] width 143 height 20
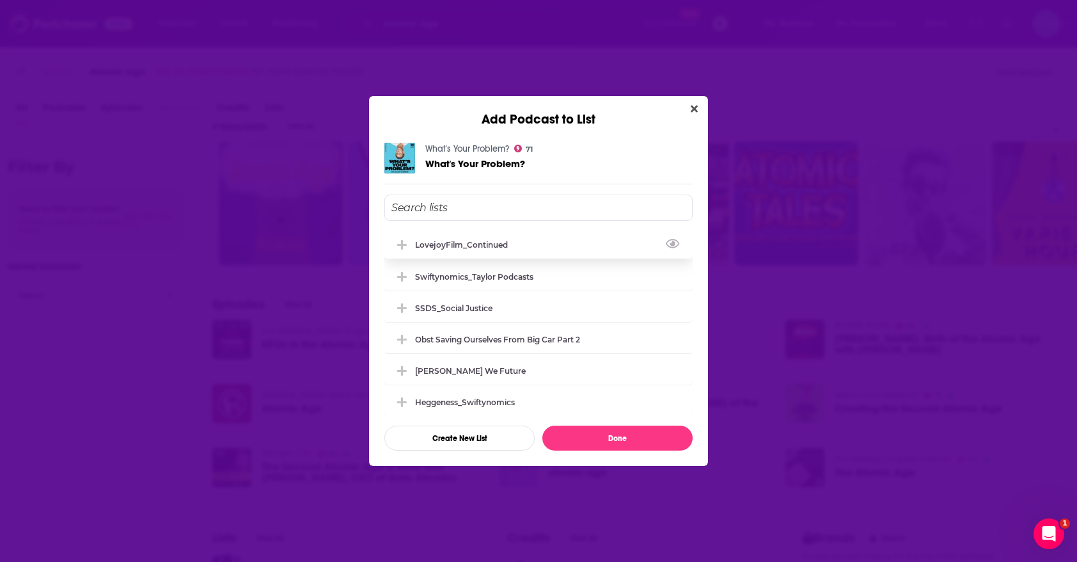
click at [604, 251] on div "LovejoyFilm_Continued" at bounding box center [539, 244] width 308 height 28
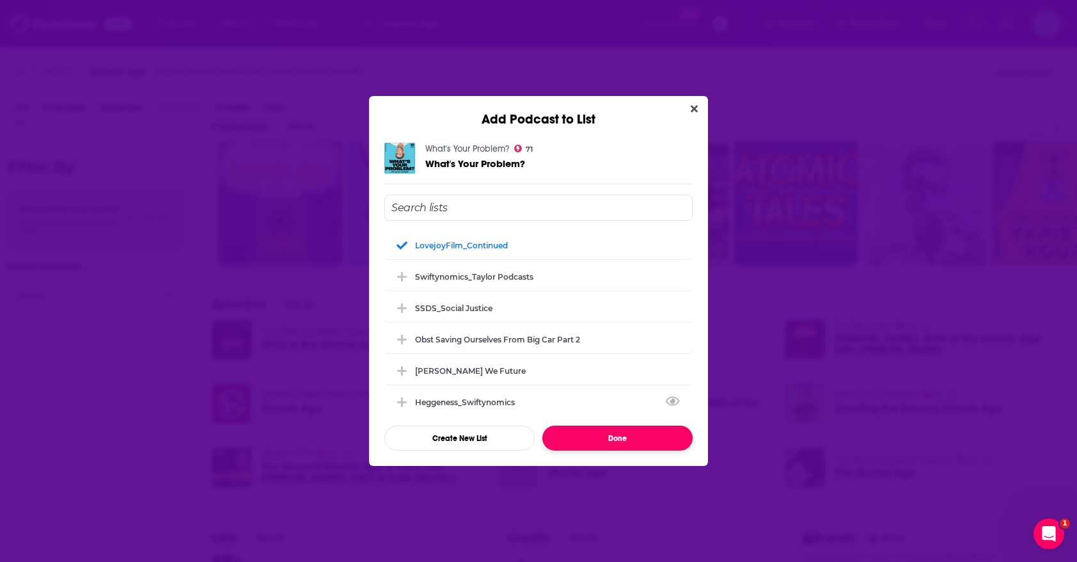
click at [608, 439] on button "Done" at bounding box center [618, 437] width 150 height 25
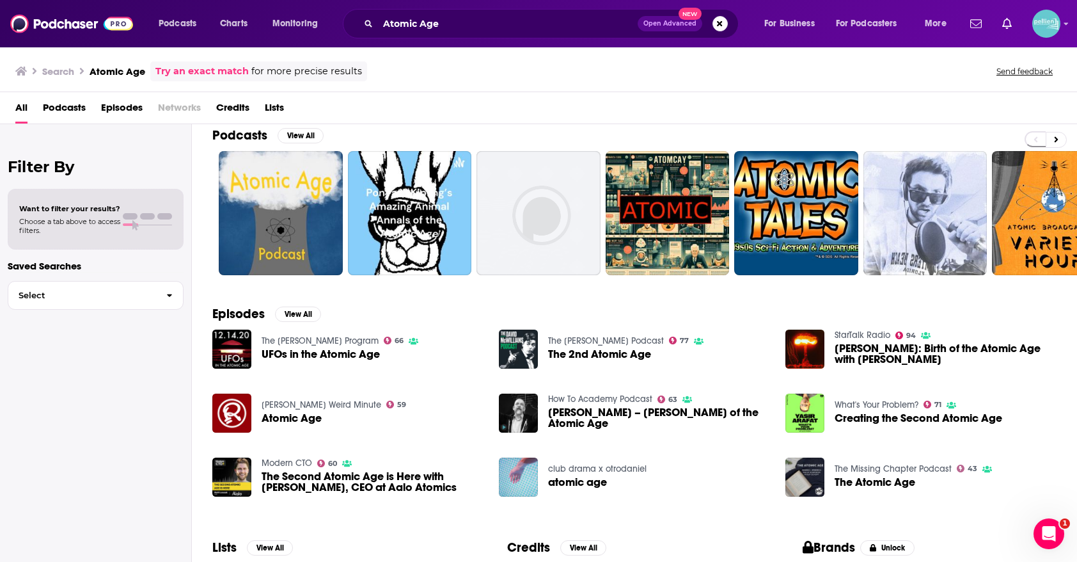
scroll to position [0, 0]
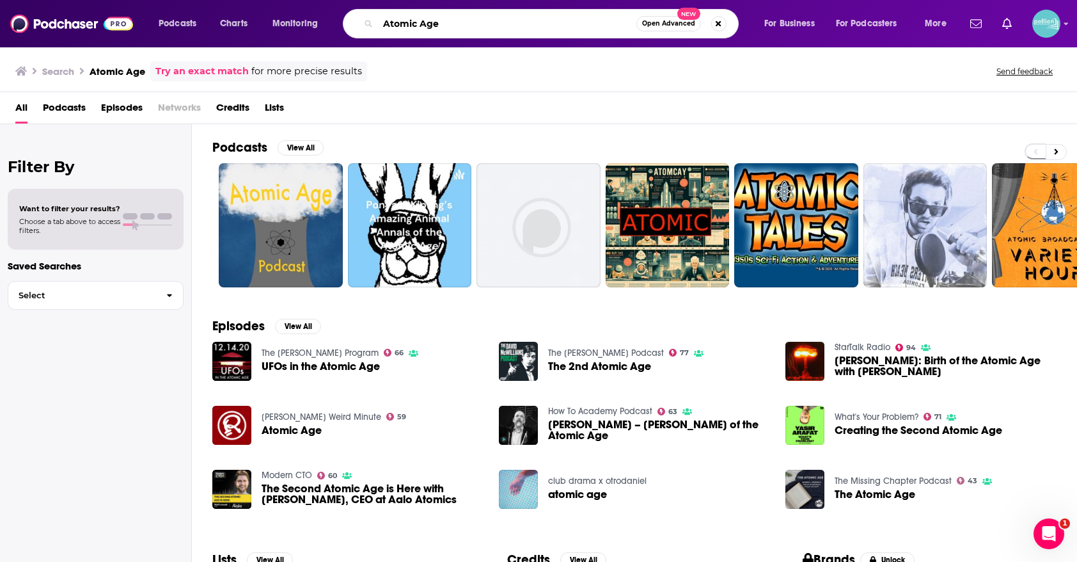
click at [582, 20] on input "Atomic Age" at bounding box center [507, 23] width 258 height 20
paste input "Cinematologists,"
type input "Cinematologists,"
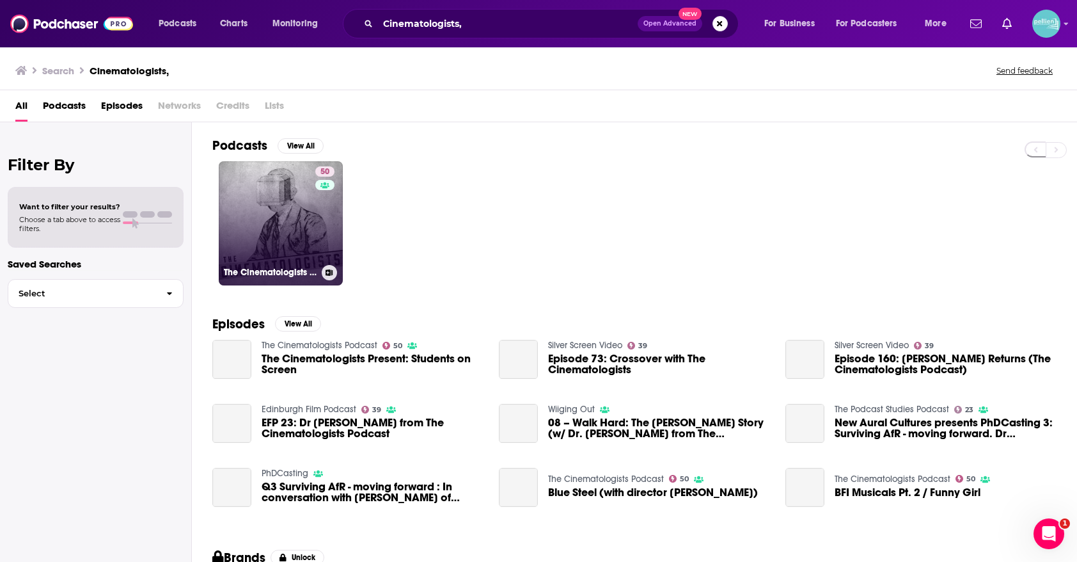
click at [250, 215] on link "50 The Cinematologists Podcast" at bounding box center [281, 223] width 124 height 124
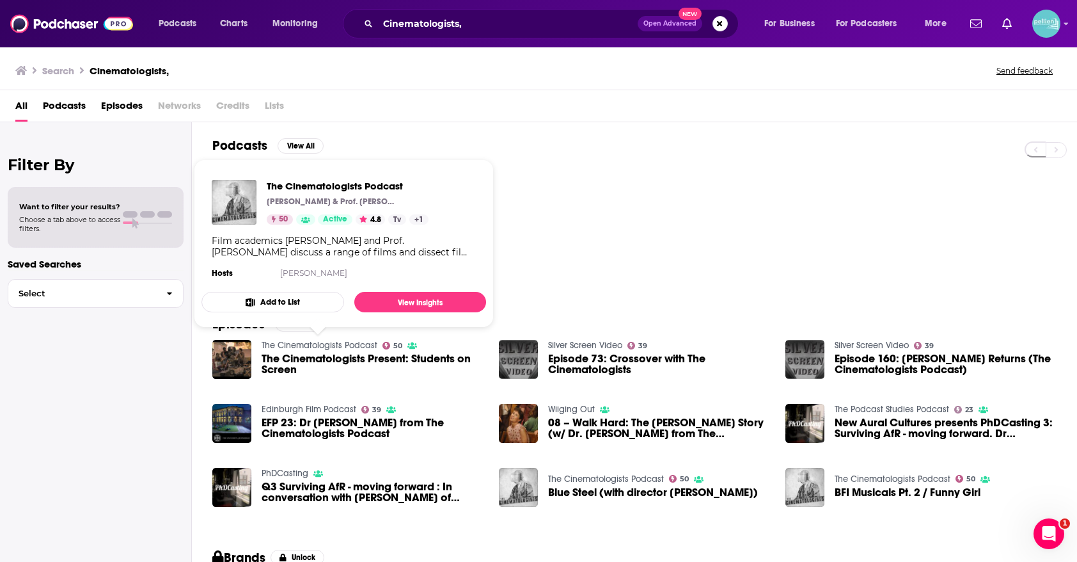
click at [322, 299] on button "Add to List" at bounding box center [273, 302] width 143 height 20
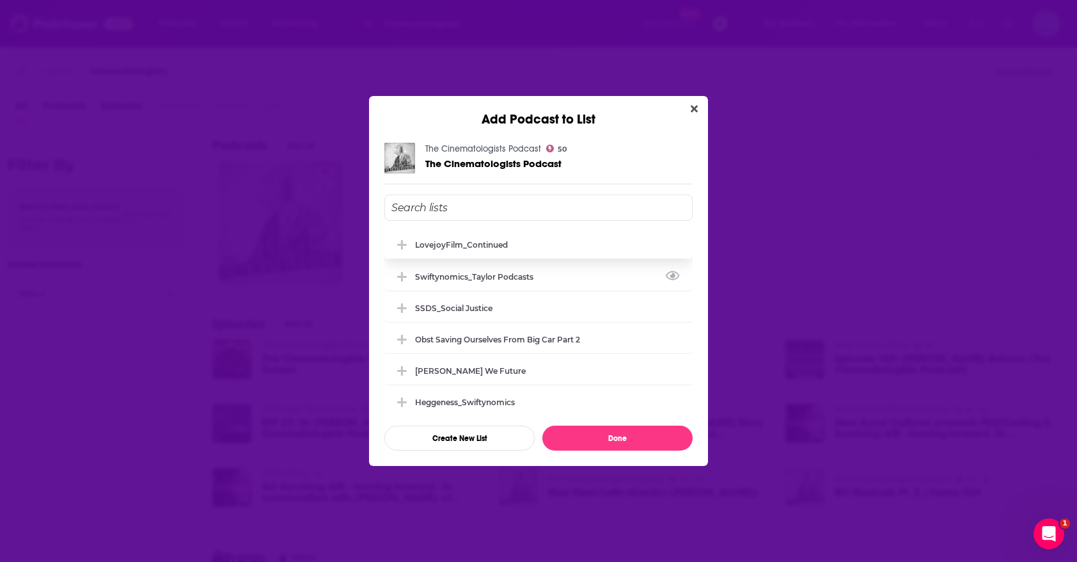
click at [470, 252] on div "LovejoyFilm_Continued" at bounding box center [539, 244] width 308 height 28
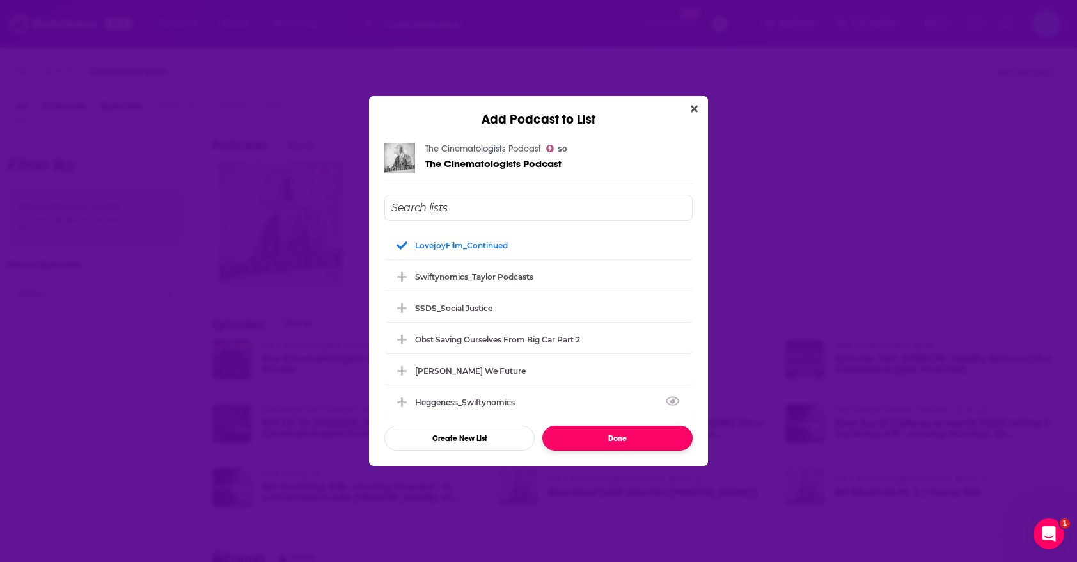
click at [592, 433] on button "Done" at bounding box center [618, 437] width 150 height 25
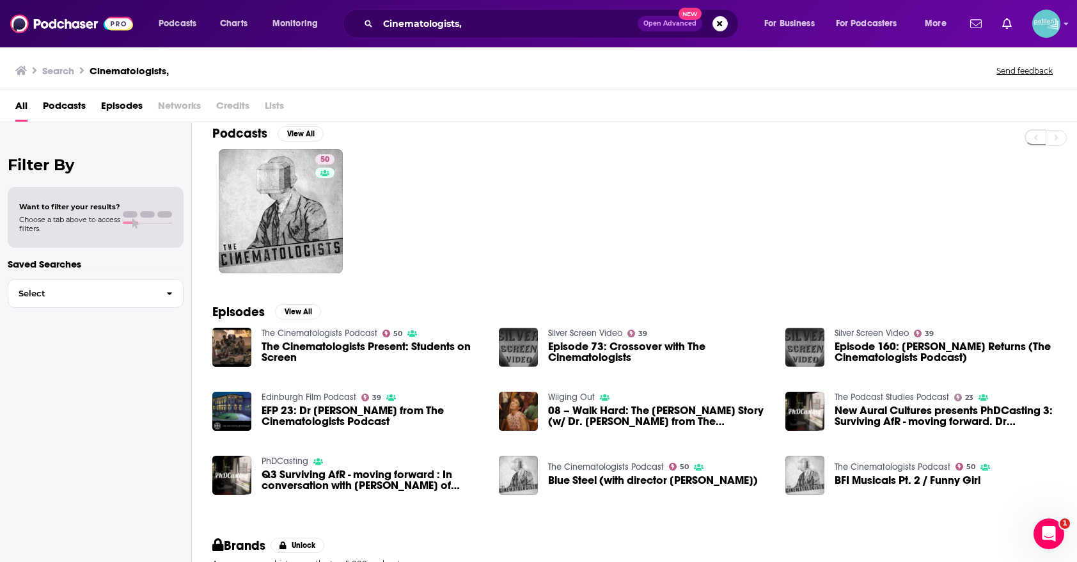
scroll to position [17, 0]
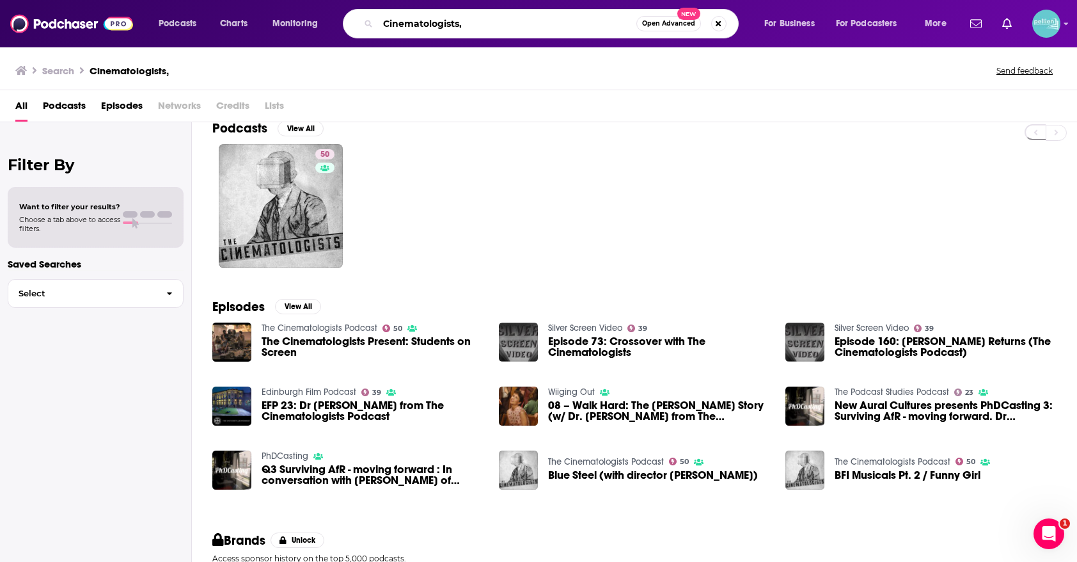
click at [475, 24] on input "Cinematologists," at bounding box center [507, 23] width 258 height 20
paste input "Edward M. Spiers"
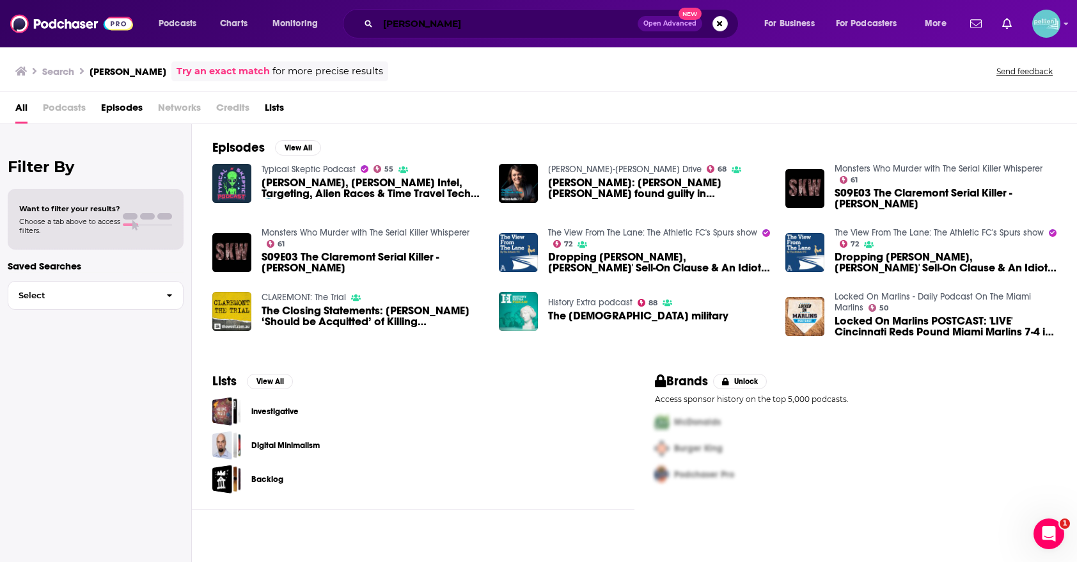
click at [434, 26] on input "Edward M. Spiers" at bounding box center [508, 23] width 260 height 20
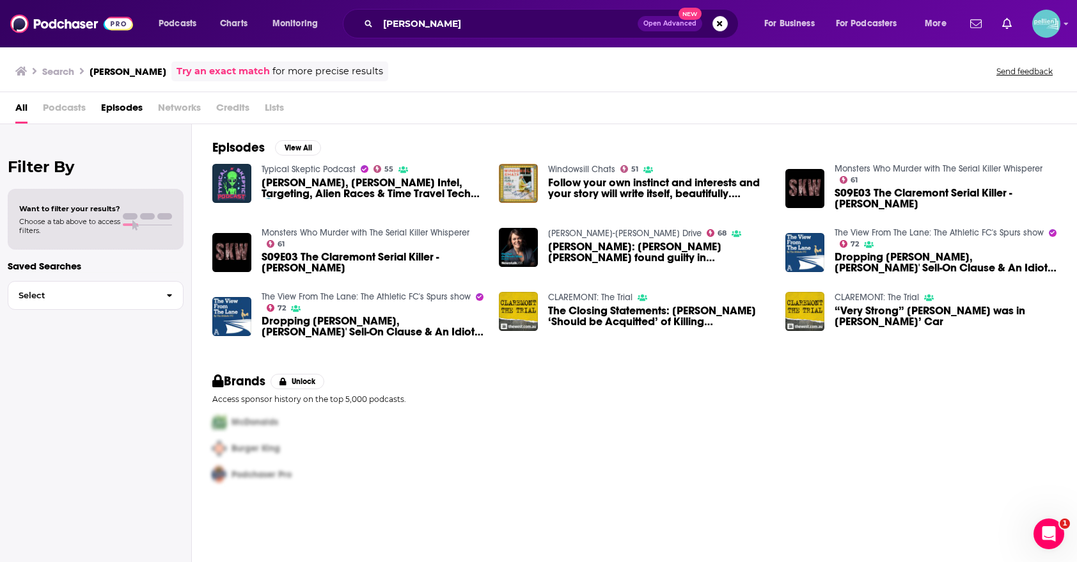
click at [518, 34] on div "Edward Spiers Open Advanced New" at bounding box center [541, 23] width 396 height 29
click at [506, 25] on input "Edward Spiers" at bounding box center [508, 23] width 260 height 20
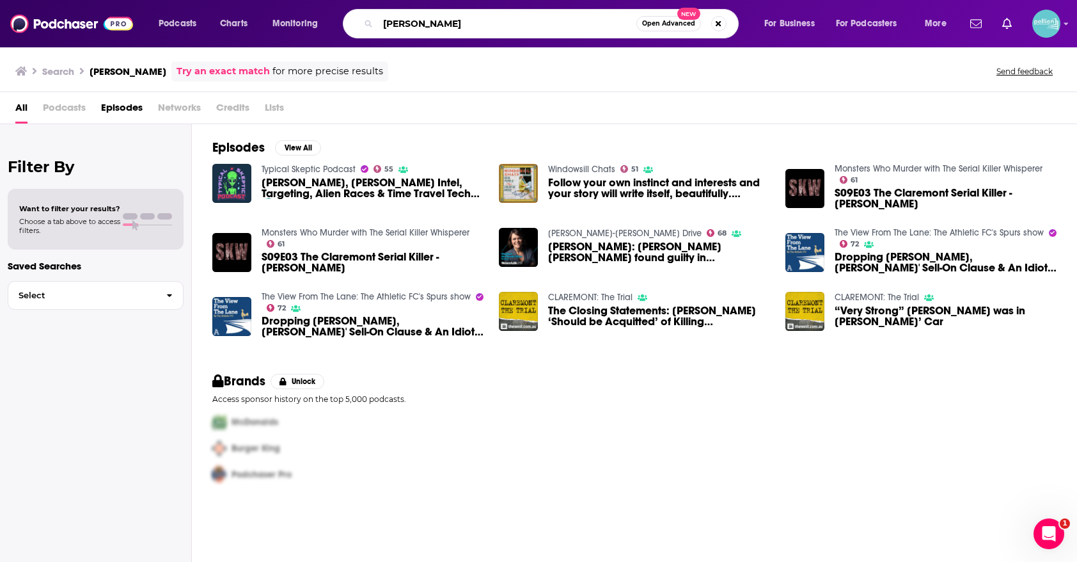
click at [506, 25] on input "Edward Spiers" at bounding box center [507, 23] width 258 height 20
paste input "mund Russell"
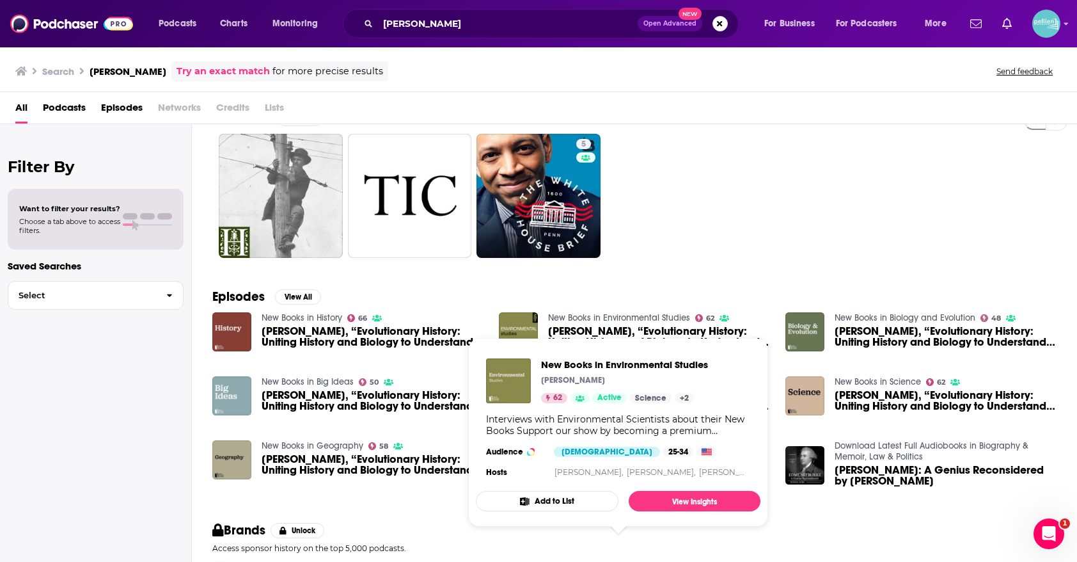
scroll to position [31, 0]
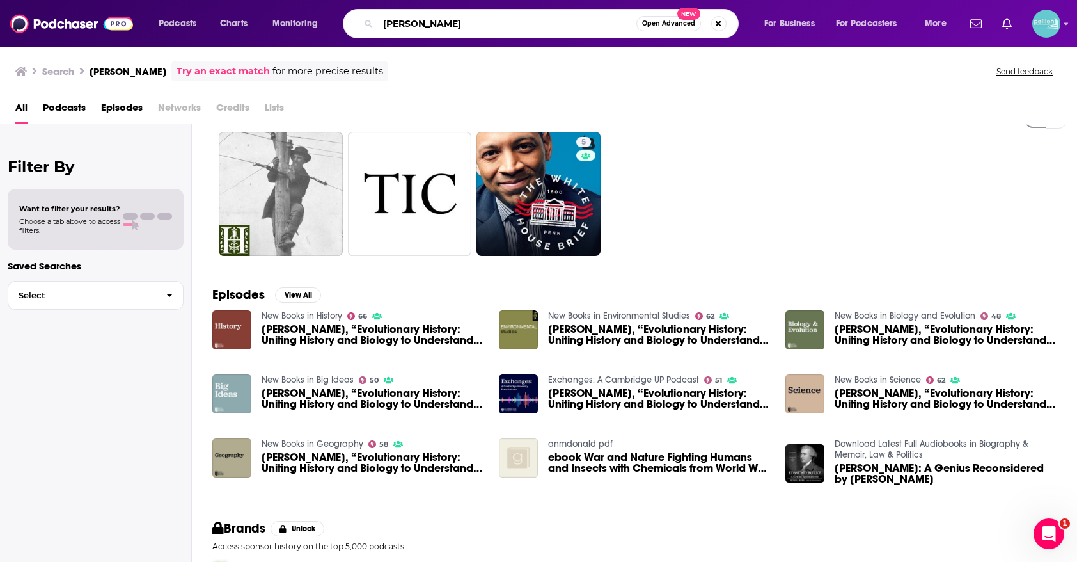
click at [570, 26] on input "Edmund Russell" at bounding box center [507, 23] width 258 height 20
paste input "Frank A. von Hippe"
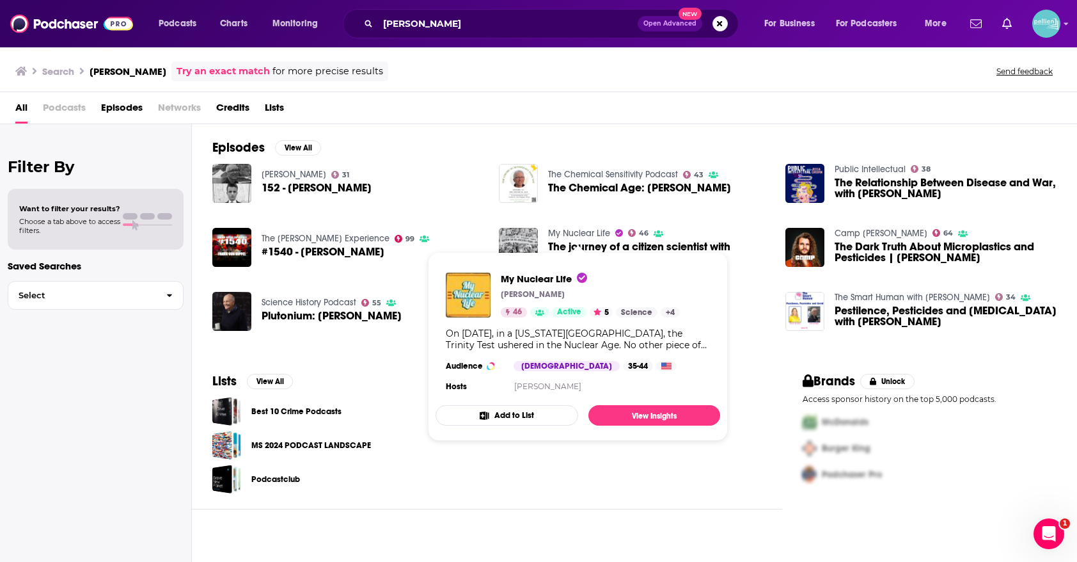
click at [540, 410] on button "Add to List" at bounding box center [507, 415] width 143 height 20
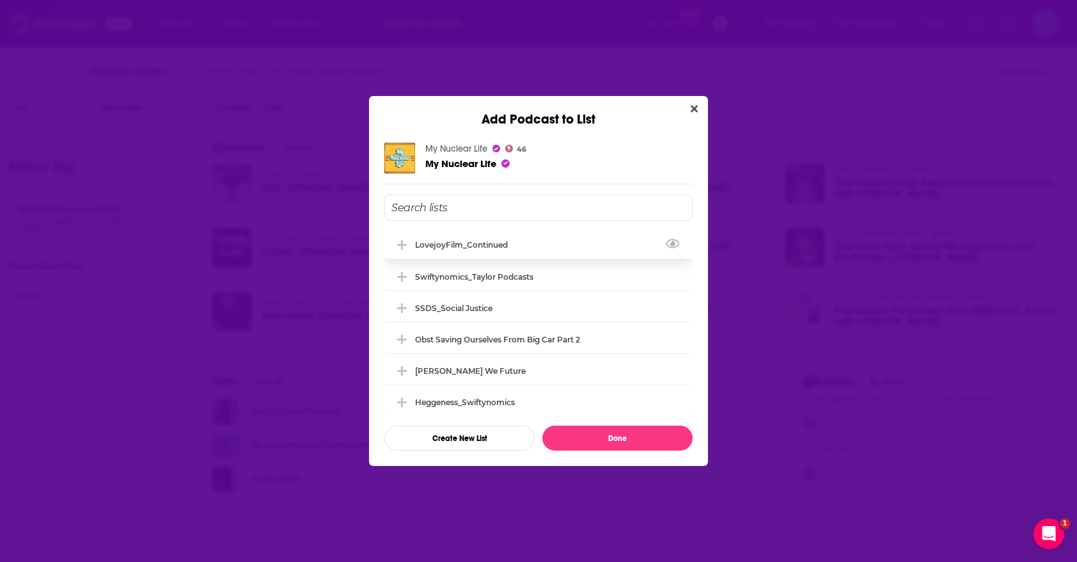
click at [562, 253] on div "LovejoyFilm_Continued" at bounding box center [539, 244] width 308 height 28
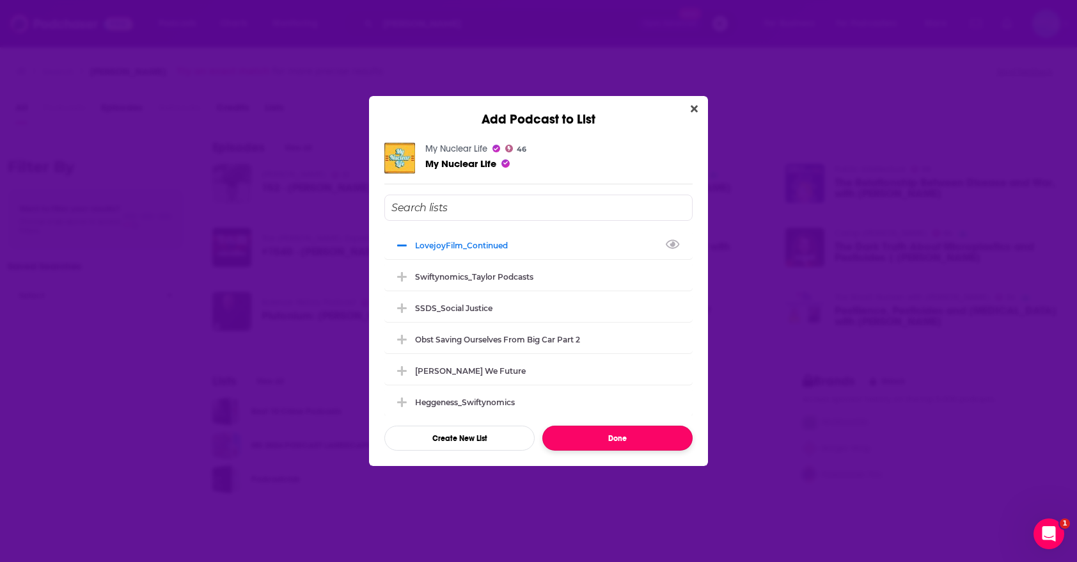
click at [575, 438] on button "Done" at bounding box center [618, 437] width 150 height 25
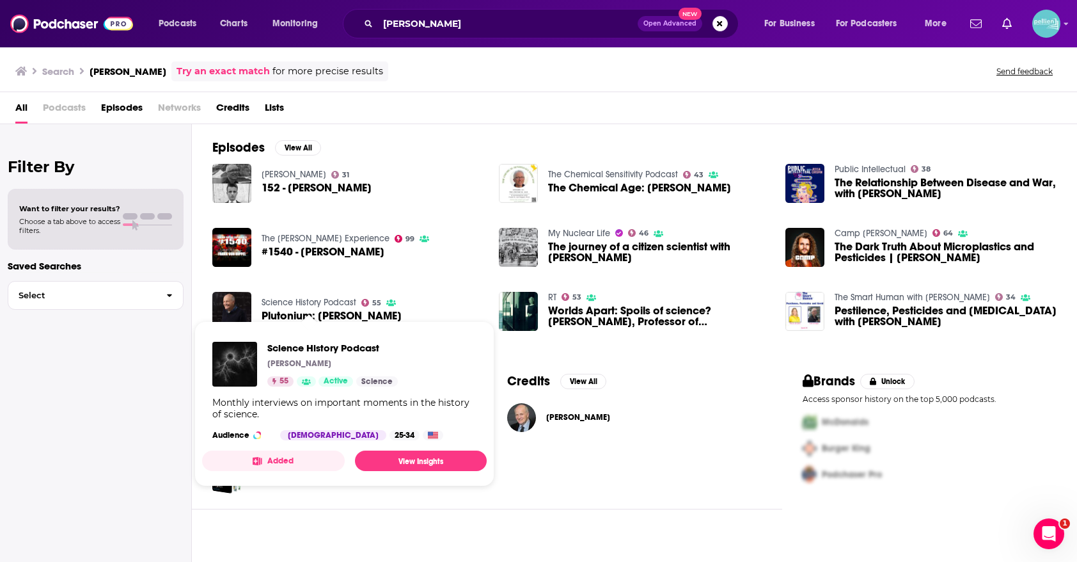
click at [326, 457] on button "Added" at bounding box center [273, 460] width 143 height 20
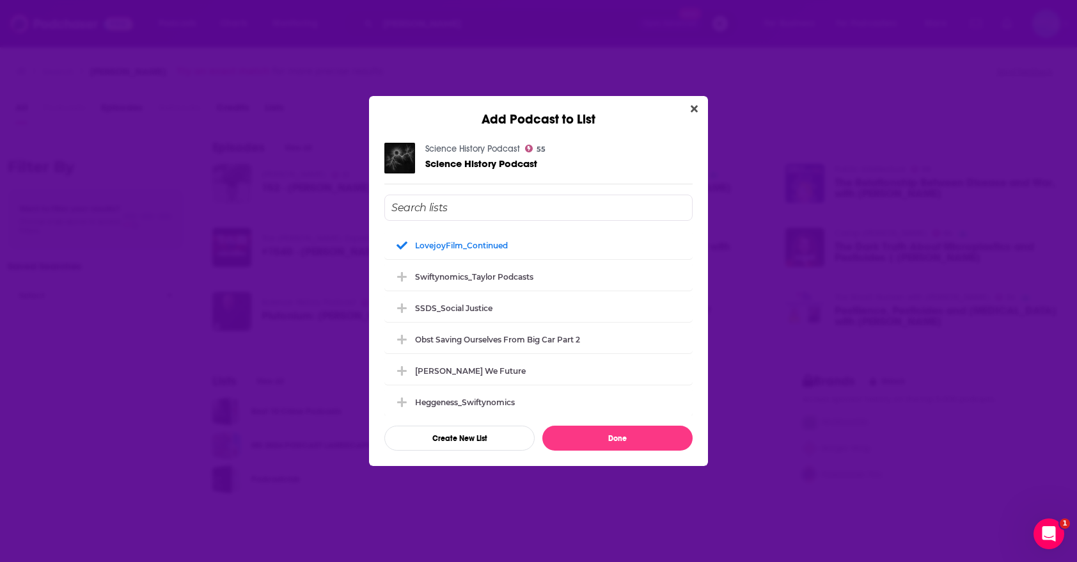
click at [354, 502] on div "Add Podcast to List Science History Podcast 55 Science History Podcast LovejoyF…" at bounding box center [538, 281] width 1077 height 562
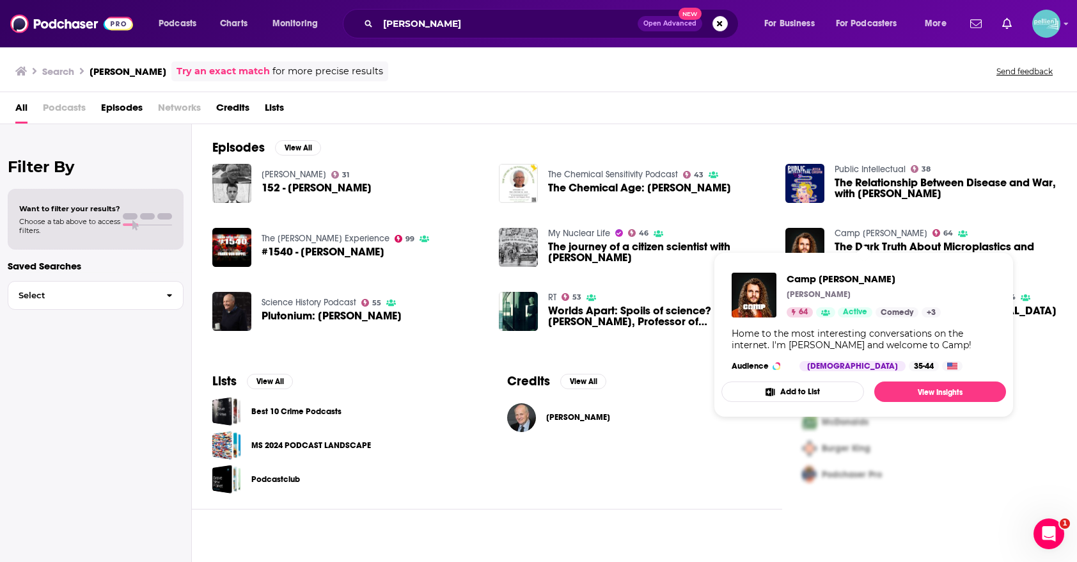
click at [800, 386] on button "Add to List" at bounding box center [793, 391] width 143 height 20
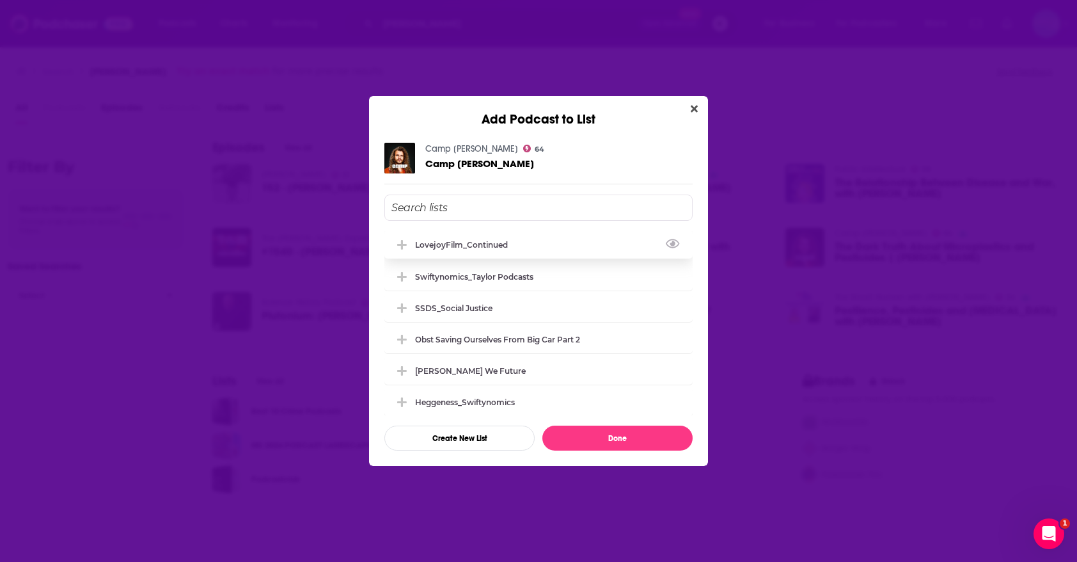
click at [579, 250] on div "LovejoyFilm_Continued" at bounding box center [539, 244] width 308 height 28
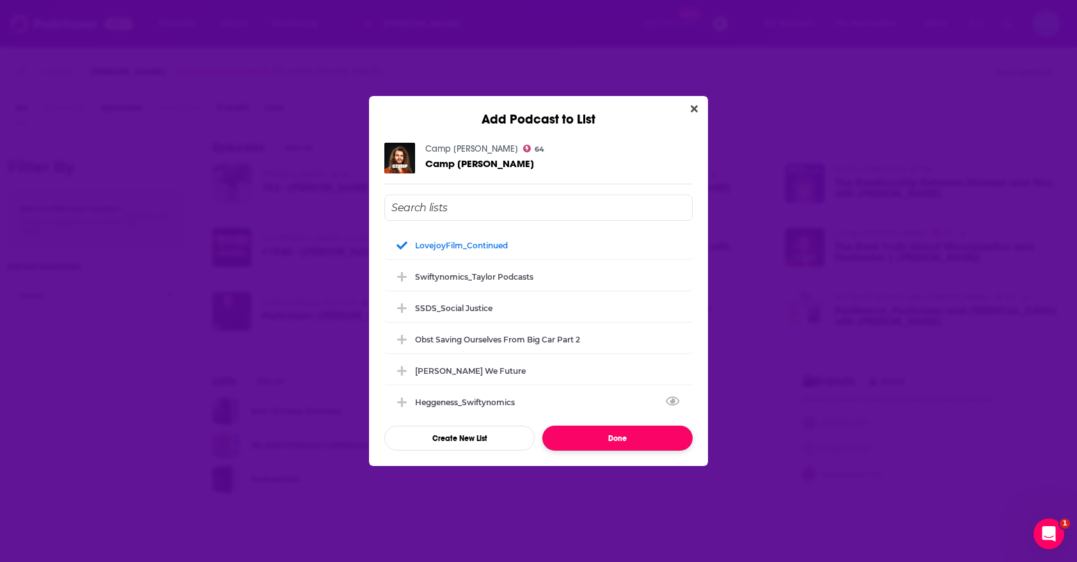
click at [584, 434] on button "Done" at bounding box center [618, 437] width 150 height 25
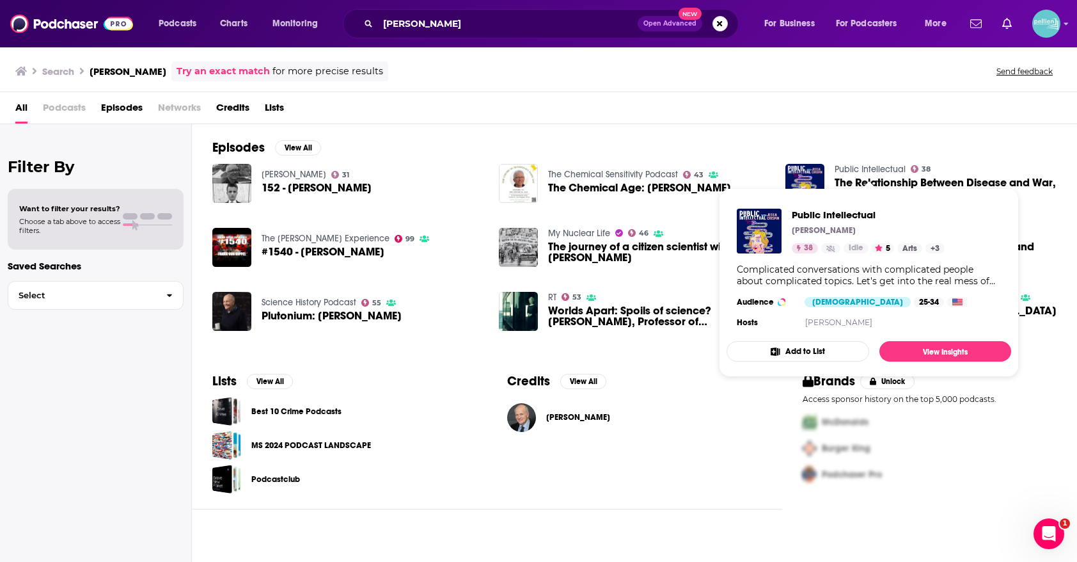
click at [788, 352] on button "Add to List" at bounding box center [798, 351] width 143 height 20
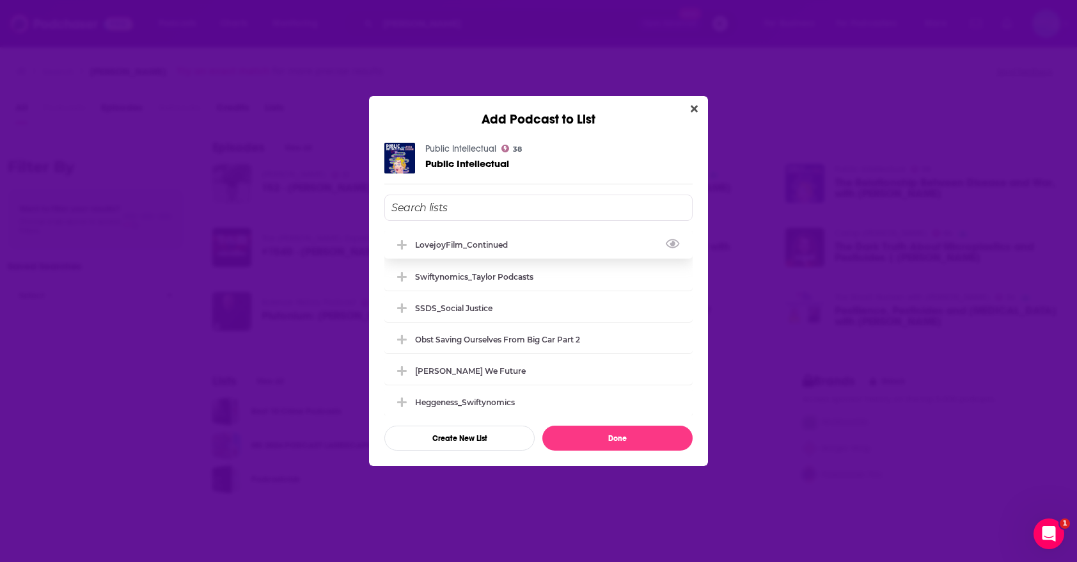
click at [547, 241] on div "LovejoyFilm_Continued" at bounding box center [539, 244] width 308 height 28
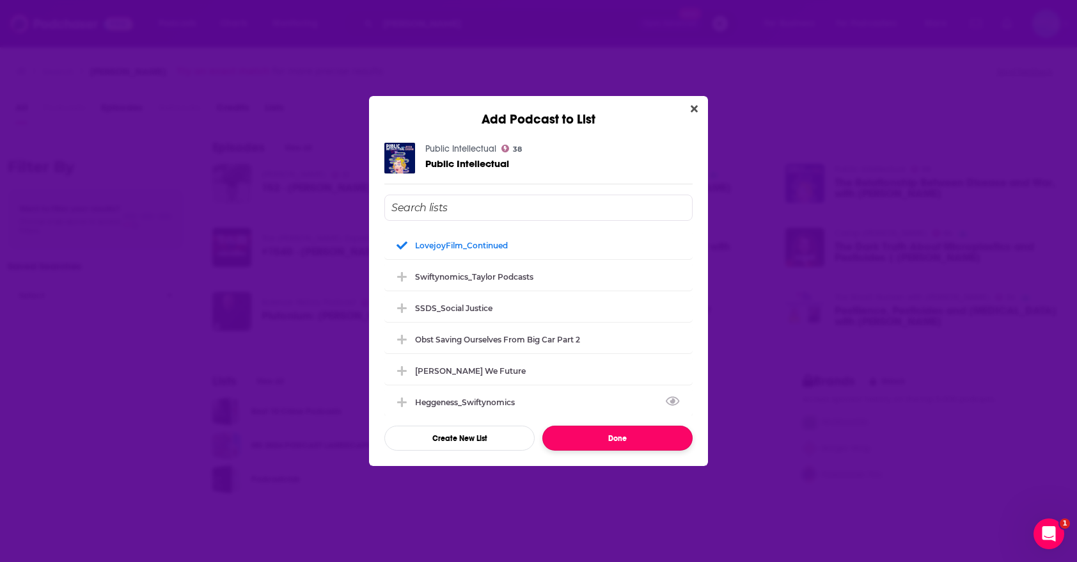
click at [581, 439] on button "Done" at bounding box center [618, 437] width 150 height 25
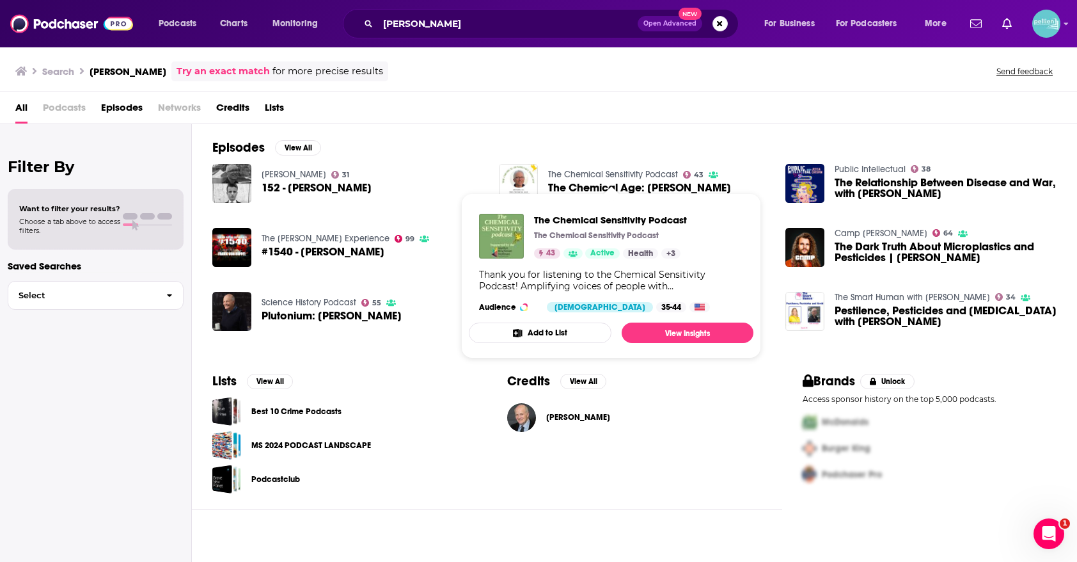
click at [555, 329] on button "Add to List" at bounding box center [540, 332] width 143 height 20
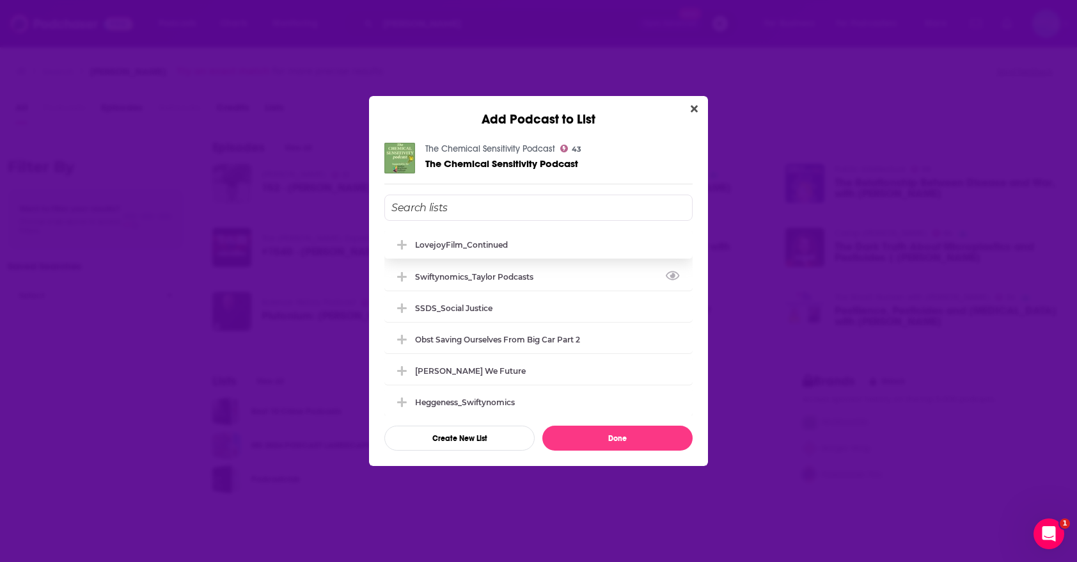
click at [564, 250] on div "LovejoyFilm_Continued" at bounding box center [539, 244] width 308 height 28
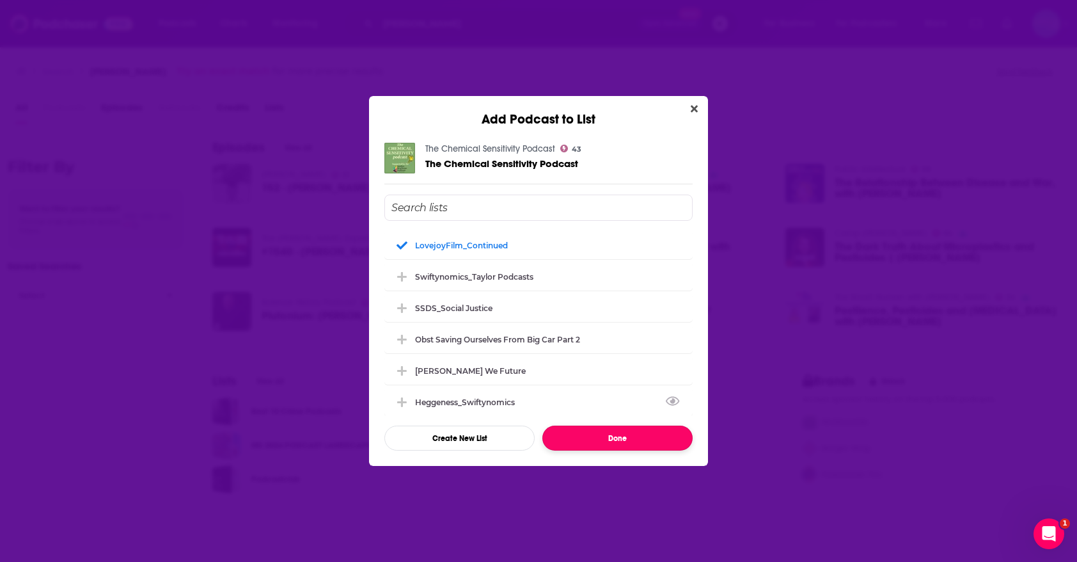
click at [574, 434] on button "Done" at bounding box center [618, 437] width 150 height 25
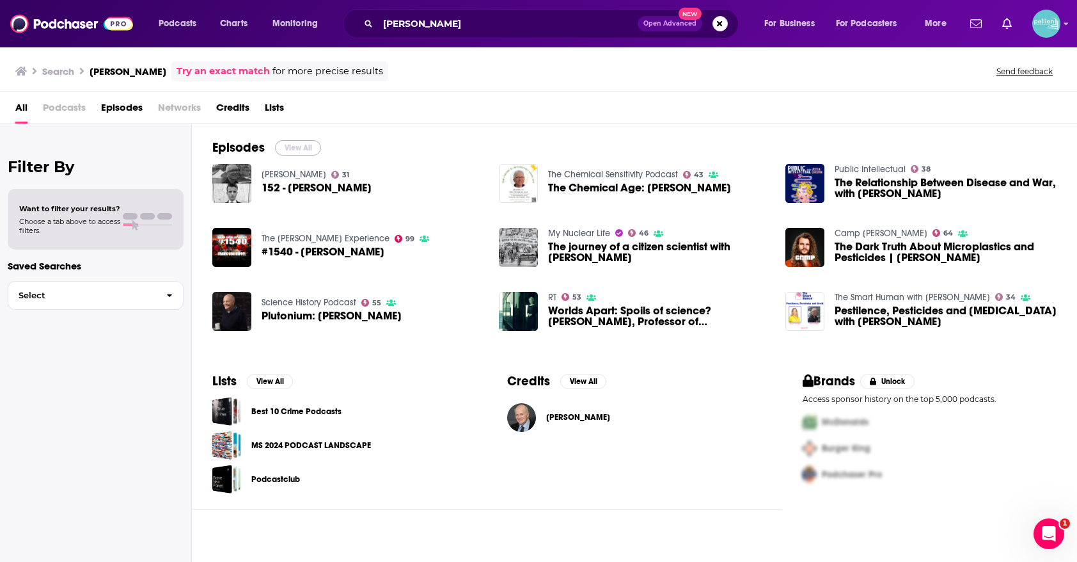
click at [305, 152] on button "View All" at bounding box center [298, 147] width 46 height 15
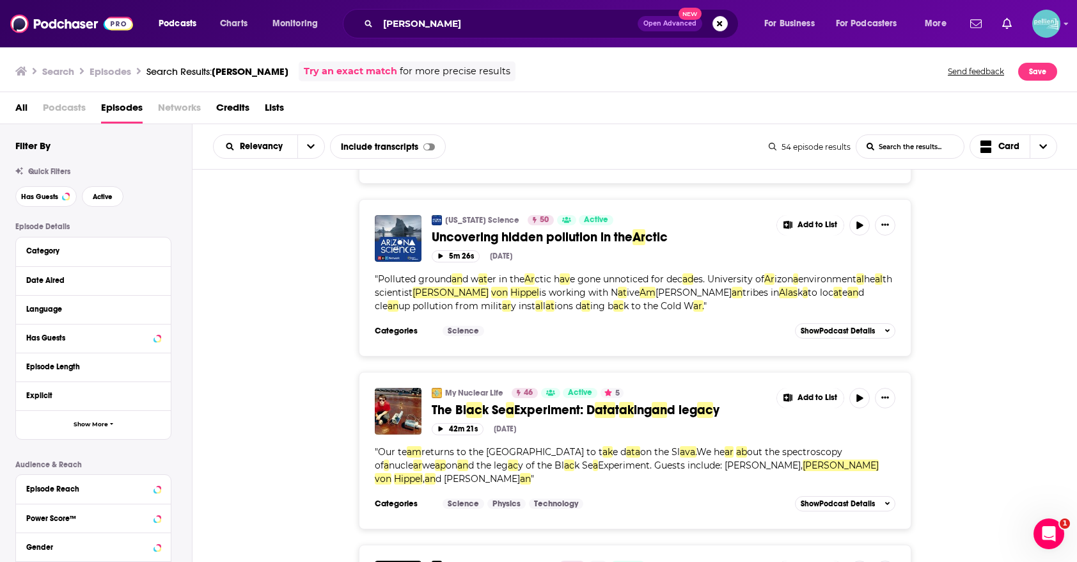
scroll to position [4244, 0]
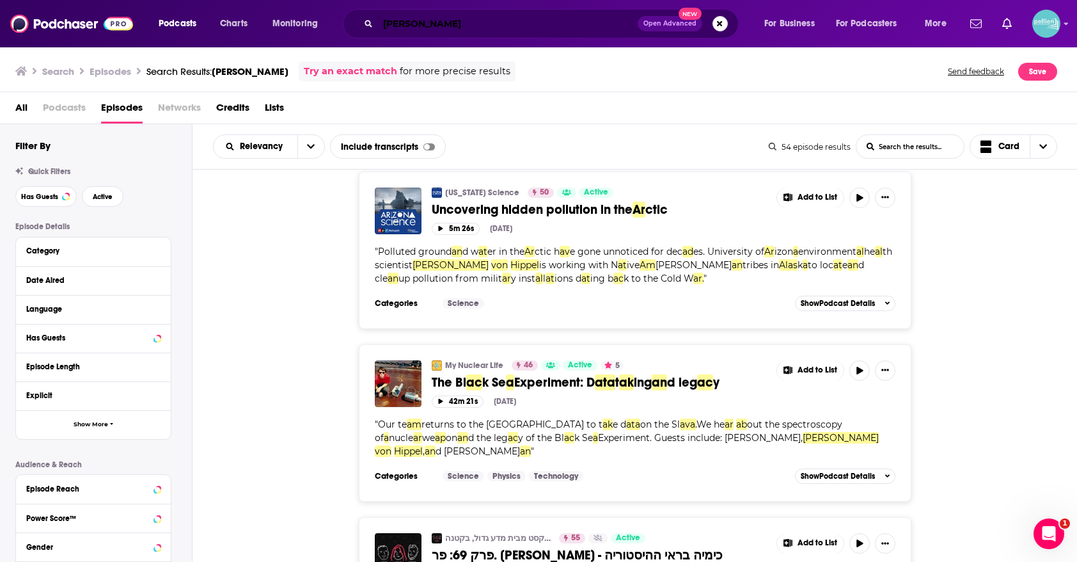
click at [568, 27] on input "Frank A. von Hippel" at bounding box center [508, 23] width 260 height 20
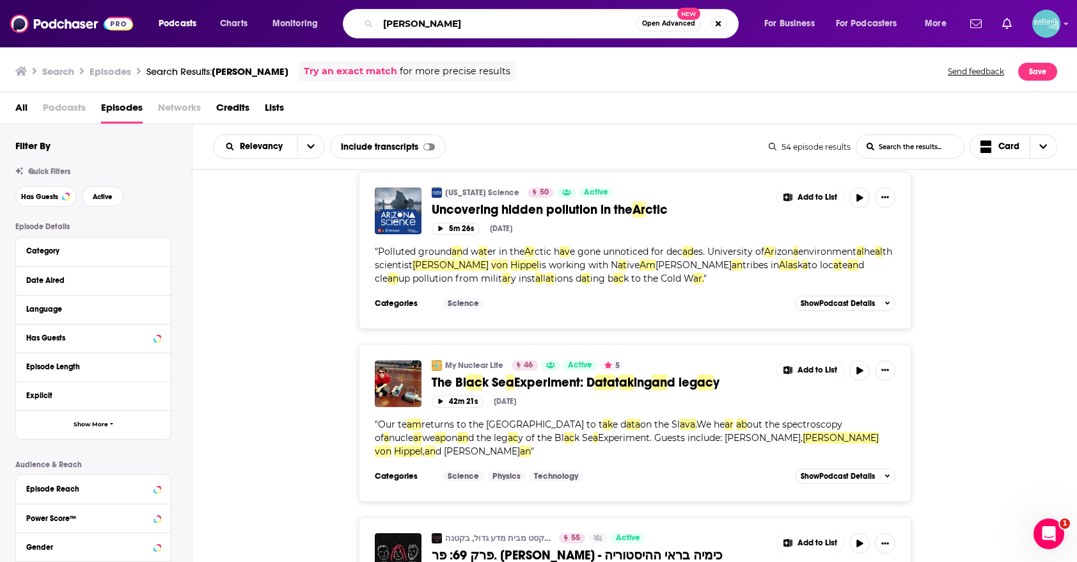
click at [568, 27] on input "Frank A. von Hippel" at bounding box center [507, 23] width 258 height 20
paste input "Nicholas J. Saunders"
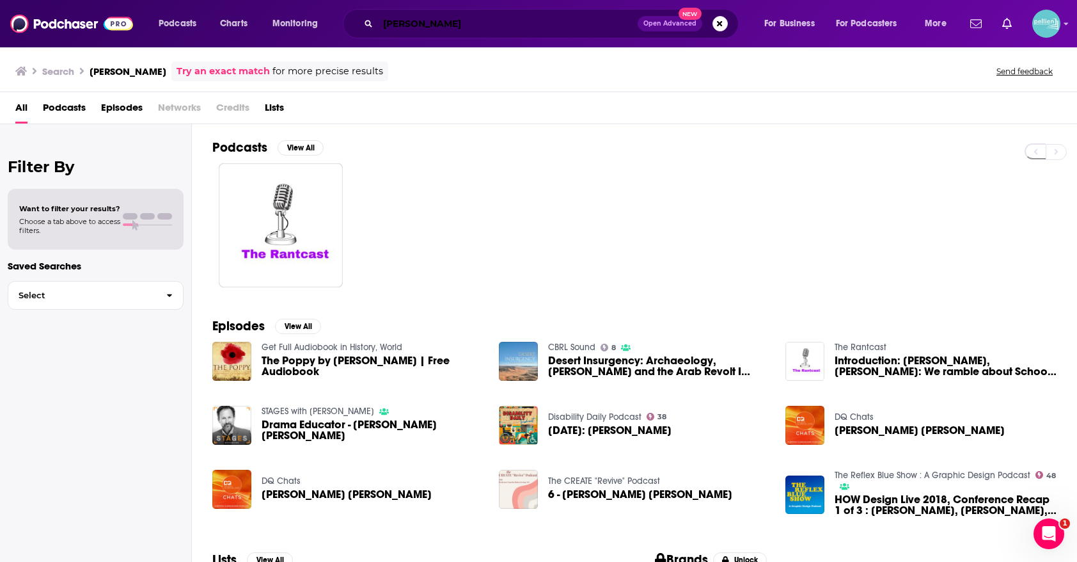
click at [498, 20] on input "Nicholas J. Saunders" at bounding box center [508, 23] width 260 height 20
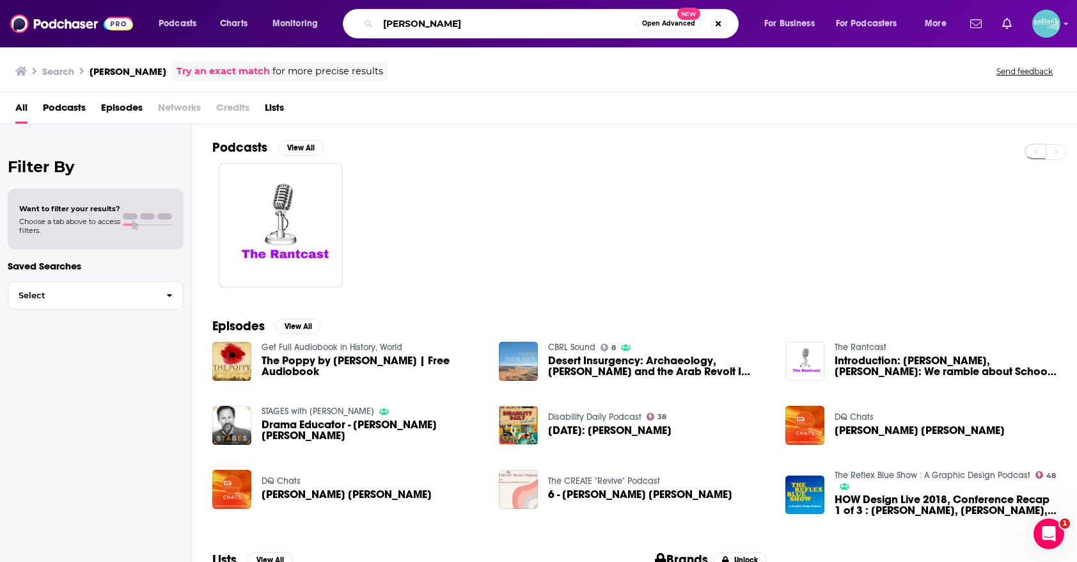
click at [498, 20] on input "Nicholas J. Saunders" at bounding box center [507, 23] width 258 height 20
type input "f"
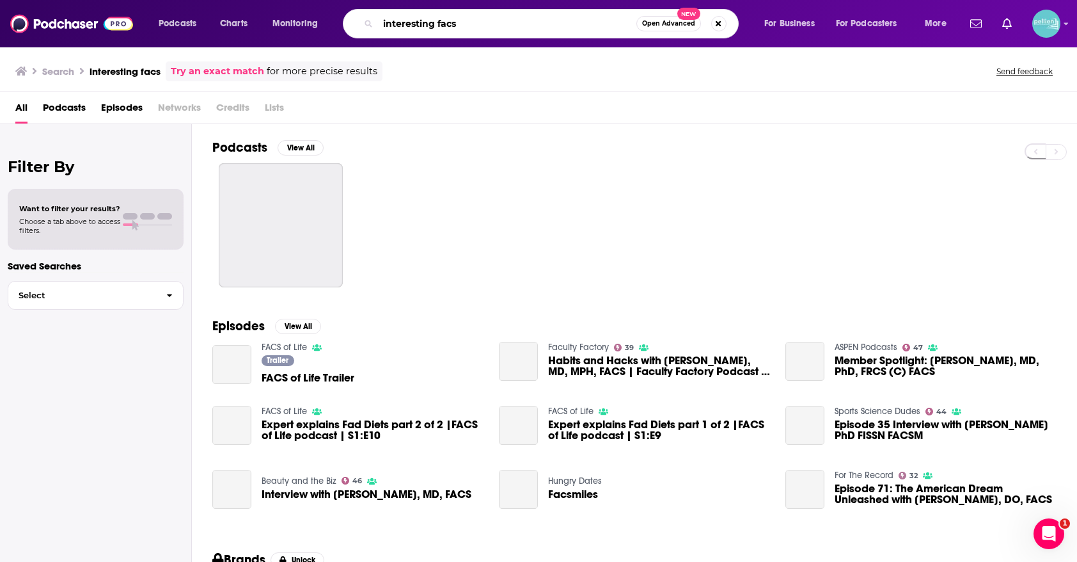
click at [456, 26] on input "interesting facs" at bounding box center [507, 23] width 258 height 20
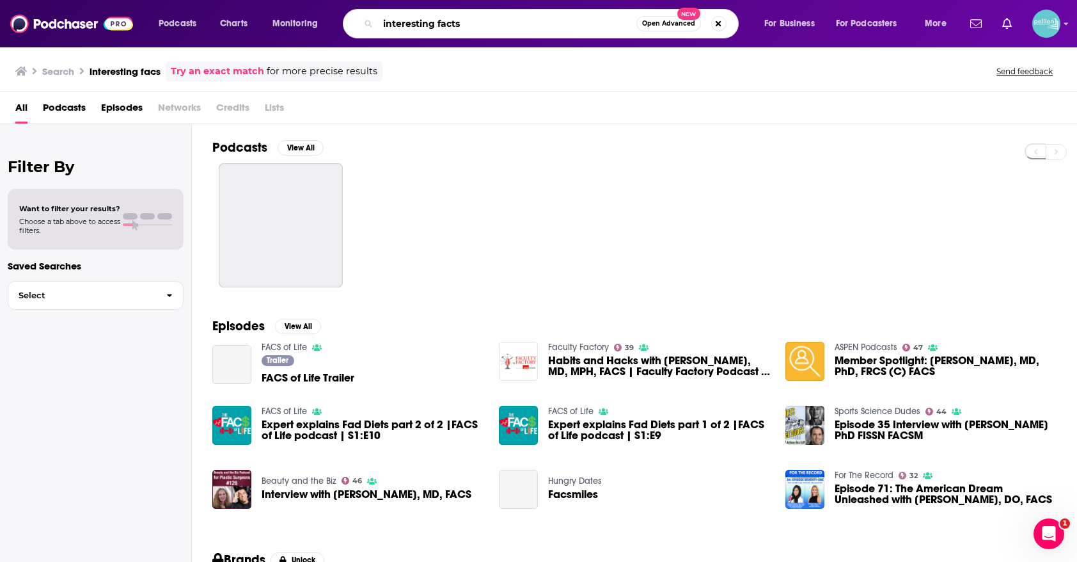
type input "interesting facts"
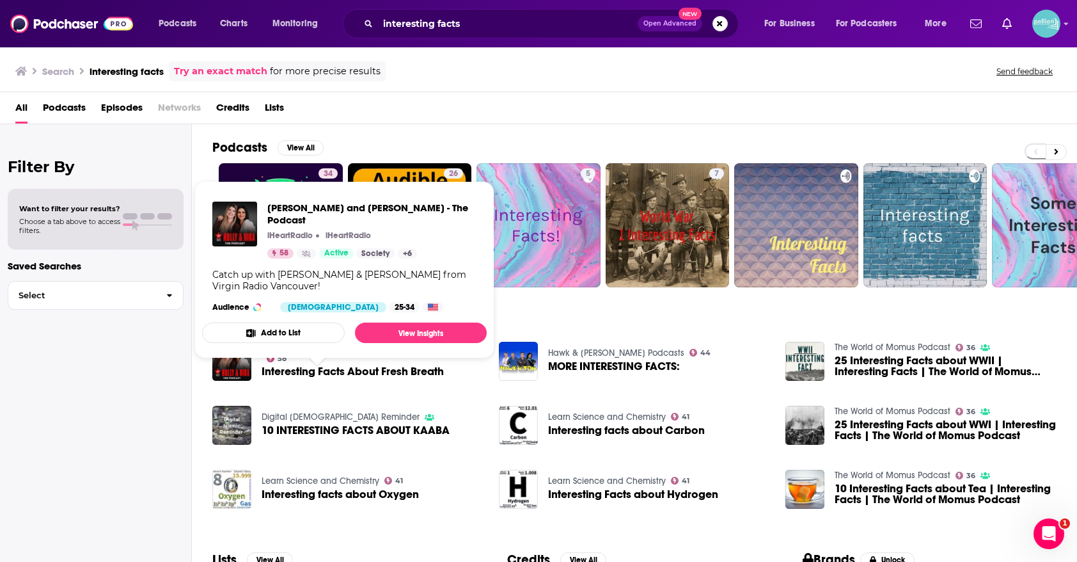
click at [309, 322] on button "Add to List" at bounding box center [273, 332] width 143 height 20
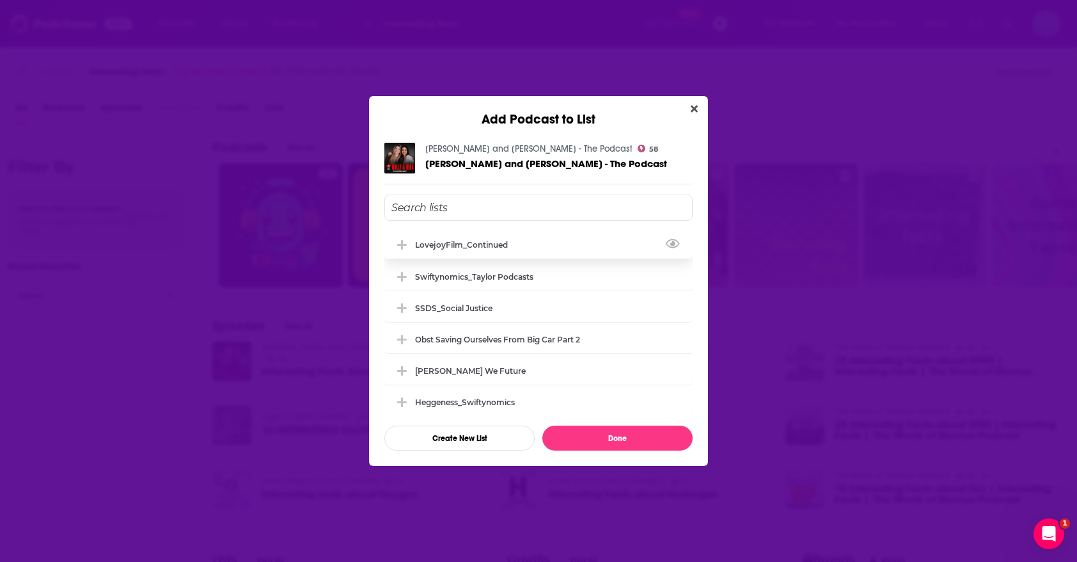
click at [450, 245] on div "LovejoyFilm_Continued" at bounding box center [465, 245] width 100 height 10
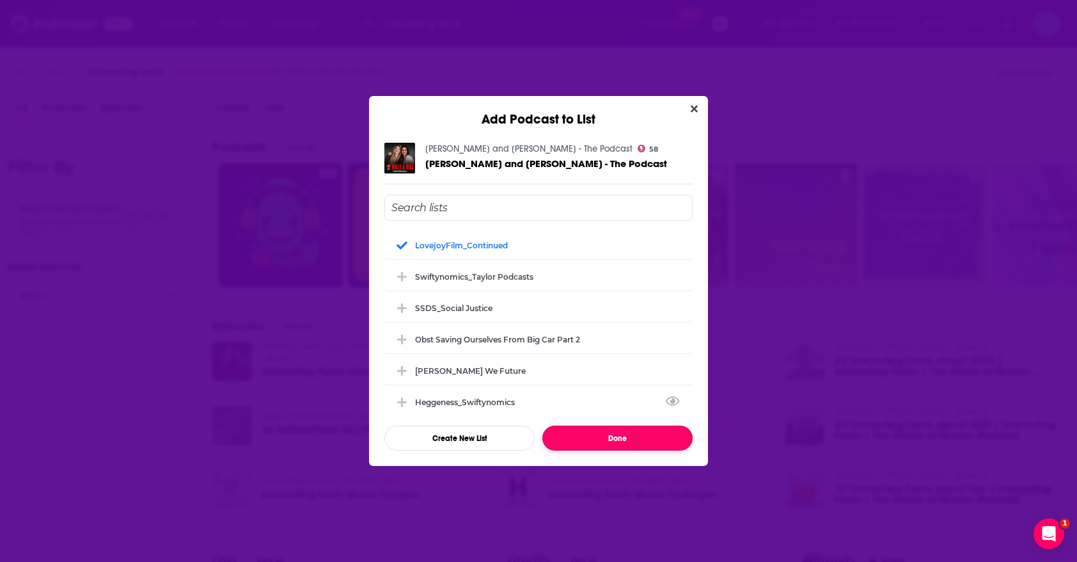
click at [573, 430] on button "Done" at bounding box center [618, 437] width 150 height 25
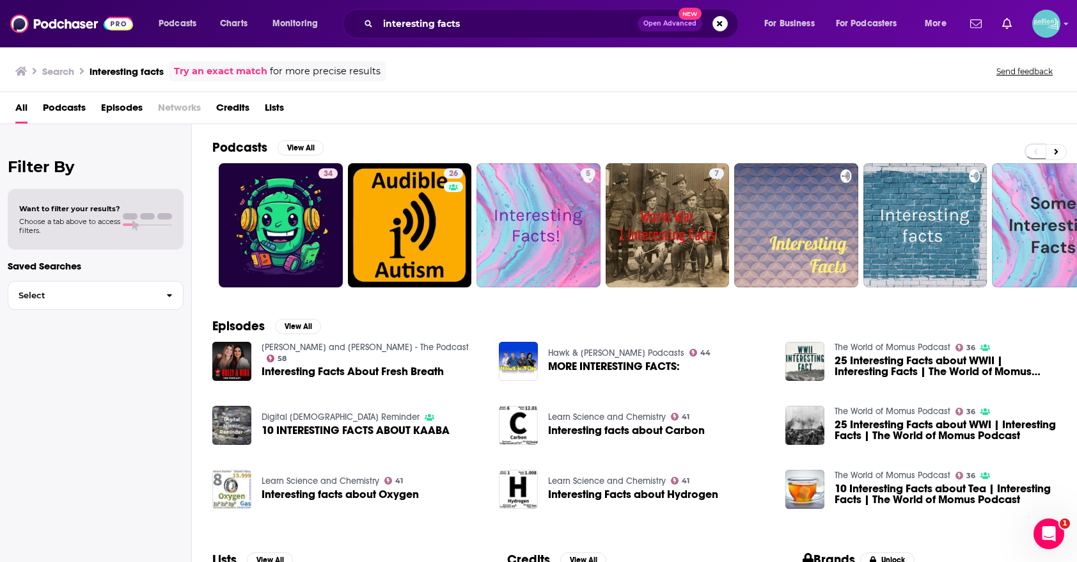
click at [77, 113] on span "Podcasts" at bounding box center [64, 110] width 43 height 26
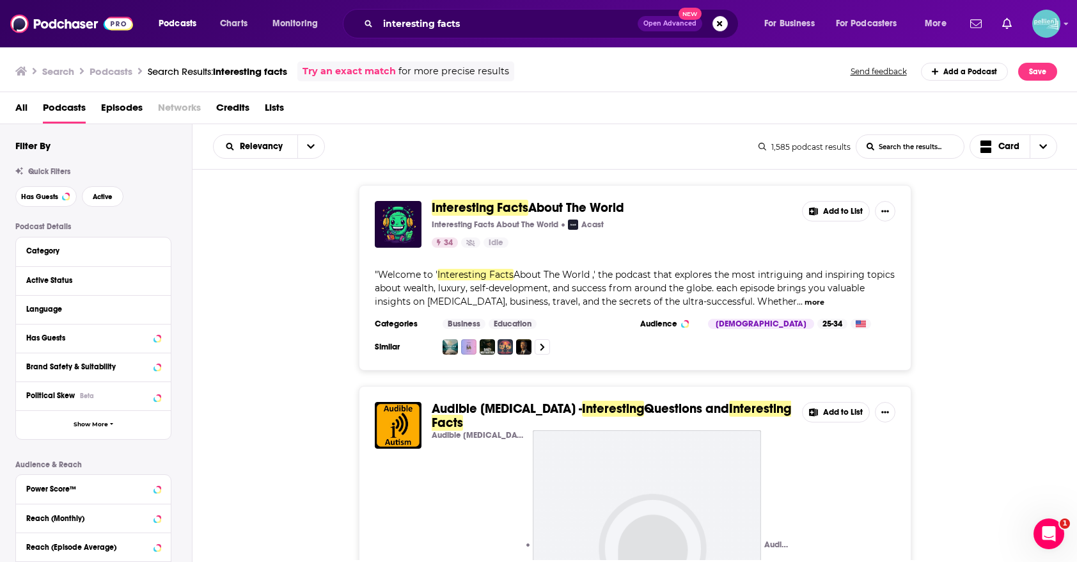
click at [564, 271] on span "About The World ,' the podcast that explores the most intriguing and inspiring …" at bounding box center [635, 288] width 520 height 38
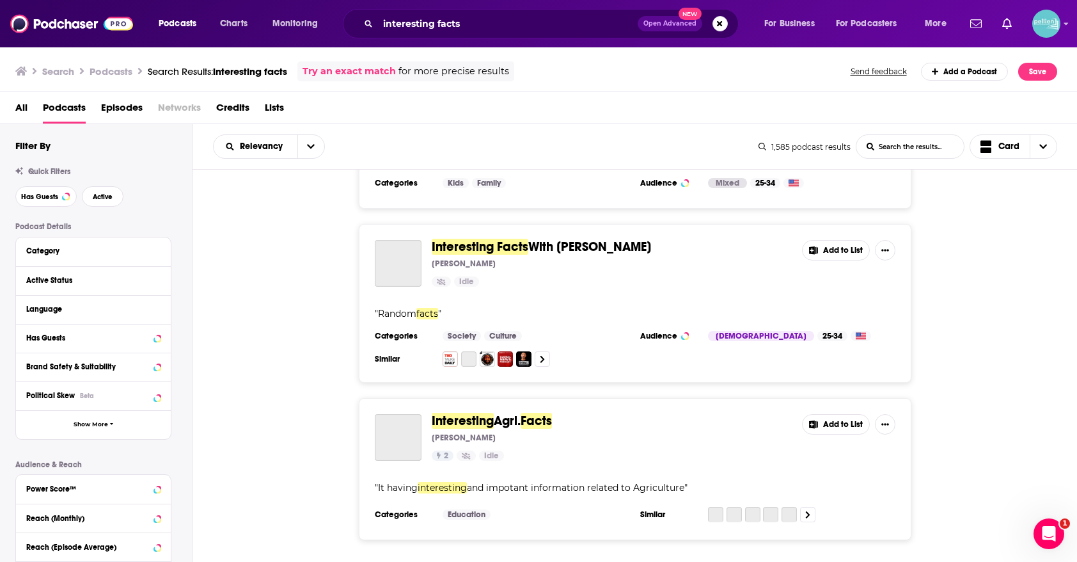
scroll to position [2750, 0]
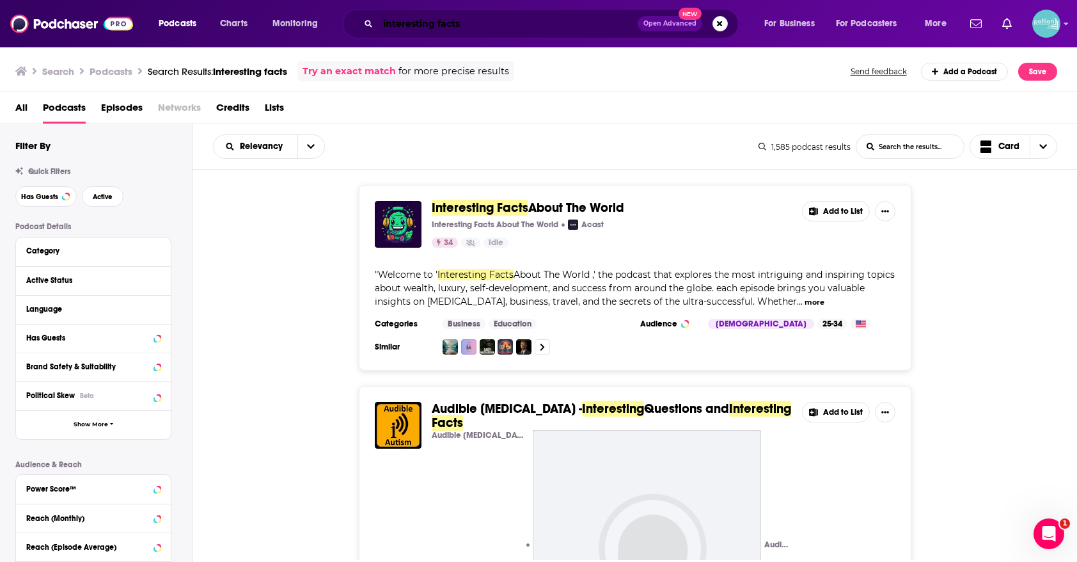
click at [603, 23] on input "interesting facts" at bounding box center [508, 23] width 260 height 20
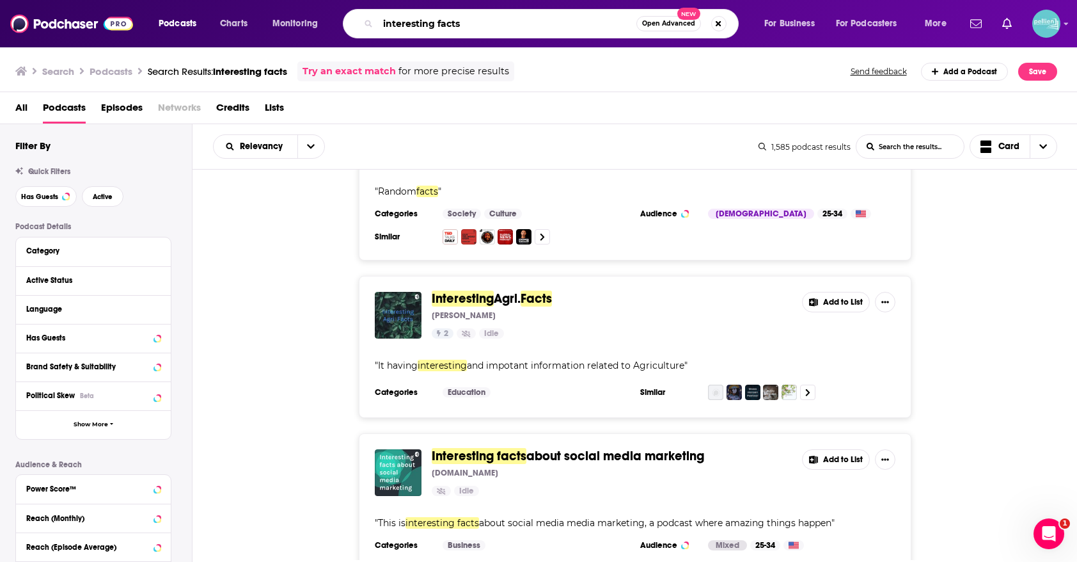
click at [603, 23] on input "interesting facts" at bounding box center [507, 23] width 258 height 20
paste input "Lore"
type input "Lore"
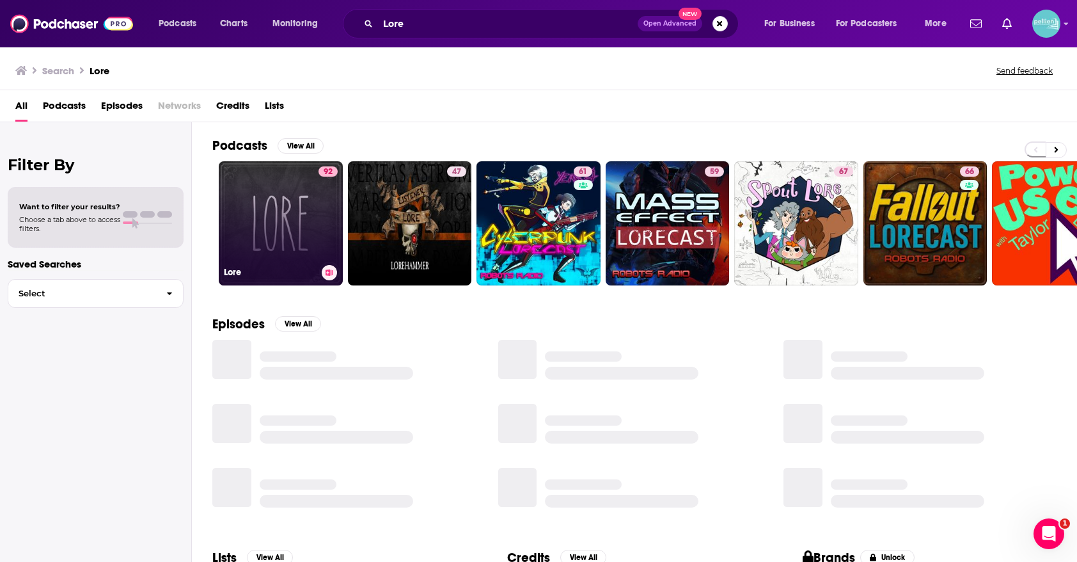
click at [292, 194] on link "92 Lore" at bounding box center [281, 223] width 124 height 124
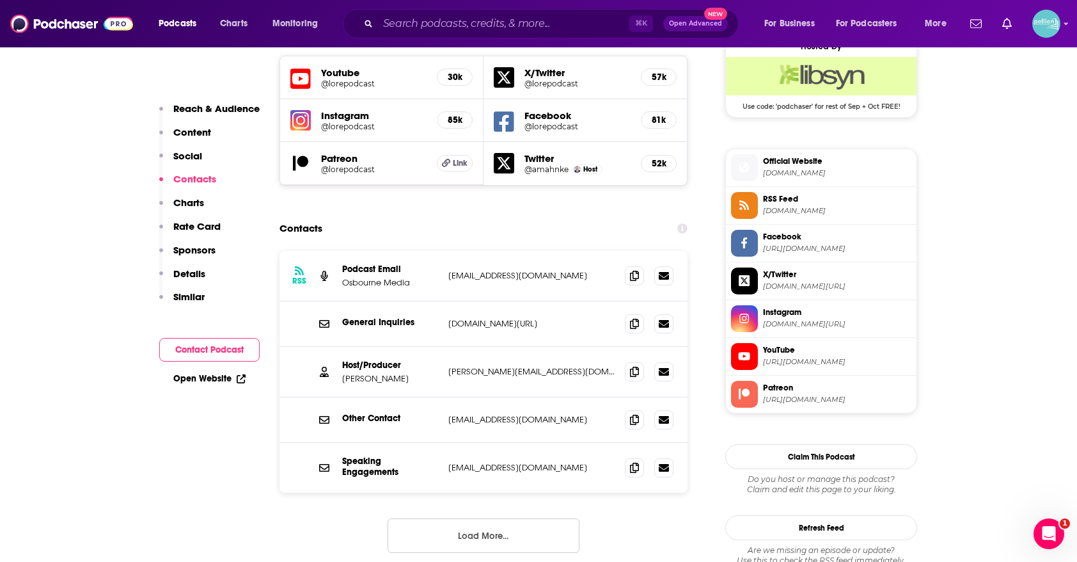
scroll to position [1196, 0]
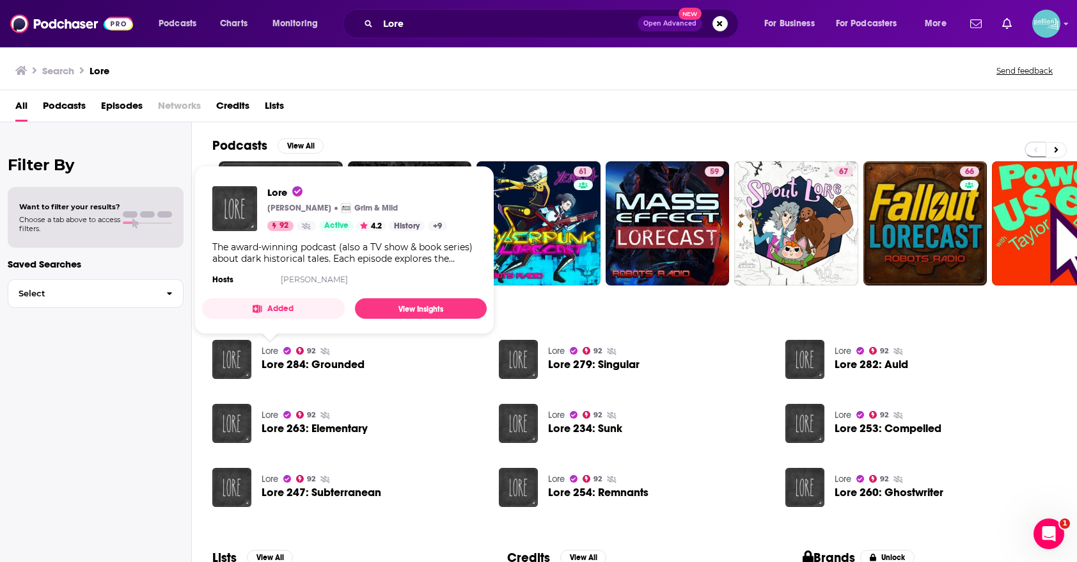
click at [302, 310] on button "Added" at bounding box center [273, 308] width 143 height 20
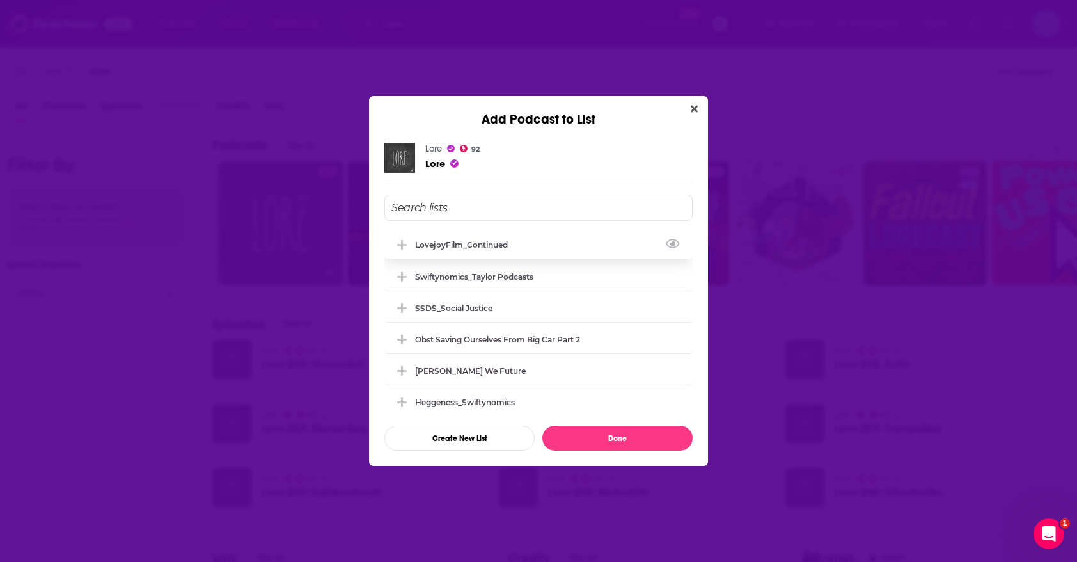
click at [466, 242] on div "LovejoyFilm_Continued" at bounding box center [465, 245] width 100 height 10
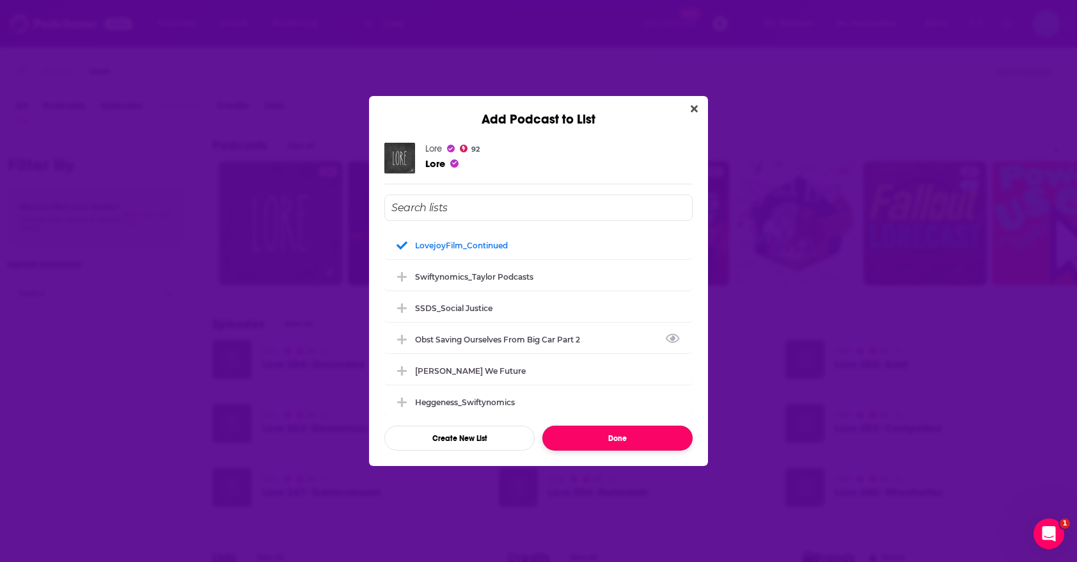
click at [589, 446] on button "Done" at bounding box center [618, 437] width 150 height 25
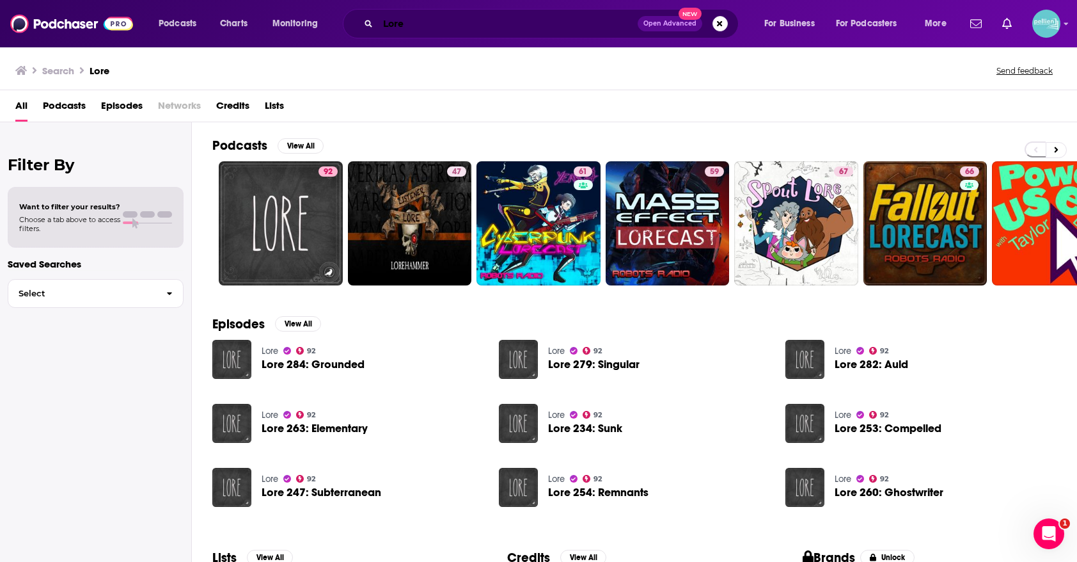
click at [563, 20] on input "Lore" at bounding box center [508, 23] width 260 height 20
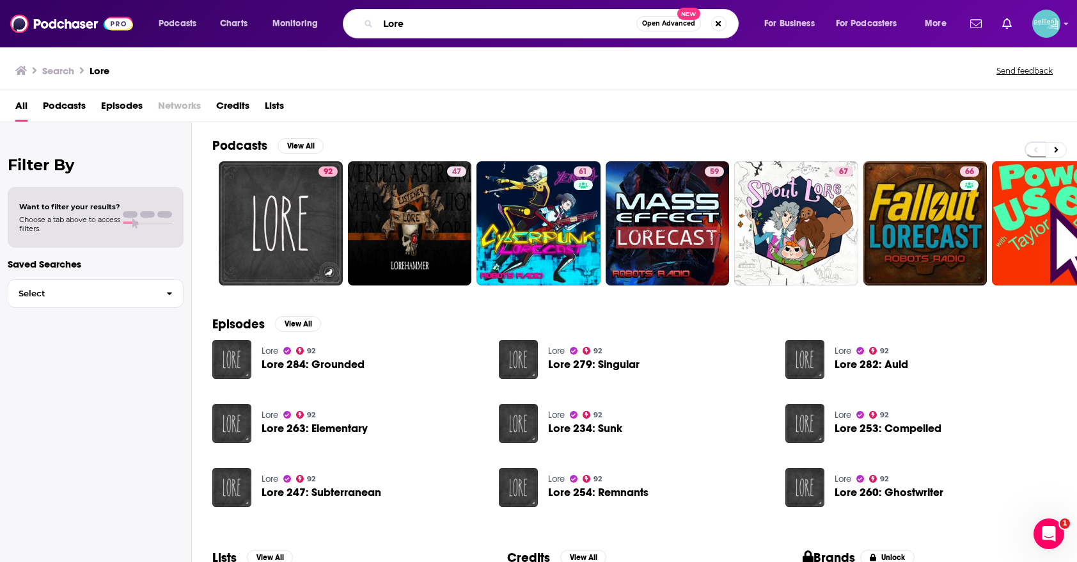
click at [563, 20] on input "Lore" at bounding box center [507, 23] width 258 height 20
type input "lost and hidden history"
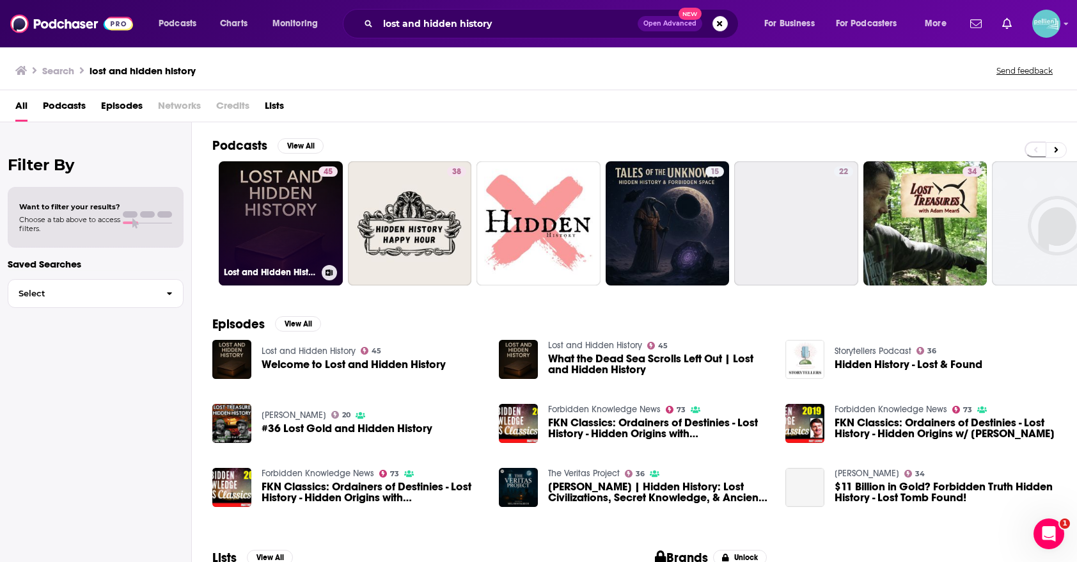
click at [255, 231] on link "45 Lost and Hidden History" at bounding box center [281, 223] width 124 height 124
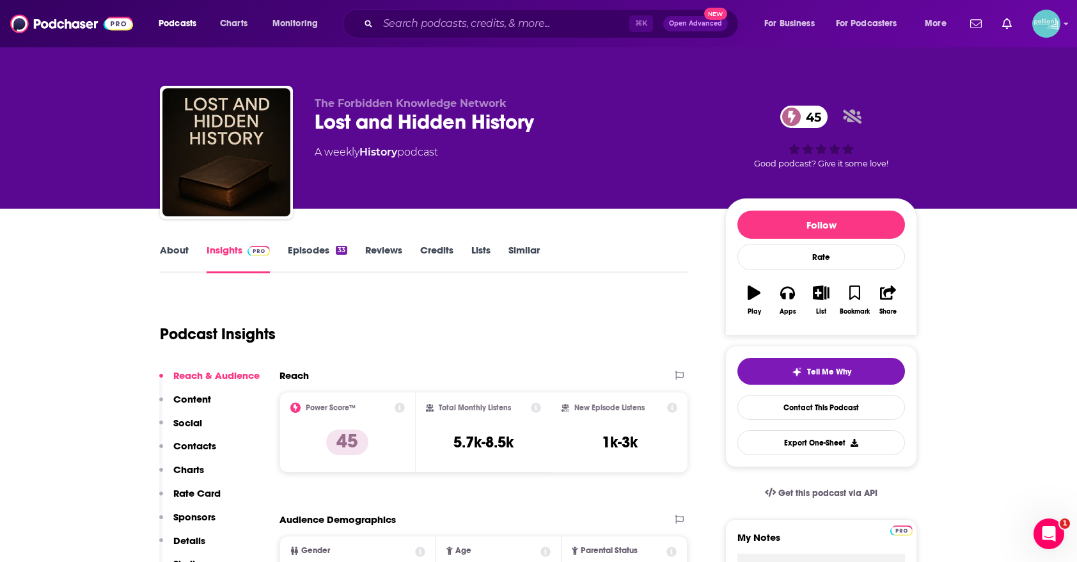
click at [480, 252] on link "Lists" at bounding box center [481, 258] width 19 height 29
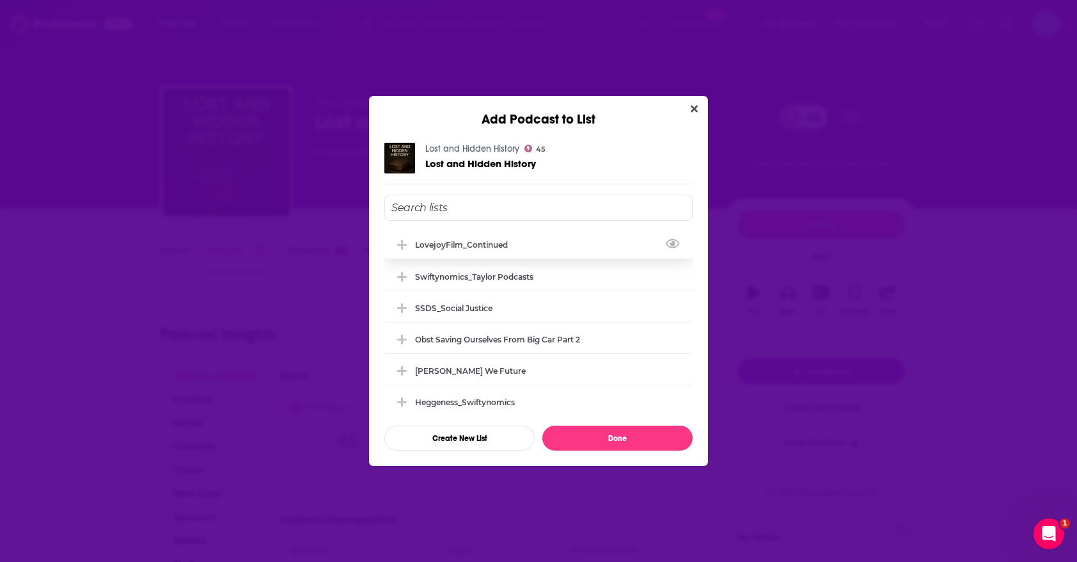
click at [491, 245] on div "LovejoyFilm_Continued" at bounding box center [465, 245] width 100 height 10
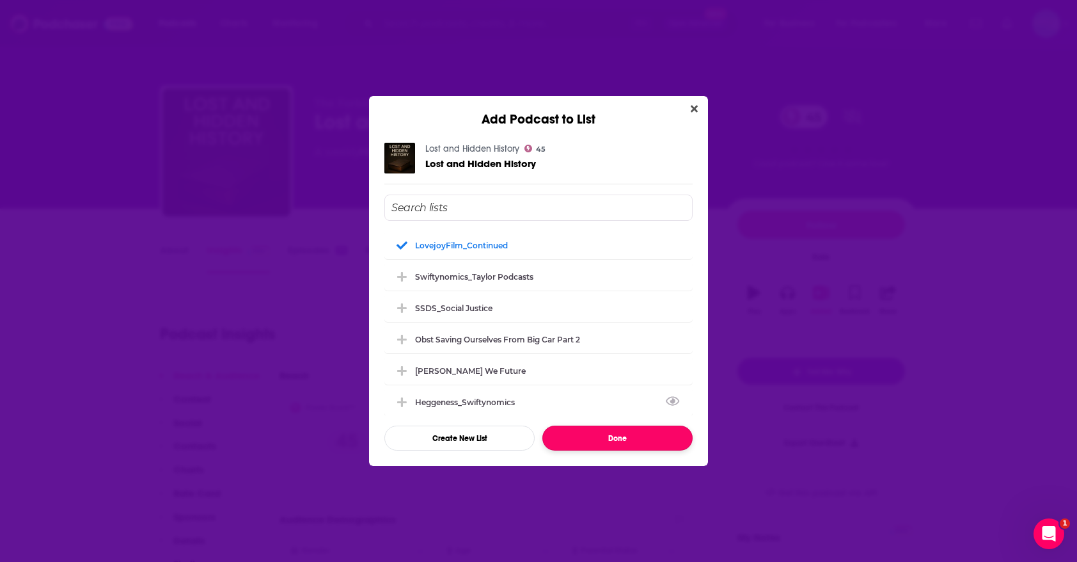
click at [578, 445] on button "Done" at bounding box center [618, 437] width 150 height 25
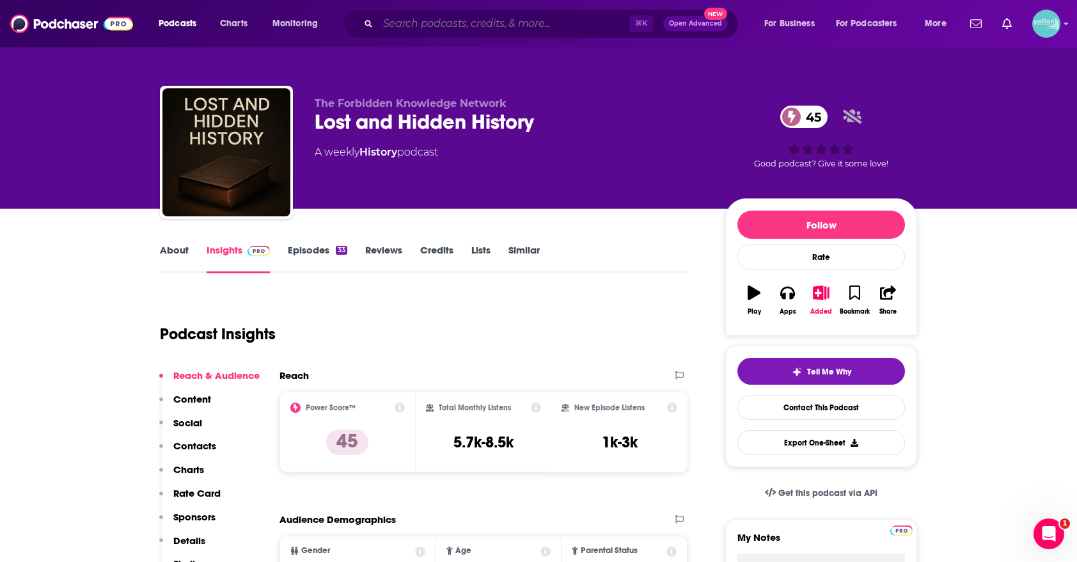
click at [595, 22] on input "Search podcasts, credits, & more..." at bounding box center [503, 23] width 251 height 20
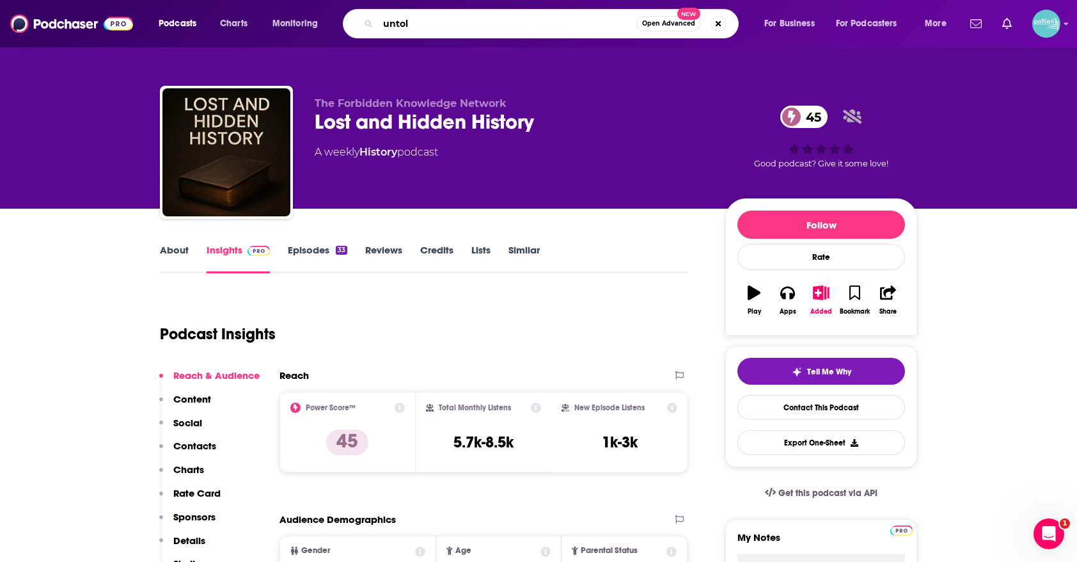
type input "untold"
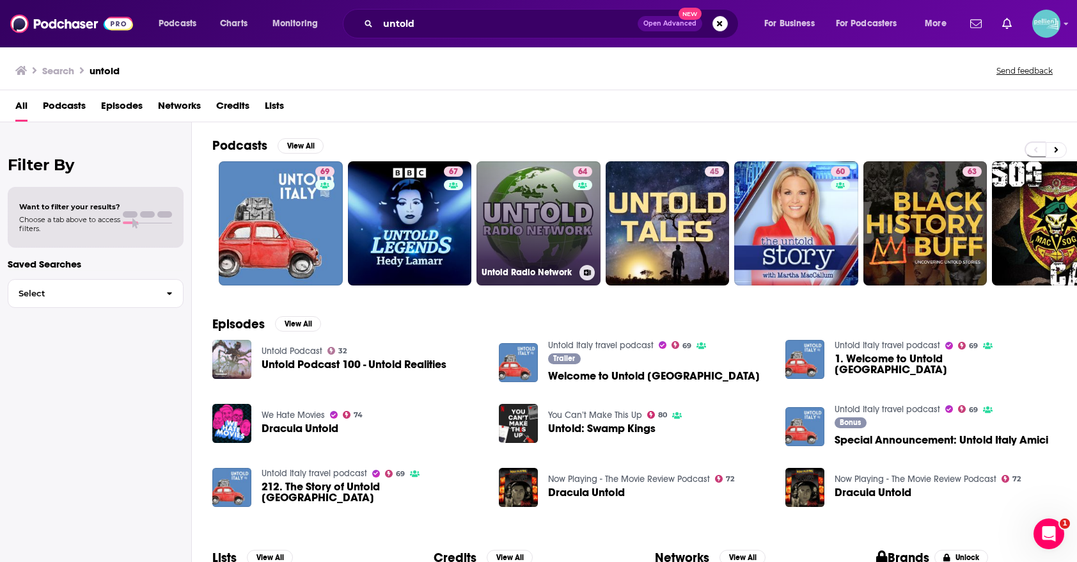
click at [536, 241] on link "64 Untold Radio Network" at bounding box center [539, 223] width 124 height 124
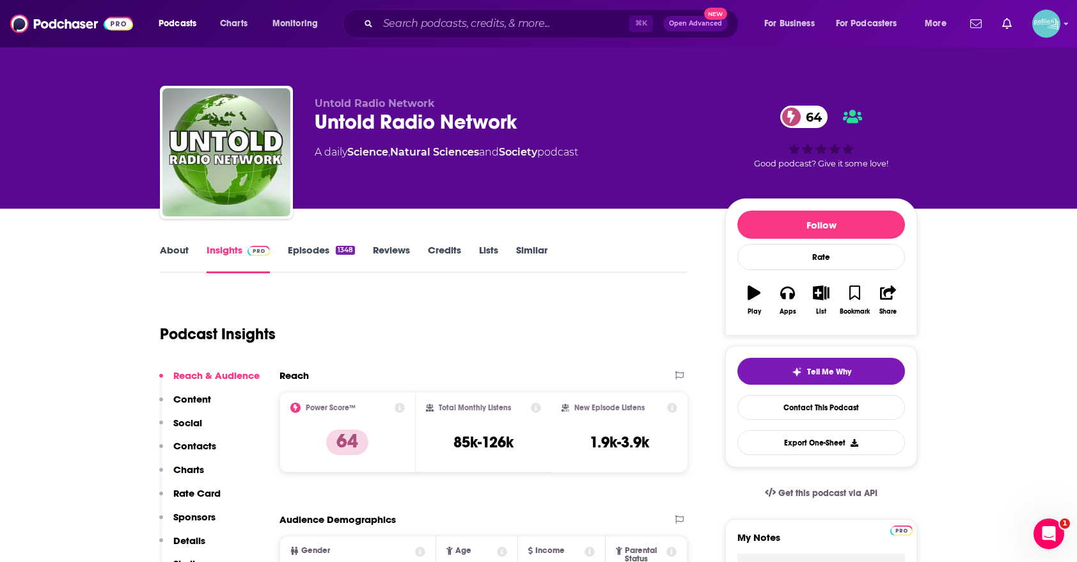
click at [487, 255] on link "Lists" at bounding box center [488, 258] width 19 height 29
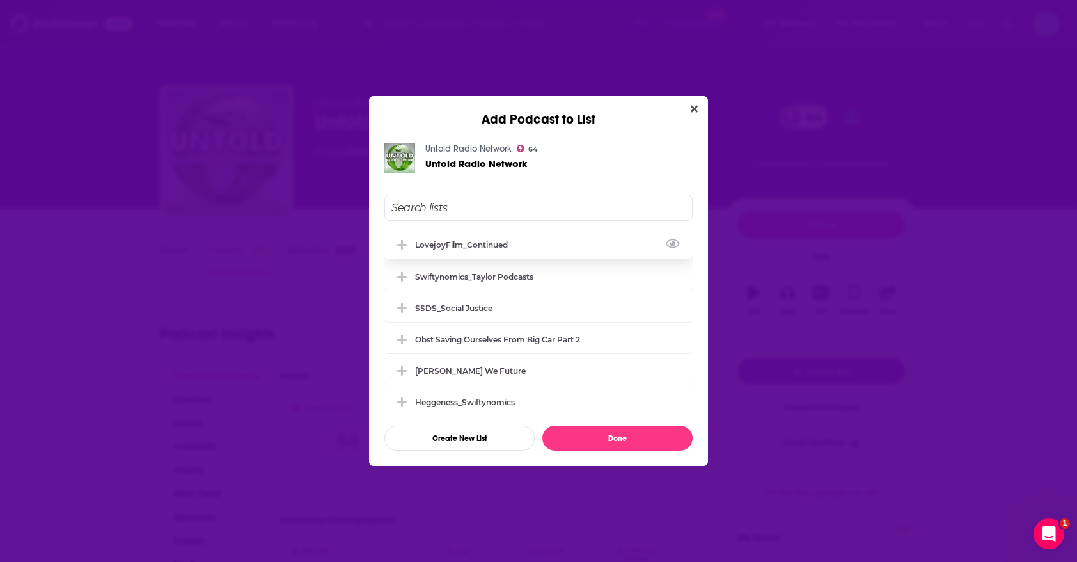
click at [525, 253] on div "LovejoyFilm_Continued" at bounding box center [539, 244] width 308 height 28
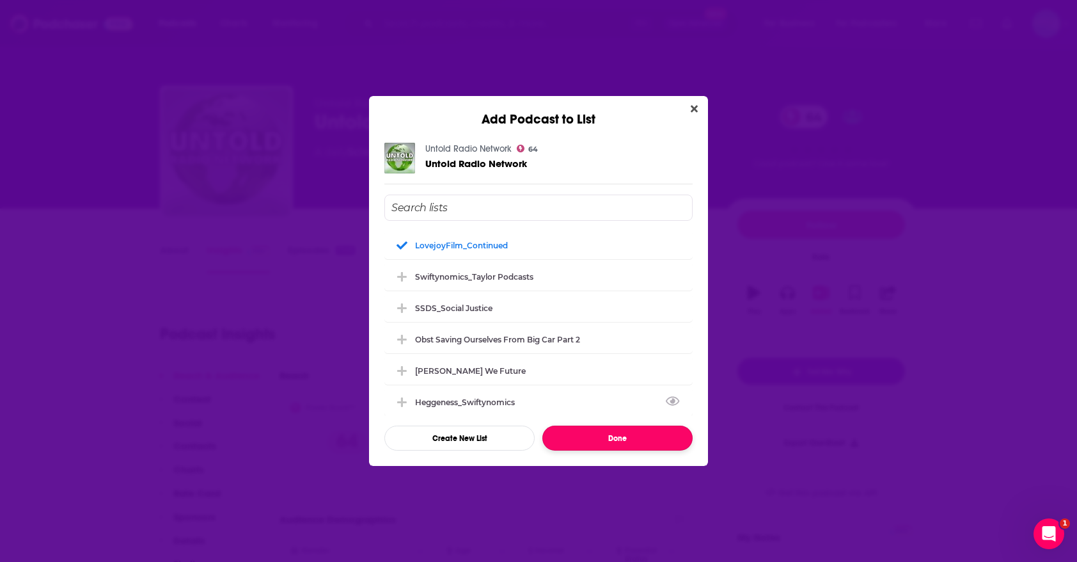
click at [583, 435] on button "Done" at bounding box center [618, 437] width 150 height 25
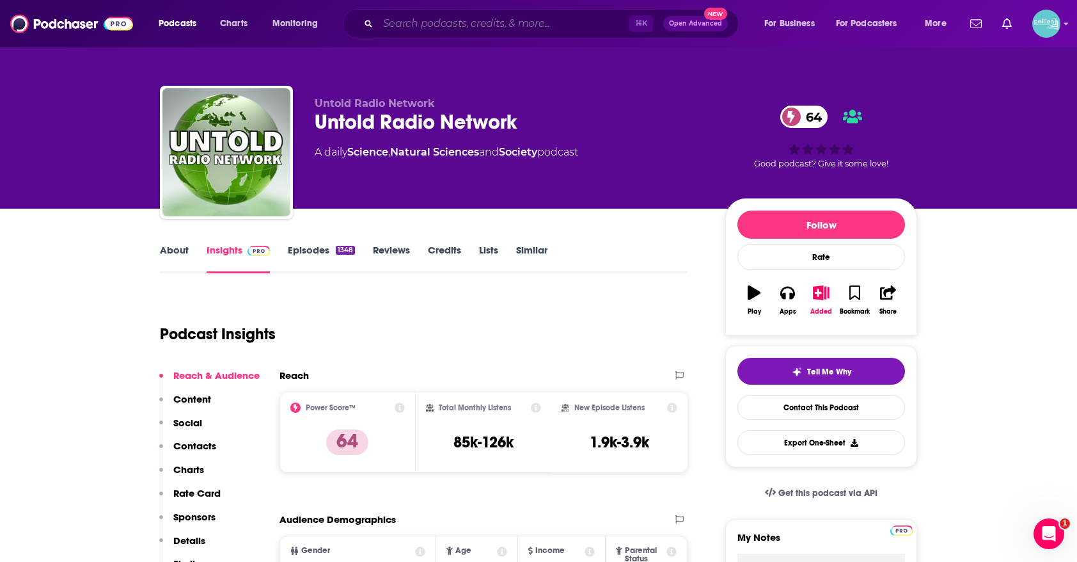
click at [602, 26] on input "Search podcasts, credits, & more..." at bounding box center [503, 23] width 251 height 20
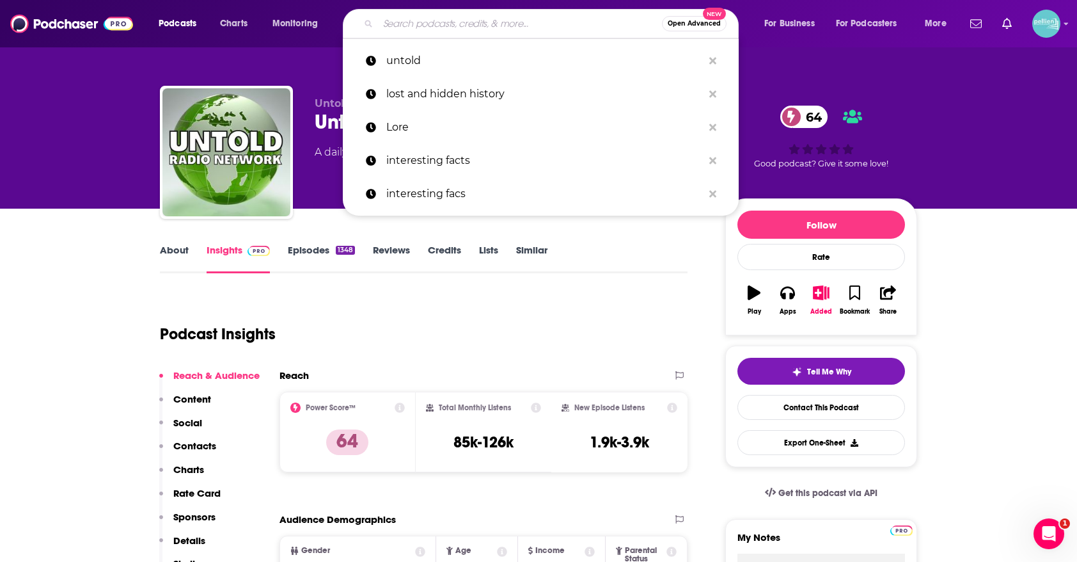
paste input "Omnibus"
type input "Omnibus"
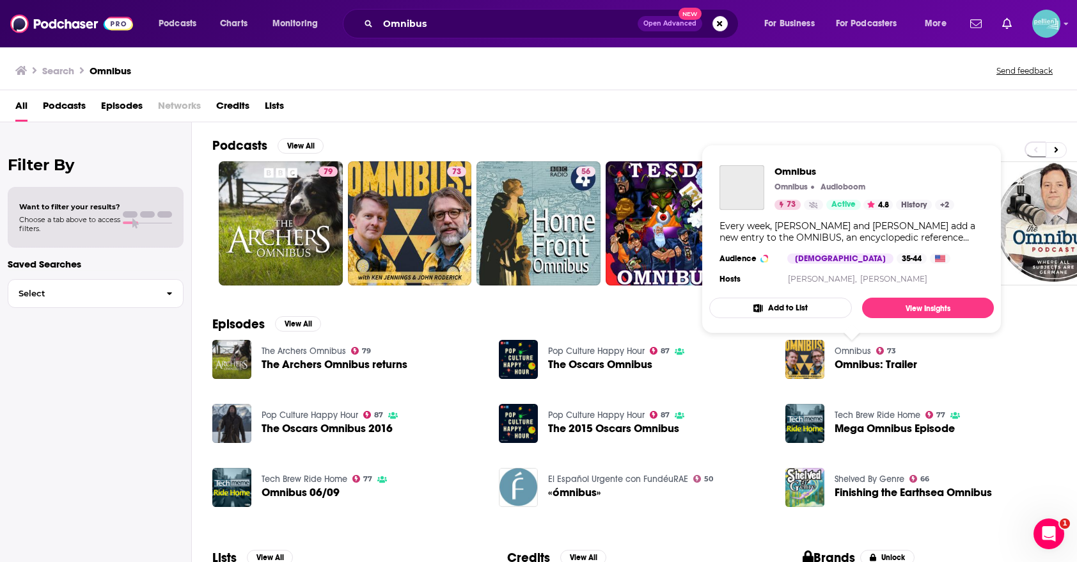
click at [844, 351] on link "Omnibus" at bounding box center [853, 350] width 36 height 11
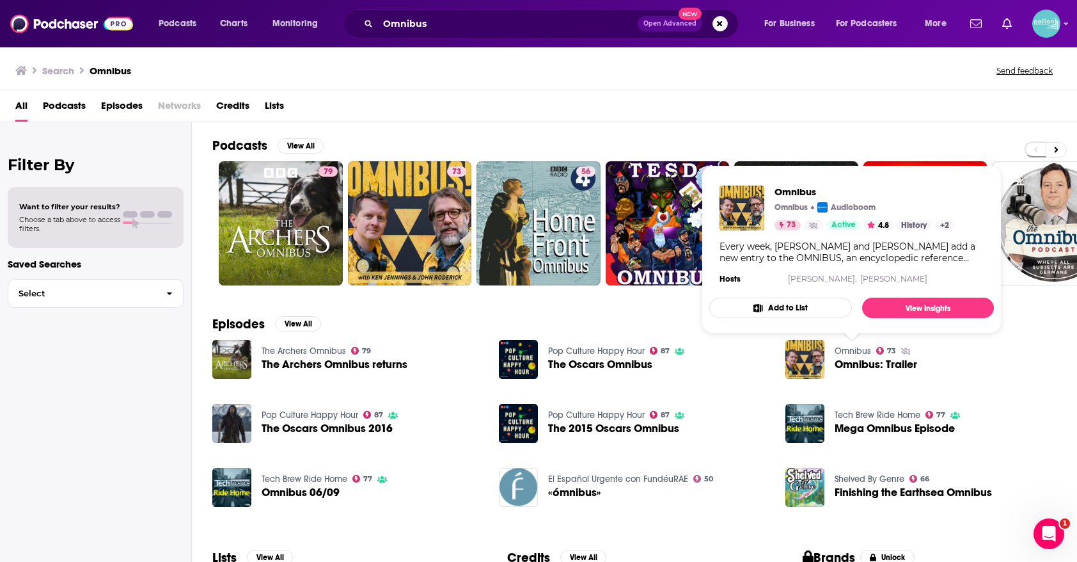
click at [824, 303] on button "Add to List" at bounding box center [781, 308] width 143 height 20
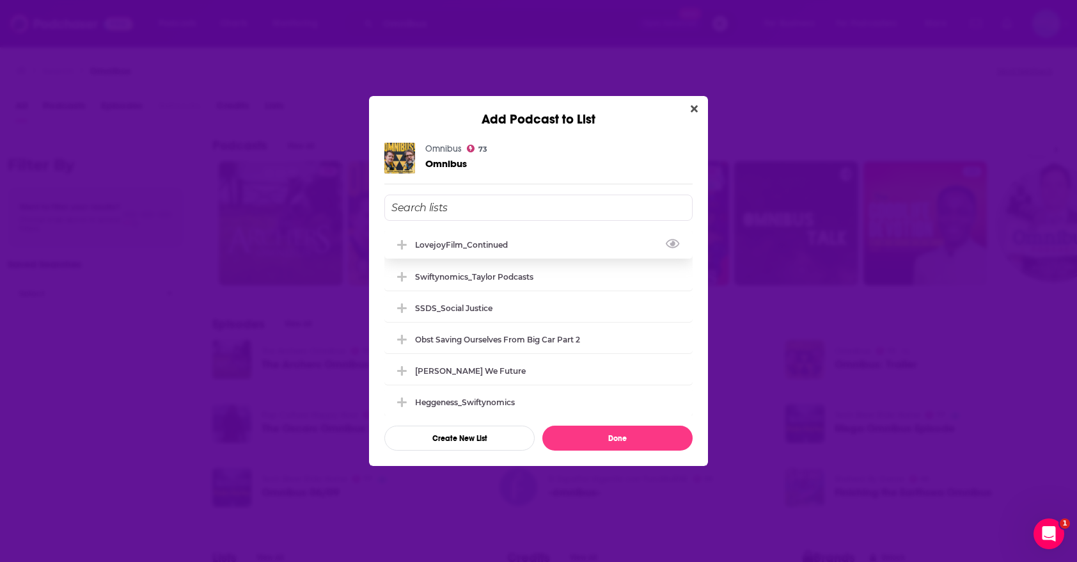
click at [571, 252] on div "LovejoyFilm_Continued" at bounding box center [539, 244] width 308 height 28
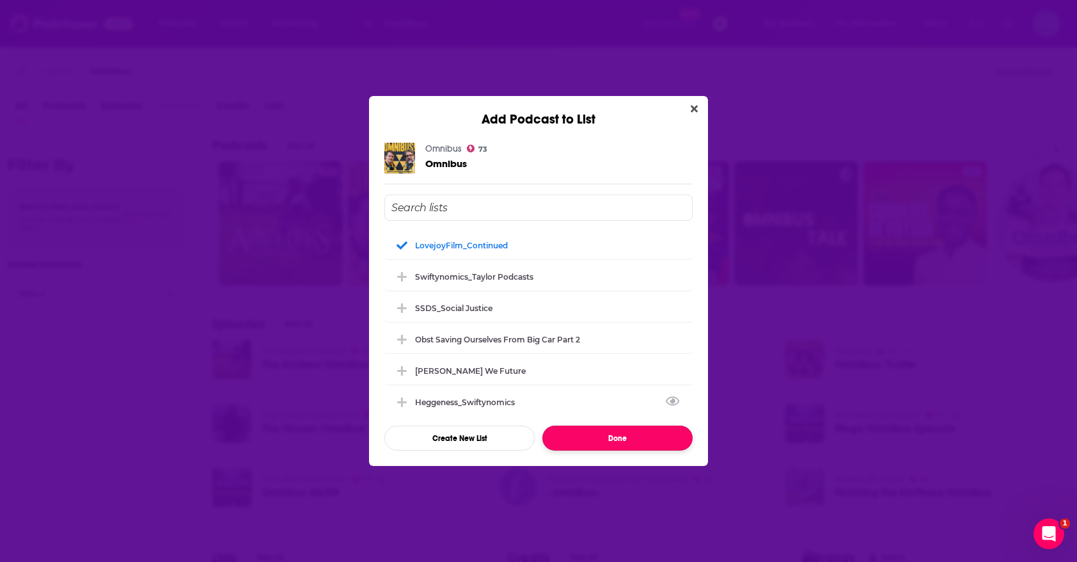
click at [596, 438] on button "Done" at bounding box center [618, 437] width 150 height 25
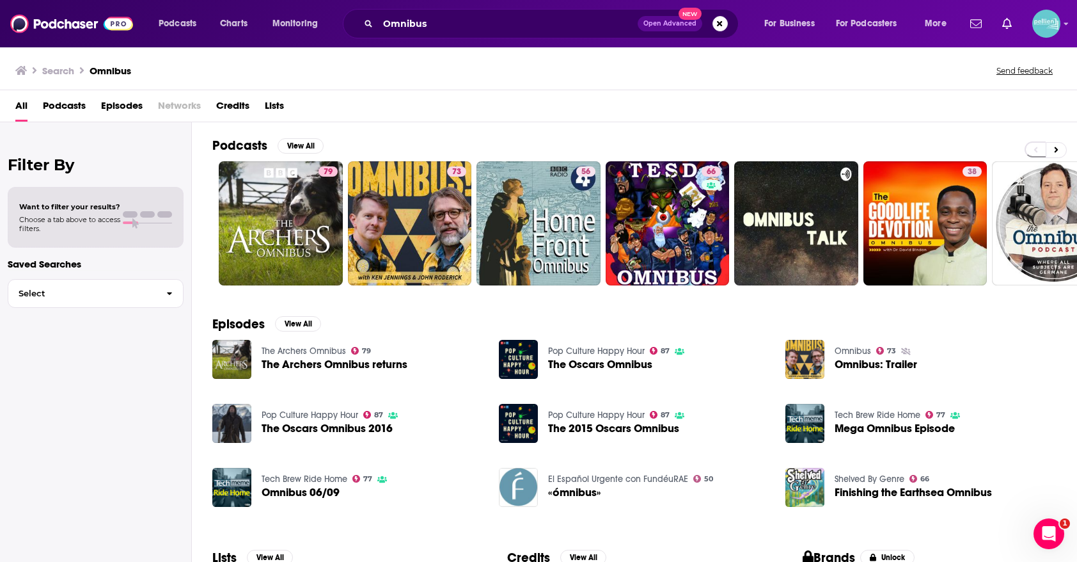
scroll to position [161, 0]
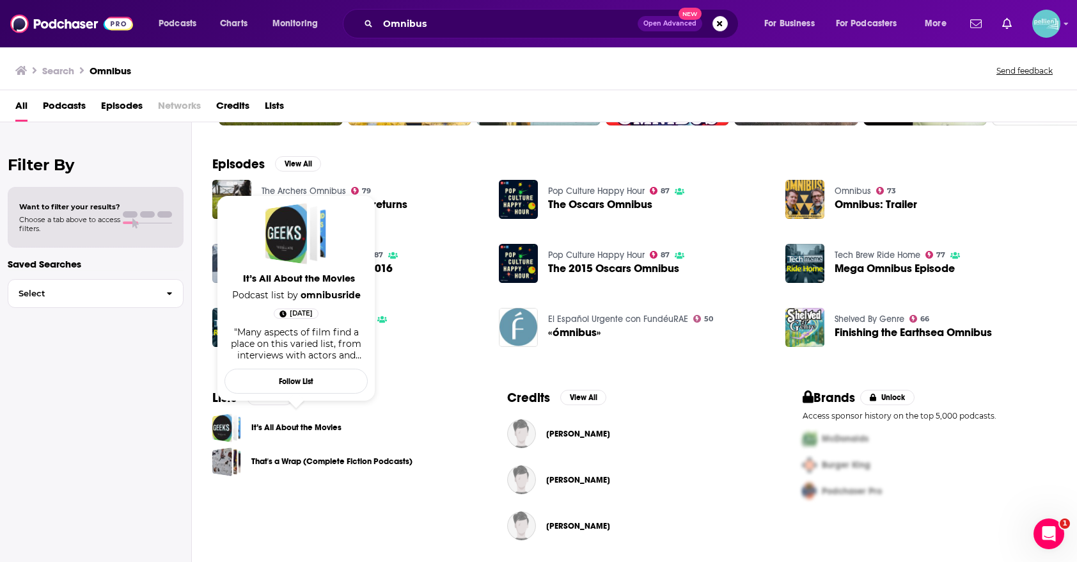
click at [263, 427] on link "It’s All About the Movies" at bounding box center [296, 427] width 90 height 14
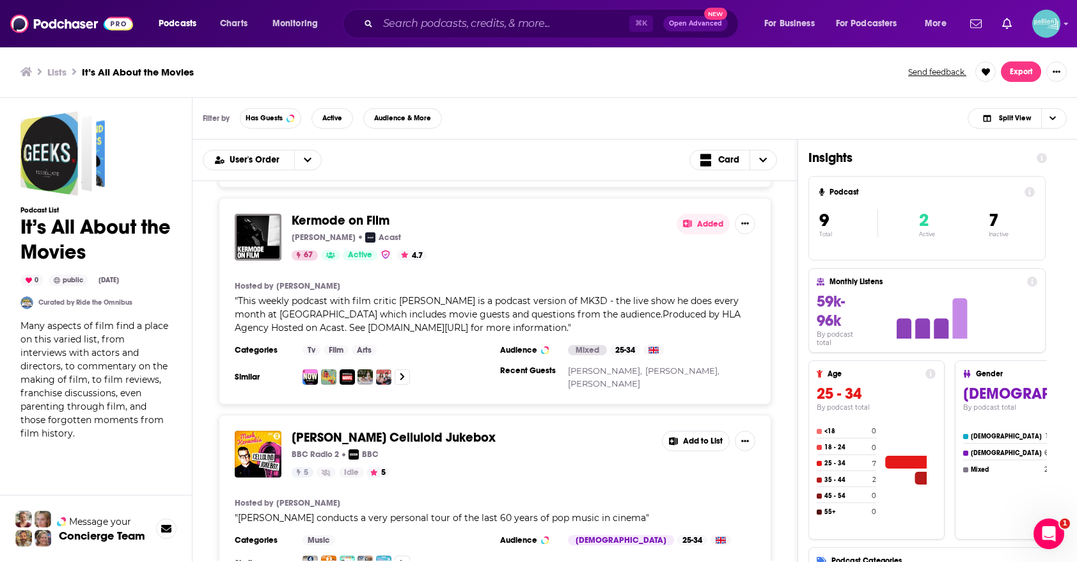
scroll to position [1409, 0]
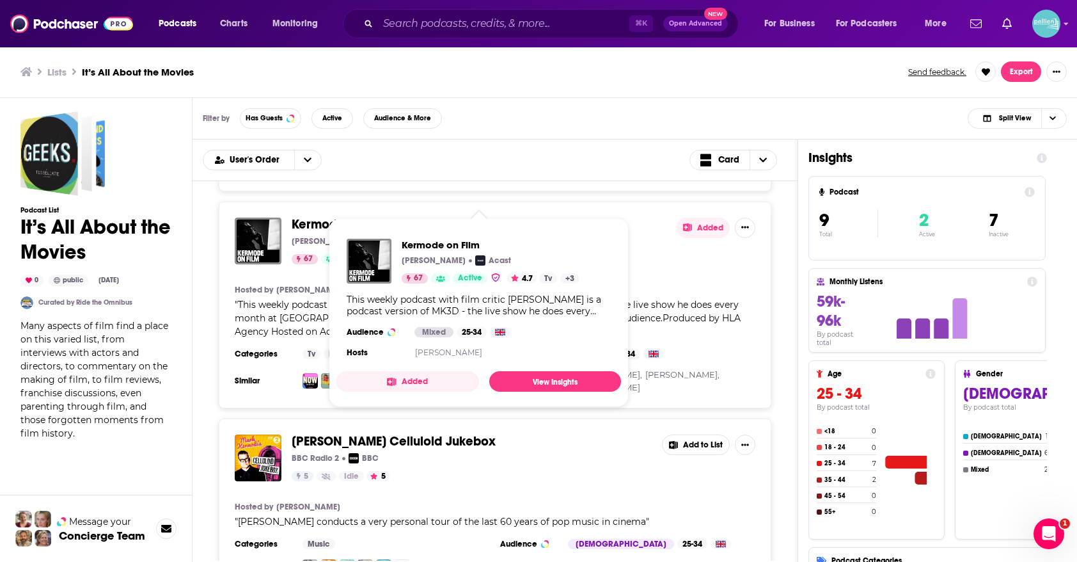
click at [431, 377] on button "Added" at bounding box center [408, 381] width 143 height 20
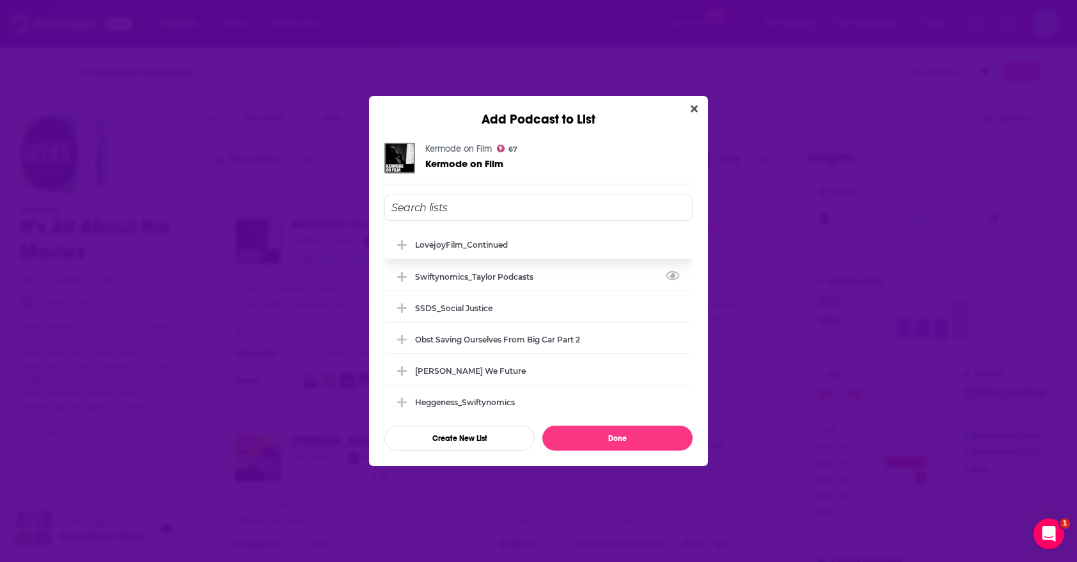
click at [482, 244] on div "LovejoyFilm_Continued" at bounding box center [461, 245] width 93 height 10
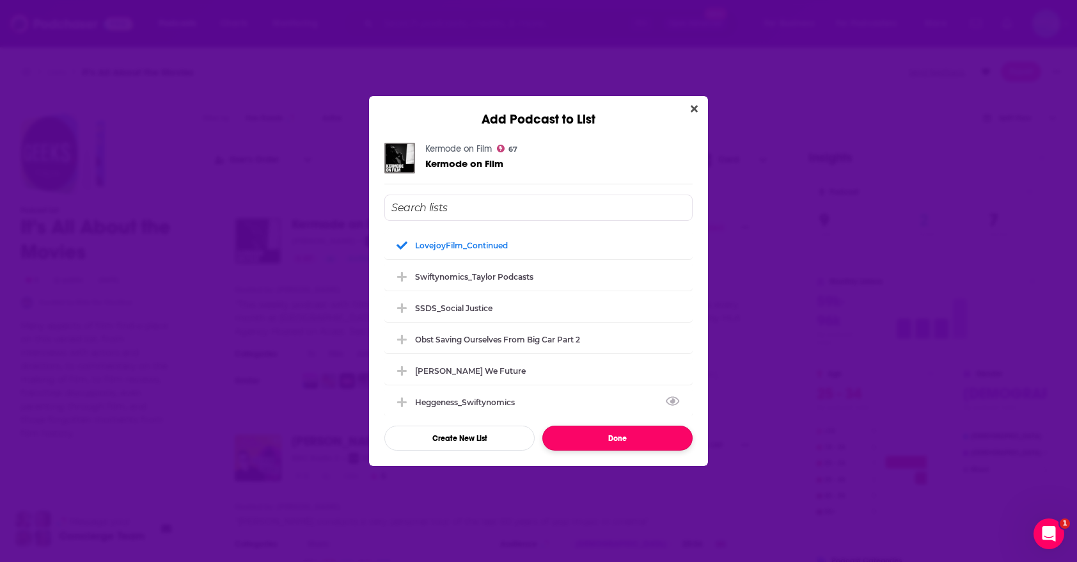
click at [575, 434] on button "Done" at bounding box center [618, 437] width 150 height 25
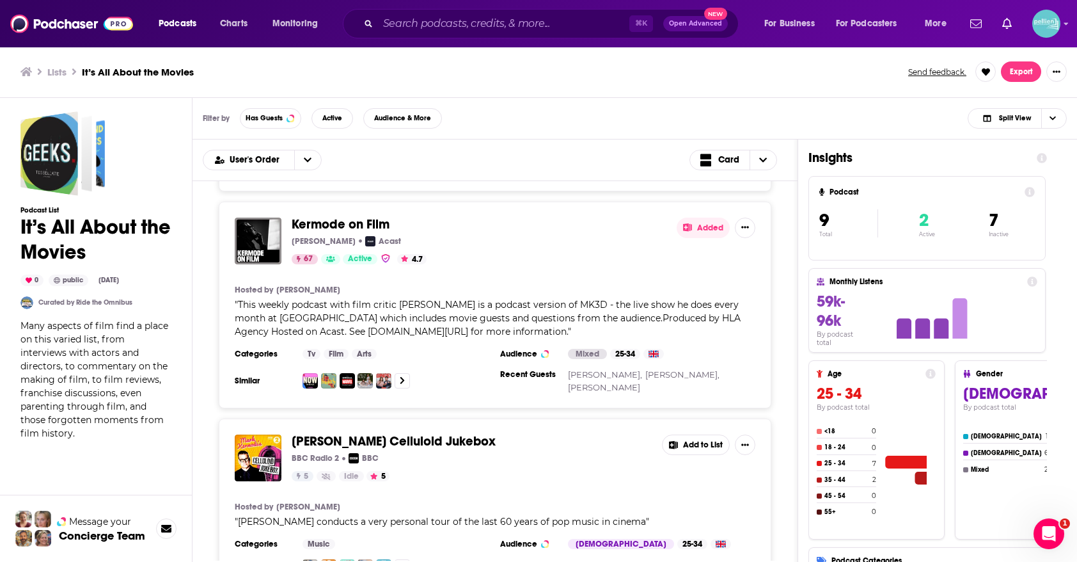
scroll to position [1419, 0]
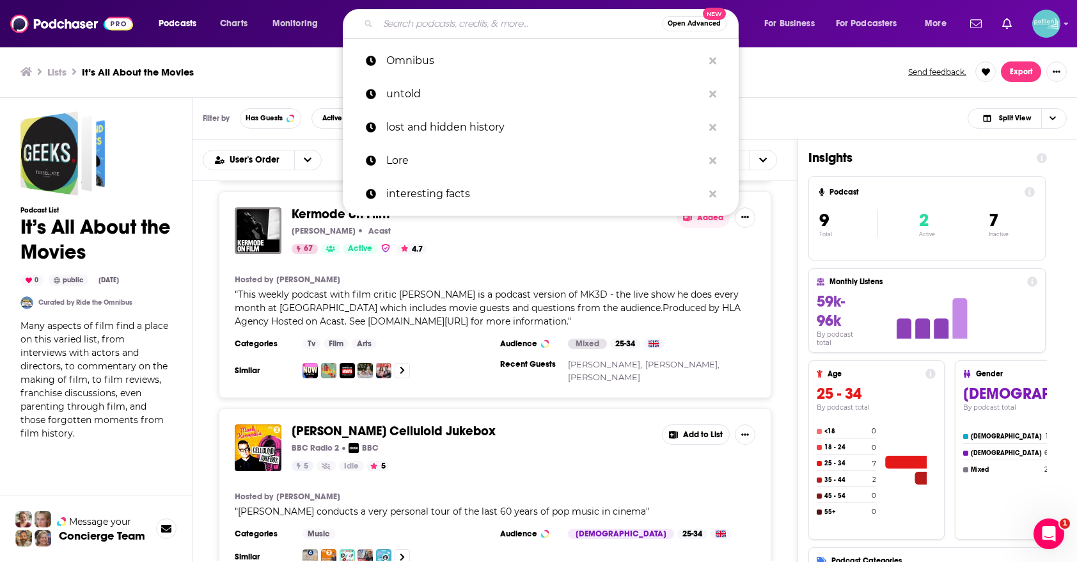
click at [555, 24] on input "Search podcasts, credits, & more..." at bounding box center [520, 23] width 284 height 20
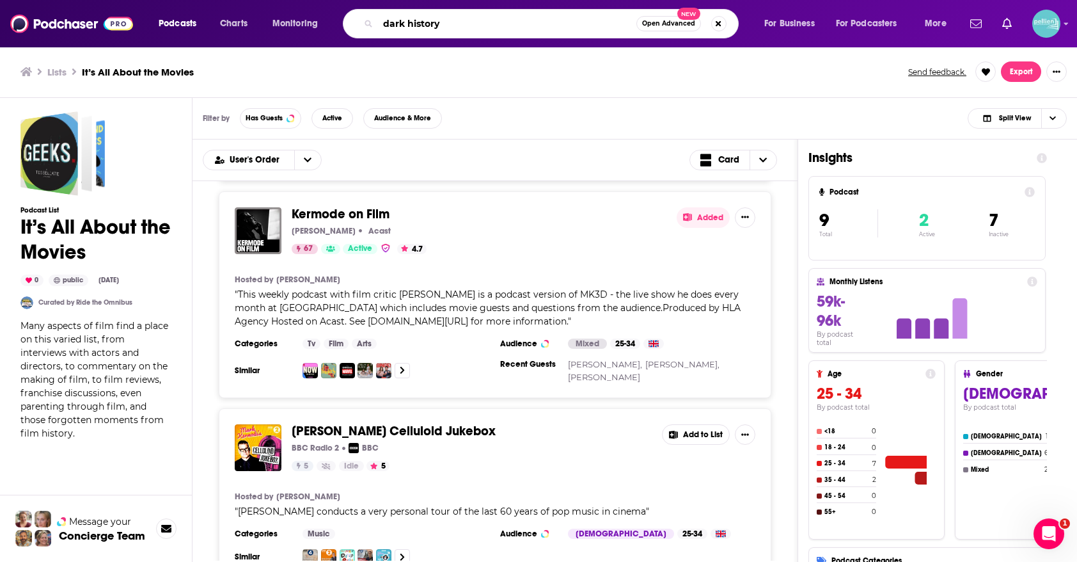
type input "dark history"
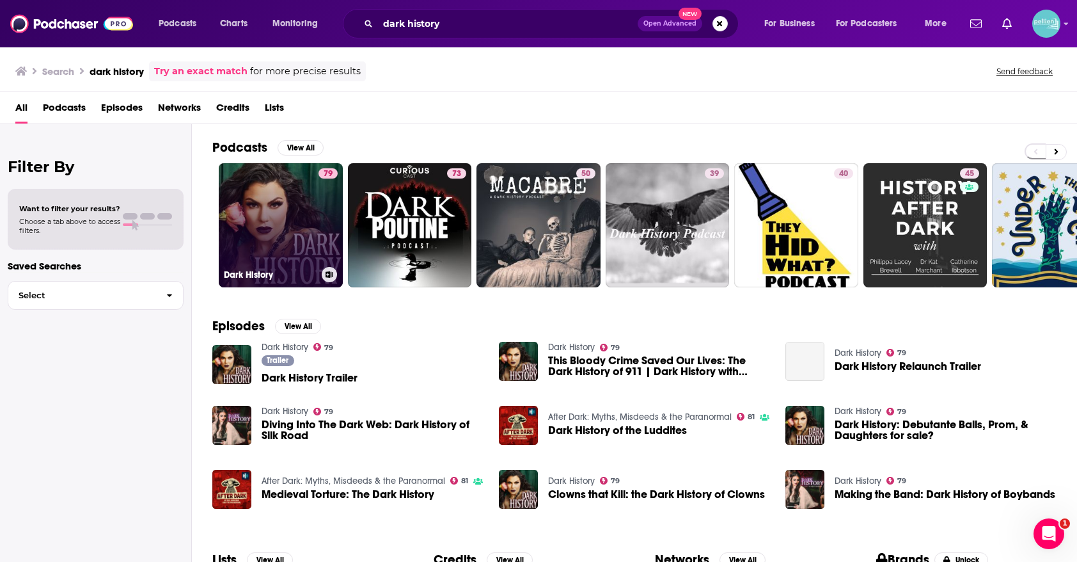
click at [246, 219] on link "79 Dark History" at bounding box center [281, 225] width 124 height 124
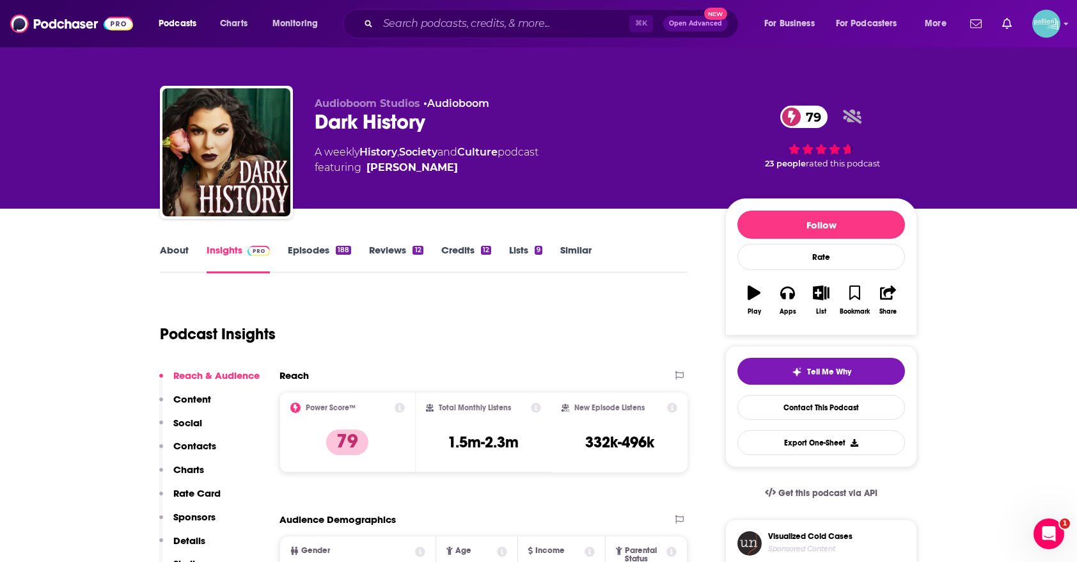
click at [520, 244] on link "Lists 9" at bounding box center [525, 258] width 33 height 29
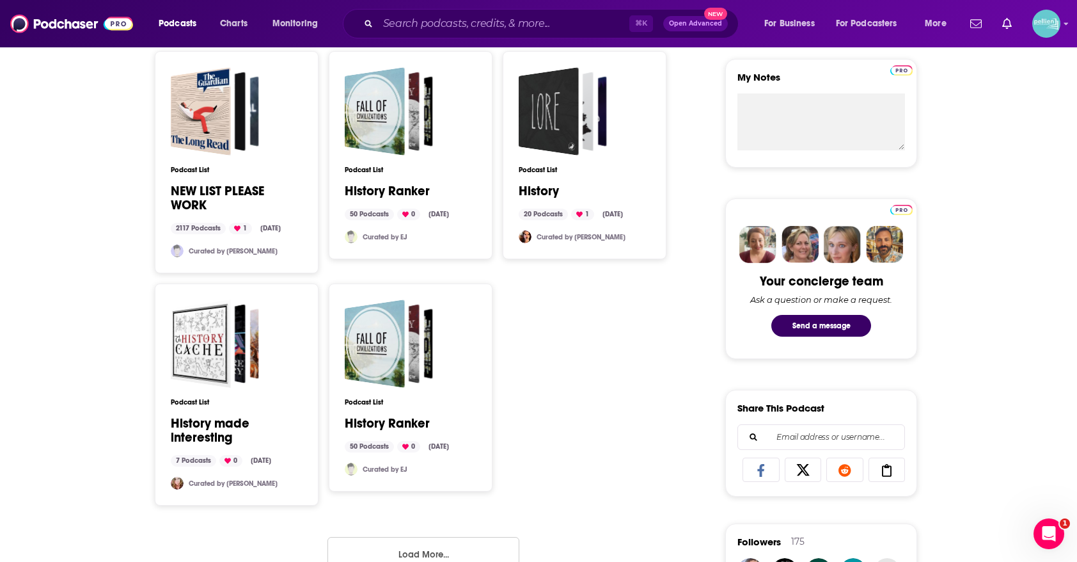
scroll to position [708, 0]
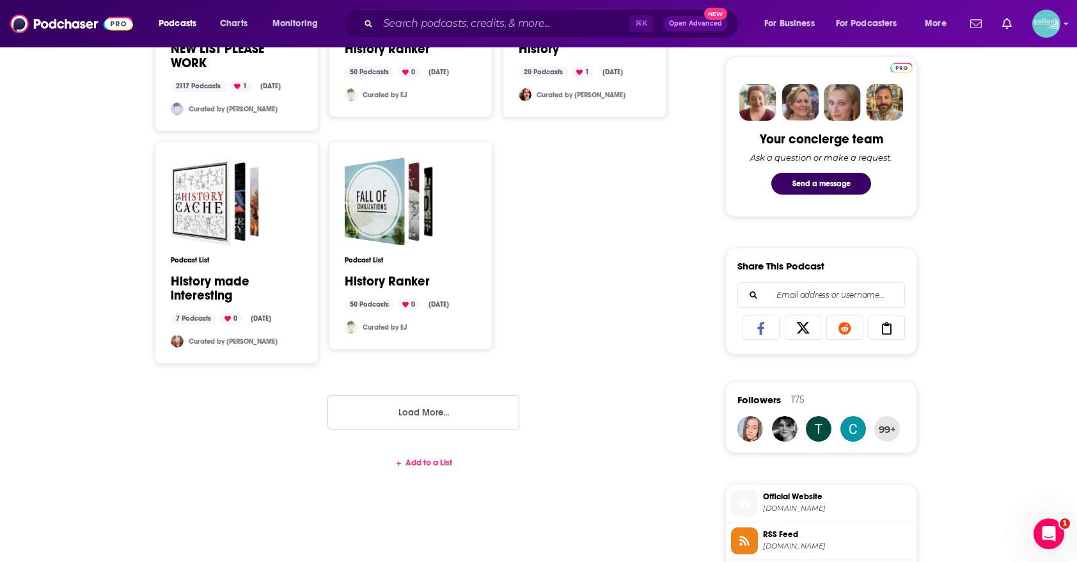
click at [436, 457] on div "Add to a List" at bounding box center [424, 462] width 528 height 10
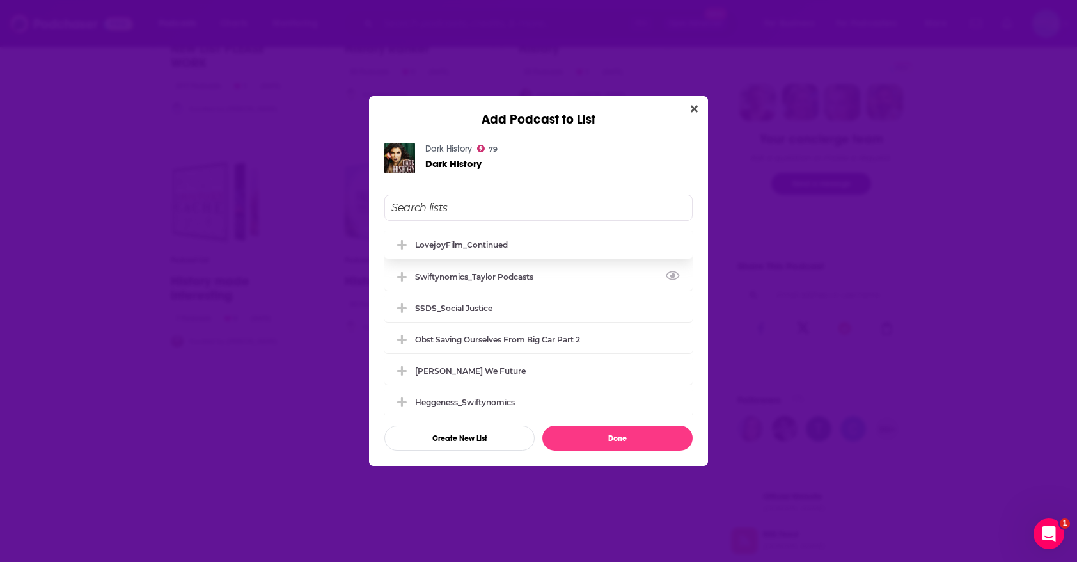
click at [518, 257] on div "LovejoyFilm_Continued" at bounding box center [539, 244] width 308 height 28
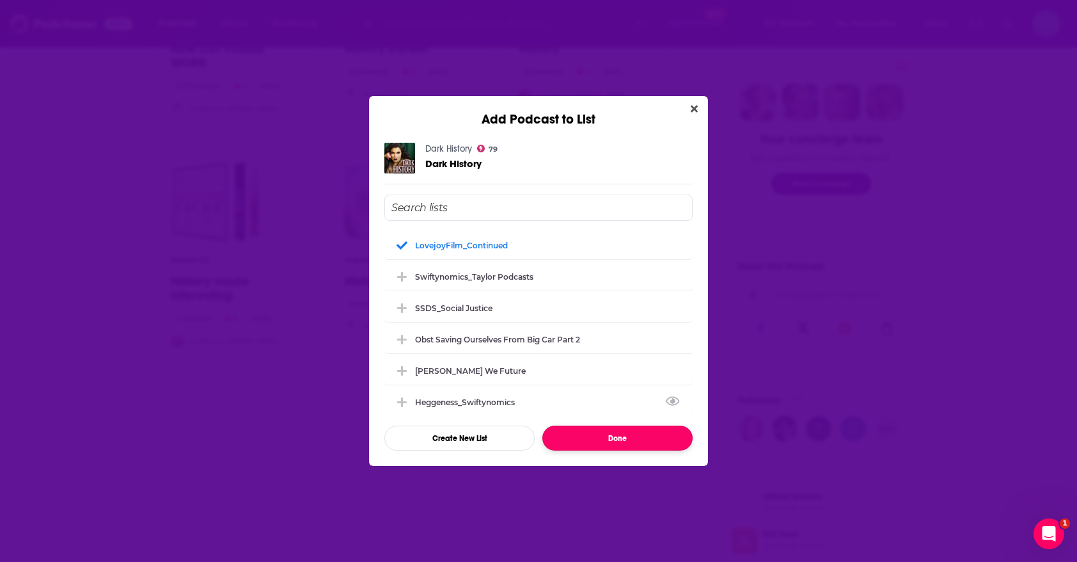
click at [586, 438] on button "Done" at bounding box center [618, 437] width 150 height 25
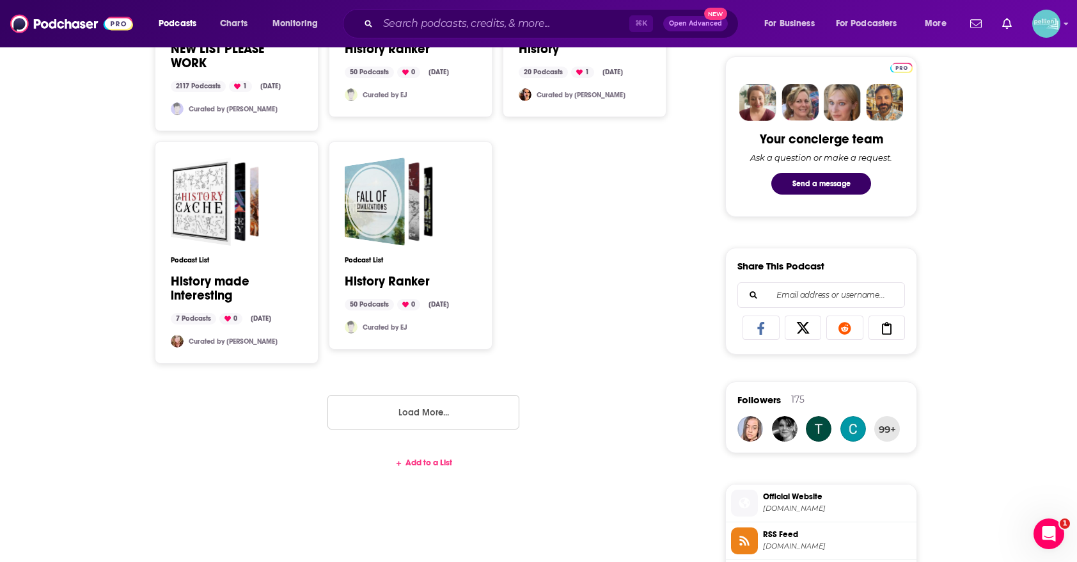
scroll to position [688, 0]
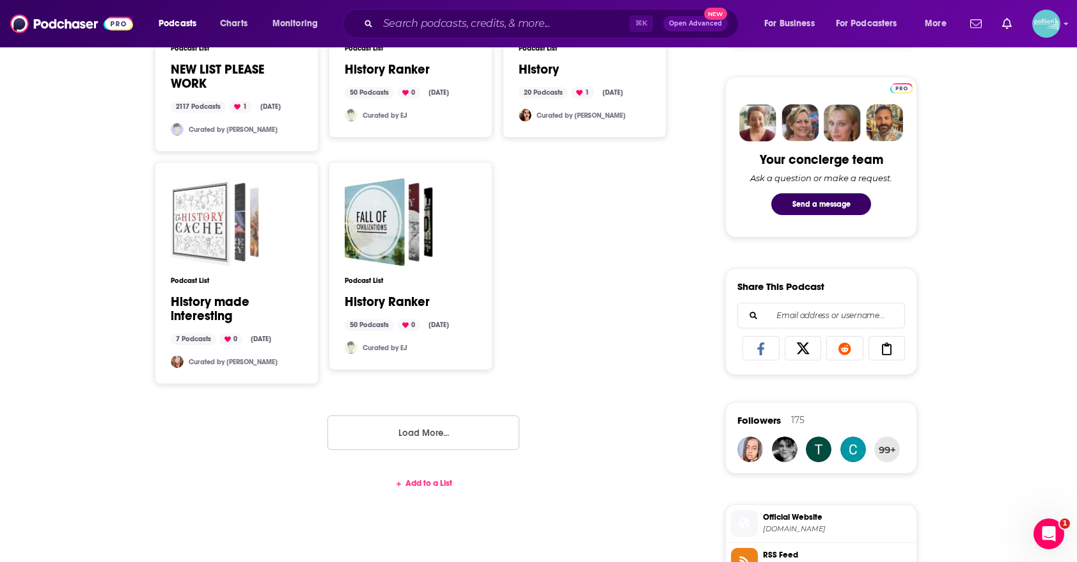
click at [233, 230] on span "History made interesting" at bounding box center [215, 222] width 88 height 88
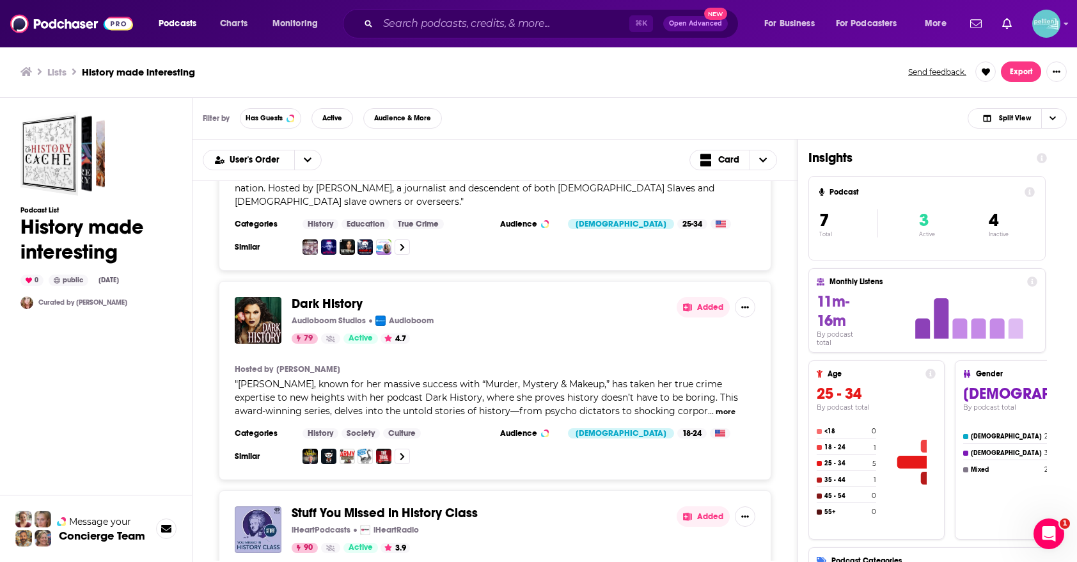
scroll to position [1038, 0]
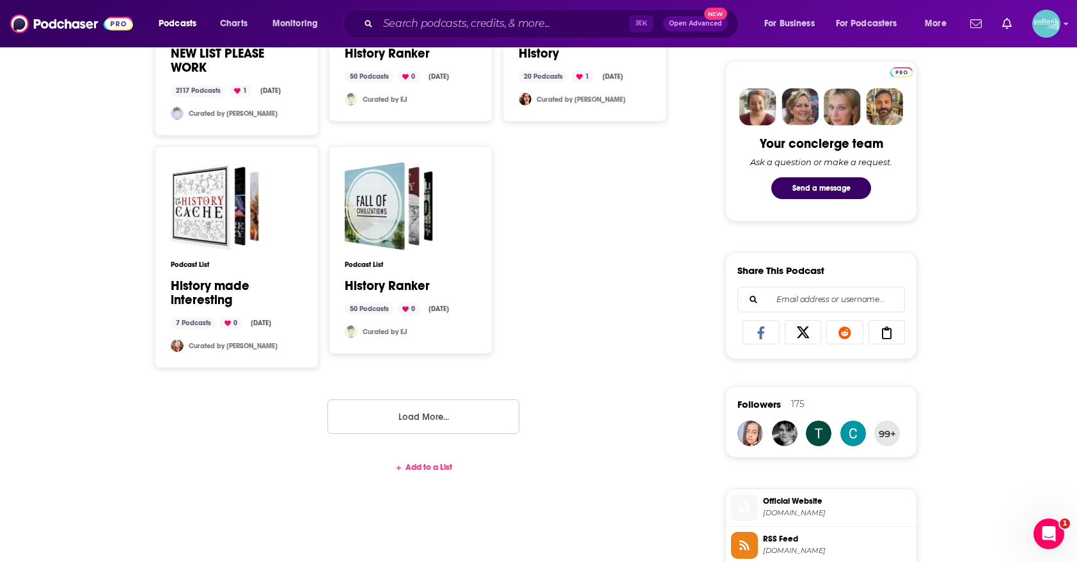
scroll to position [699, 0]
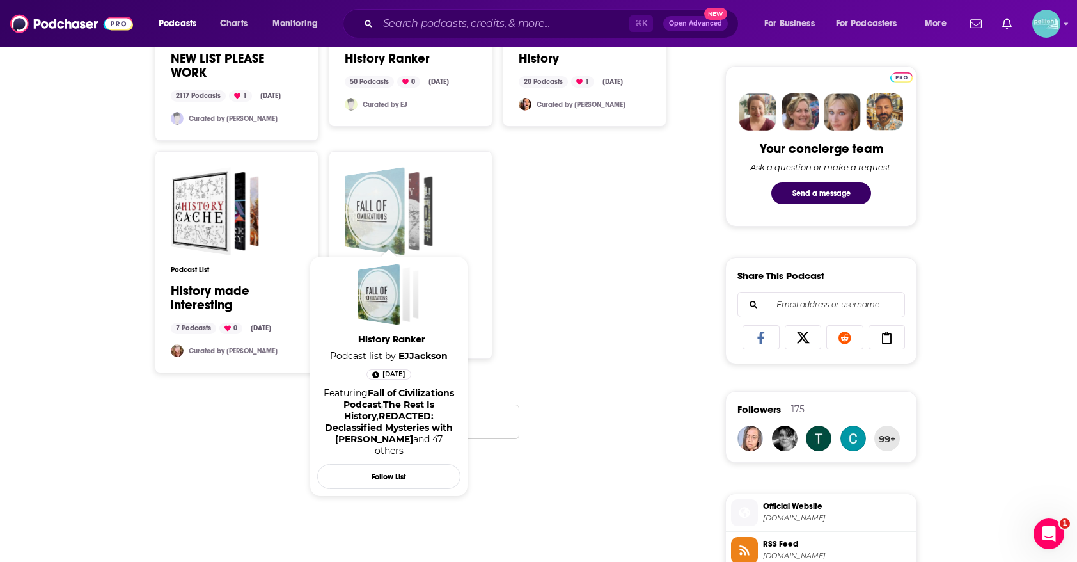
click at [395, 180] on div "History Ranker" at bounding box center [375, 211] width 60 height 88
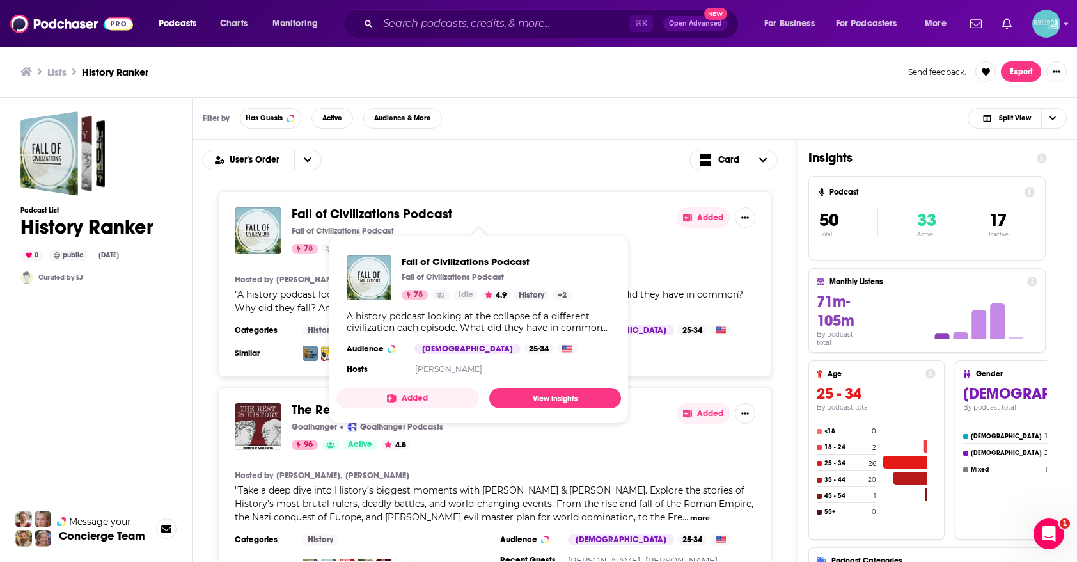
click at [385, 397] on button "Added" at bounding box center [408, 398] width 143 height 20
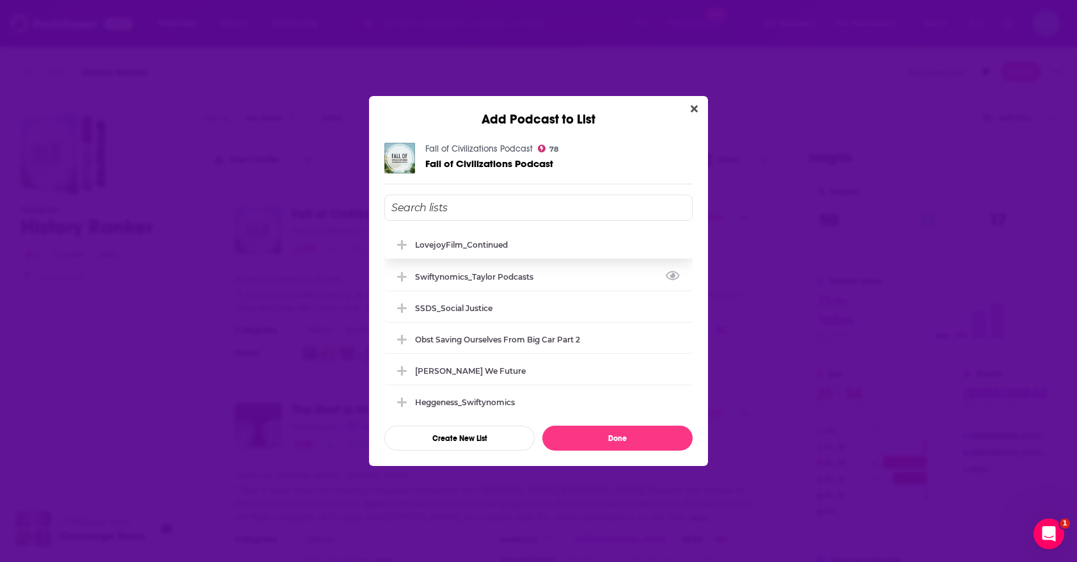
click at [475, 248] on div "LovejoyFilm_Continued" at bounding box center [461, 245] width 93 height 10
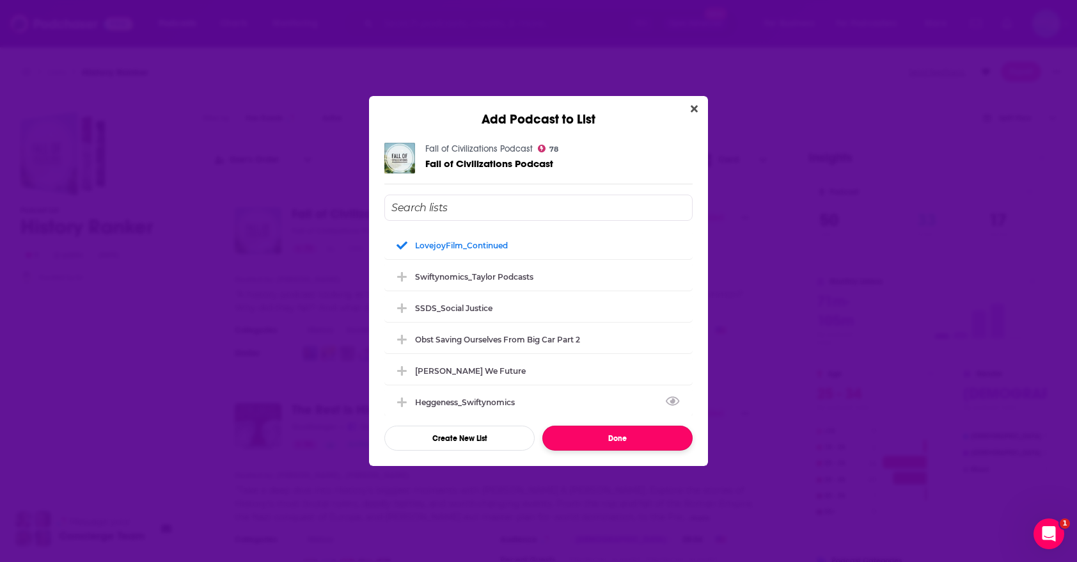
click at [583, 432] on button "Done" at bounding box center [618, 437] width 150 height 25
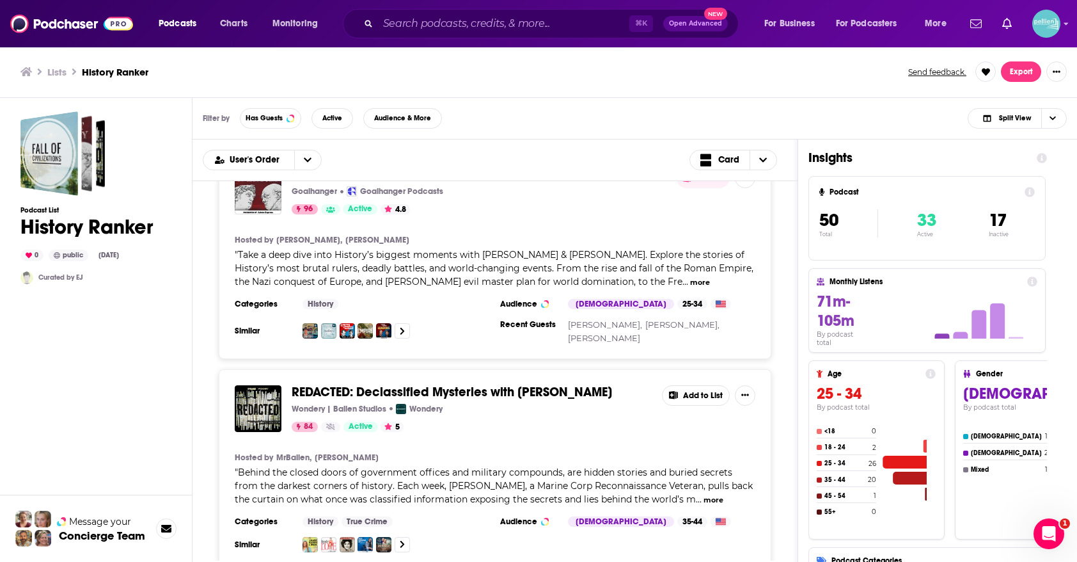
scroll to position [193, 0]
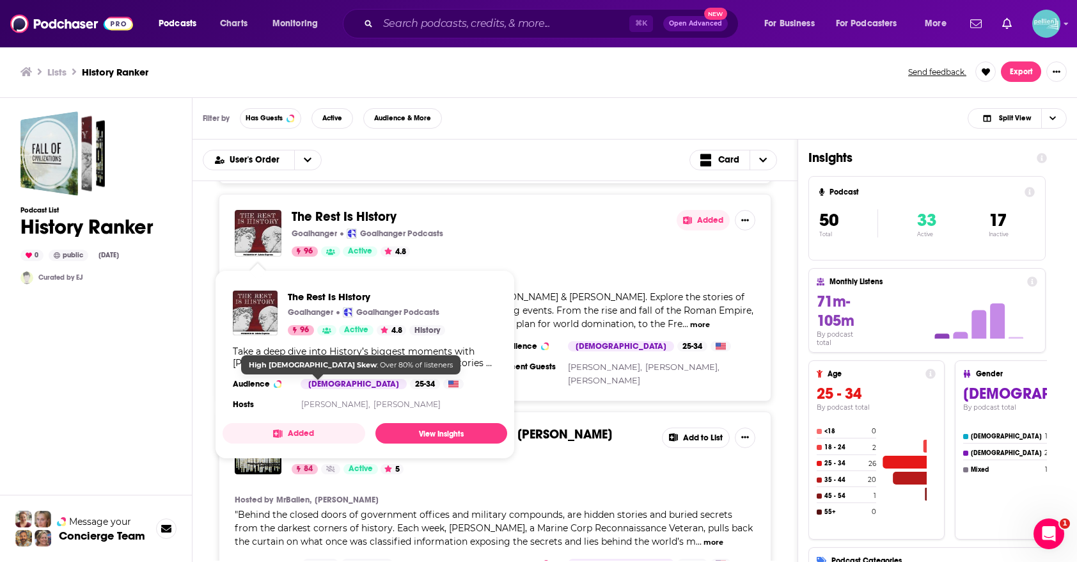
click at [311, 436] on button "Added" at bounding box center [294, 433] width 143 height 20
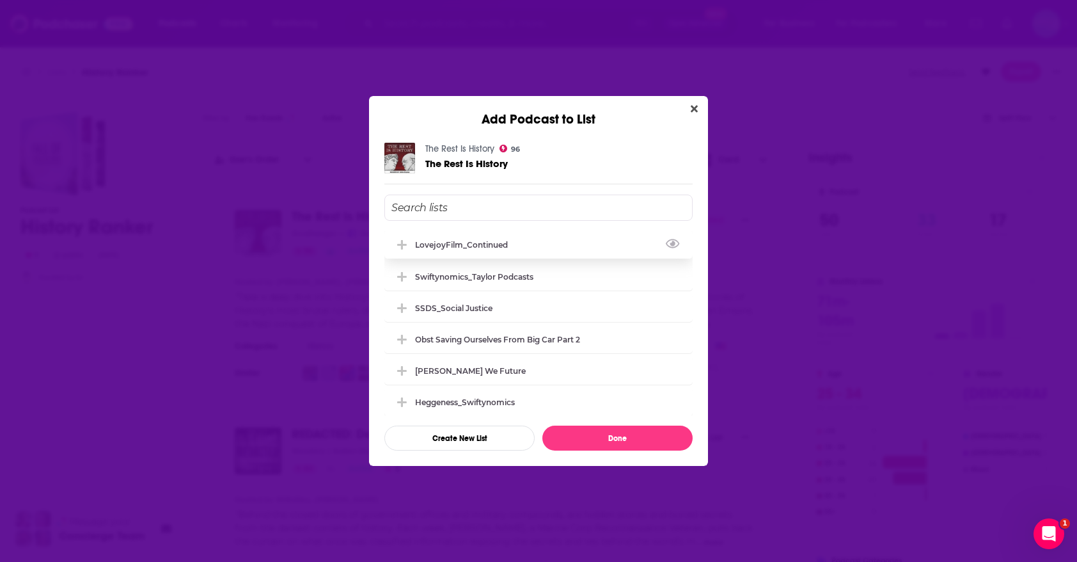
click at [491, 246] on div "LovejoyFilm_Continued" at bounding box center [465, 245] width 100 height 10
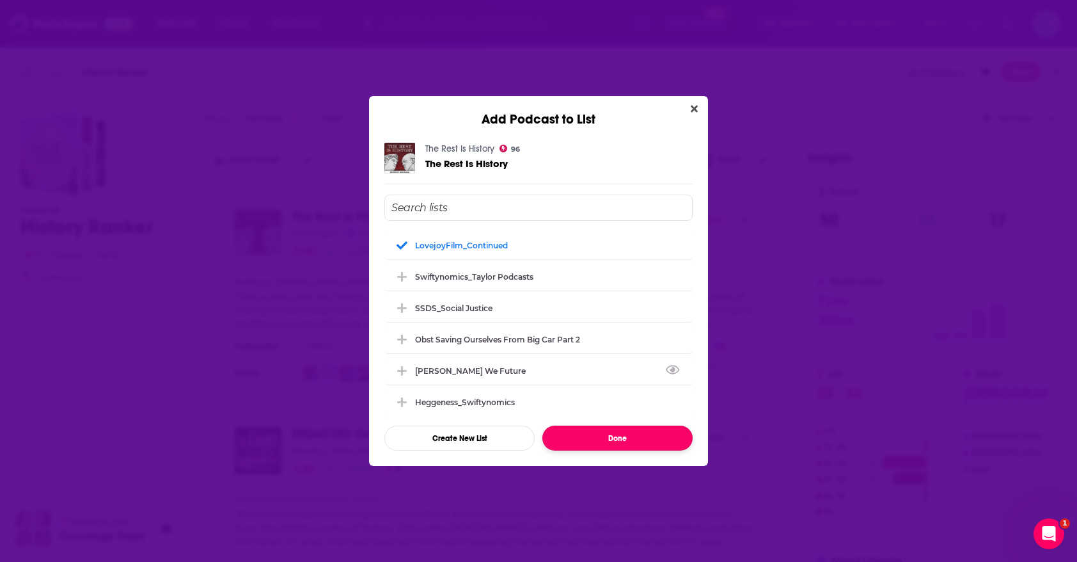
click at [582, 438] on button "Done" at bounding box center [618, 437] width 150 height 25
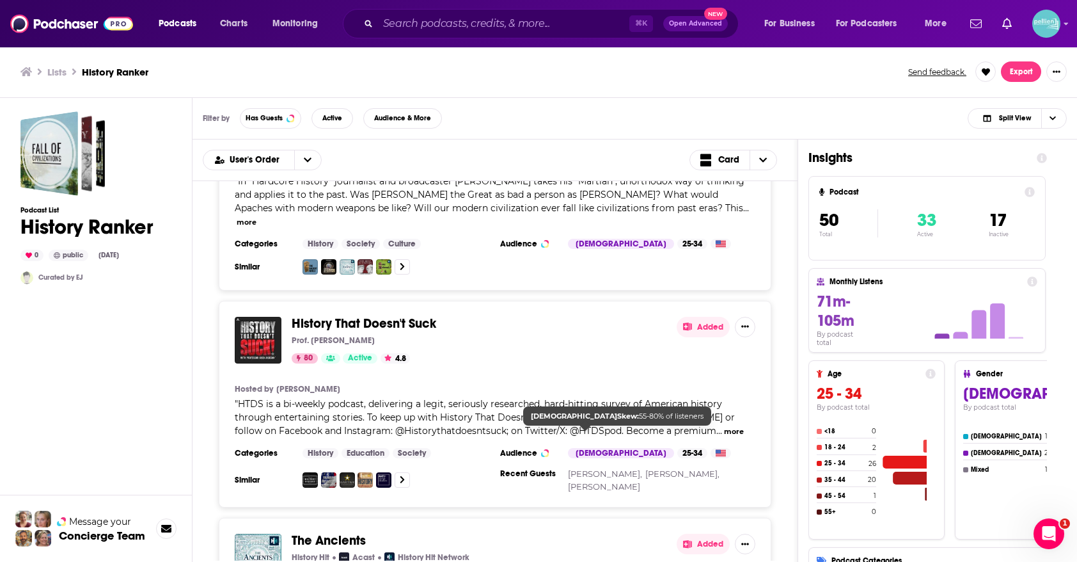
scroll to position [1322, 0]
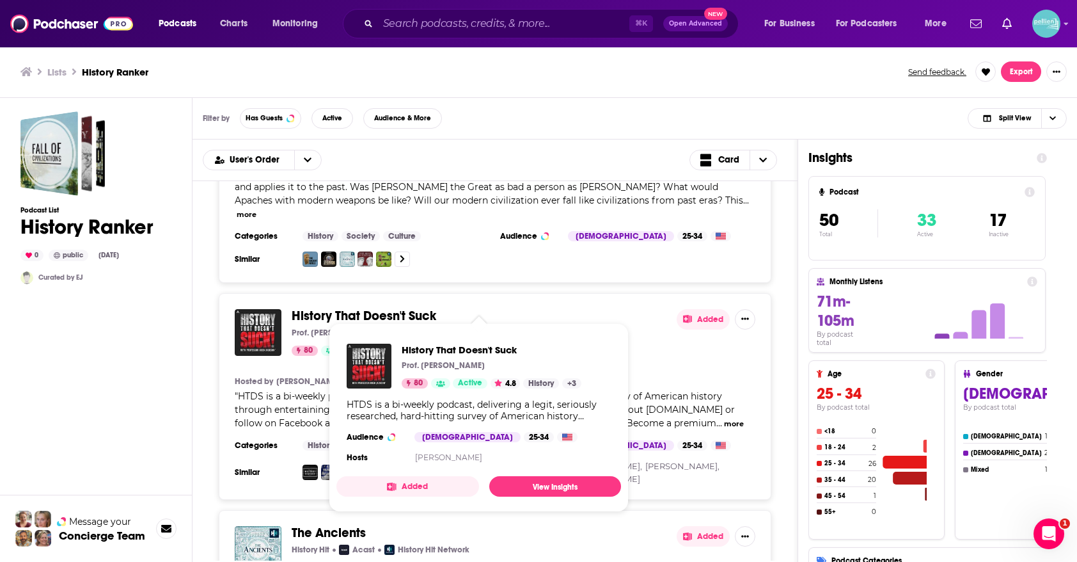
click at [388, 479] on button "Added" at bounding box center [408, 486] width 143 height 20
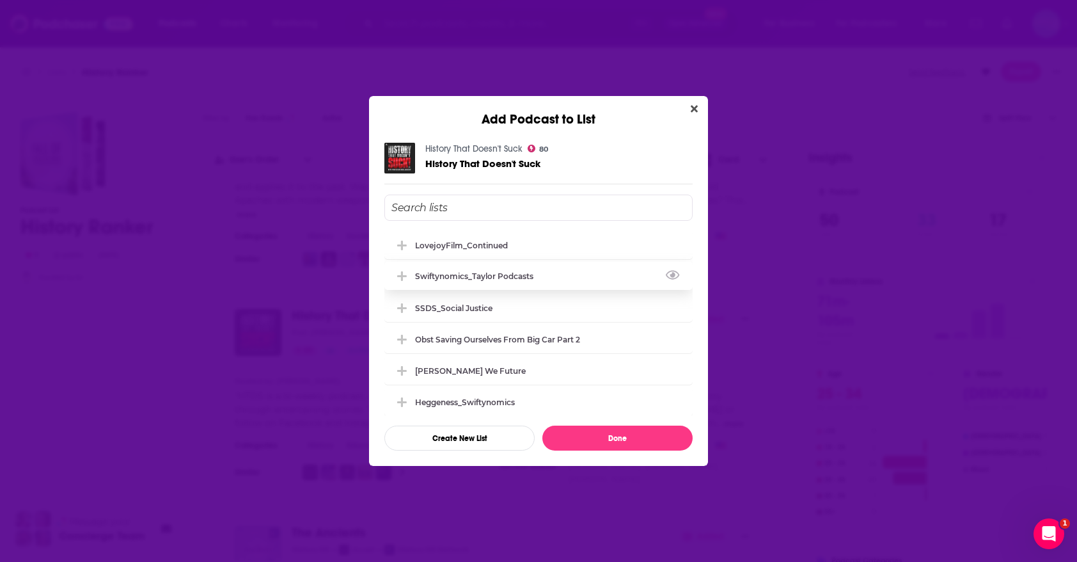
click at [481, 251] on div "LovejoyFilm_Continued" at bounding box center [539, 245] width 308 height 28
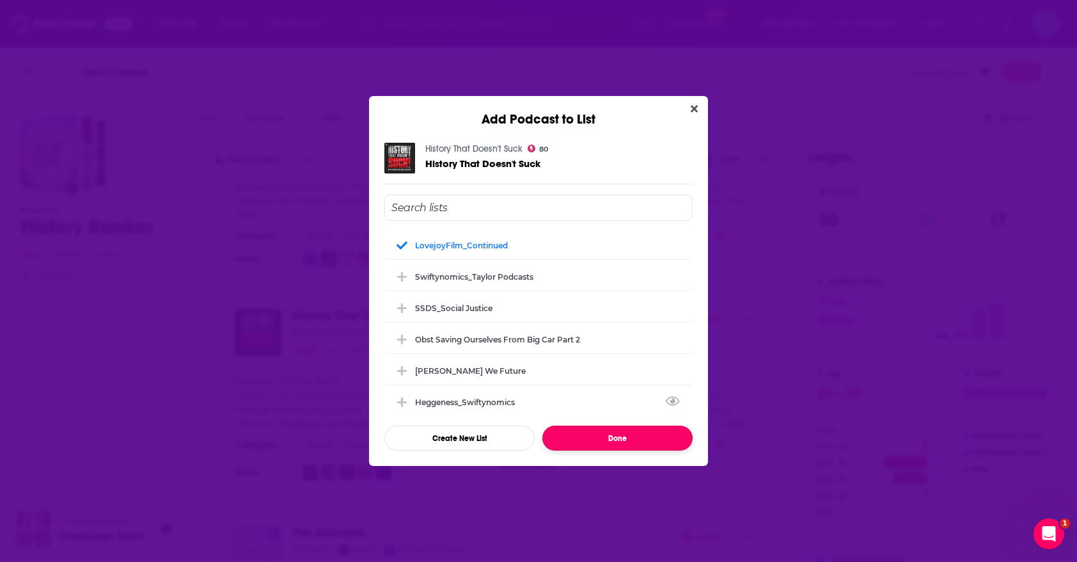
click at [585, 444] on button "Done" at bounding box center [618, 437] width 150 height 25
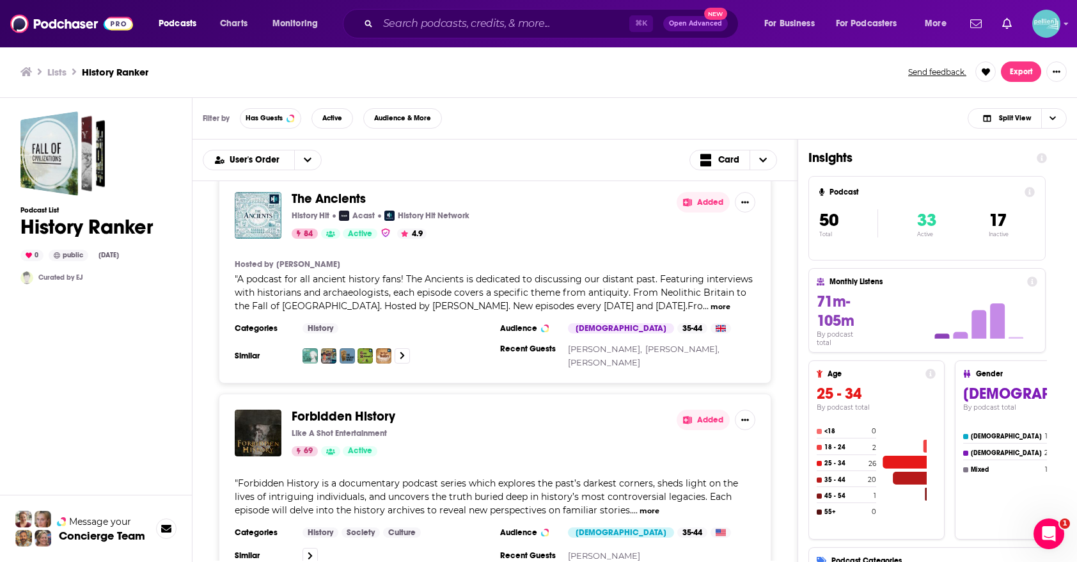
scroll to position [1811, 0]
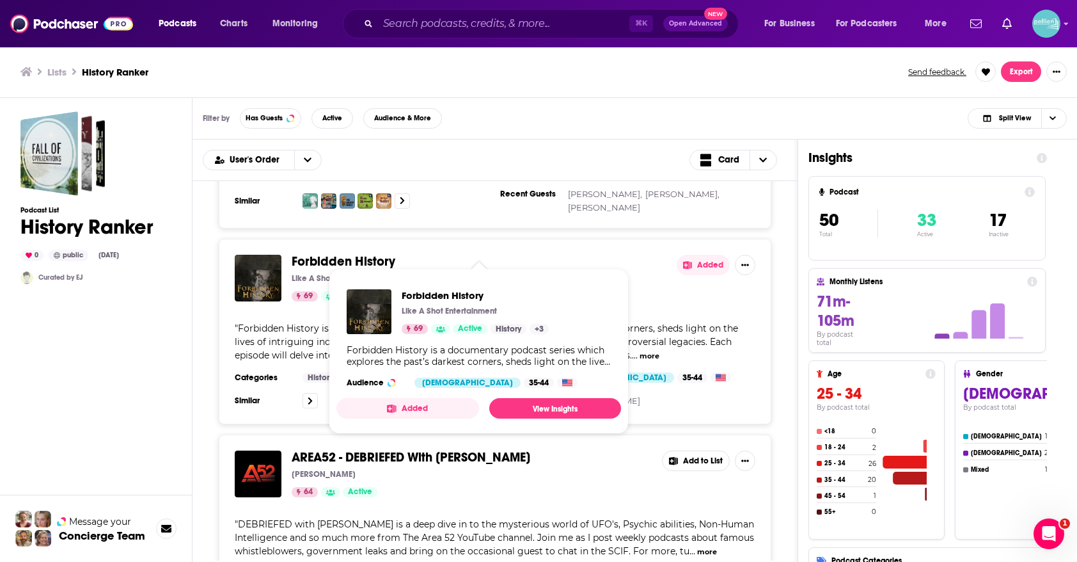
click at [378, 402] on button "Added" at bounding box center [408, 408] width 143 height 20
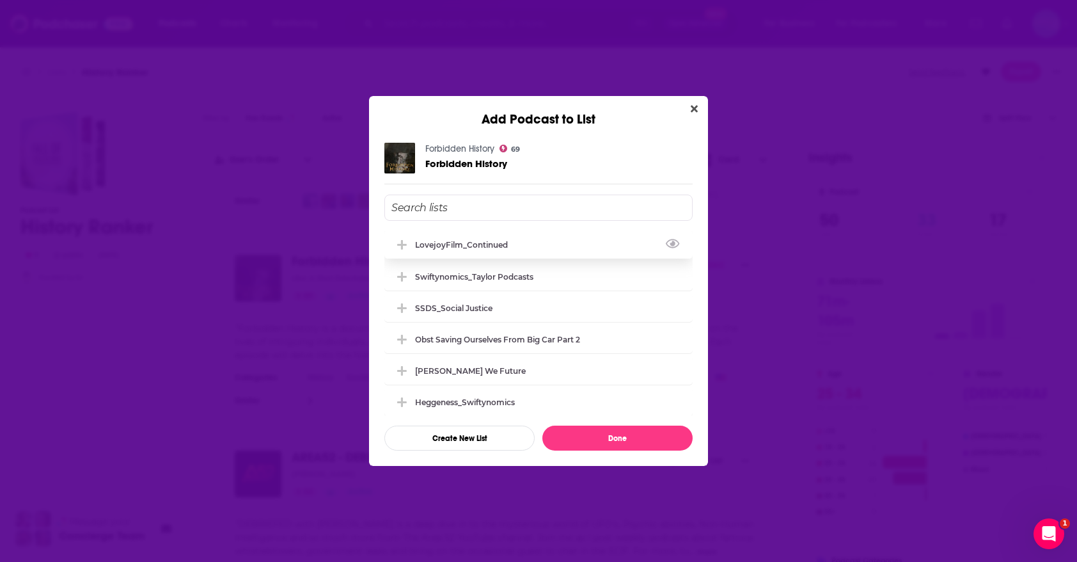
click at [472, 242] on div "LovejoyFilm_Continued" at bounding box center [465, 245] width 100 height 10
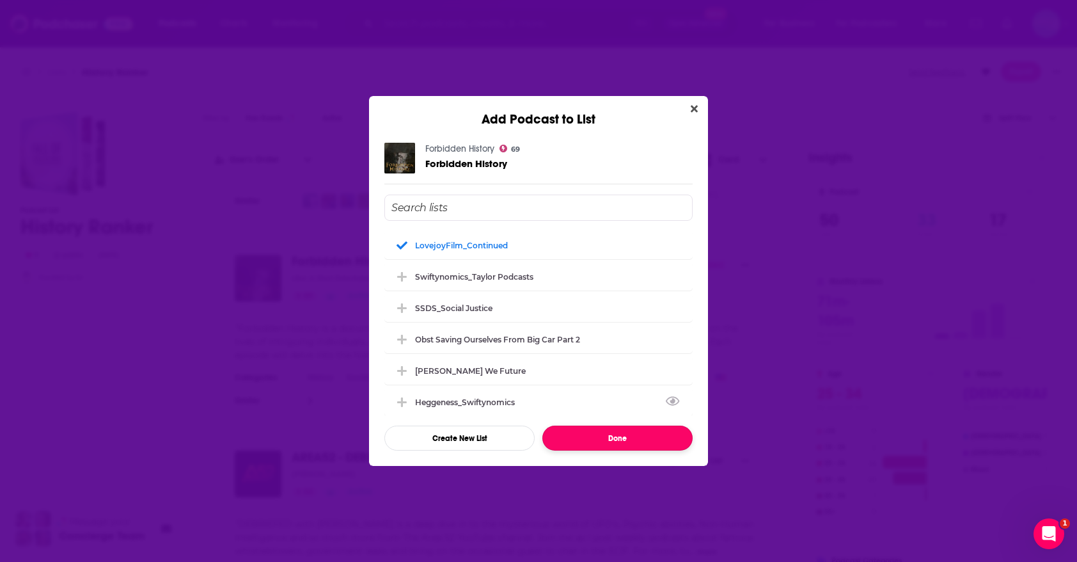
click at [567, 435] on button "Done" at bounding box center [618, 437] width 150 height 25
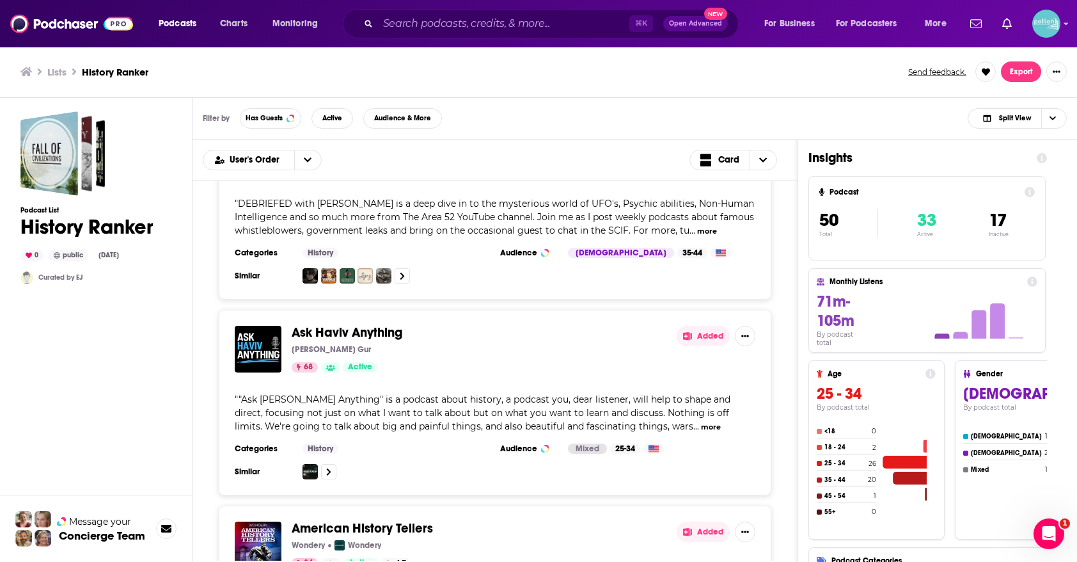
scroll to position [2132, 0]
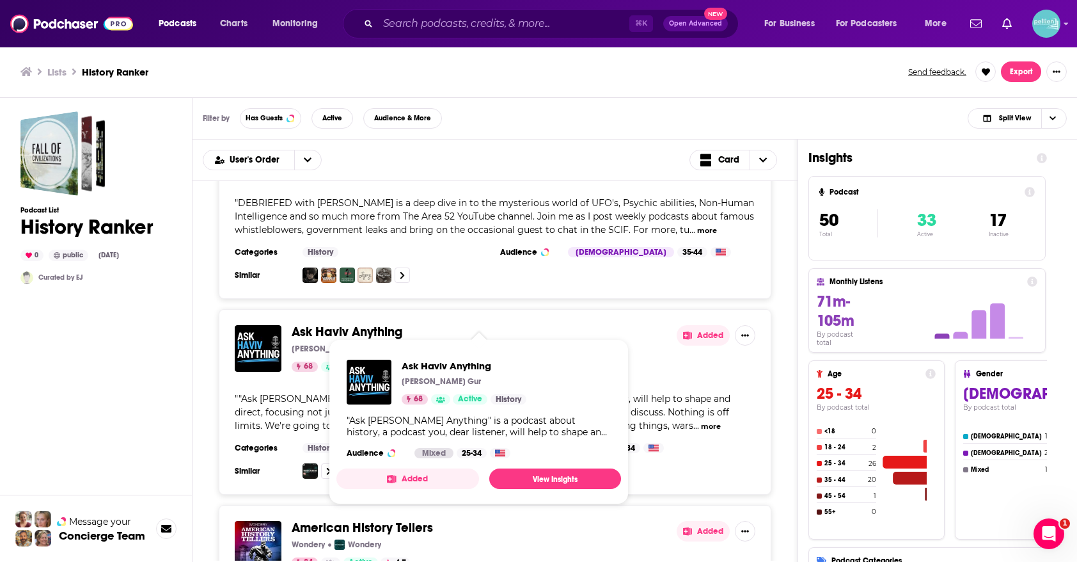
click at [377, 480] on button "Added" at bounding box center [408, 478] width 143 height 20
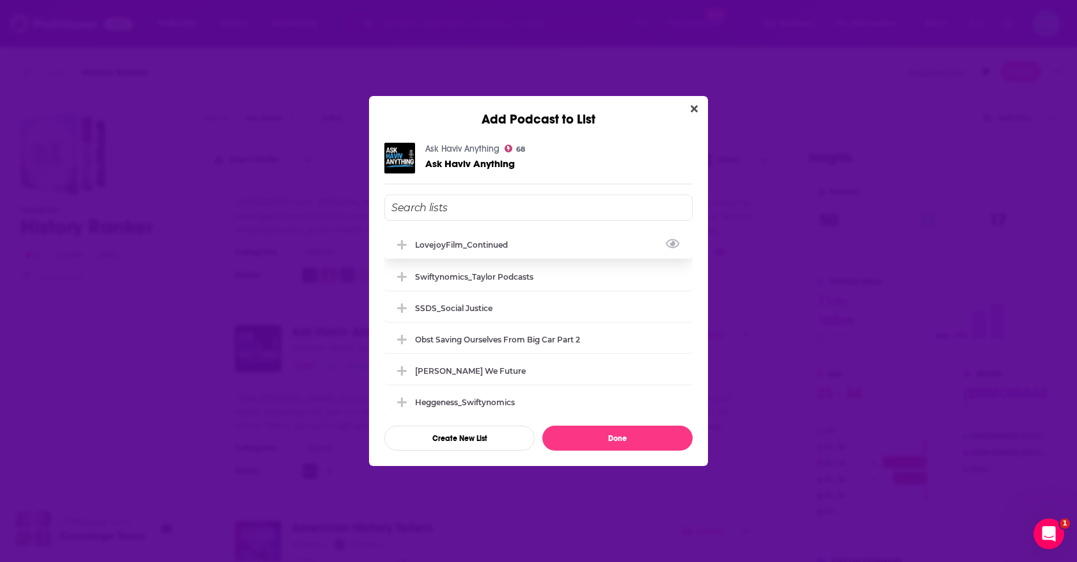
click at [456, 249] on div "LovejoyFilm_Continued" at bounding box center [539, 244] width 308 height 28
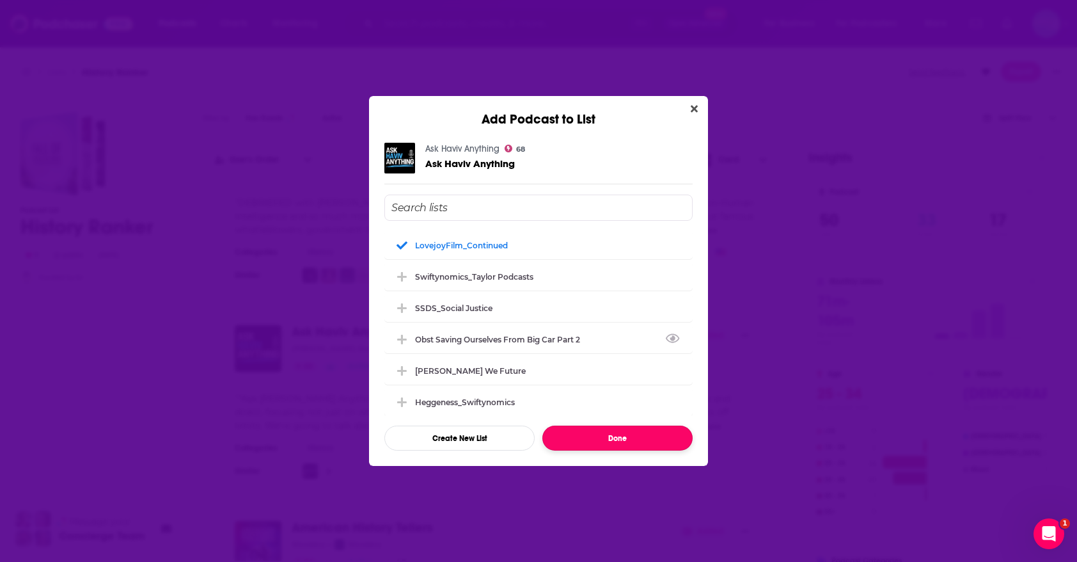
click at [578, 436] on button "Done" at bounding box center [618, 437] width 150 height 25
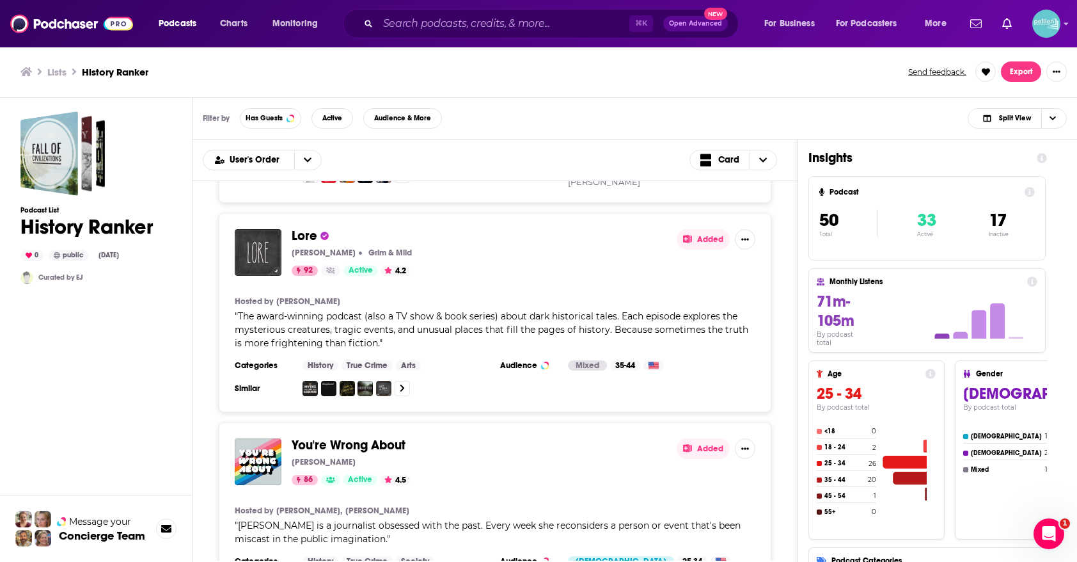
scroll to position [3480, 0]
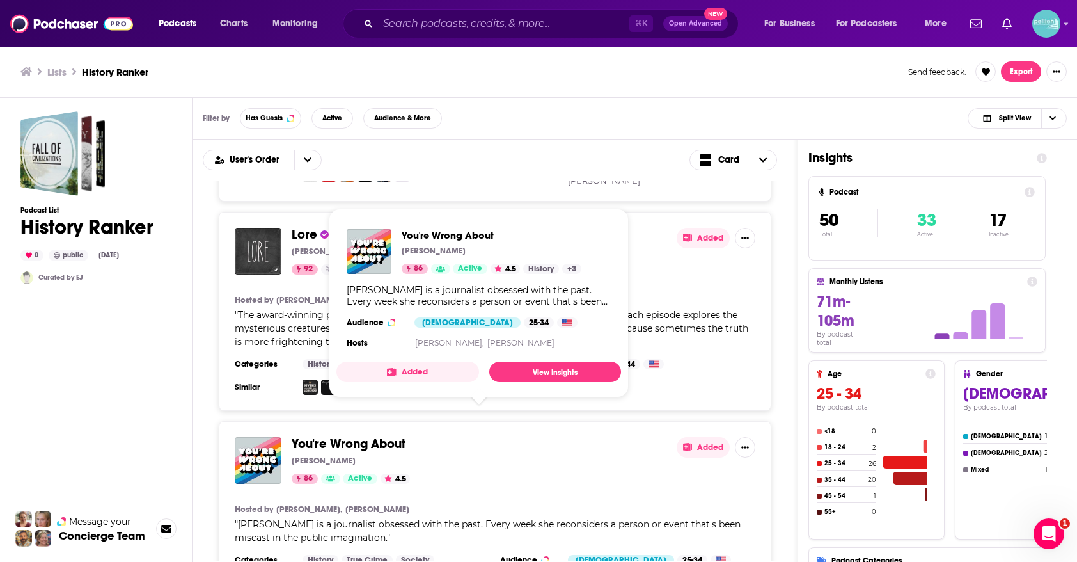
click at [404, 370] on button "Added" at bounding box center [408, 371] width 143 height 20
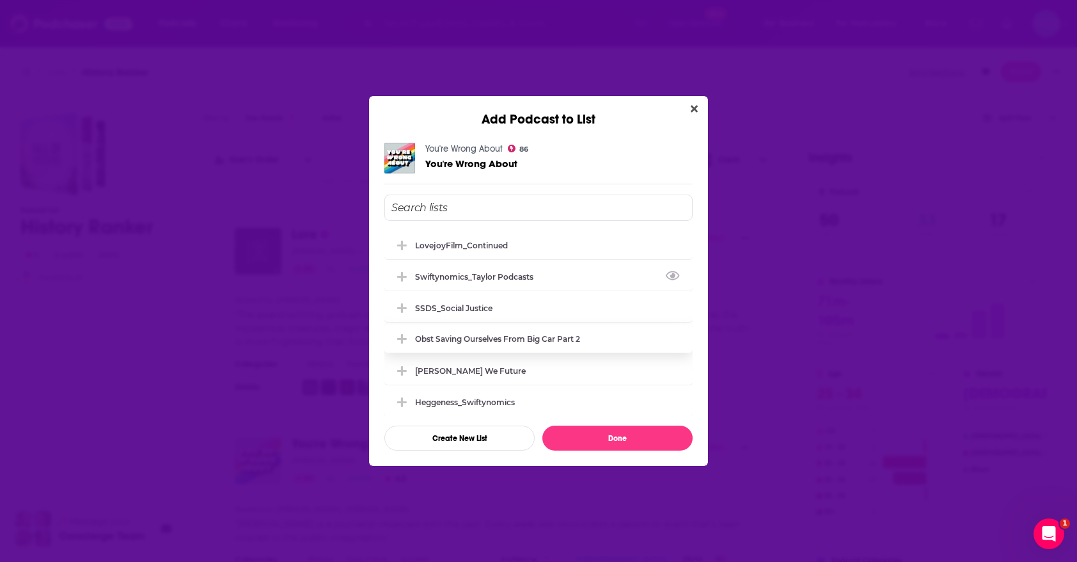
click at [495, 247] on div "LovejoyFilm_Continued" at bounding box center [461, 246] width 93 height 10
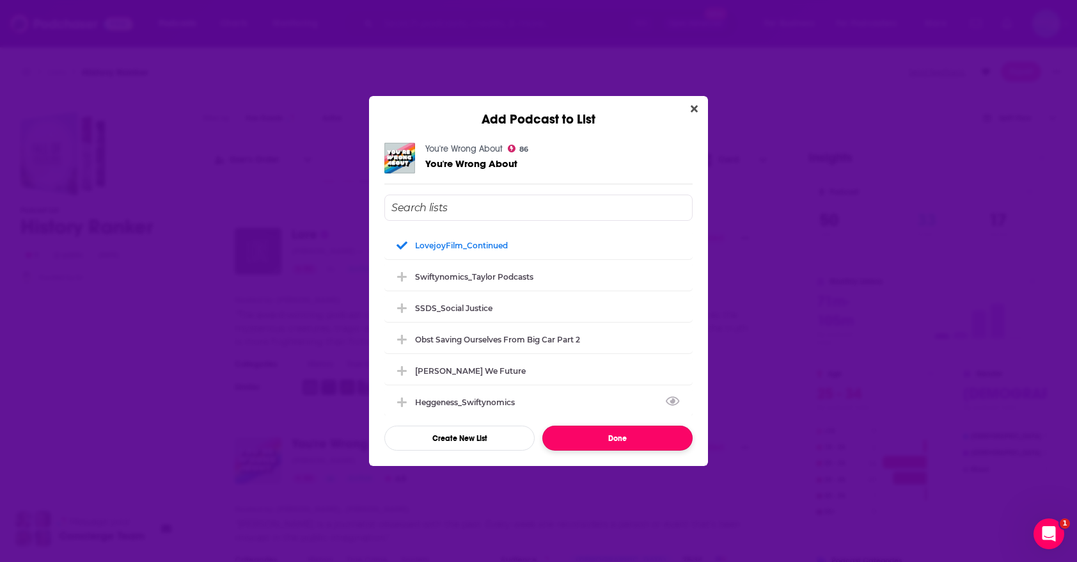
click at [571, 435] on button "Done" at bounding box center [618, 437] width 150 height 25
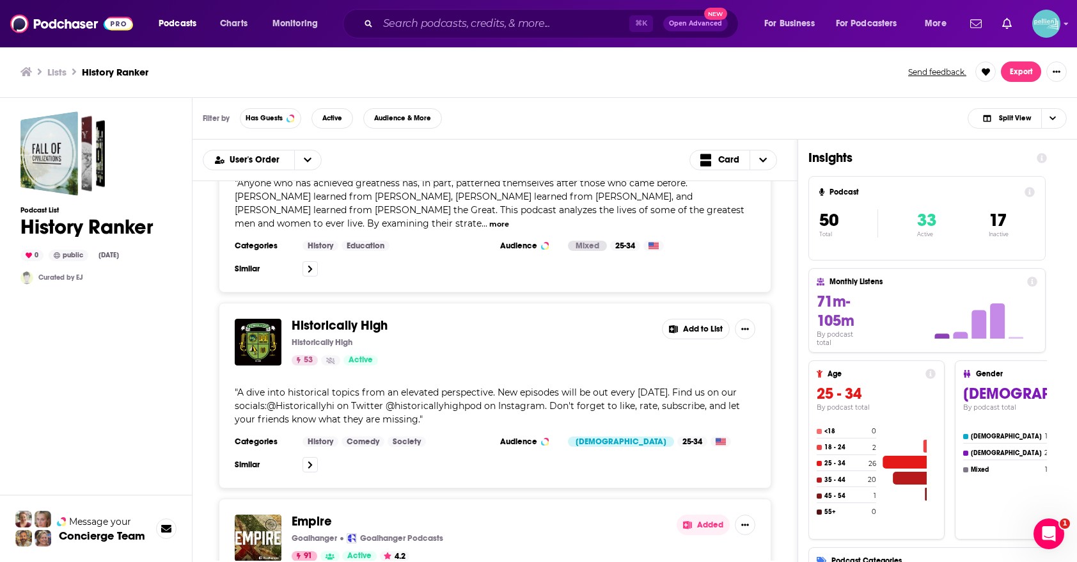
scroll to position [5846, 0]
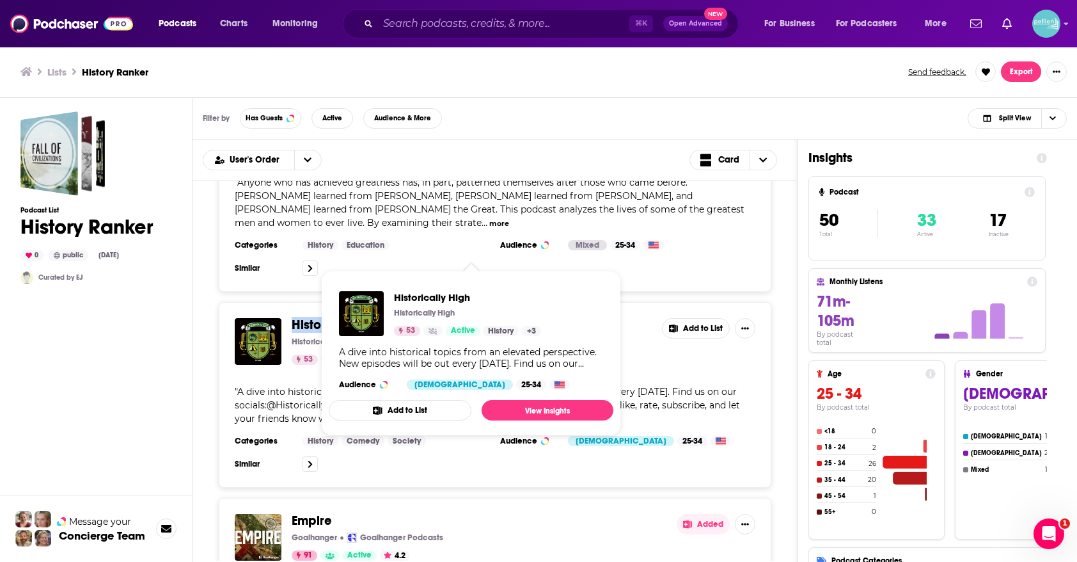
click at [465, 302] on div "Historically High Historically High 53 Active Add to List " A dive into histori…" at bounding box center [495, 395] width 553 height 186
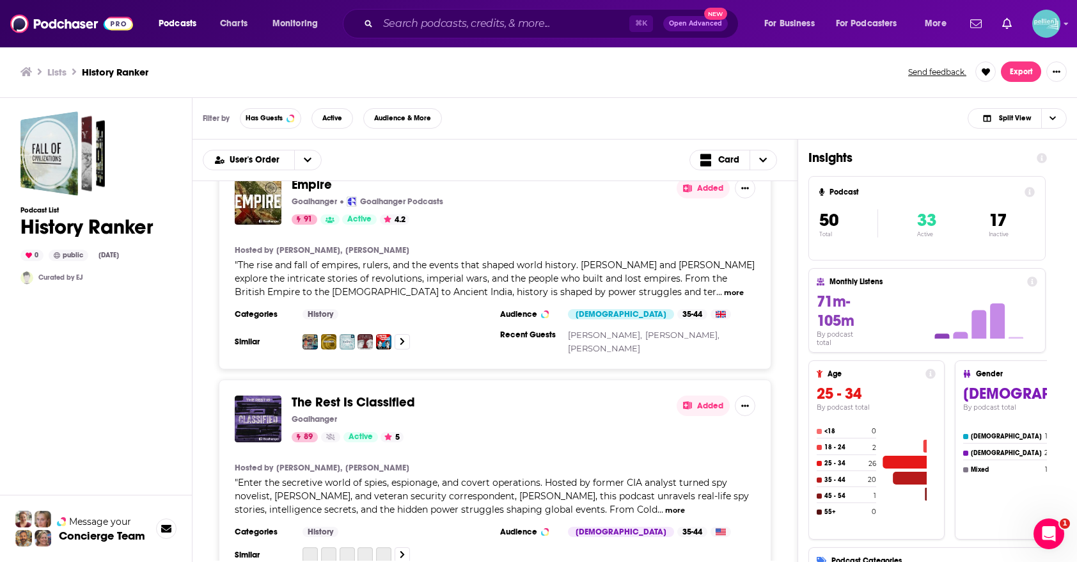
scroll to position [6303, 0]
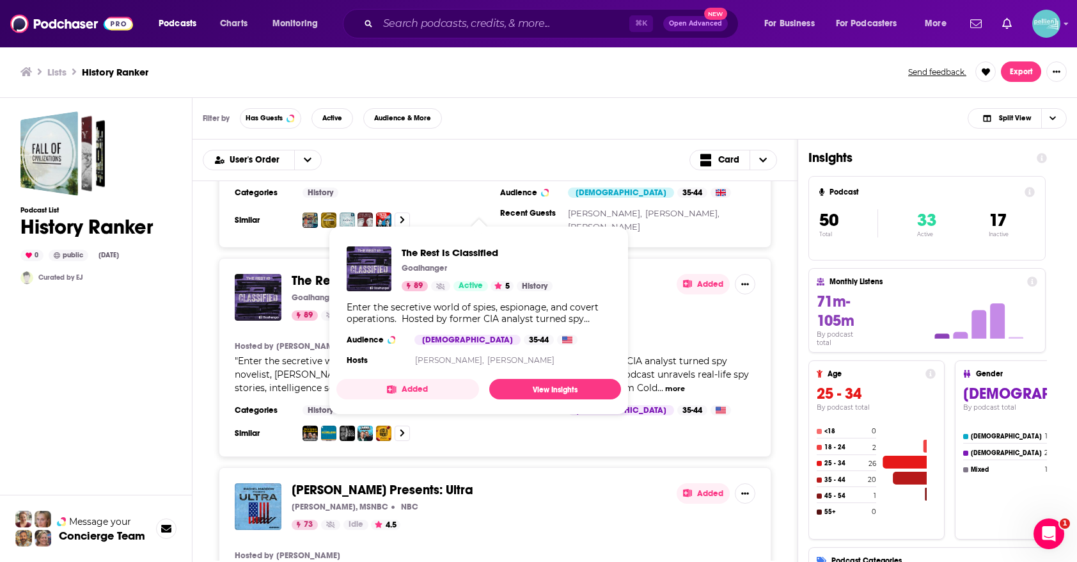
click at [370, 384] on button "Added" at bounding box center [408, 389] width 143 height 20
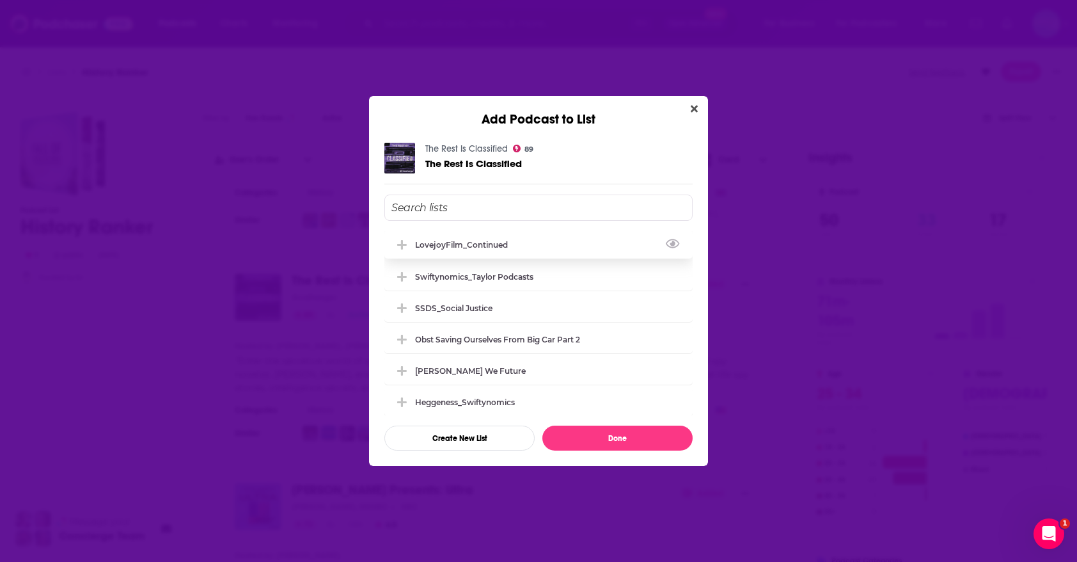
click at [434, 240] on div "LovejoyFilm_Continued" at bounding box center [465, 245] width 100 height 10
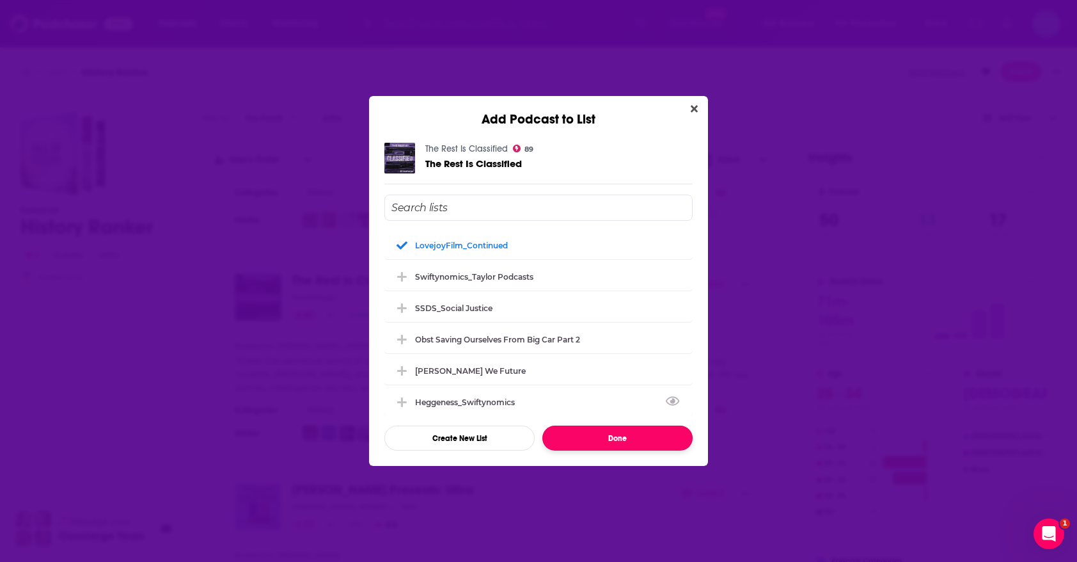
click at [564, 440] on button "Done" at bounding box center [618, 437] width 150 height 25
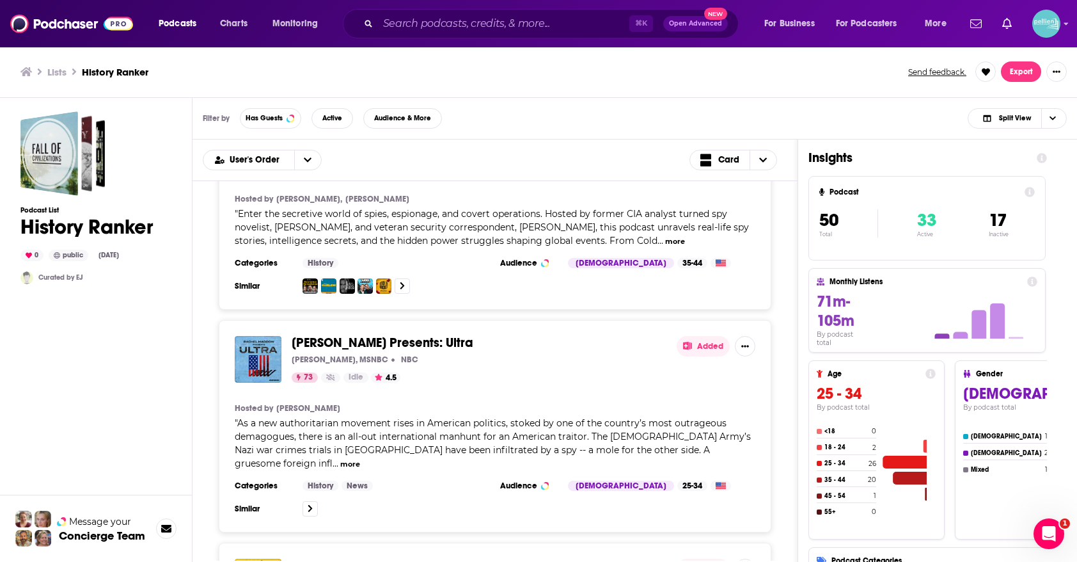
scroll to position [6463, 0]
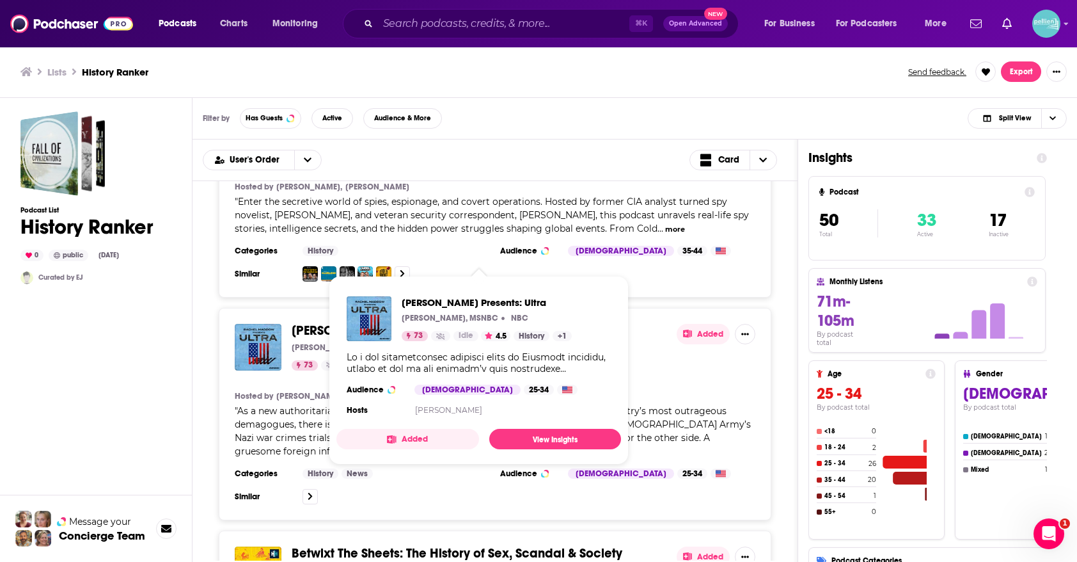
click at [379, 440] on button "Added" at bounding box center [408, 439] width 143 height 20
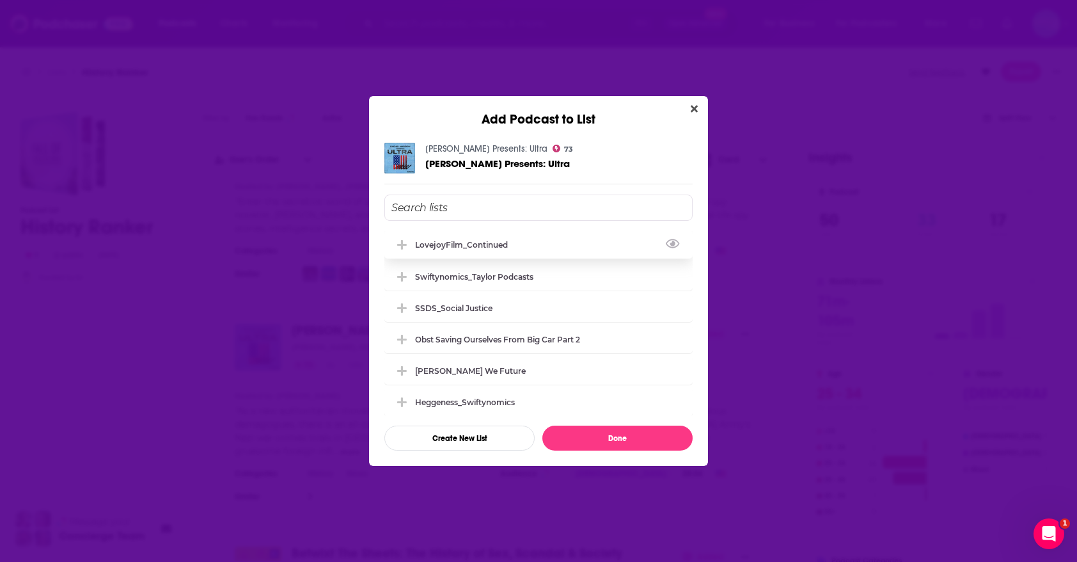
click at [502, 257] on div "LovejoyFilm_Continued" at bounding box center [539, 244] width 308 height 28
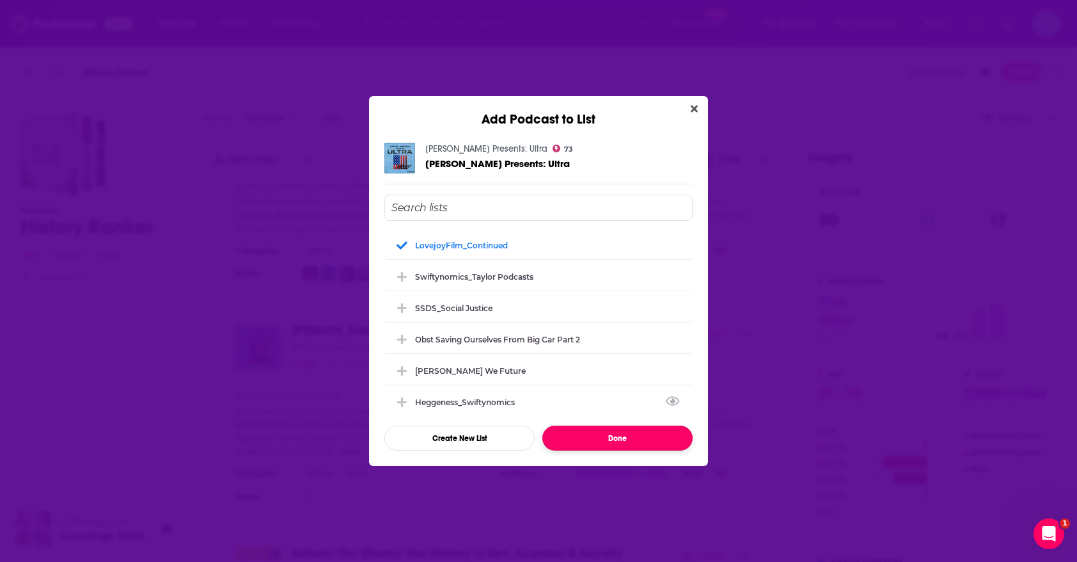
click at [571, 435] on button "Done" at bounding box center [618, 437] width 150 height 25
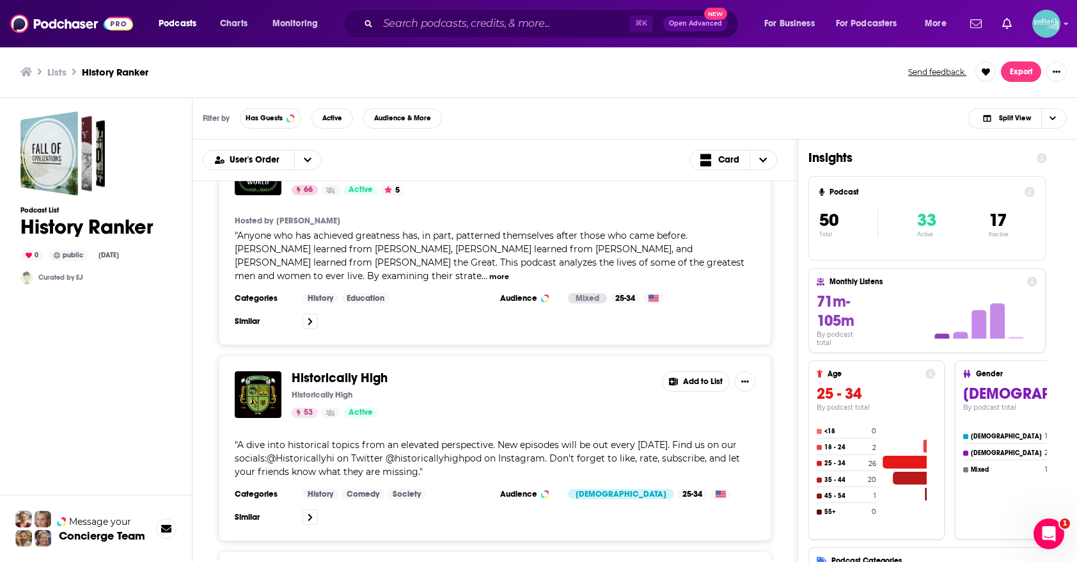
scroll to position [5791, 0]
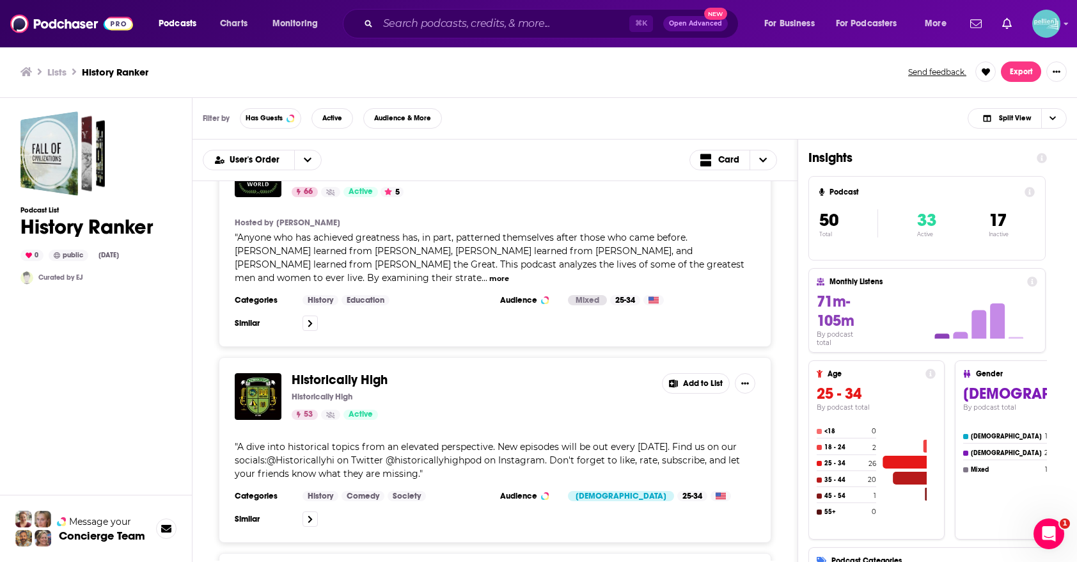
click at [679, 373] on button "Add to List" at bounding box center [696, 383] width 68 height 20
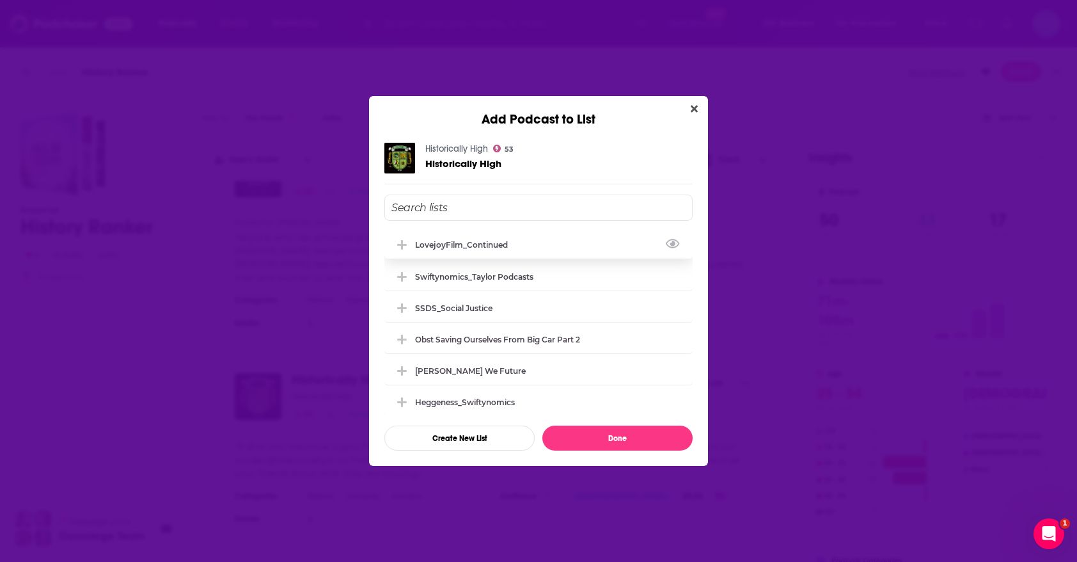
click at [503, 249] on div "LovejoyFilm_Continued" at bounding box center [539, 244] width 308 height 28
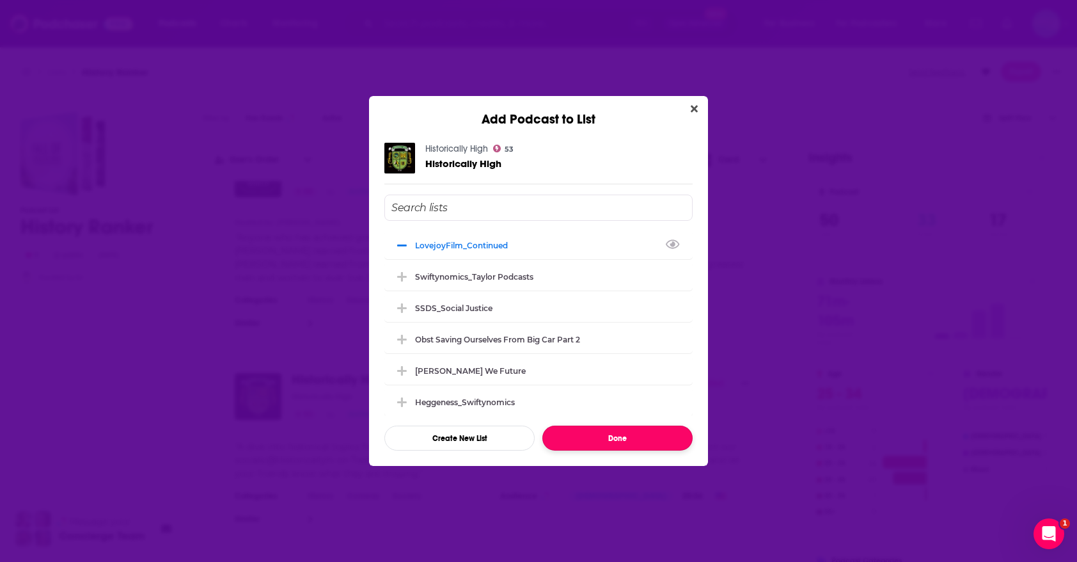
click at [564, 435] on button "Done" at bounding box center [618, 437] width 150 height 25
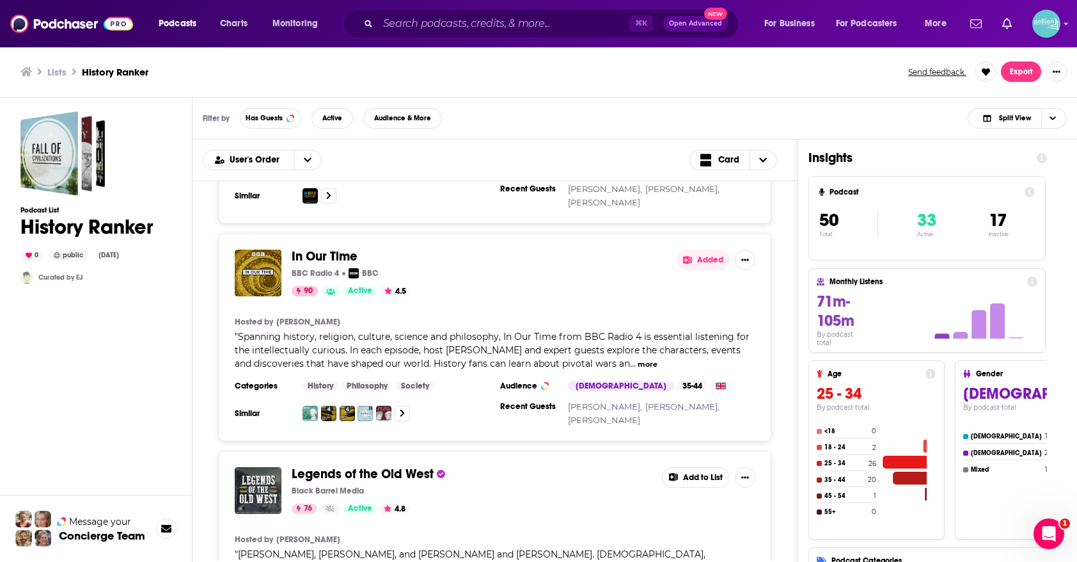
scroll to position [9590, 0]
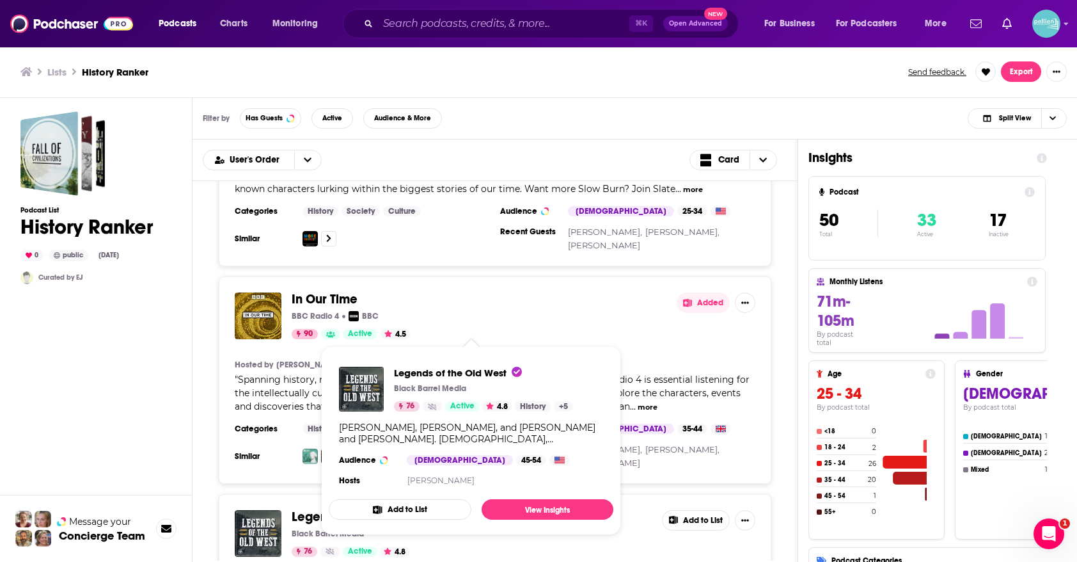
click at [408, 506] on button "Add to List" at bounding box center [400, 509] width 143 height 20
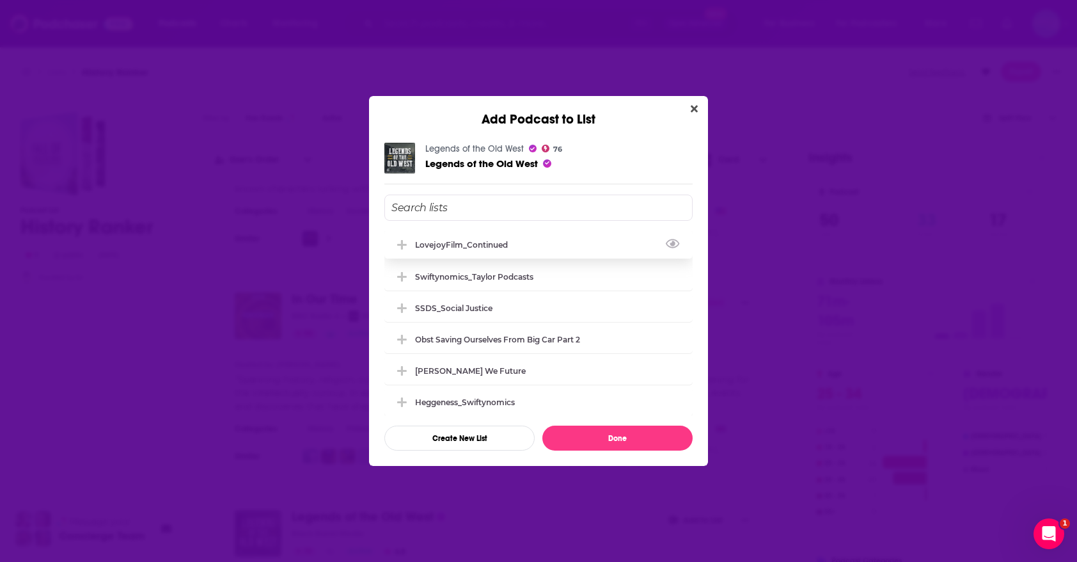
click at [500, 241] on div "LovejoyFilm_Continued" at bounding box center [465, 245] width 100 height 10
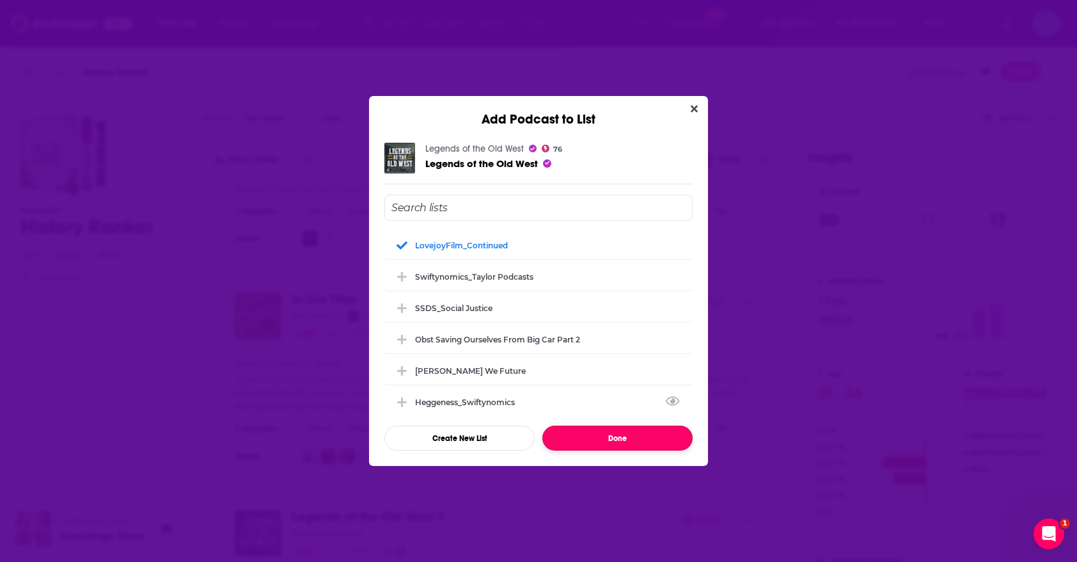
click at [567, 430] on button "Done" at bounding box center [618, 437] width 150 height 25
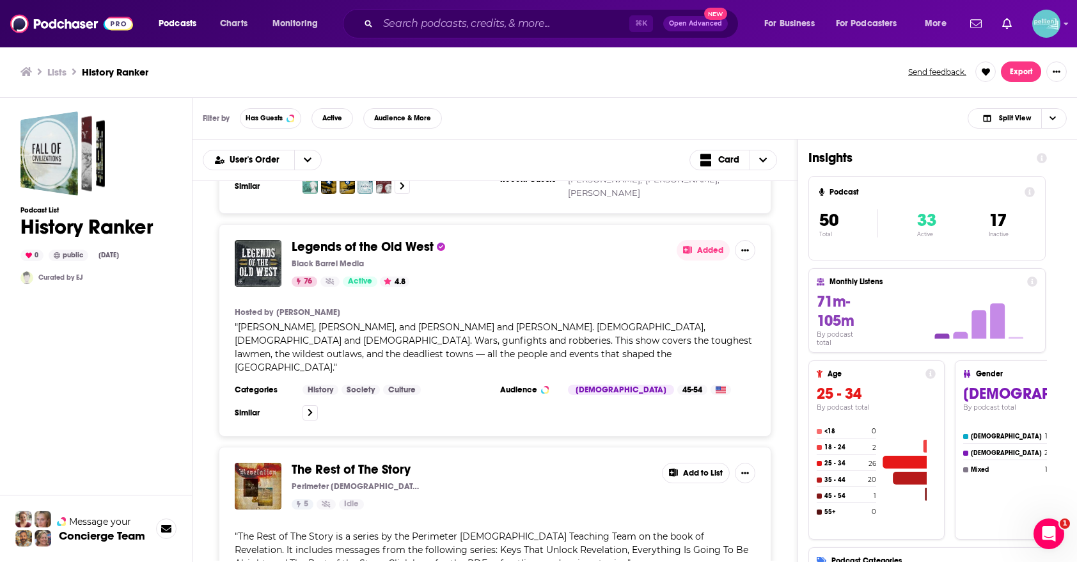
scroll to position [9913, 0]
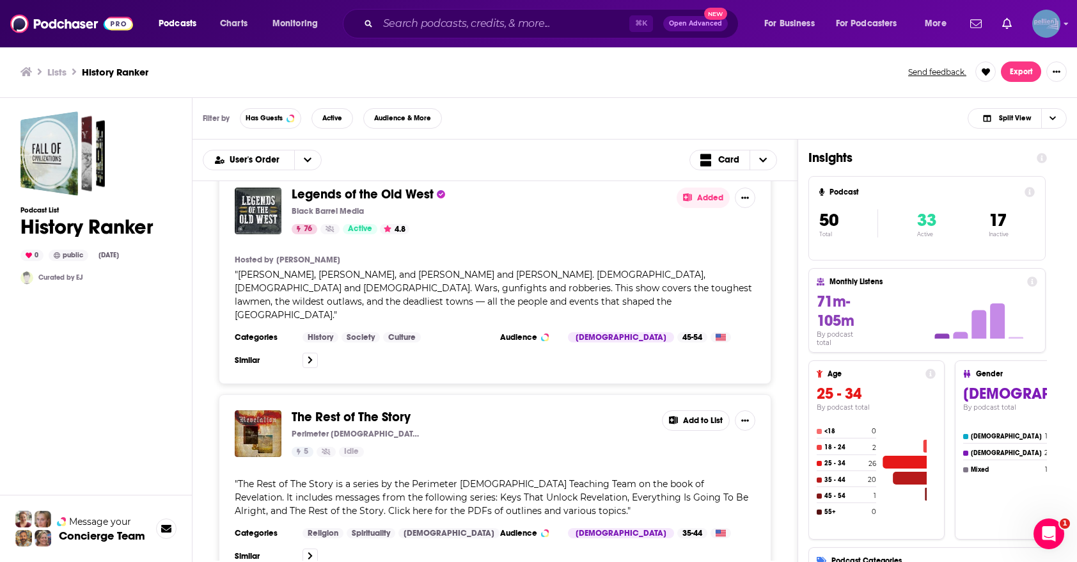
click at [1043, 28] on img "Logged in as JessicaPellien" at bounding box center [1047, 24] width 28 height 28
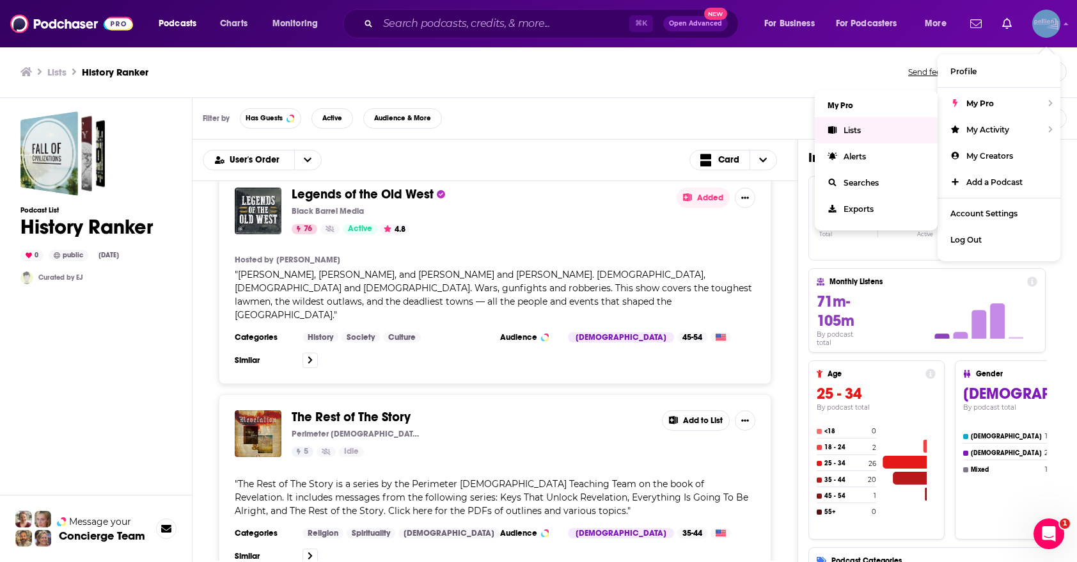
click at [903, 128] on link "Lists" at bounding box center [876, 130] width 123 height 26
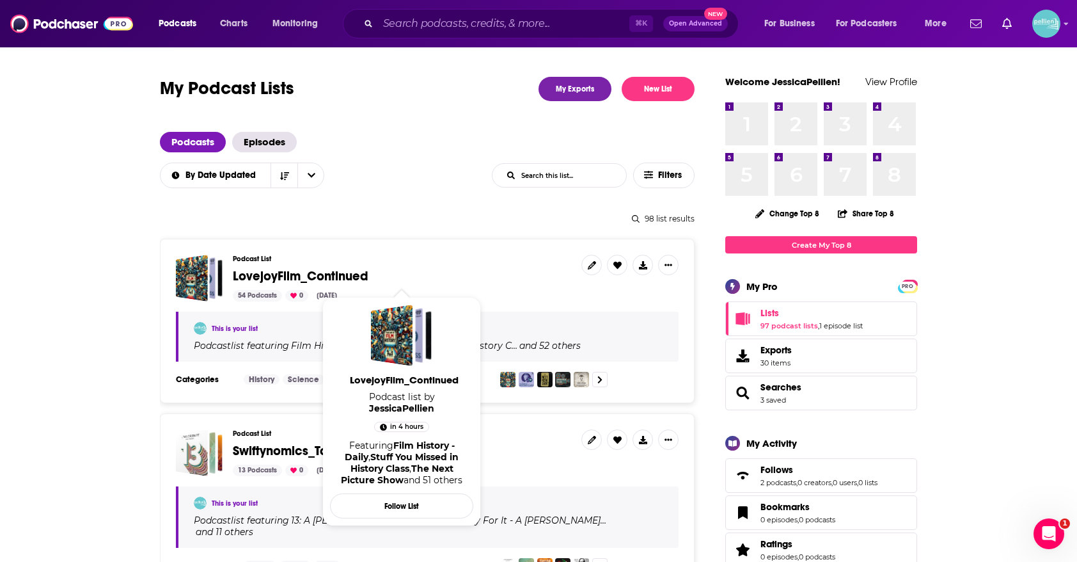
click at [339, 276] on span "LovejoyFilm_Continued" at bounding box center [301, 276] width 136 height 16
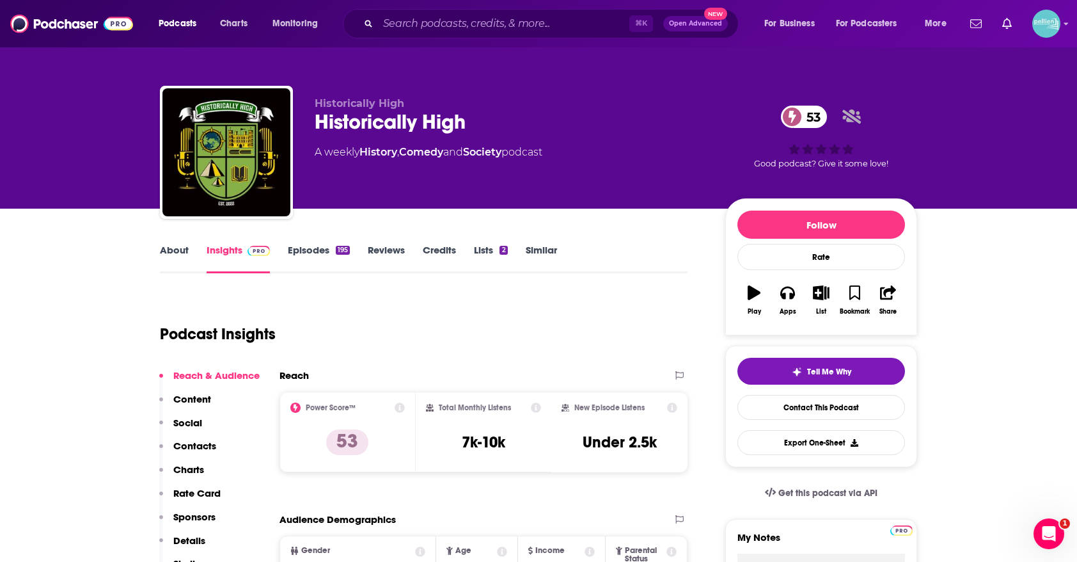
click at [176, 256] on link "About" at bounding box center [174, 258] width 29 height 29
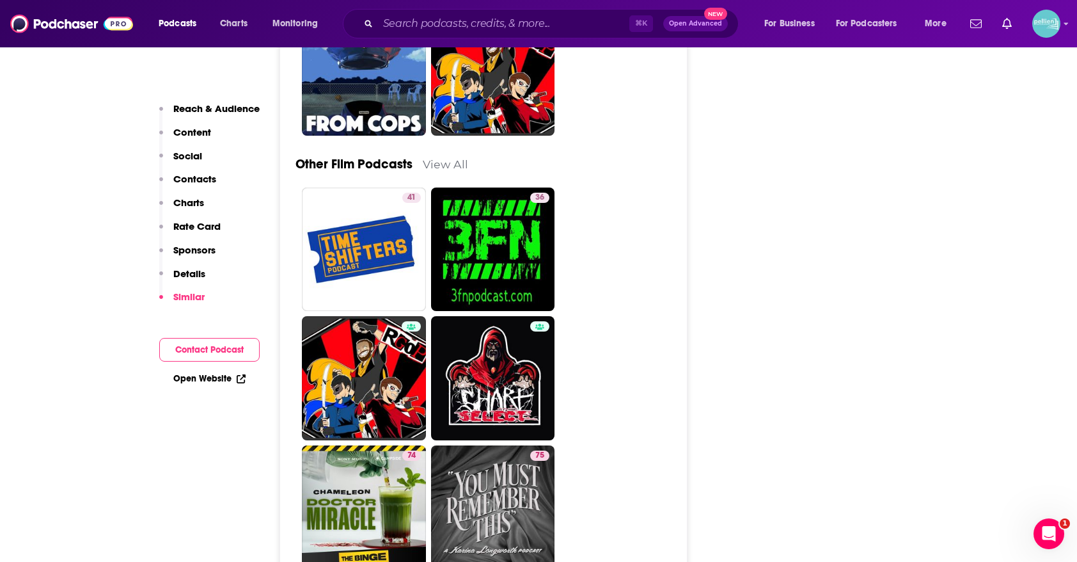
scroll to position [4957, 0]
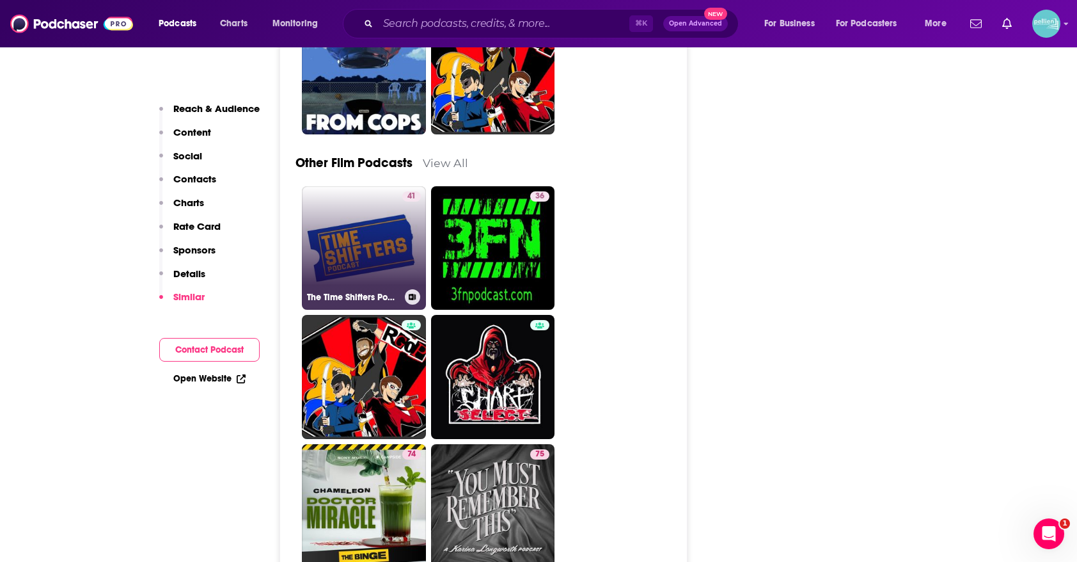
click at [347, 289] on div "The Time Shifters Podcast" at bounding box center [364, 296] width 114 height 15
type input "[URL][DOMAIN_NAME]"
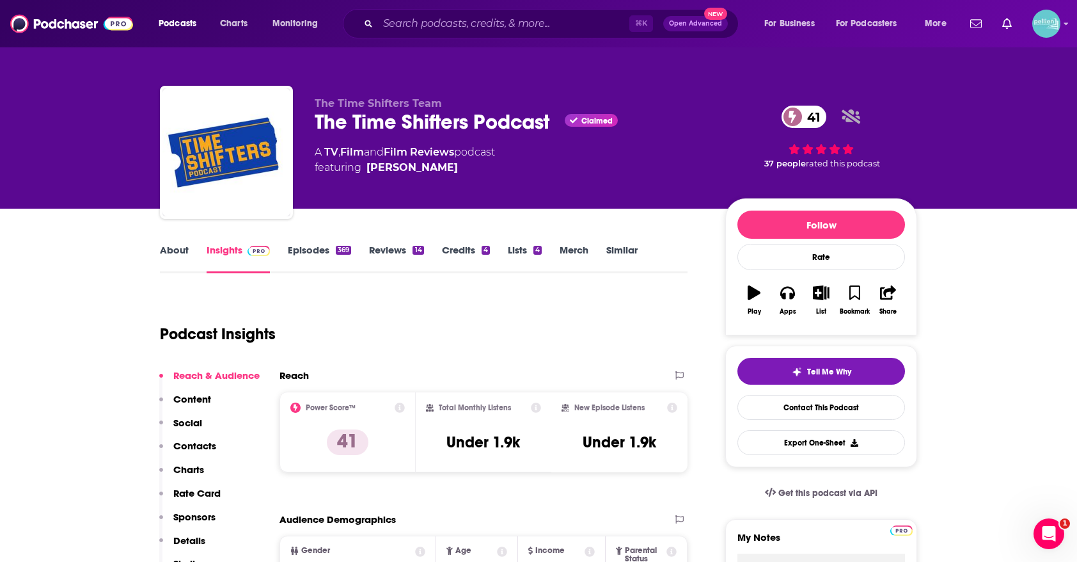
click at [521, 248] on link "Lists 4" at bounding box center [525, 258] width 34 height 29
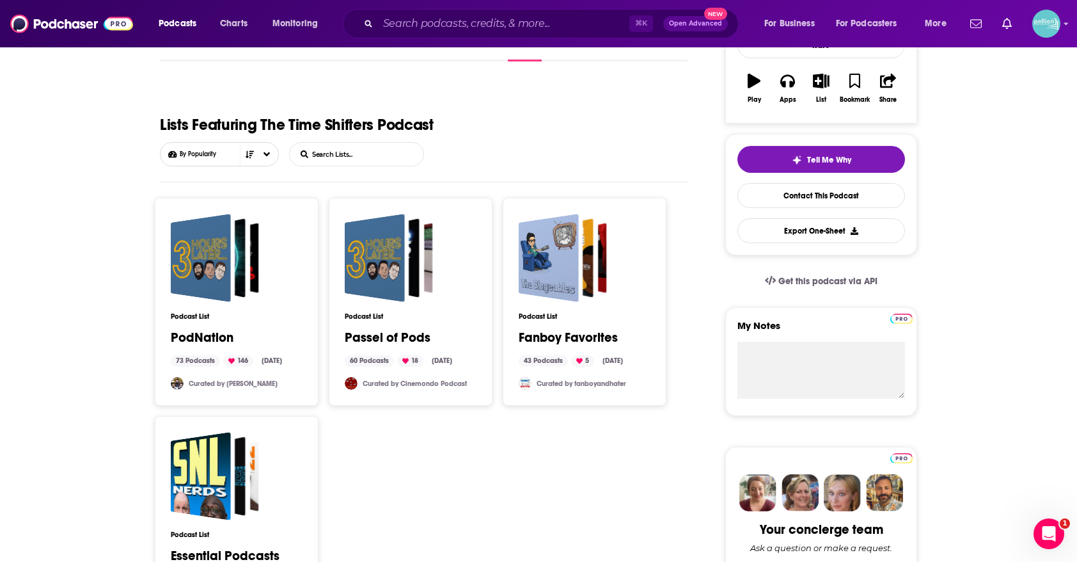
scroll to position [252, 0]
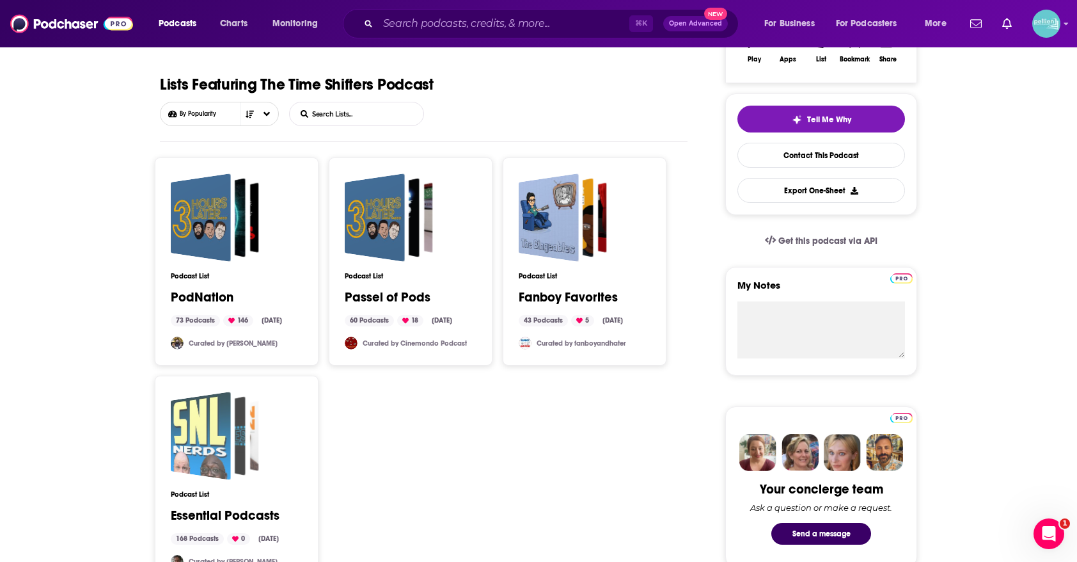
click at [214, 422] on div "Essential Podcasts" at bounding box center [201, 436] width 60 height 88
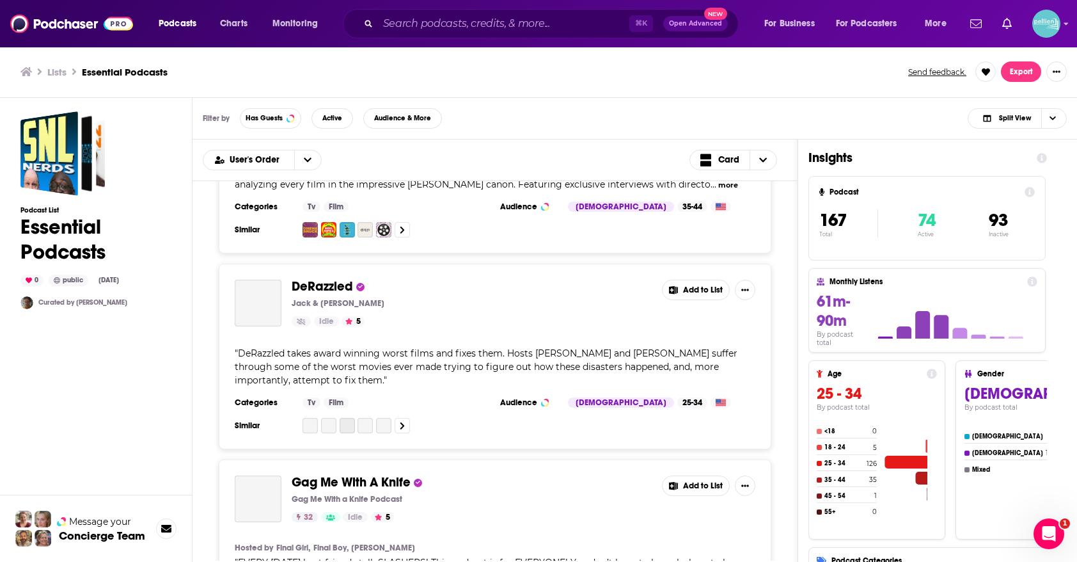
scroll to position [1379, 0]
